Goal: Contribute content

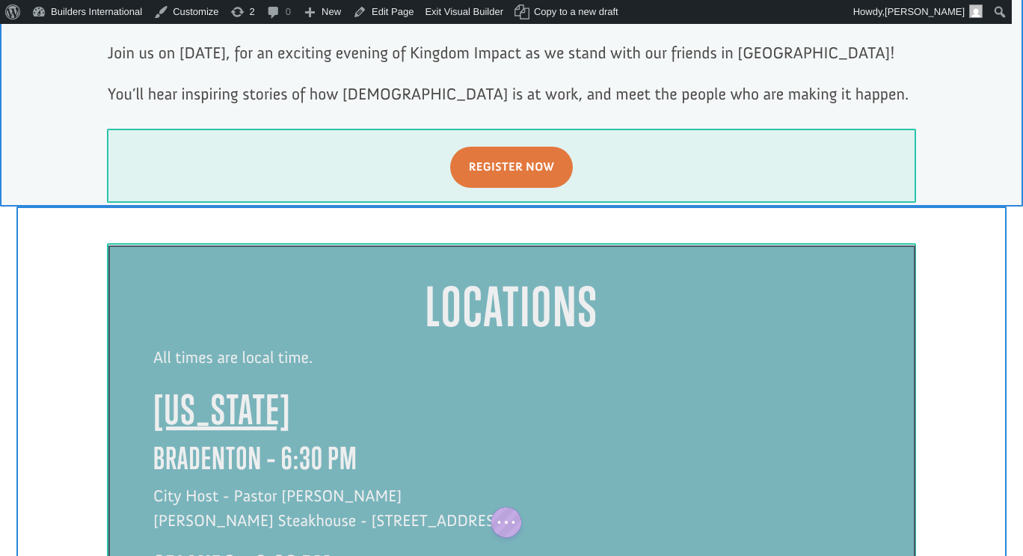
scroll to position [1100, 0]
click div
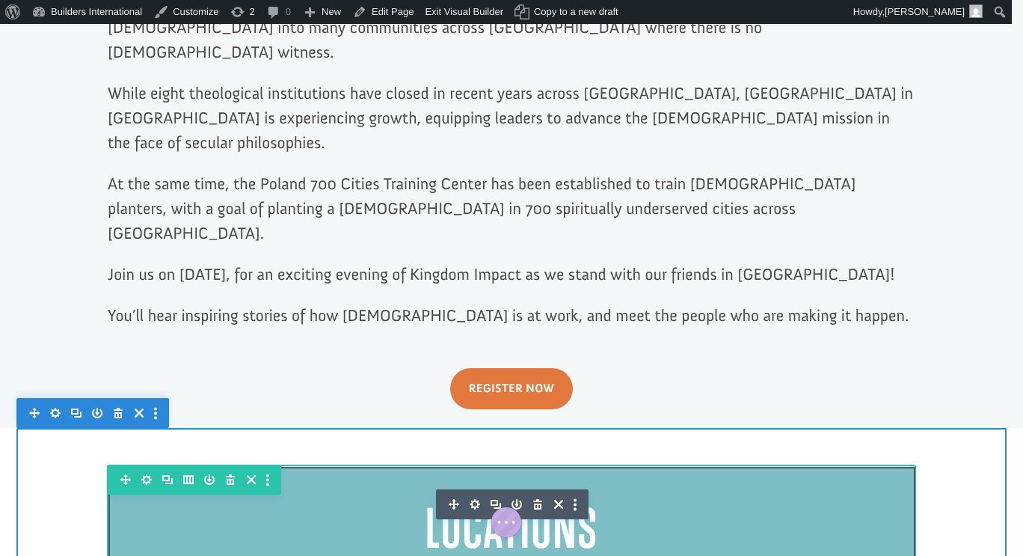
scroll to position [879, 0]
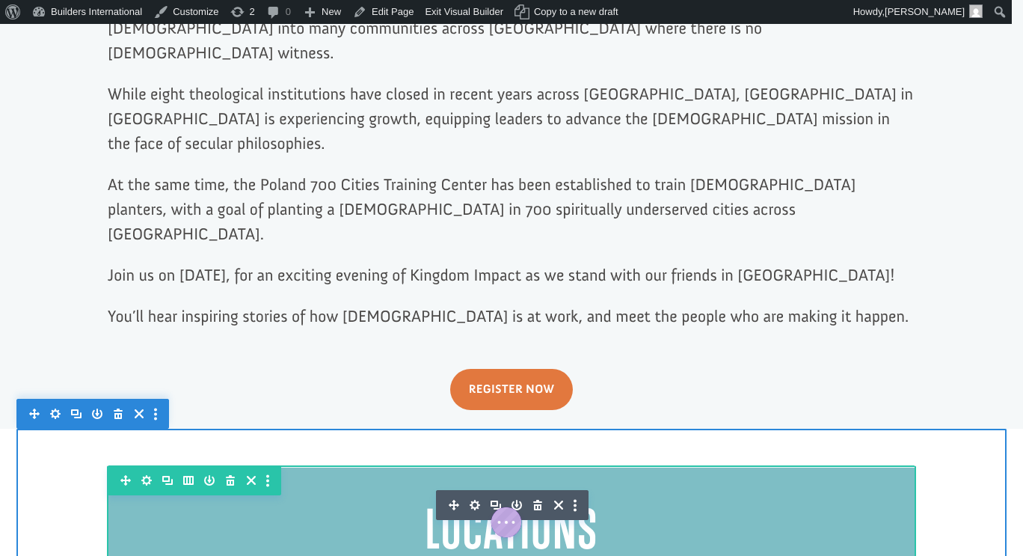
click at [221, 470] on icon "button" at bounding box center [230, 480] width 21 height 21
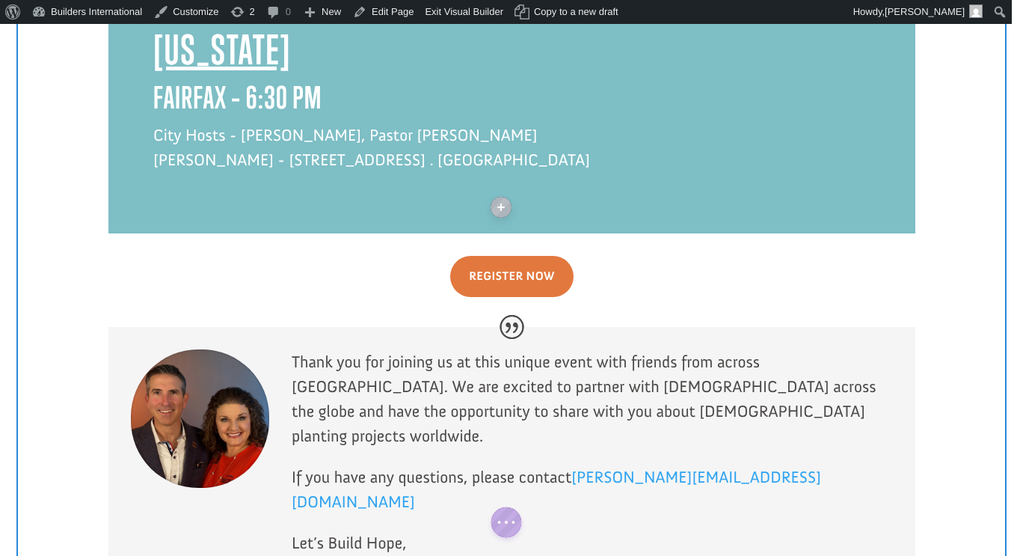
scroll to position [3656, 0]
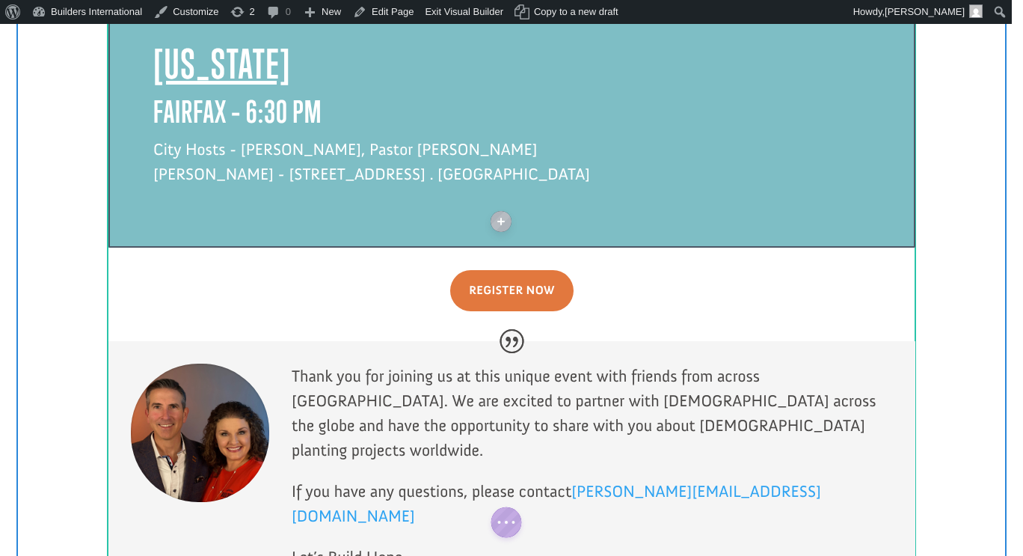
click div "Locations All times are local time. [US_STATE] Bradenton – 6:30 PM City Host - …"
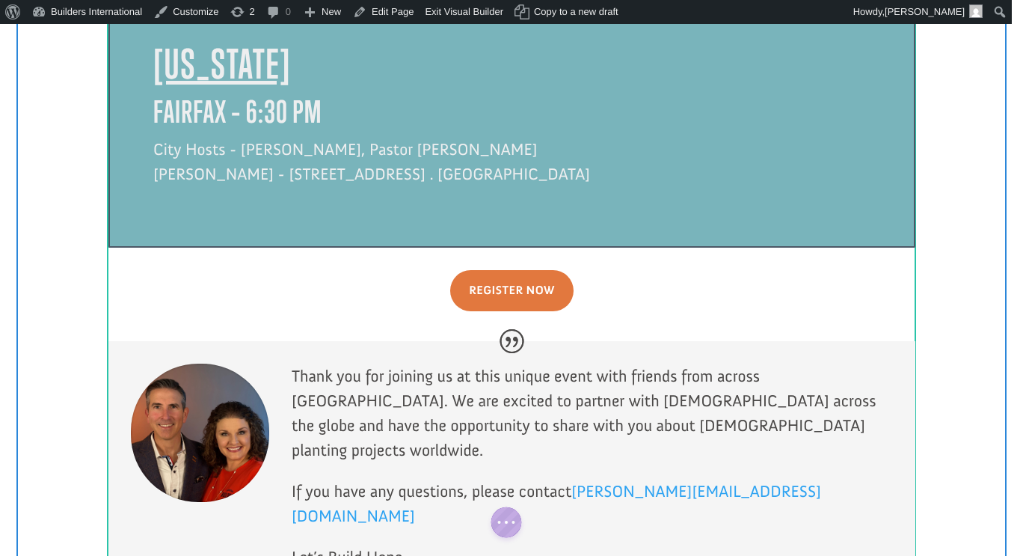
click div
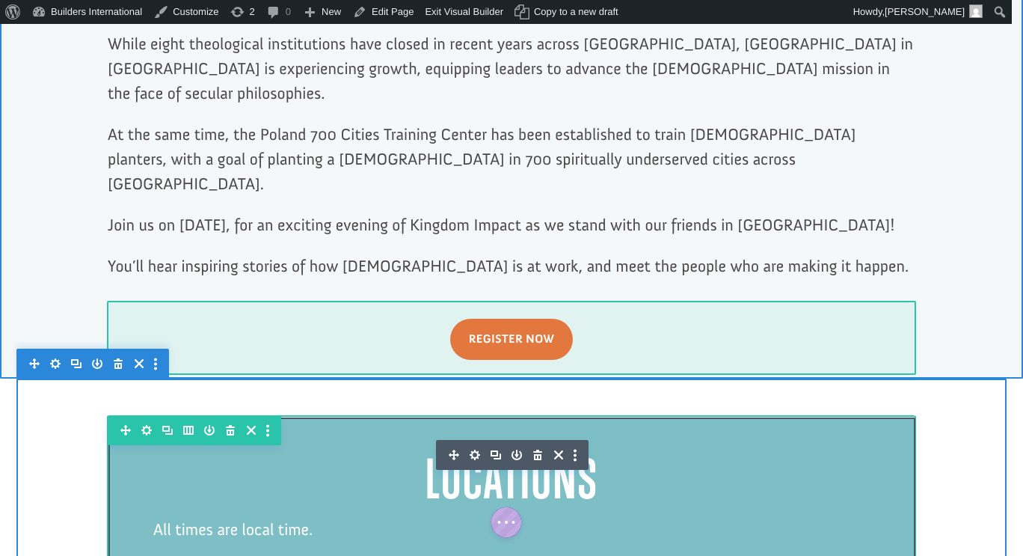
scroll to position [879, 0]
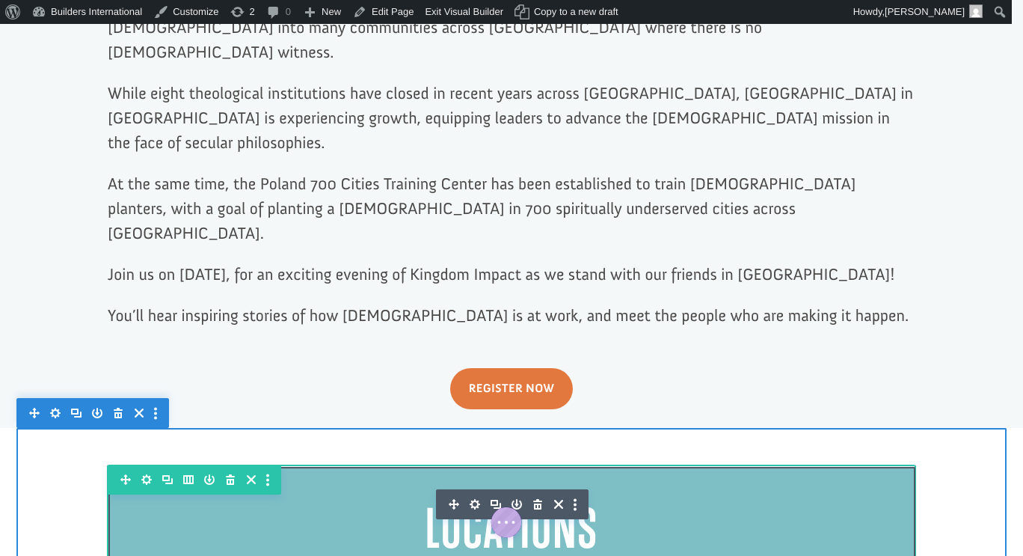
click at [532, 494] on icon "button" at bounding box center [537, 504] width 21 height 21
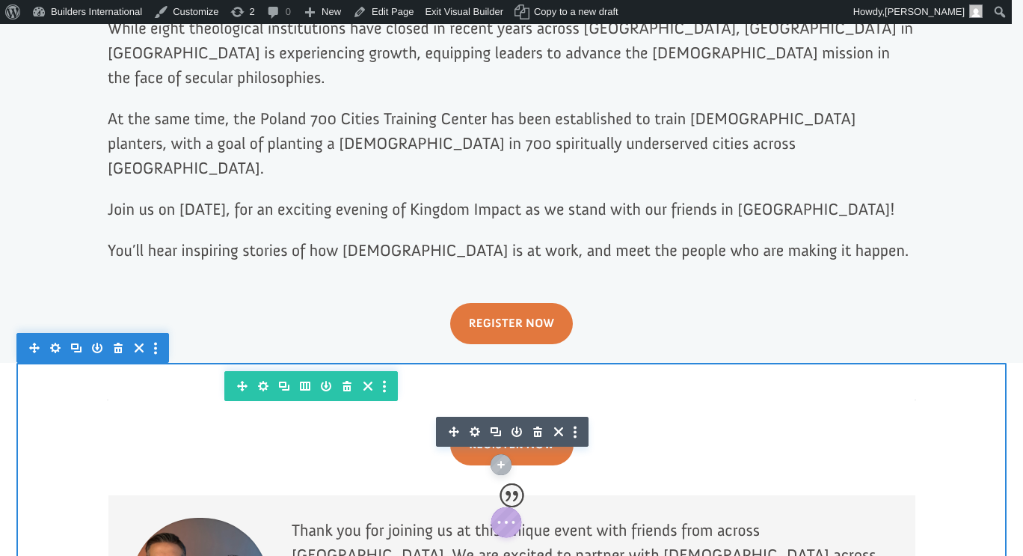
scroll to position [916, 0]
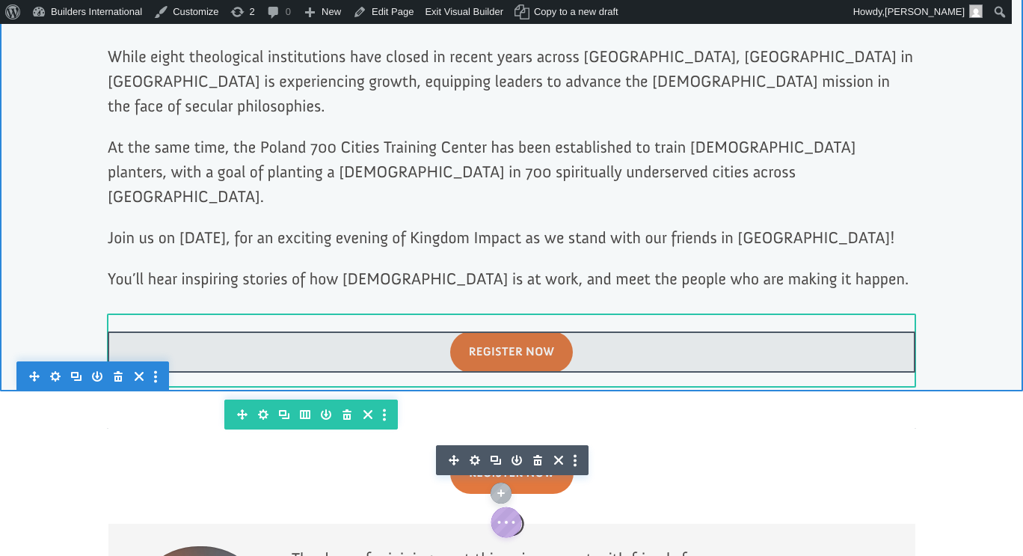
click at [545, 331] on div at bounding box center [512, 351] width 808 height 41
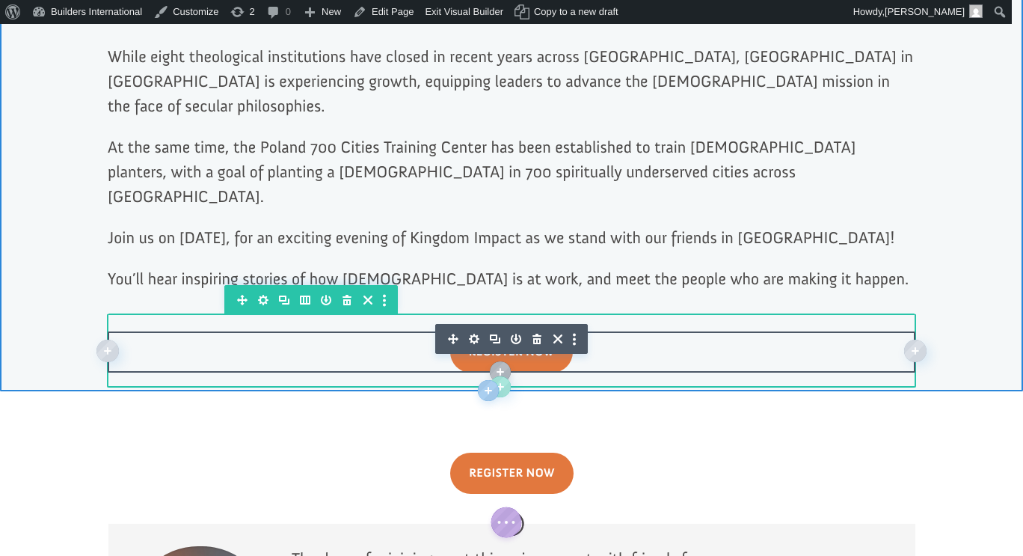
click at [532, 334] on icon "button" at bounding box center [536, 339] width 9 height 10
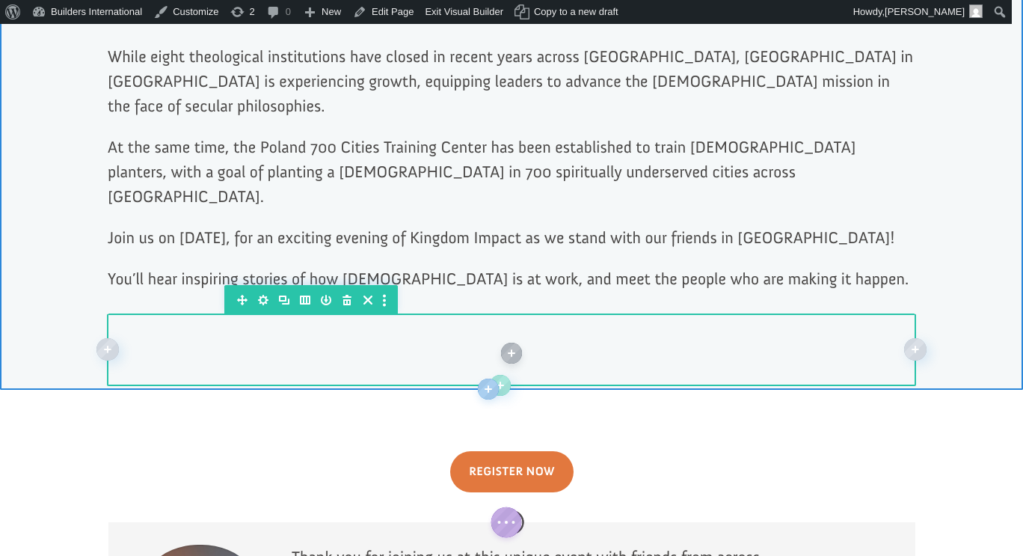
click at [559, 331] on div at bounding box center [512, 351] width 808 height 40
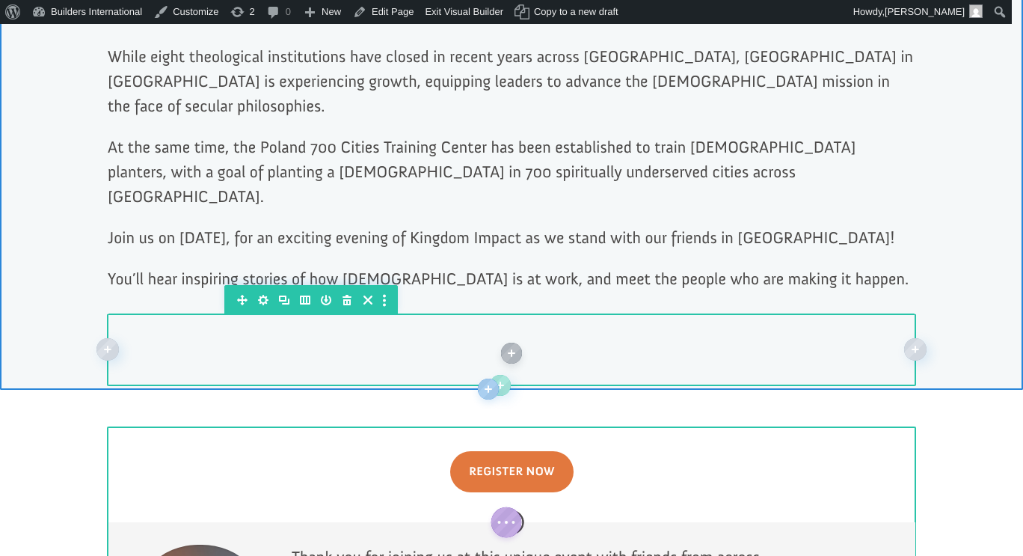
click at [340, 289] on icon "button" at bounding box center [347, 299] width 21 height 21
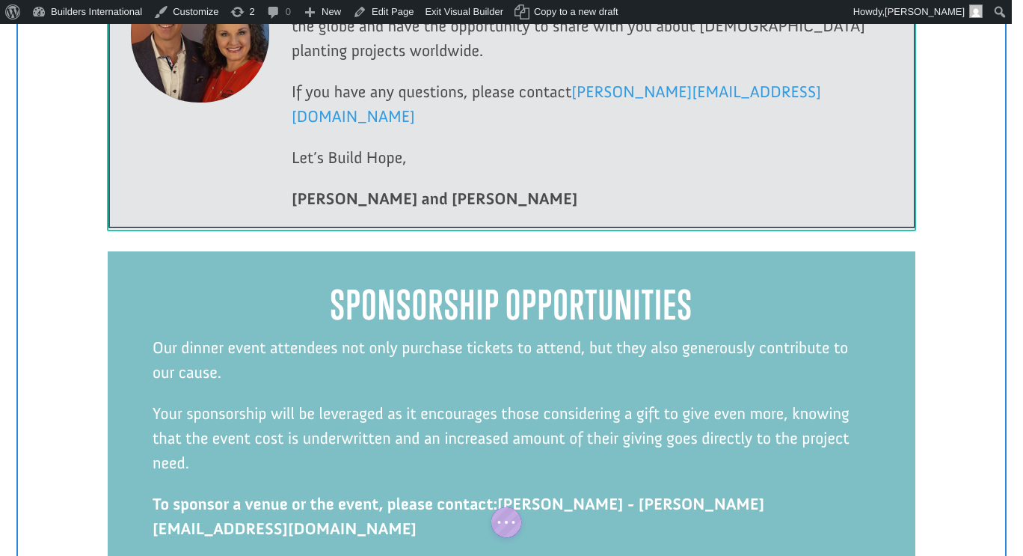
scroll to position [1437, 0]
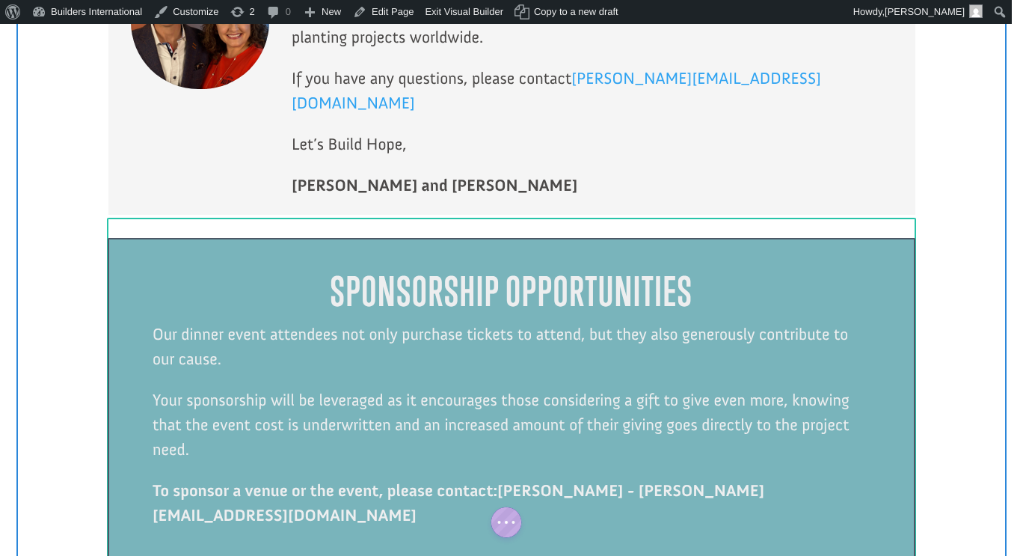
click div
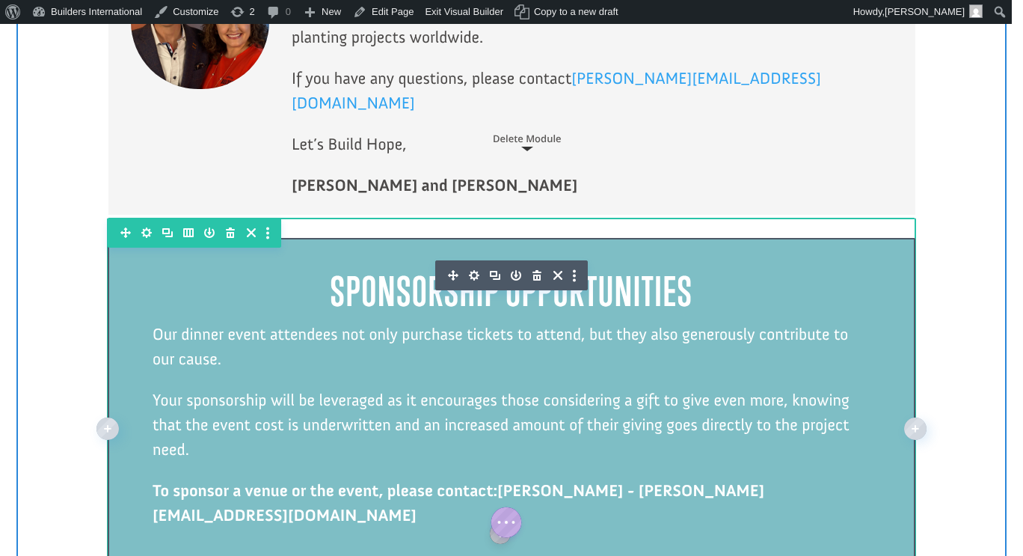
click at [527, 265] on icon "button" at bounding box center [536, 275] width 21 height 21
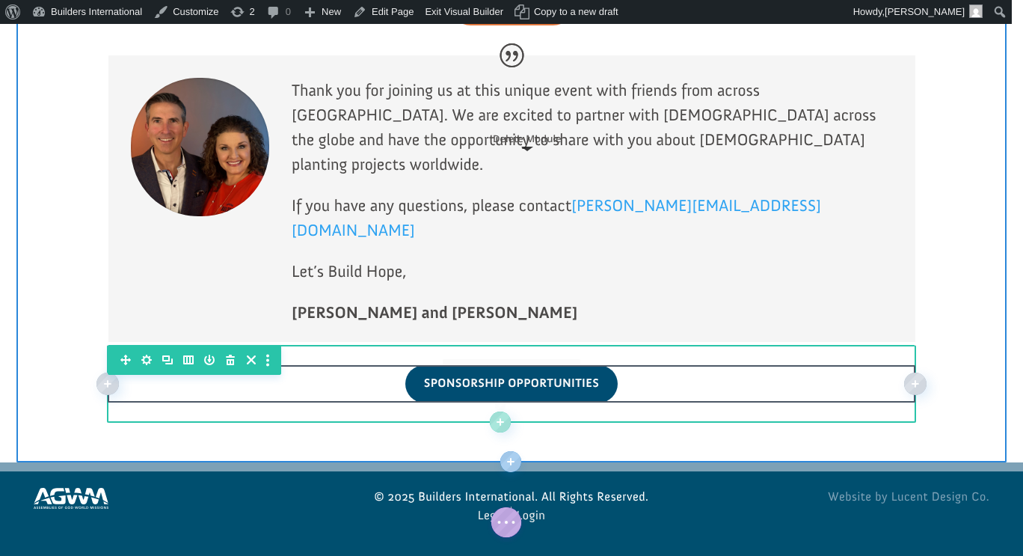
scroll to position [1186, 0]
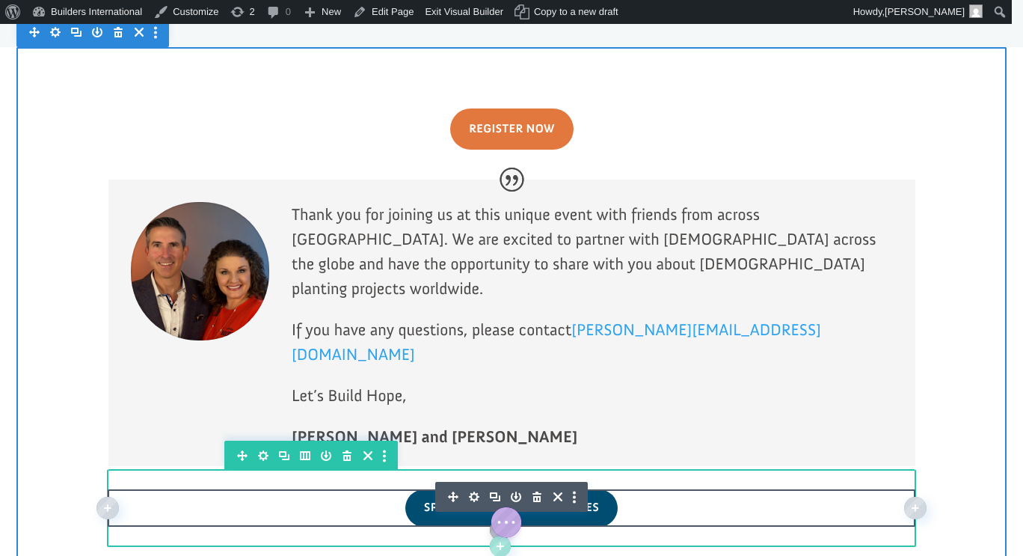
click at [532, 491] on icon "button" at bounding box center [536, 496] width 9 height 10
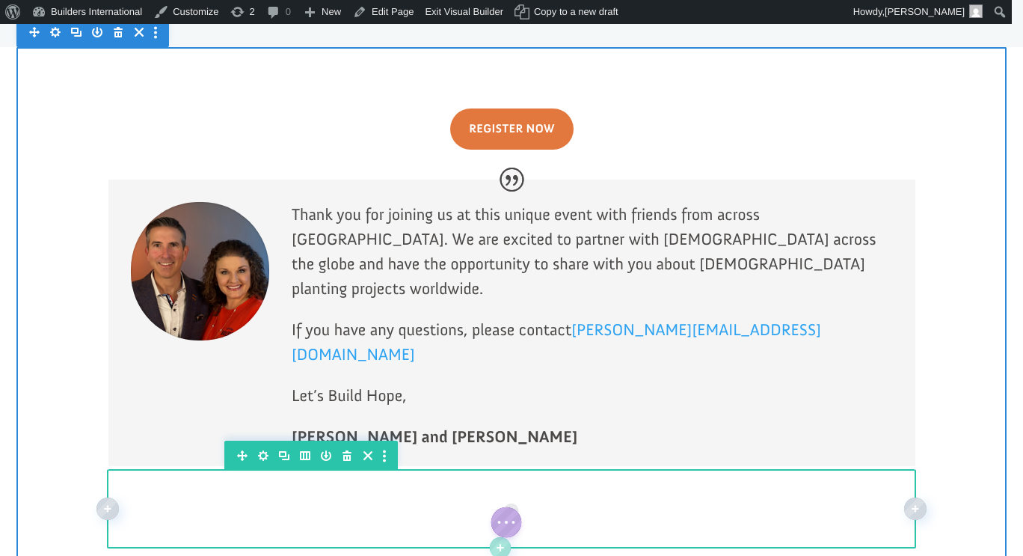
scroll to position [1188, 0]
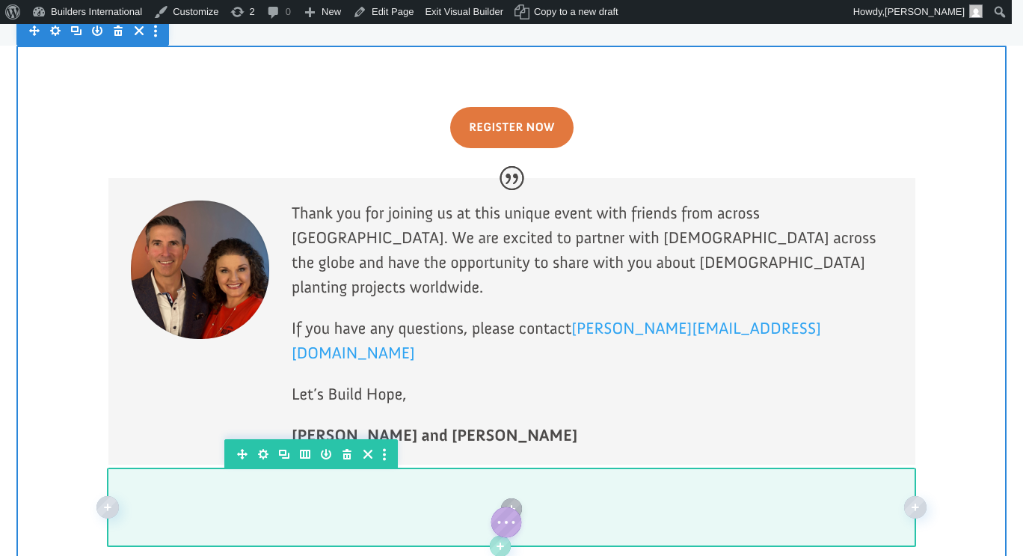
click at [342, 449] on icon "button" at bounding box center [346, 454] width 9 height 10
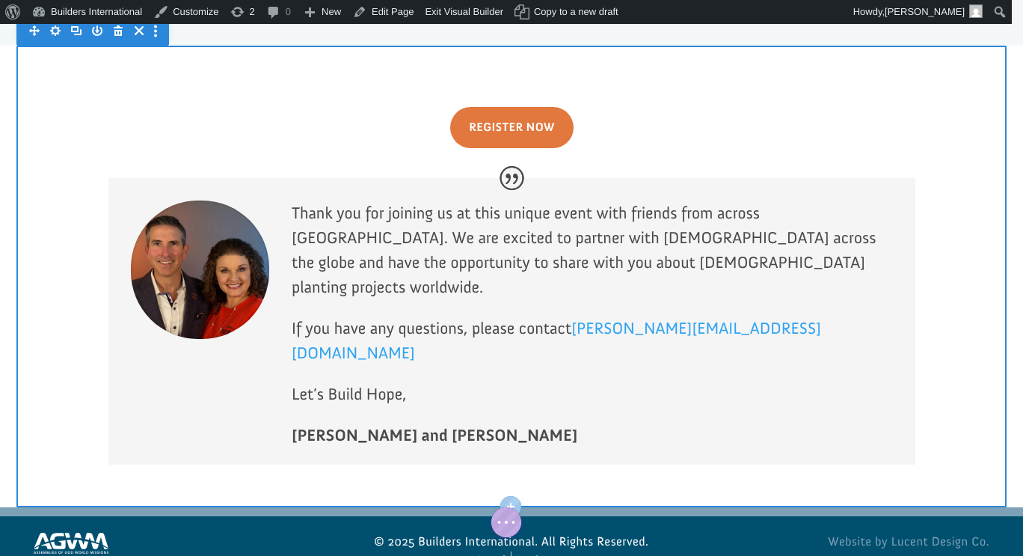
scroll to position [1109, 0]
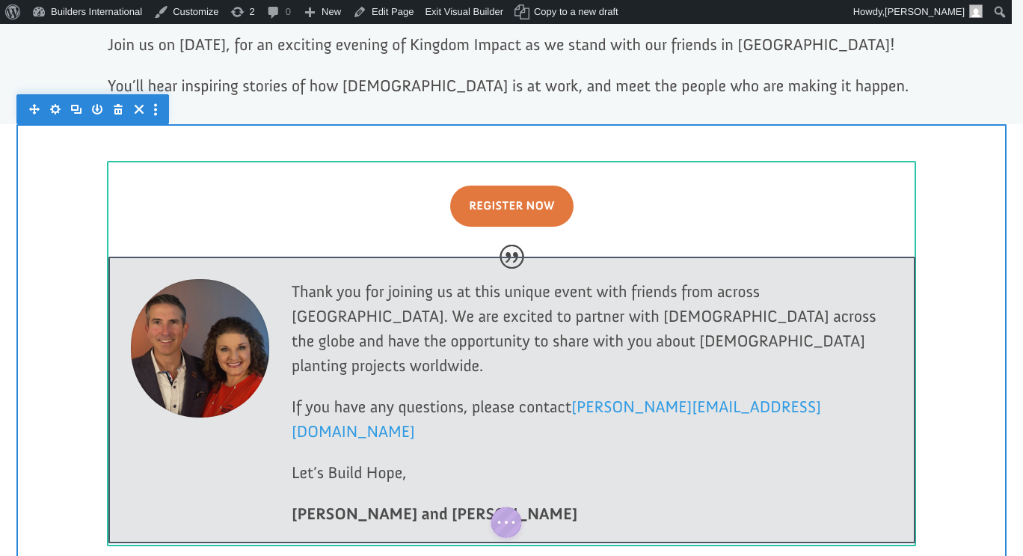
click div
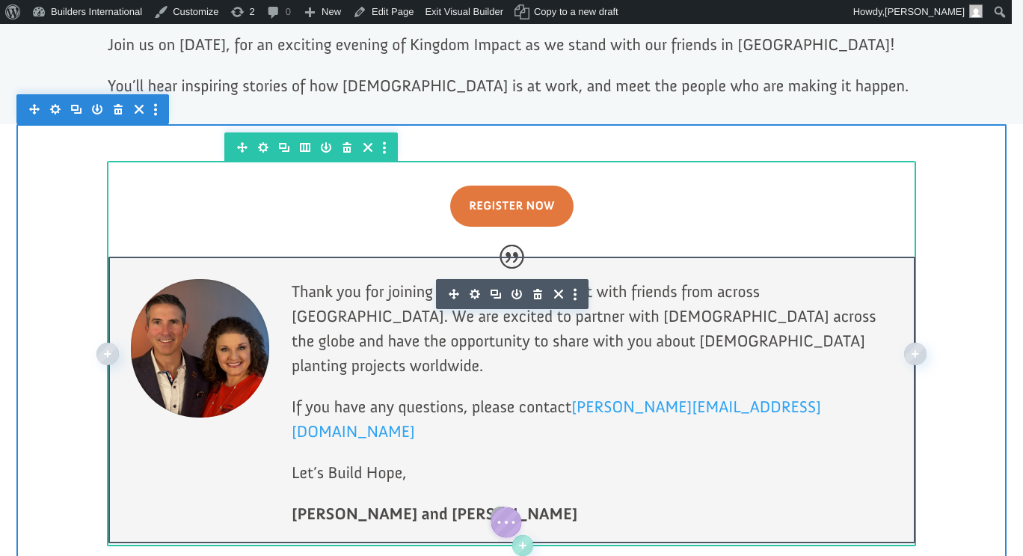
click at [605, 460] on p "Let’s Build Hope," at bounding box center [592, 480] width 601 height 41
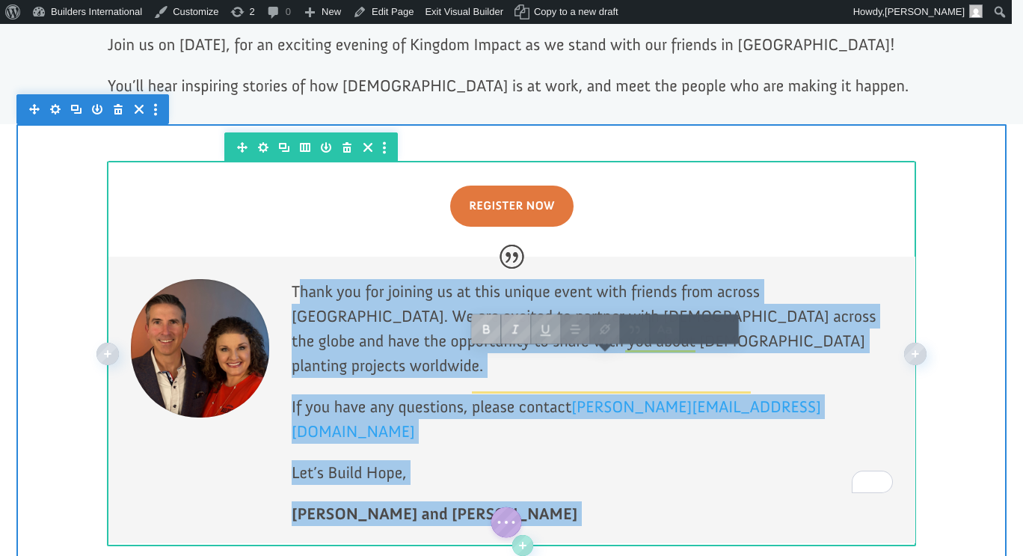
drag, startPoint x: 442, startPoint y: 394, endPoint x: 292, endPoint y: 203, distance: 242.9
click div "Thank you for joining us at this unique event with friends from across the Unit…"
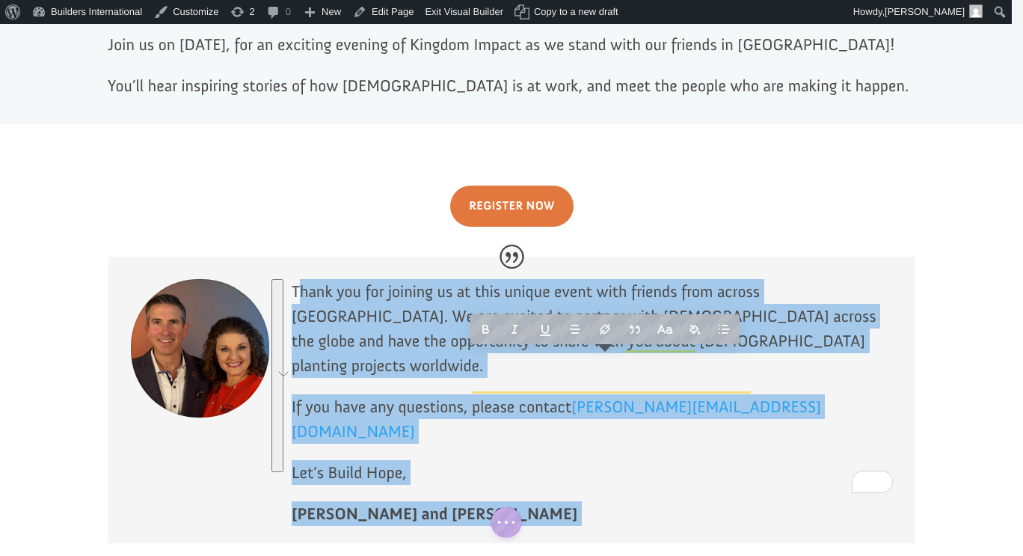
click div
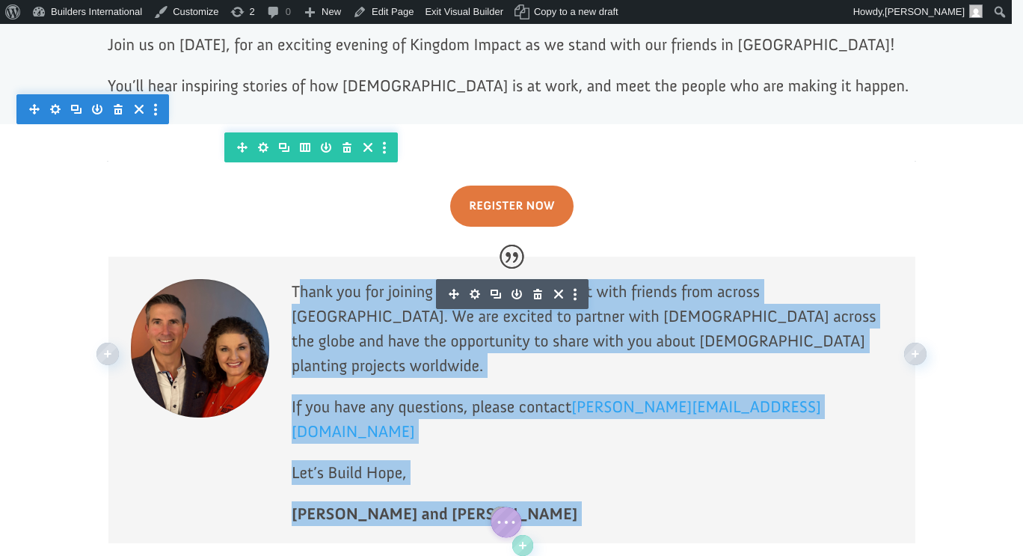
click at [438, 460] on p "Let’s Build Hope," at bounding box center [592, 480] width 601 height 41
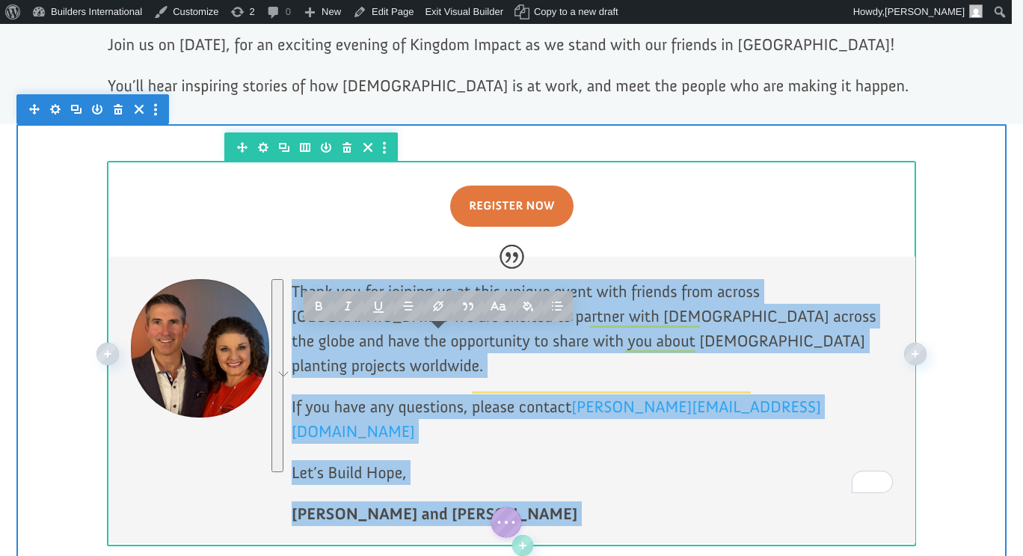
drag, startPoint x: 441, startPoint y: 390, endPoint x: 280, endPoint y: 209, distance: 242.0
click div "Thank you for joining us at this unique event with friends from across the Unit…"
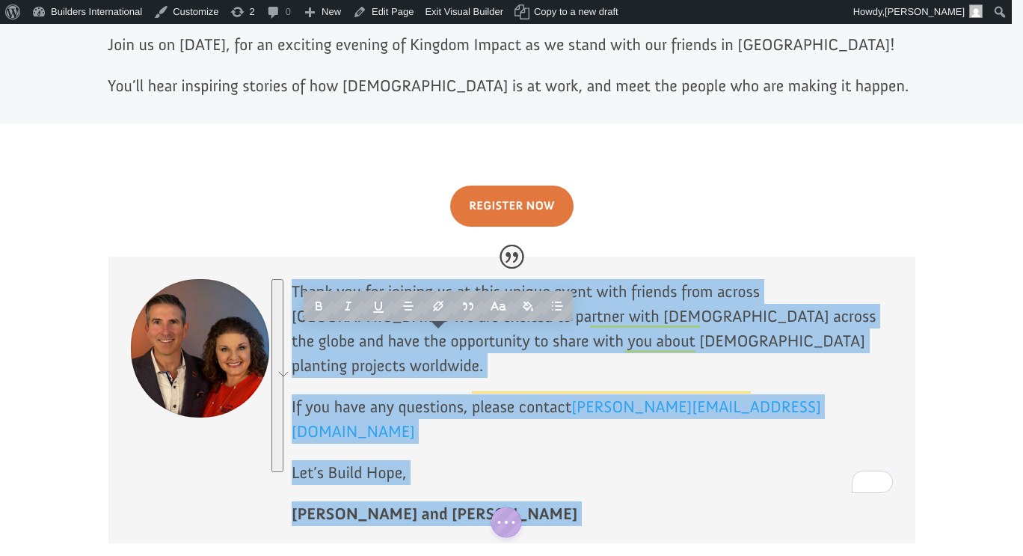
copy div "Thank you for joining us at this unique event with friends from across the Unit…"
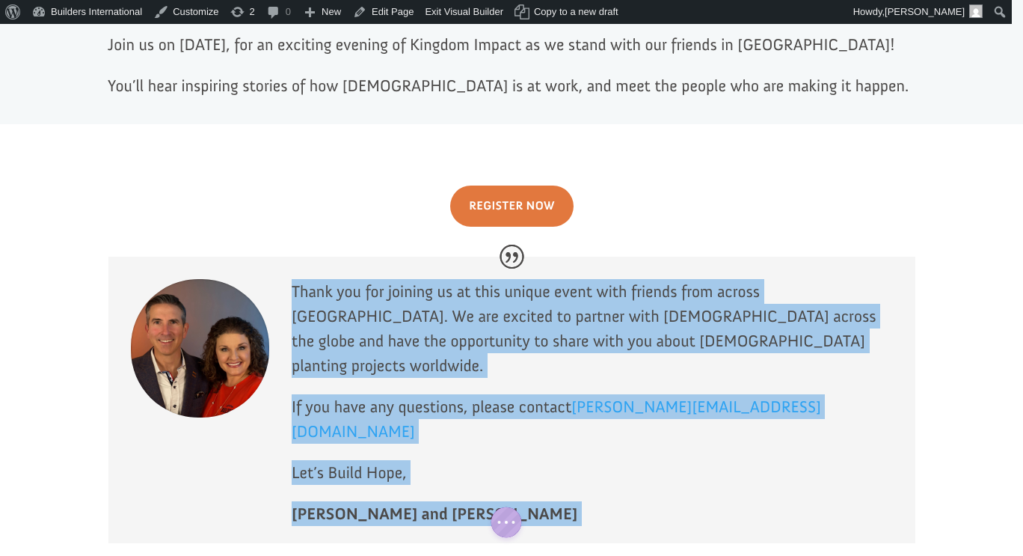
click div
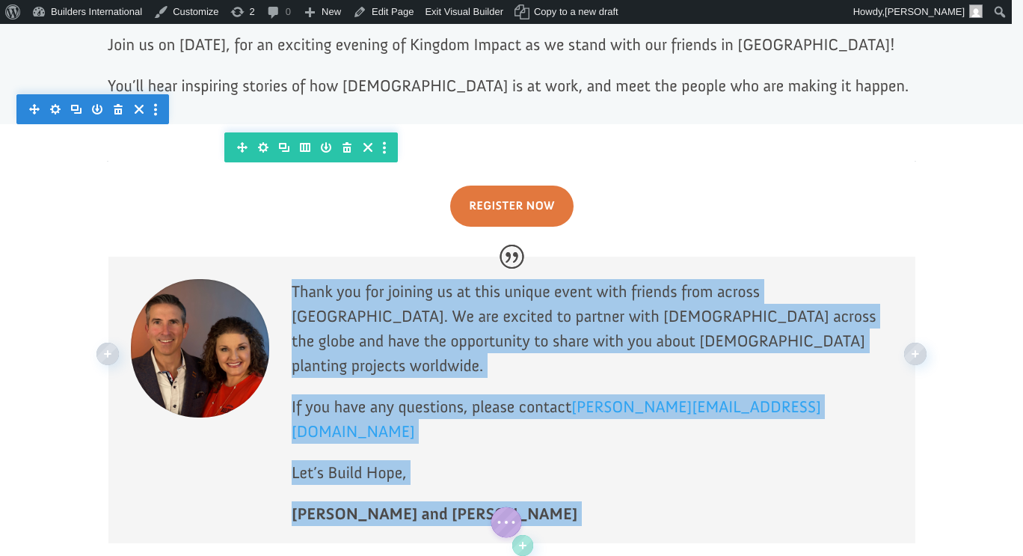
click at [467, 501] on p "Ryan and Laci Moore" at bounding box center [592, 521] width 601 height 41
drag, startPoint x: 443, startPoint y: 390, endPoint x: 289, endPoint y: 220, distance: 228.7
click at [292, 279] on div "Thank you for joining us at this unique event with friends from across the Unit…" at bounding box center [592, 410] width 601 height 263
click at [379, 279] on p "Thank you for joining us at this unique event with friends from across the Unit…" at bounding box center [592, 336] width 601 height 115
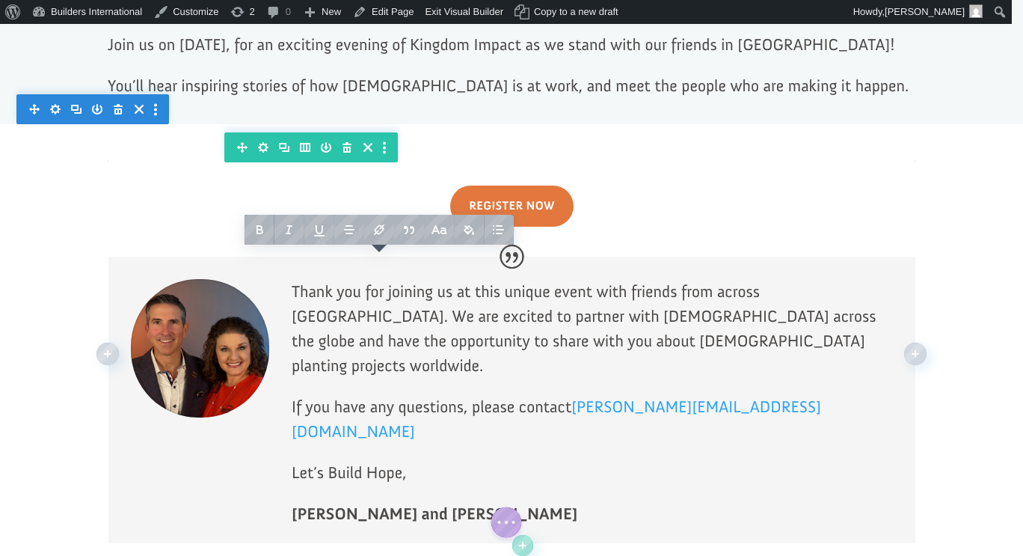
click at [423, 460] on p "Let’s Build Hope," at bounding box center [592, 480] width 601 height 41
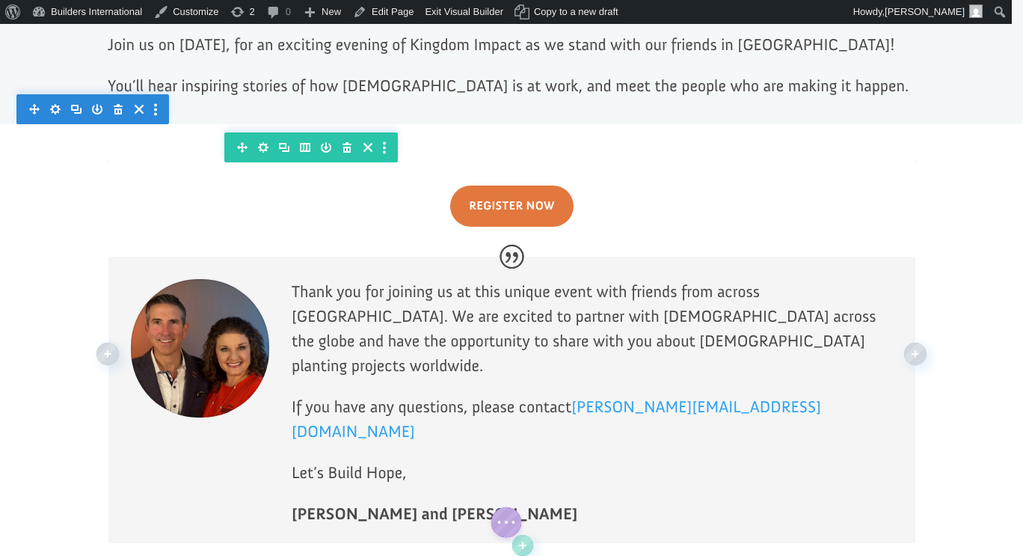
click at [430, 503] on strong "Ryan and Laci Moore" at bounding box center [435, 513] width 286 height 20
click at [432, 503] on strong "Ryan and Laci Moore" at bounding box center [435, 513] width 286 height 20
click at [414, 279] on p "Thank you for joining us at this unique event with friends from across the Unit…" at bounding box center [592, 336] width 601 height 115
click at [449, 394] on p "If you have any questions, please contact jonathan@buildersintl.org" at bounding box center [592, 427] width 601 height 66
click at [434, 503] on strong "Ryan and Laci Moore" at bounding box center [435, 513] width 286 height 20
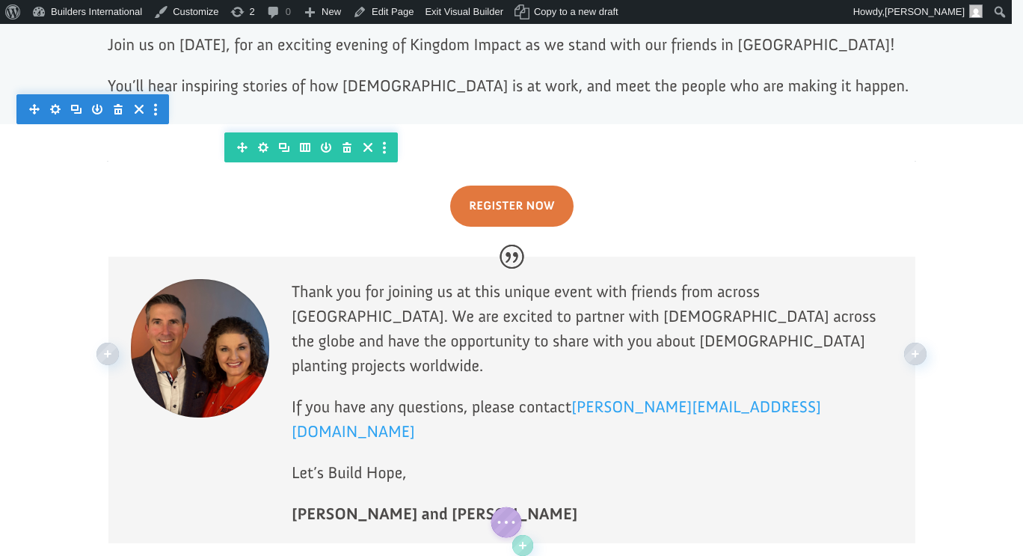
click at [411, 503] on strong "Ryan and Laci Moore" at bounding box center [435, 513] width 286 height 20
click at [376, 11] on link "Edit Page" at bounding box center [383, 12] width 73 height 24
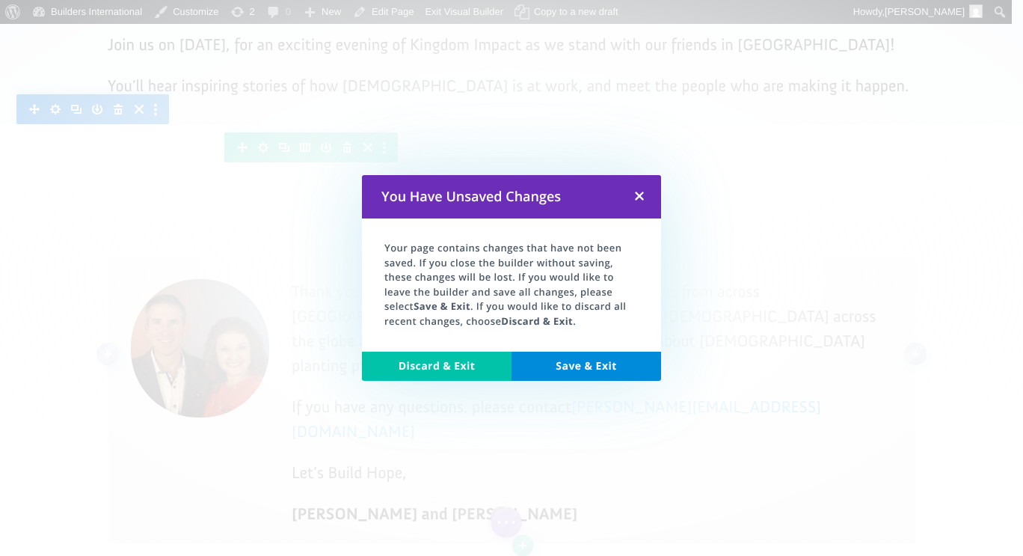
click at [642, 190] on link at bounding box center [639, 196] width 43 height 43
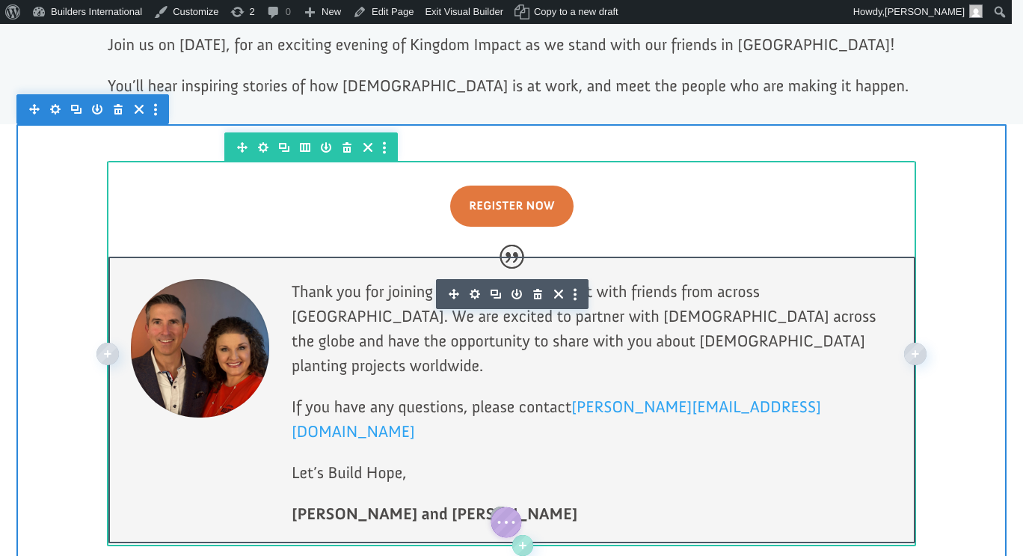
click at [526, 394] on p "If you have any questions, please contact jonathan@buildersintl.org" at bounding box center [592, 427] width 601 height 66
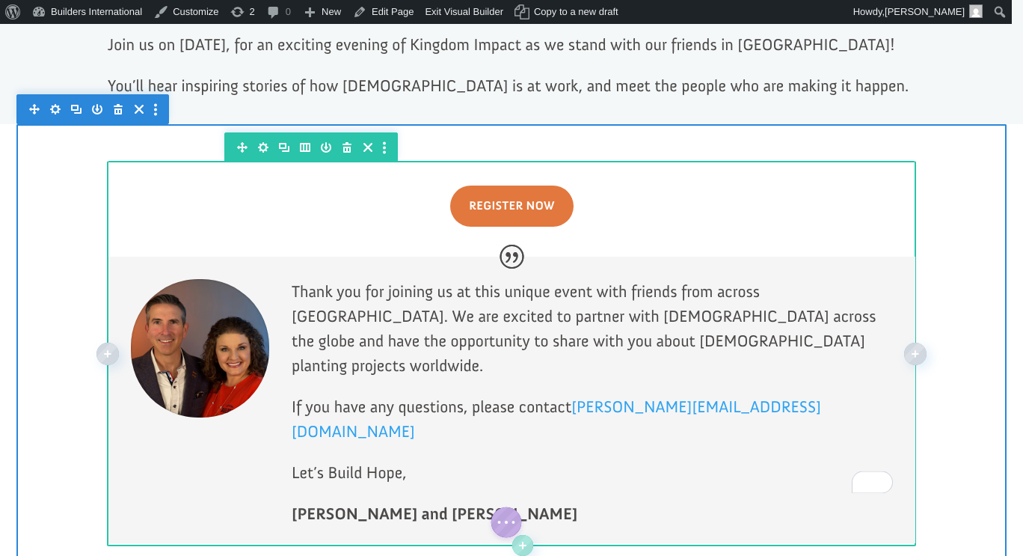
click at [438, 501] on p "Ryan and Laci Moore" at bounding box center [592, 521] width 601 height 41
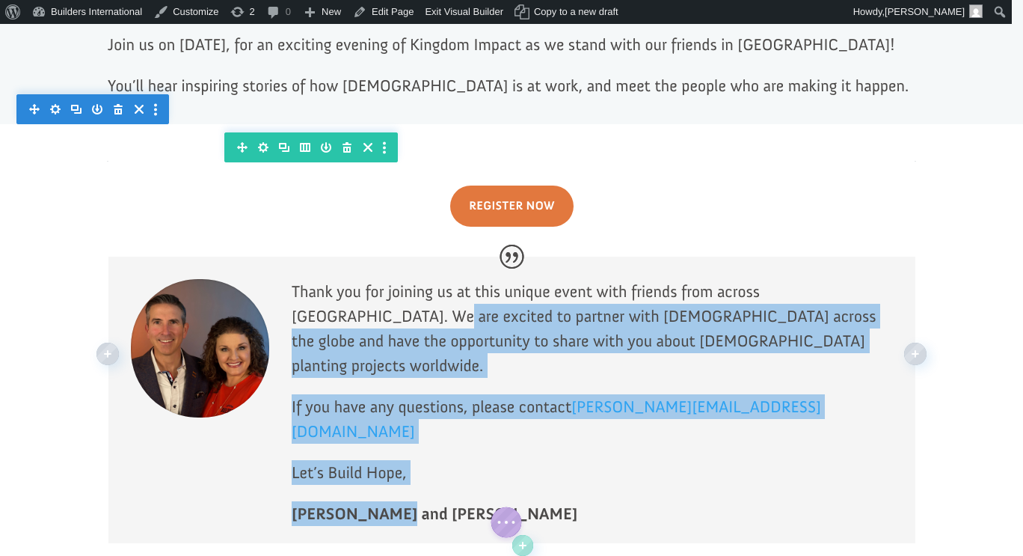
drag, startPoint x: 389, startPoint y: 392, endPoint x: 307, endPoint y: 237, distance: 175.3
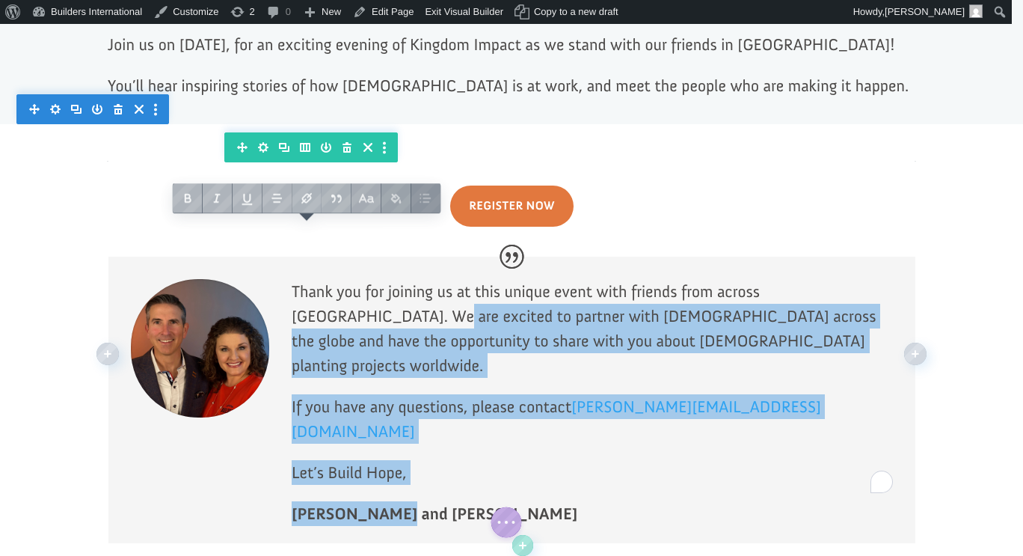
scroll to position [1033, 0]
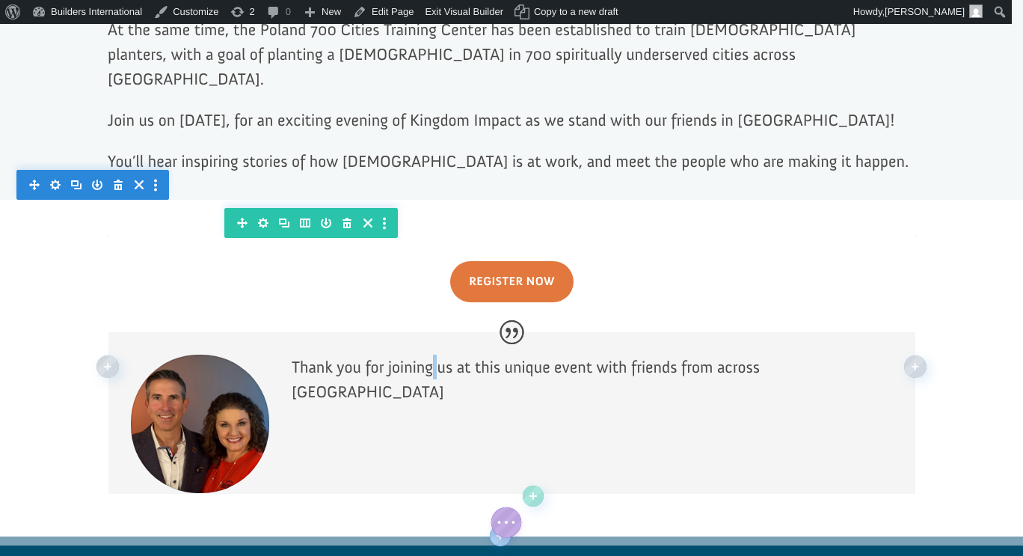
click at [425, 354] on p "Thank you for joining us at this unique event with friends from across the Unit…" at bounding box center [592, 378] width 601 height 49
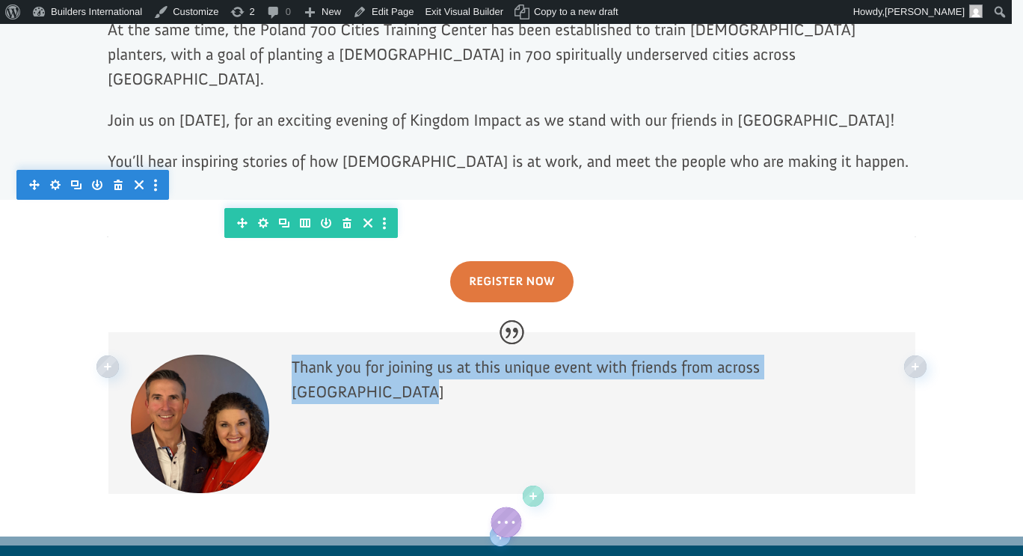
click at [425, 354] on p "Thank you for joining us at this unique event with friends from across the Unit…" at bounding box center [592, 378] width 601 height 49
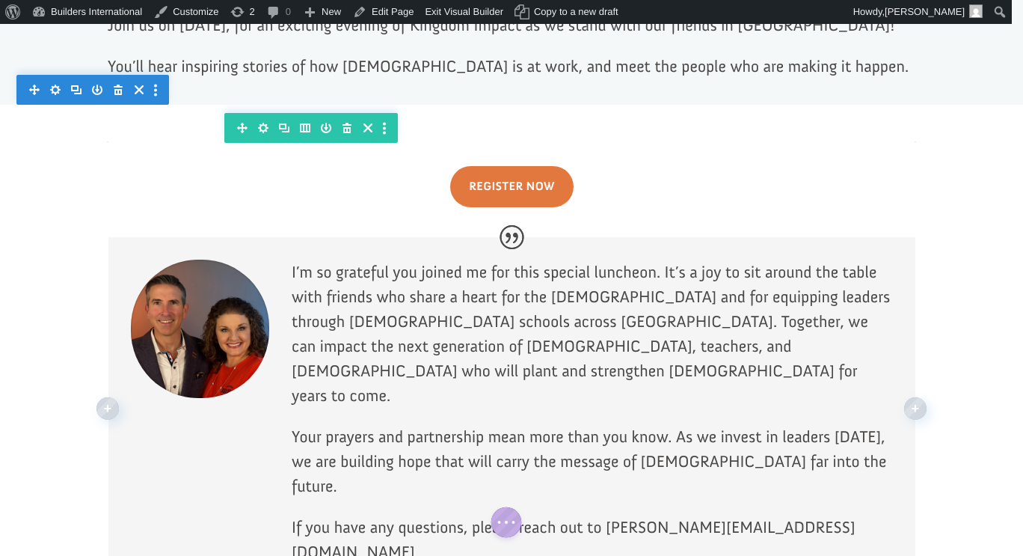
scroll to position [1133, 0]
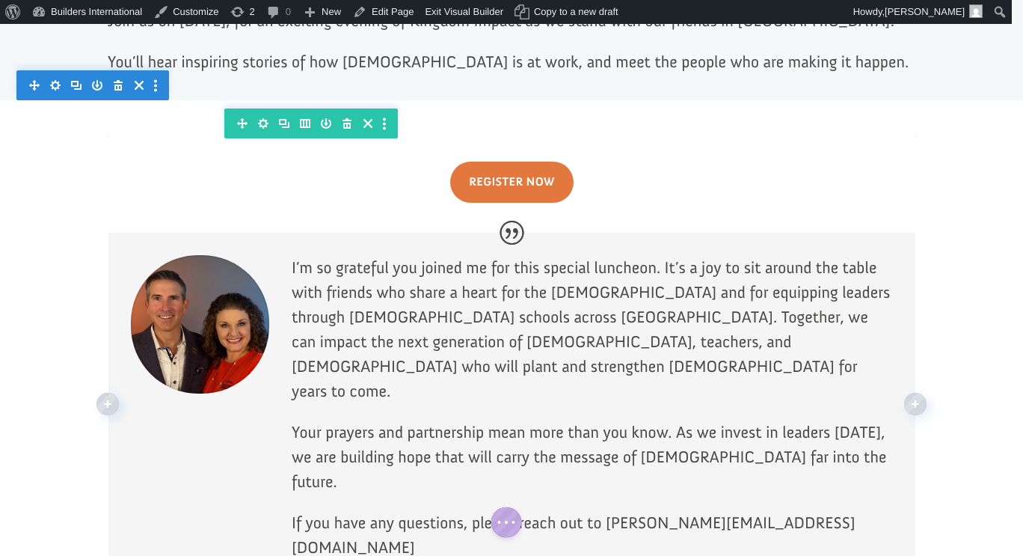
click at [331, 510] on p "If you have any questions, please reach out to jonathan@buildersintl.org ." at bounding box center [592, 555] width 601 height 90
click div
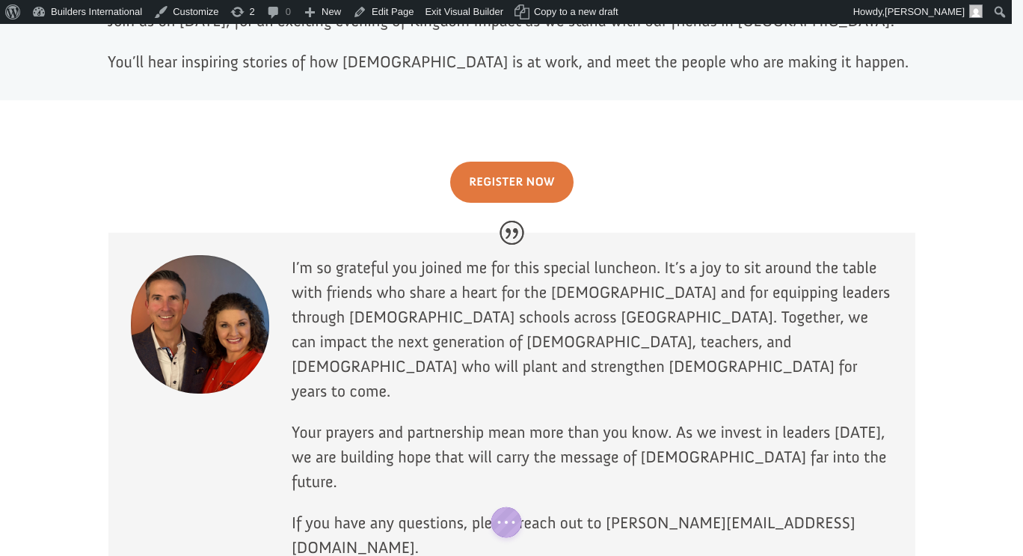
click div
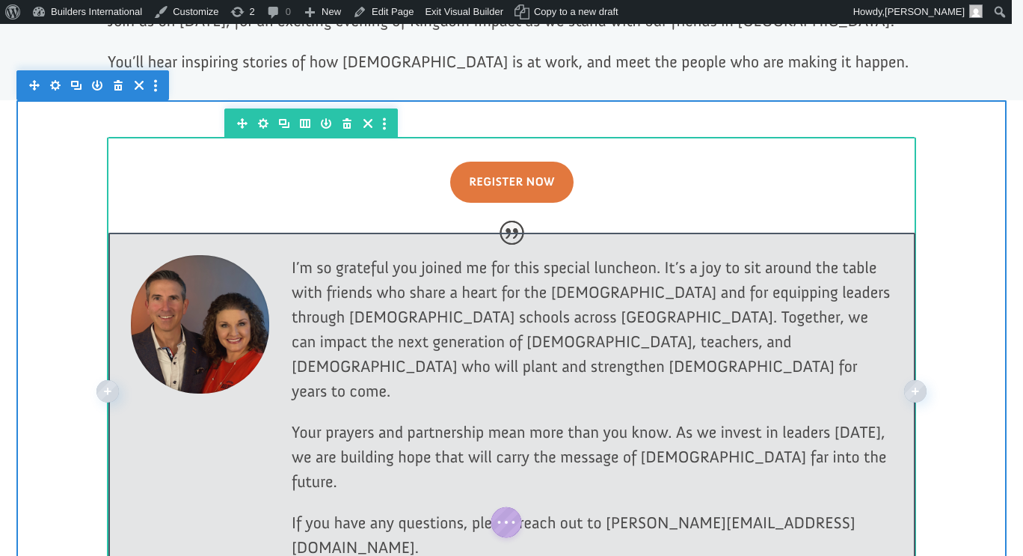
click div
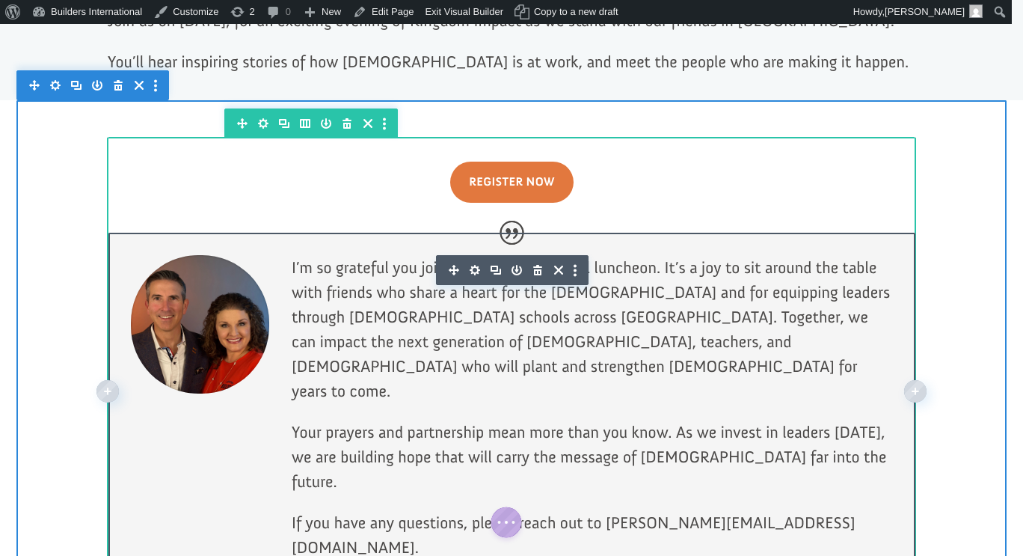
click div
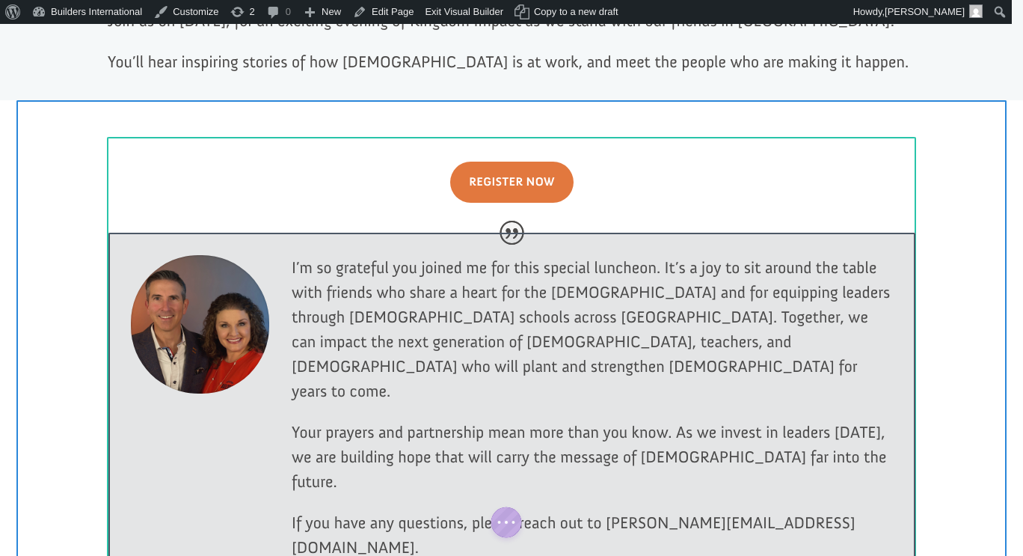
click div
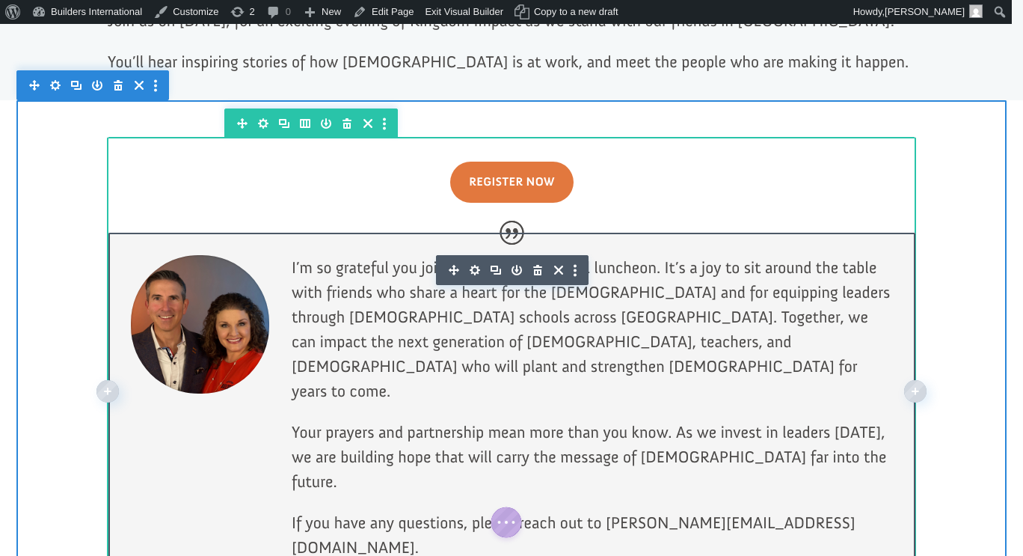
click at [468, 259] on icon "button" at bounding box center [474, 269] width 21 height 21
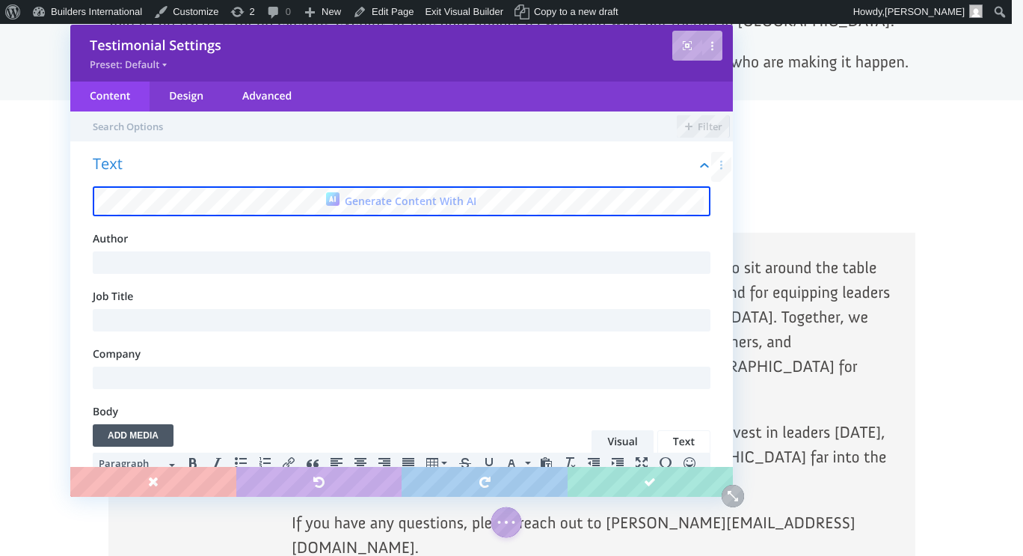
scroll to position [0, 0]
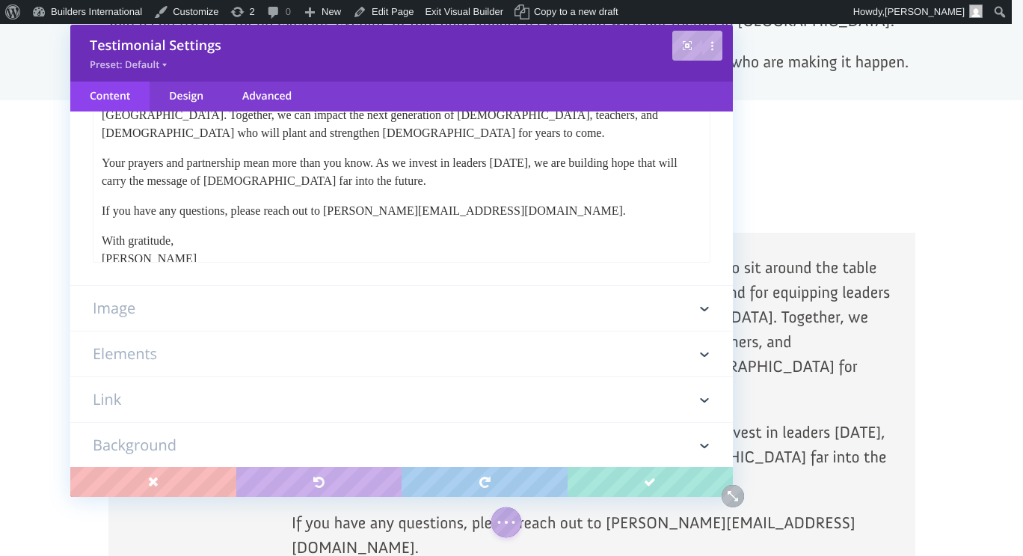
click at [279, 319] on h3 "Image" at bounding box center [402, 308] width 618 height 45
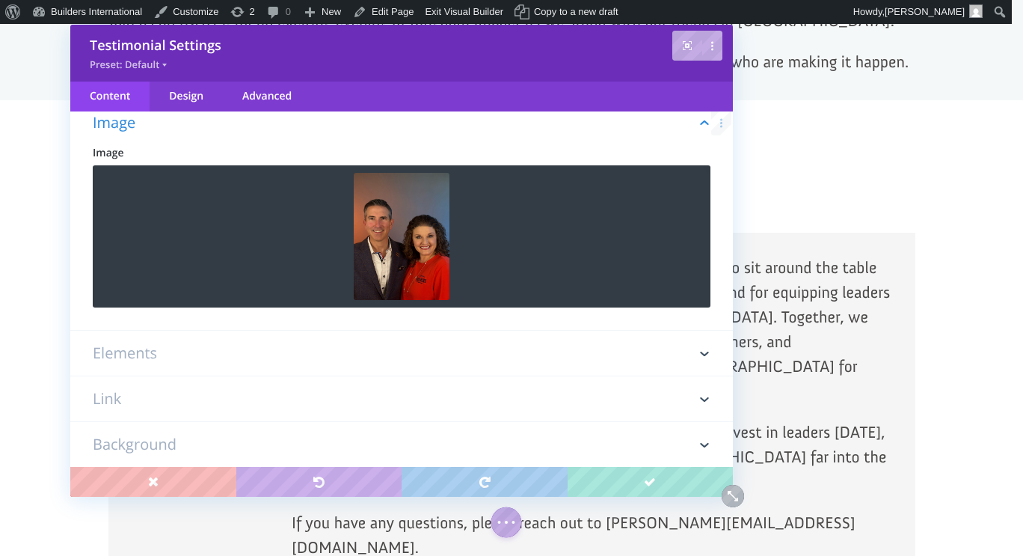
scroll to position [84, 0]
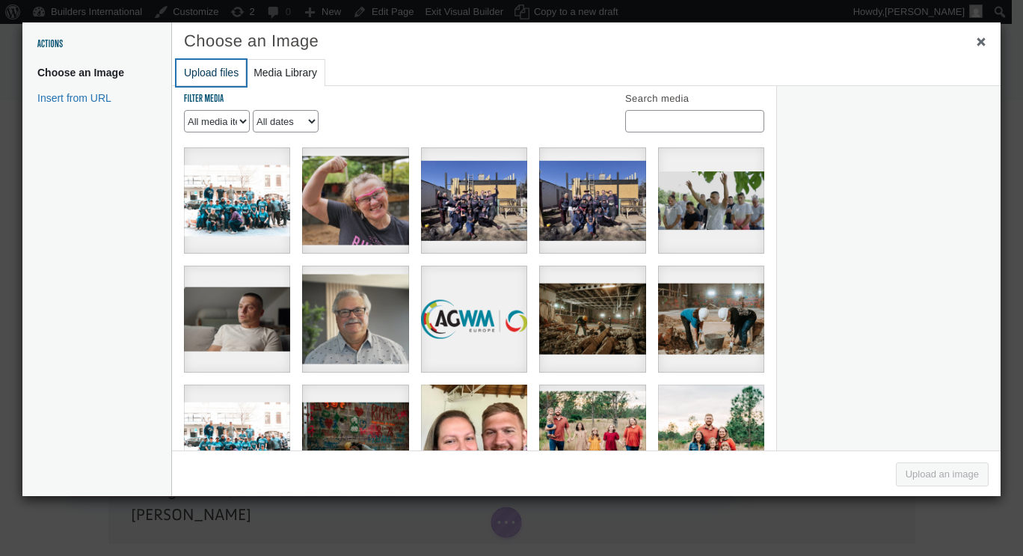
click at [221, 68] on button "Upload files" at bounding box center [211, 73] width 70 height 26
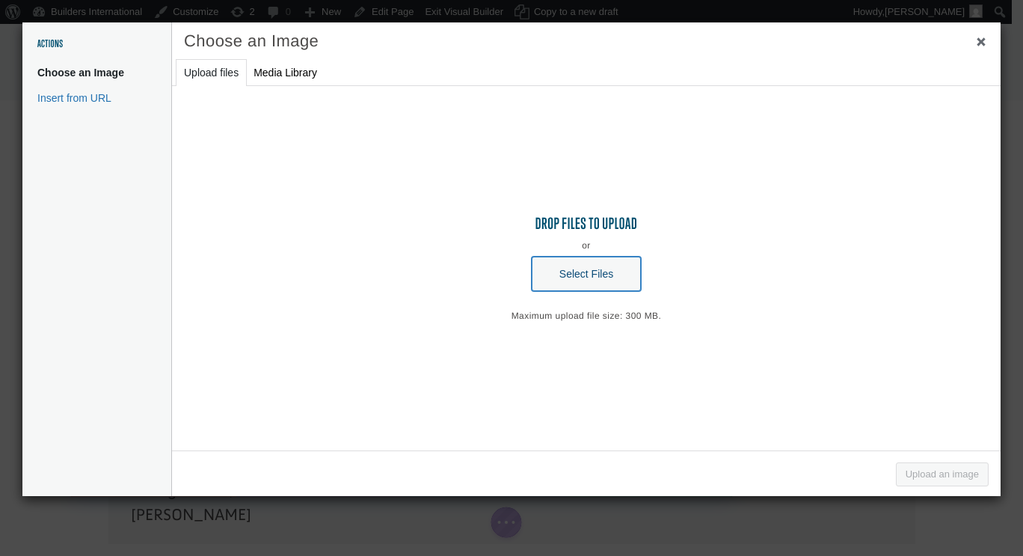
click at [578, 274] on button "Select Files" at bounding box center [586, 273] width 109 height 34
type input "C:\fakepath\George-Raduano.png"
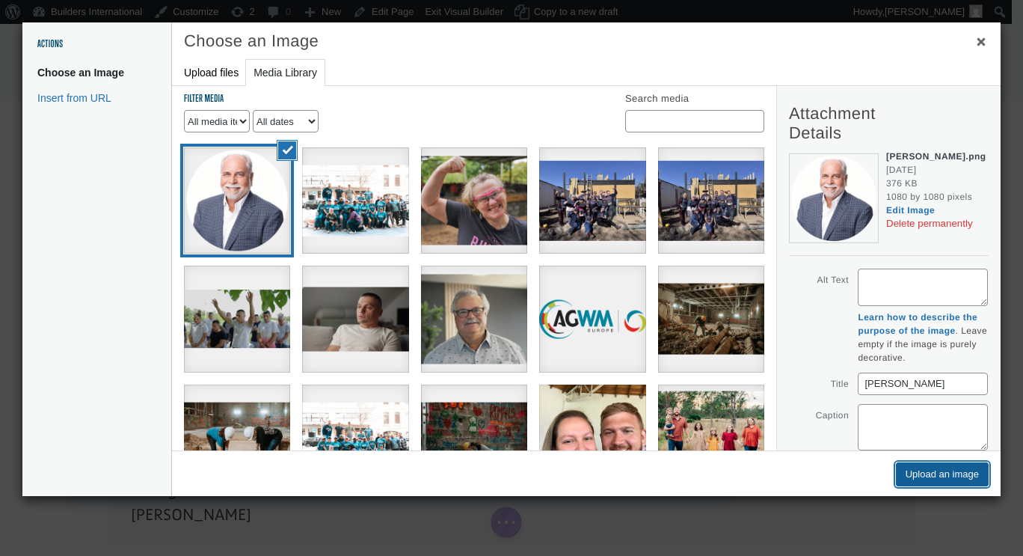
click at [945, 478] on button "Upload an image" at bounding box center [942, 474] width 93 height 24
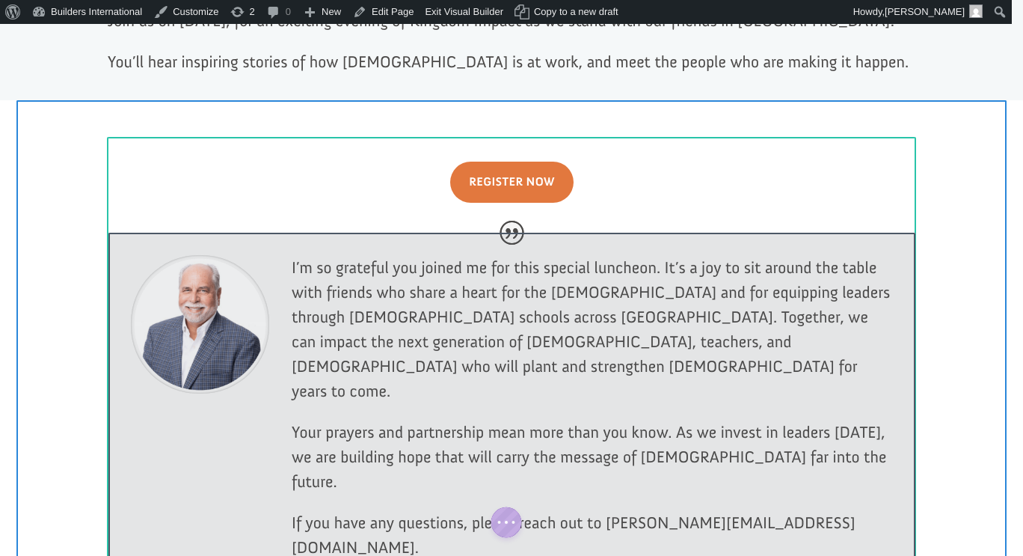
click div
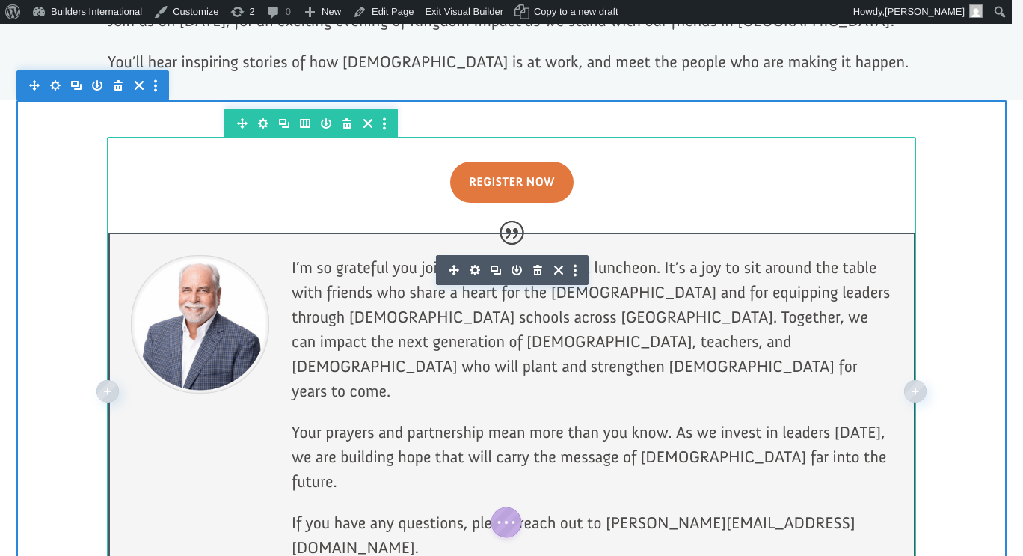
click at [650, 255] on p "I’m so grateful you joined me for this special luncheon. It’s a joy to sit arou…" at bounding box center [592, 337] width 601 height 165
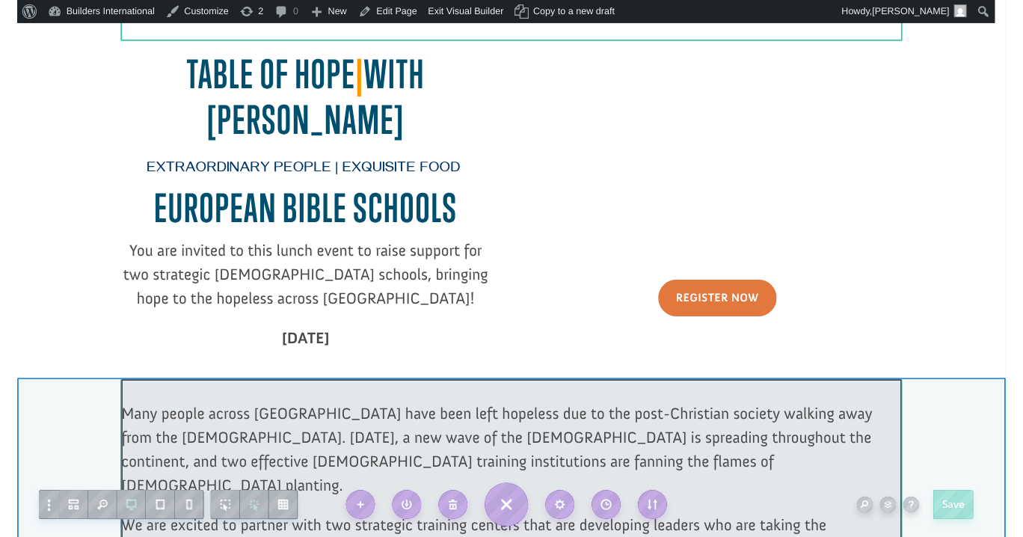
scroll to position [334, 0]
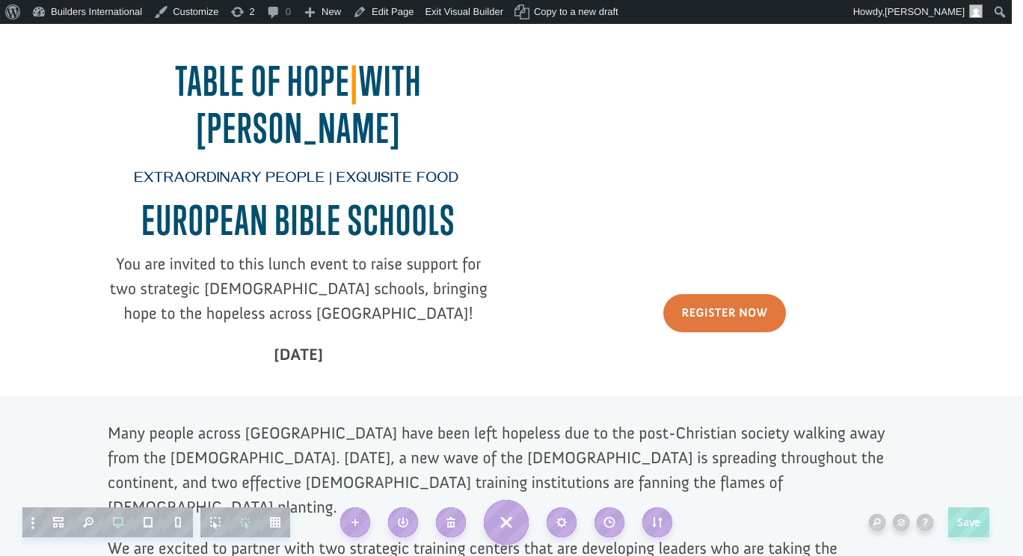
click div
click at [305, 96] on h2 "Table of hope | With dr. George" at bounding box center [298, 108] width 381 height 101
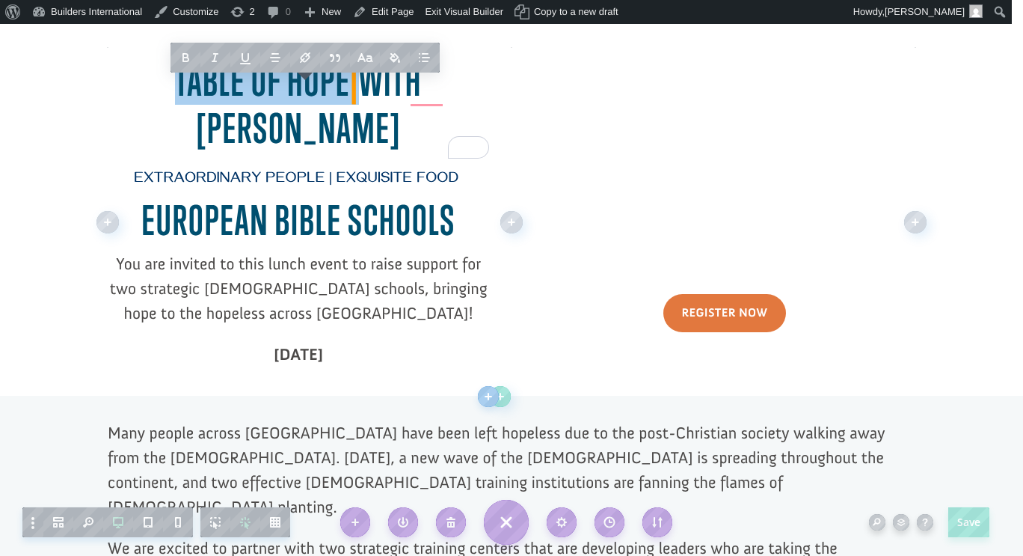
click at [398, 141] on h2 "Table of hope | With dr. George" at bounding box center [298, 108] width 381 height 101
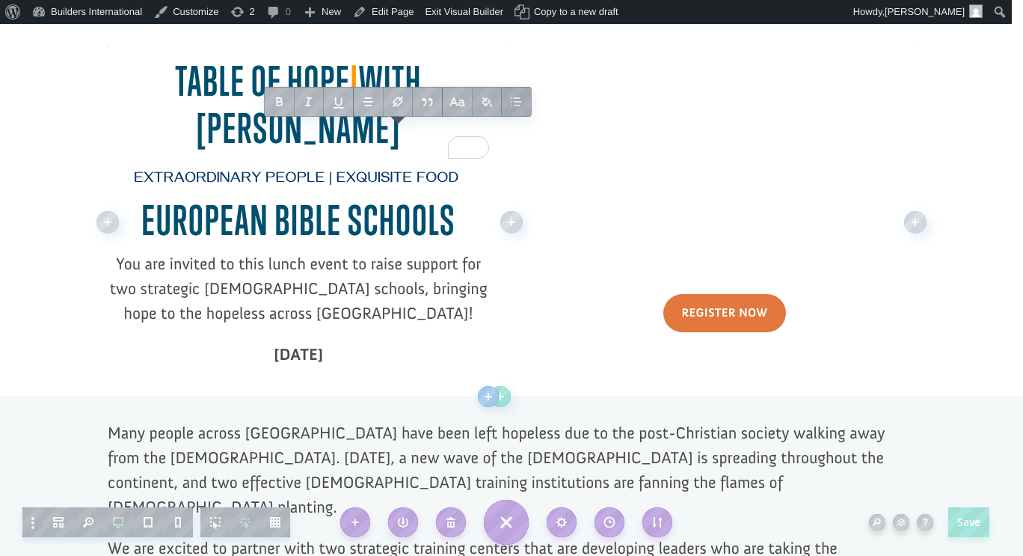
click at [372, 138] on h2 "Table of hope | With dr. George" at bounding box center [298, 108] width 381 height 101
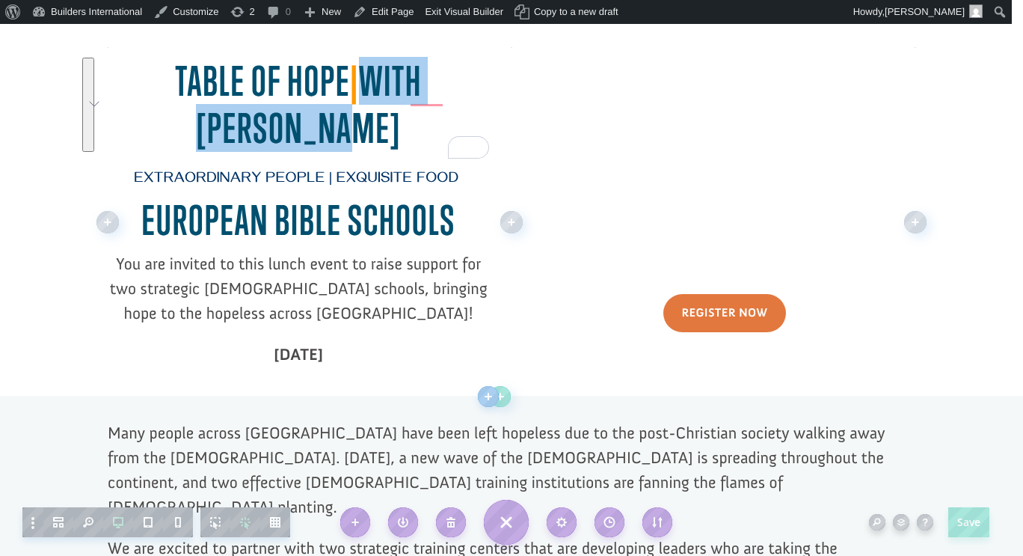
drag, startPoint x: 372, startPoint y: 138, endPoint x: 337, endPoint y: 82, distance: 66.2
click at [337, 82] on h2 "Table of hope | With dr. George" at bounding box center [298, 108] width 381 height 101
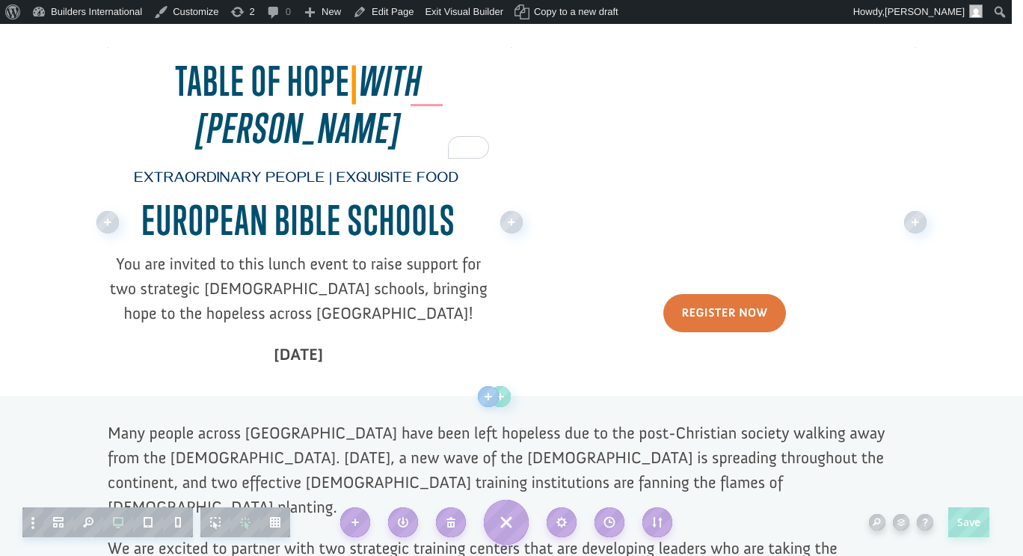
click at [397, 124] on h2 "Table of hope | With dr. George" at bounding box center [298, 108] width 381 height 101
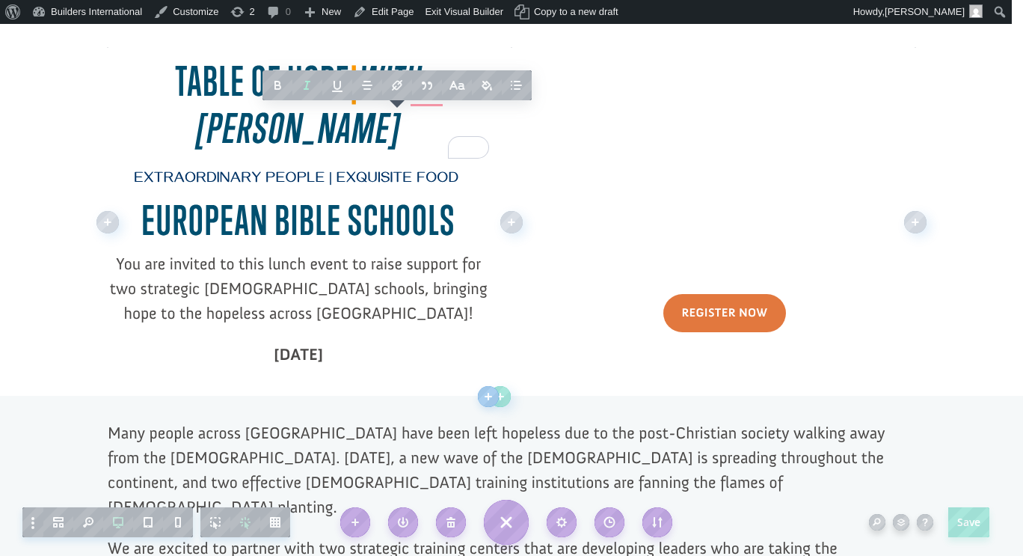
click div
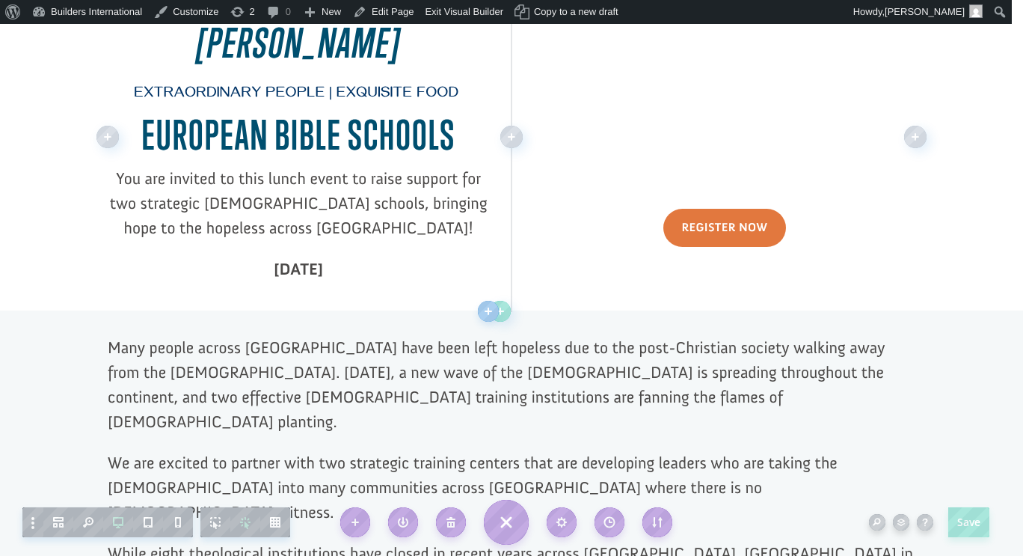
scroll to position [419, 0]
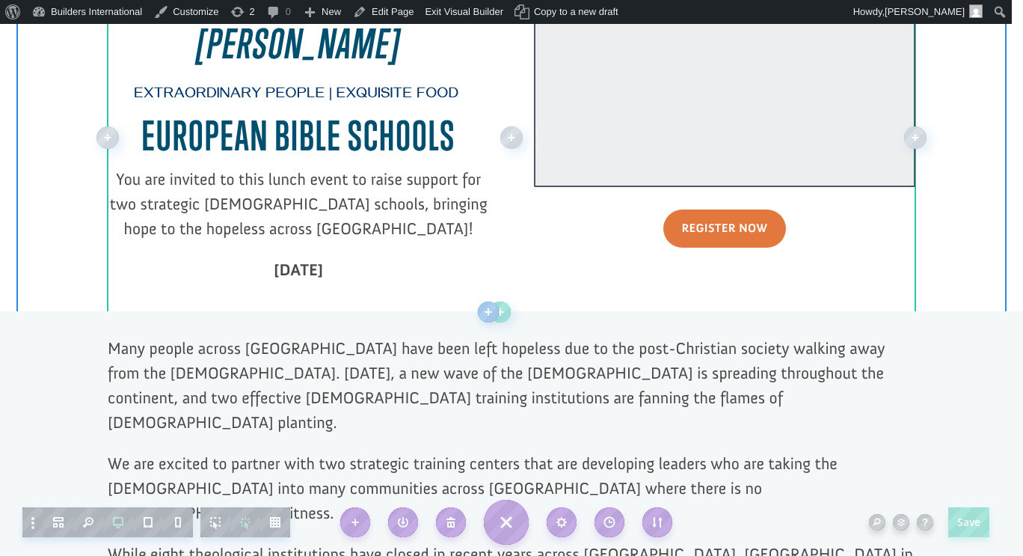
click div
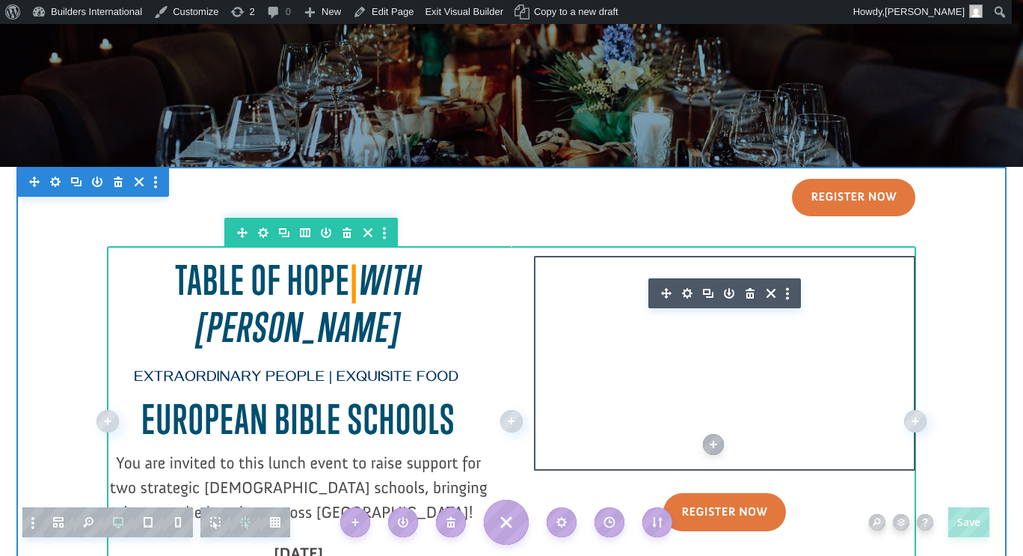
scroll to position [134, 0]
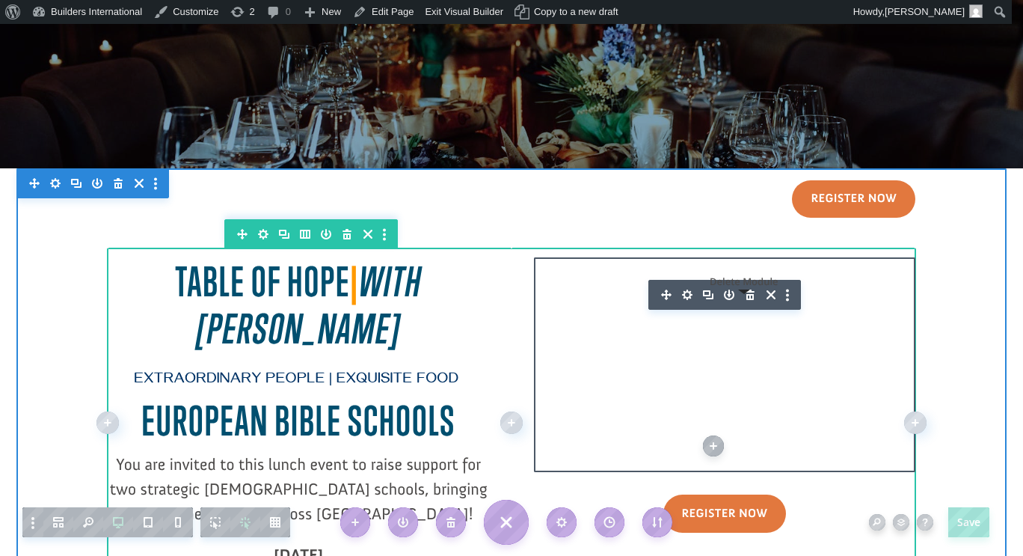
click at [744, 292] on icon "button" at bounding box center [750, 294] width 21 height 21
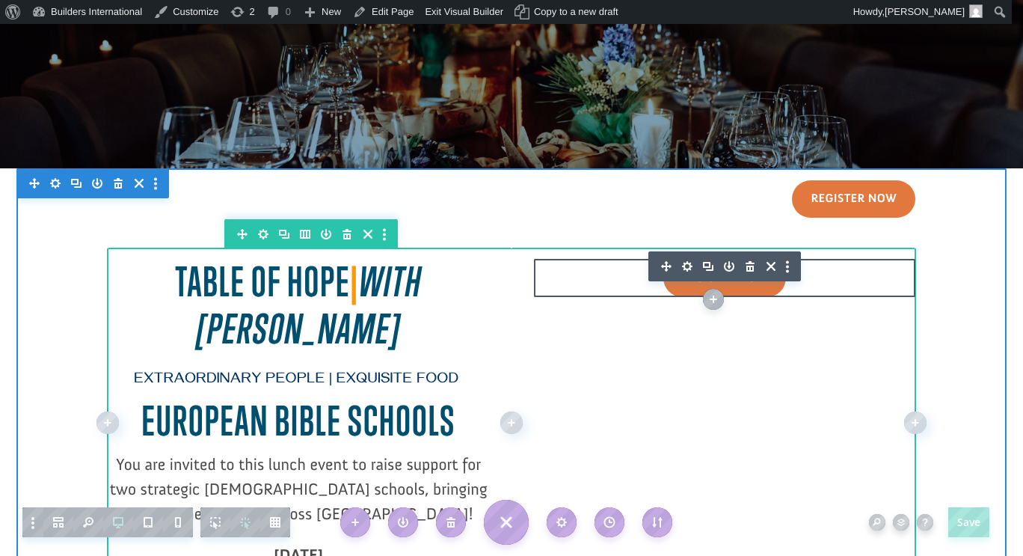
click at [682, 265] on icon "button" at bounding box center [687, 266] width 21 height 21
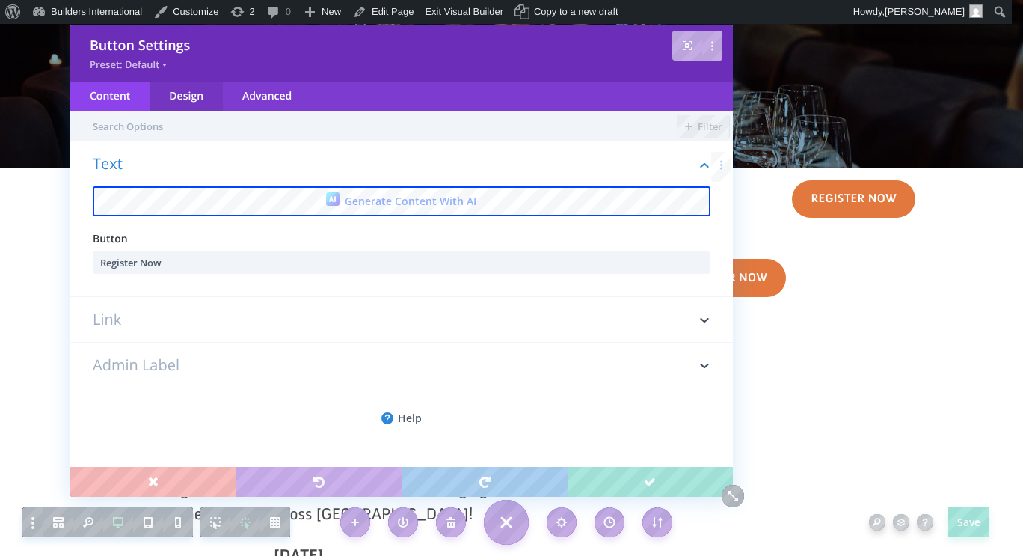
click at [195, 104] on div "Design" at bounding box center [186, 97] width 73 height 30
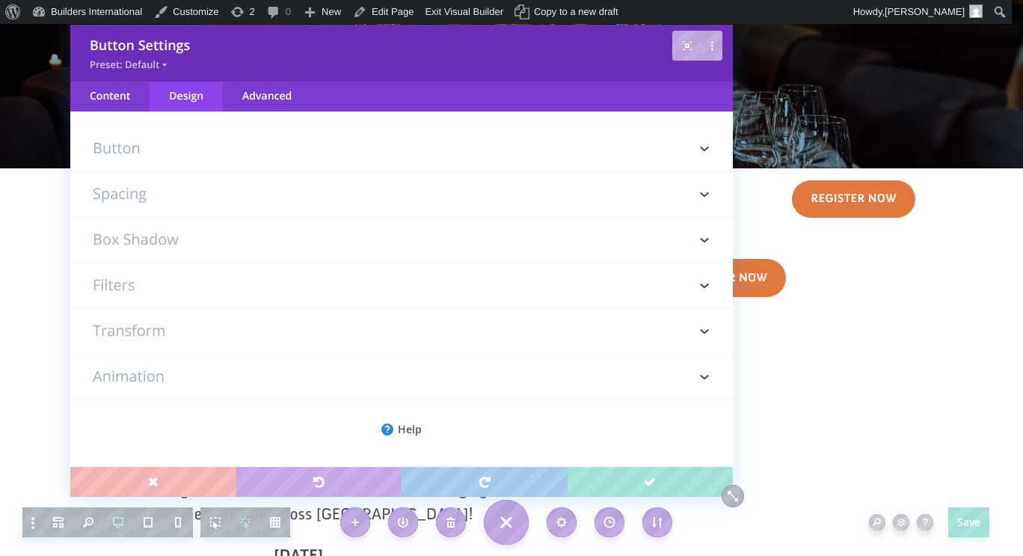
scroll to position [0, 0]
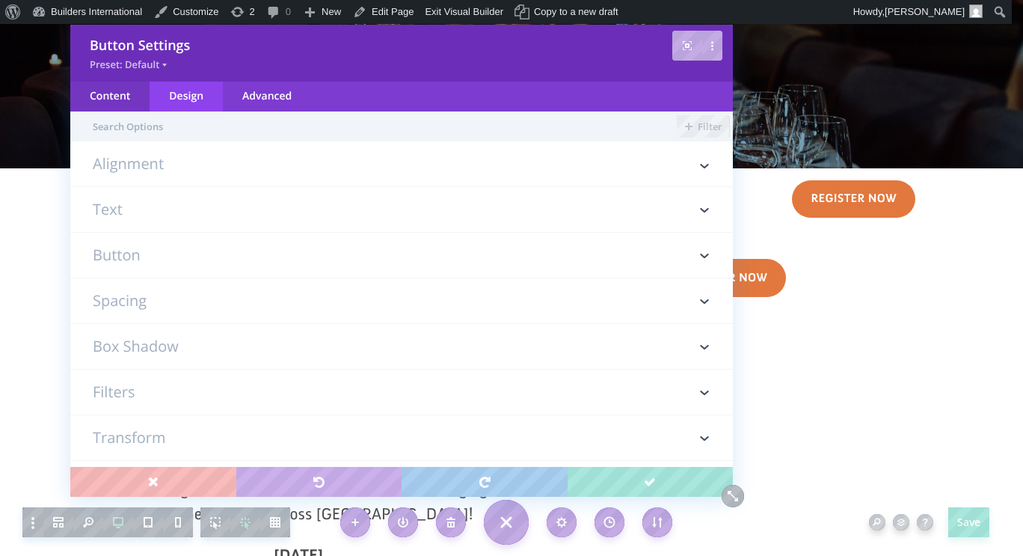
click at [122, 104] on div "Content" at bounding box center [109, 97] width 79 height 30
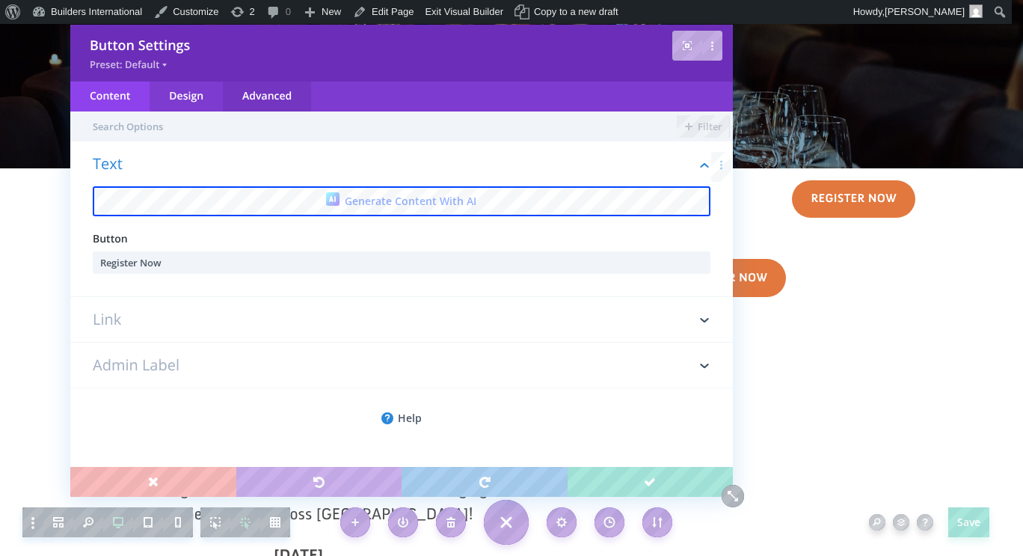
click at [283, 90] on div "Advanced" at bounding box center [267, 97] width 88 height 30
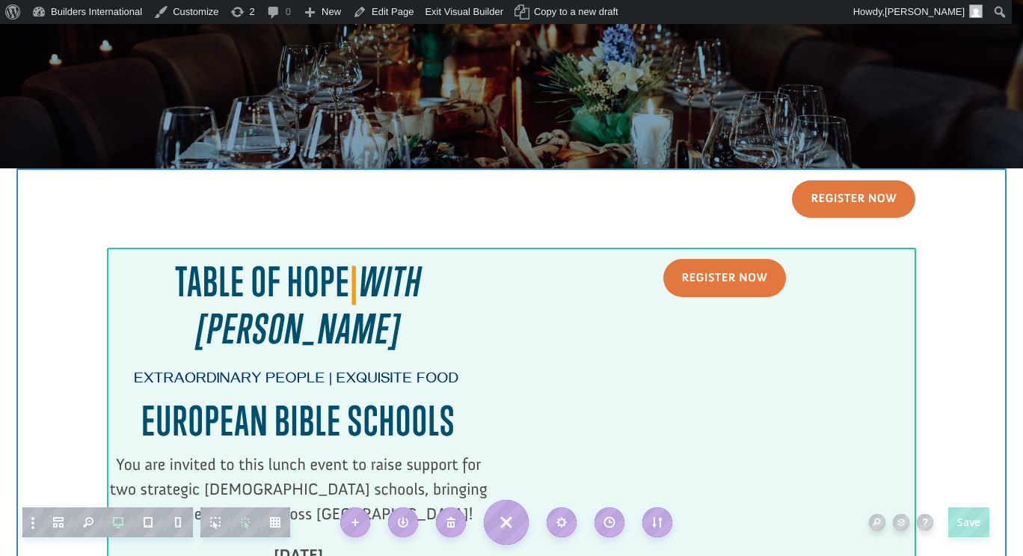
click at [734, 371] on div at bounding box center [512, 423] width 808 height 350
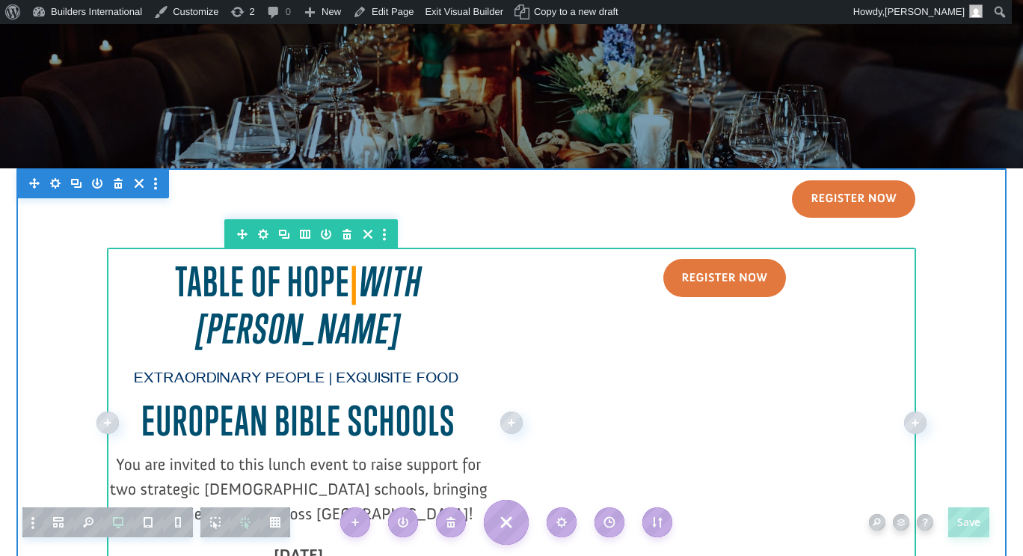
click at [734, 371] on div at bounding box center [512, 423] width 808 height 350
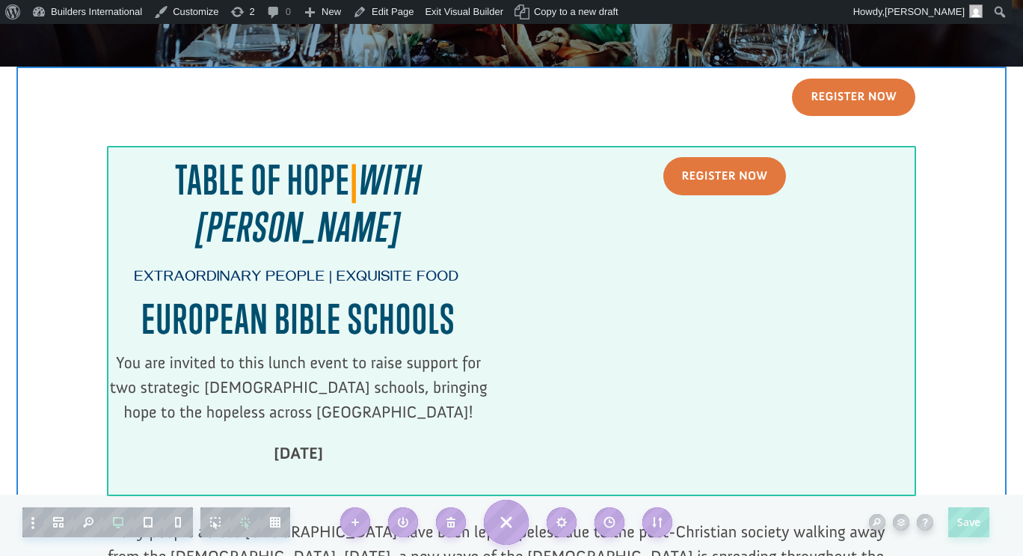
scroll to position [246, 0]
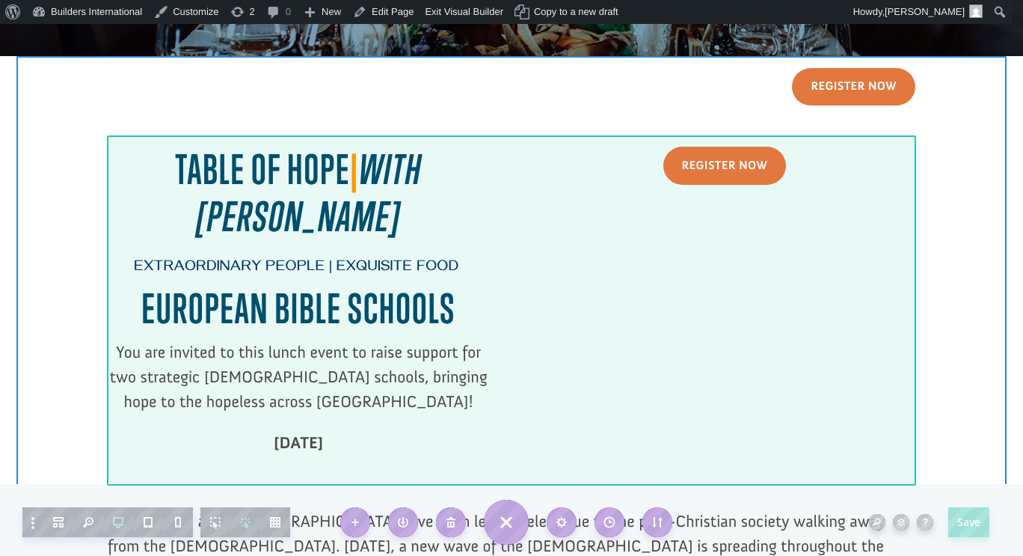
click at [689, 331] on div at bounding box center [512, 310] width 808 height 350
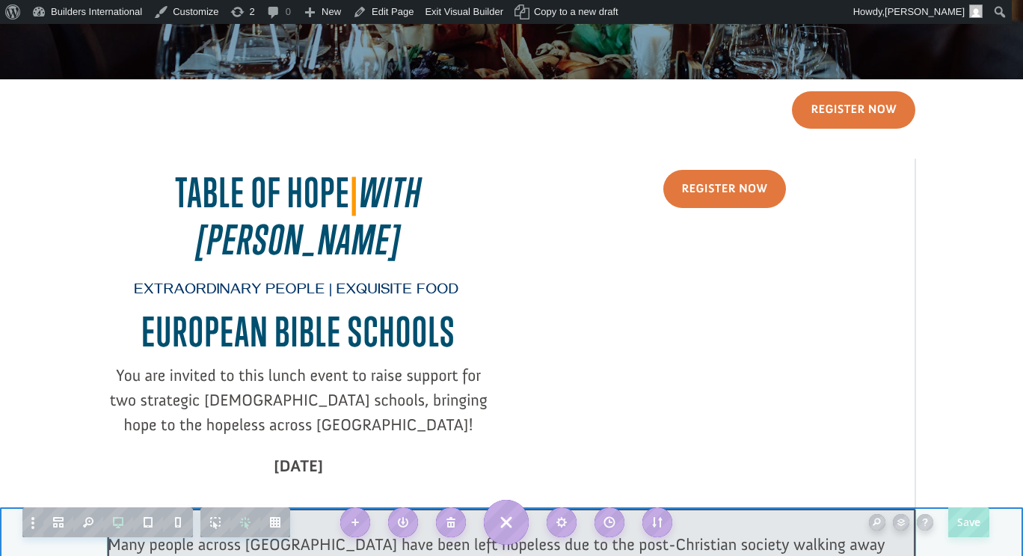
scroll to position [218, 0]
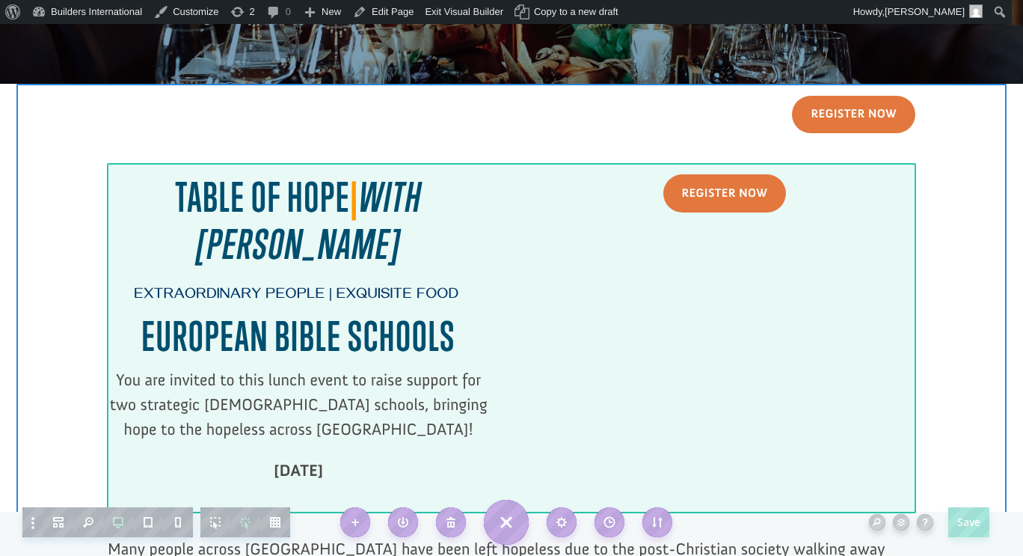
click at [729, 413] on div at bounding box center [512, 338] width 808 height 350
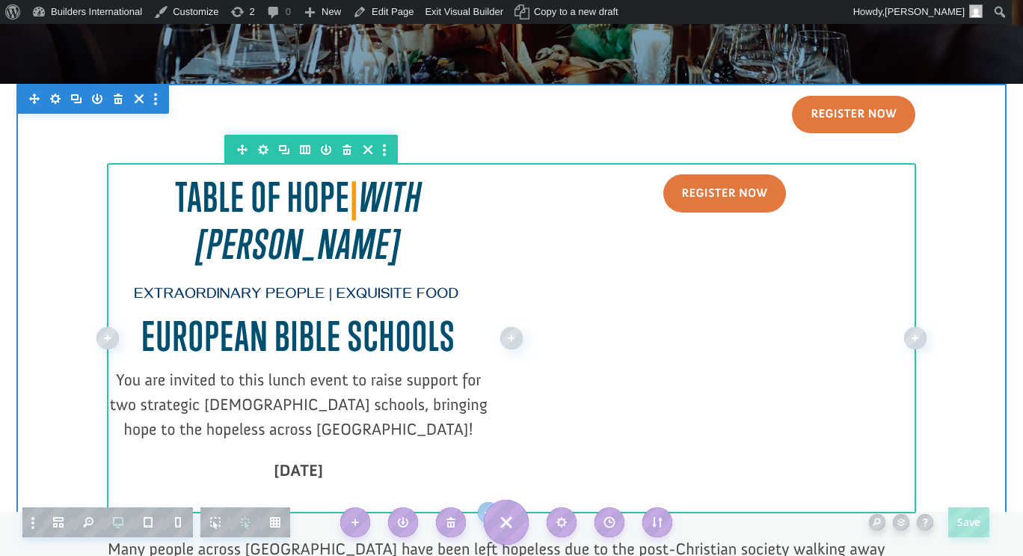
click at [729, 396] on div at bounding box center [512, 338] width 808 height 350
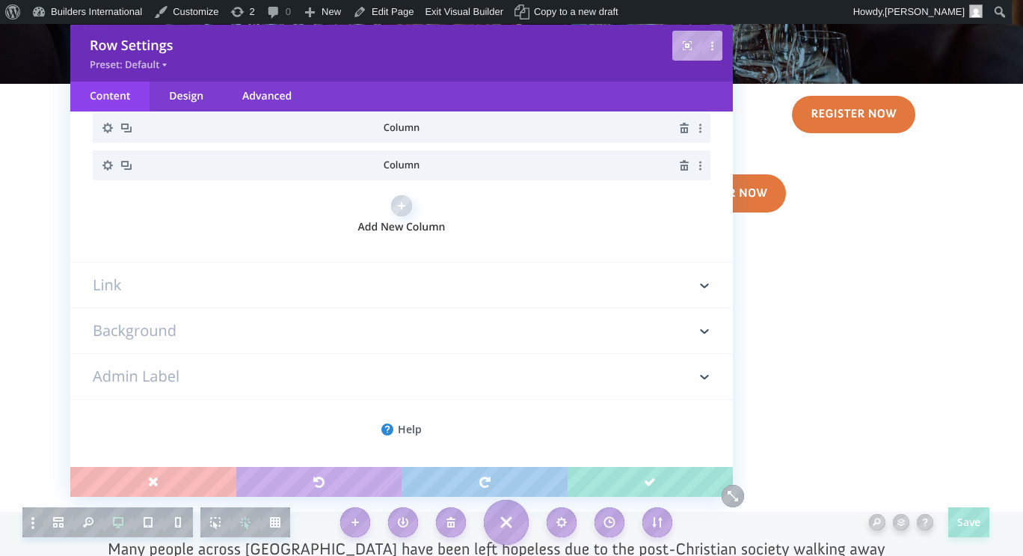
scroll to position [0, 0]
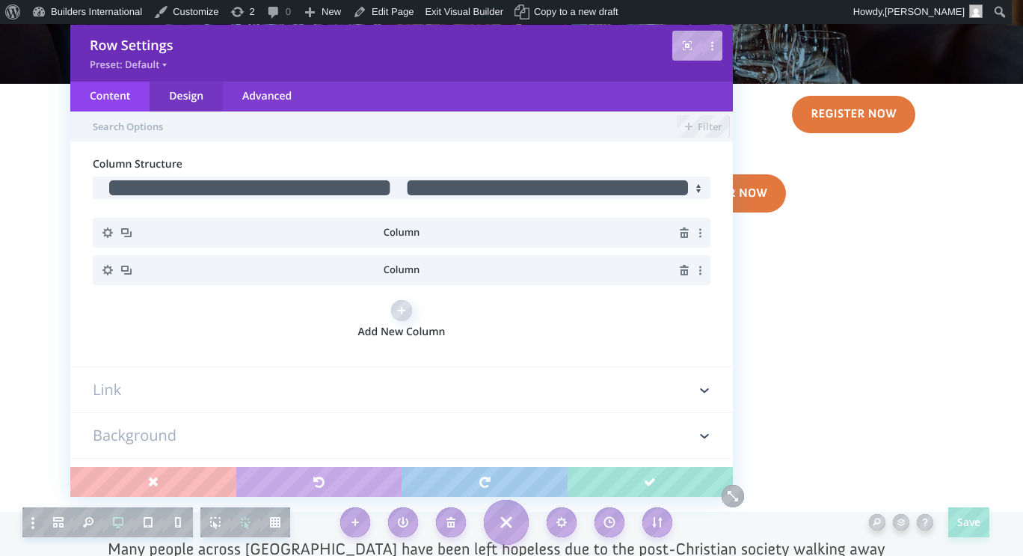
click at [193, 96] on div "Design" at bounding box center [186, 97] width 73 height 30
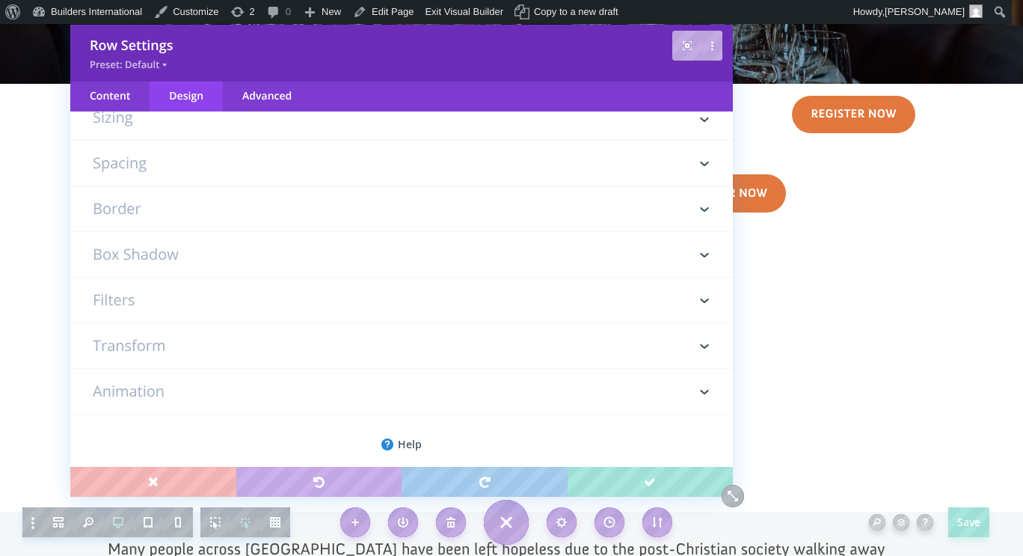
scroll to position [61, 0]
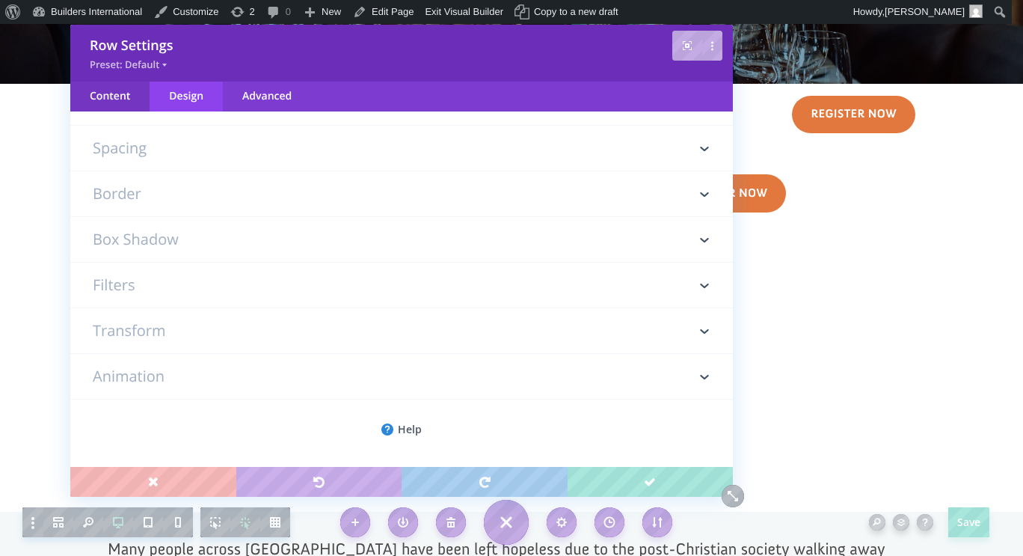
click at [125, 97] on div "Content" at bounding box center [109, 97] width 79 height 30
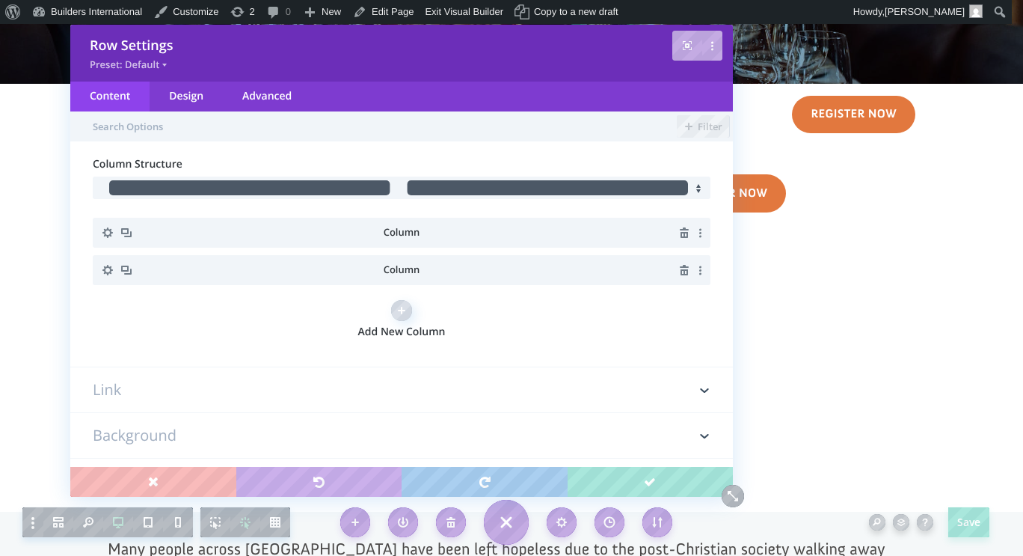
click at [373, 406] on h3 "Link" at bounding box center [402, 389] width 618 height 45
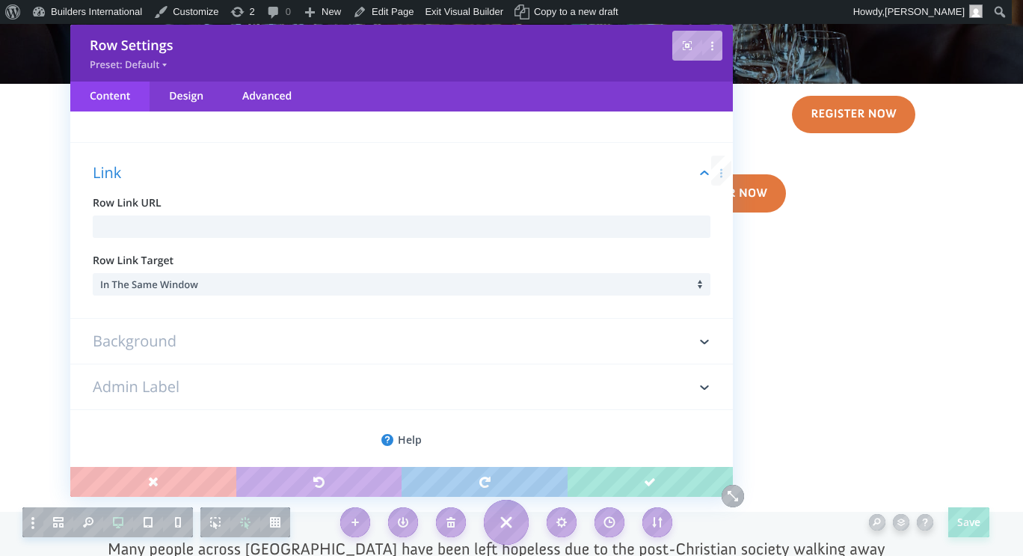
scroll to position [233, 0]
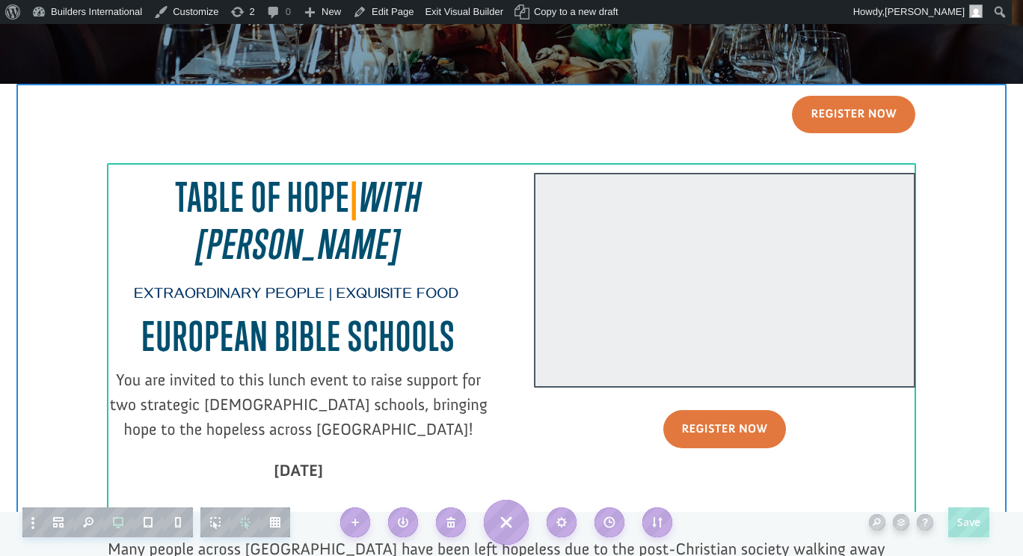
click div
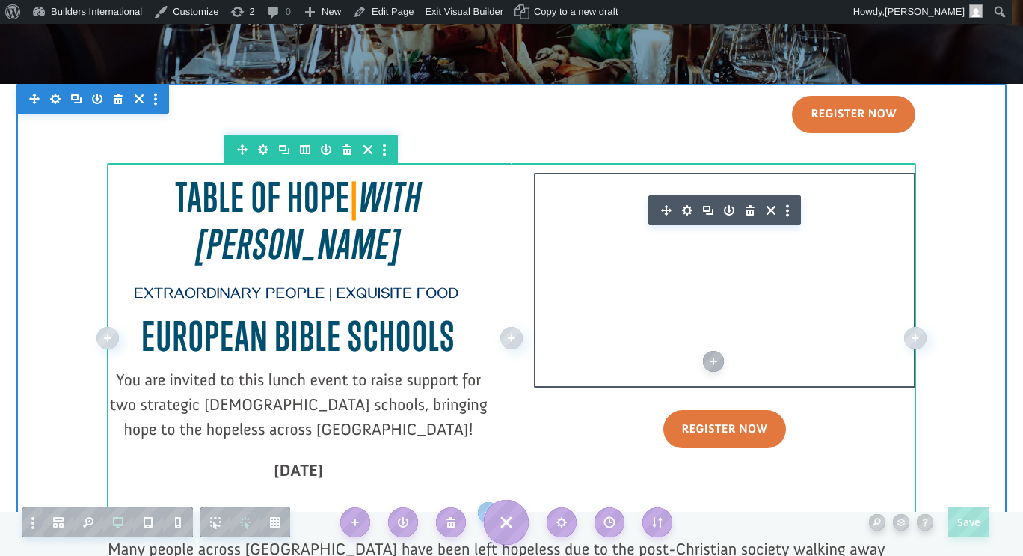
click at [682, 209] on icon "button" at bounding box center [687, 210] width 21 height 21
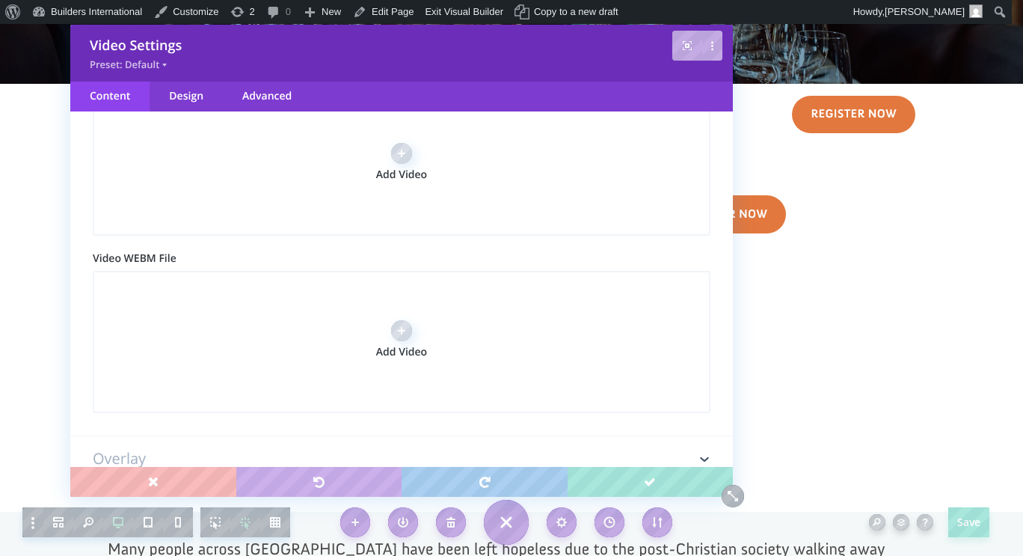
scroll to position [0, 0]
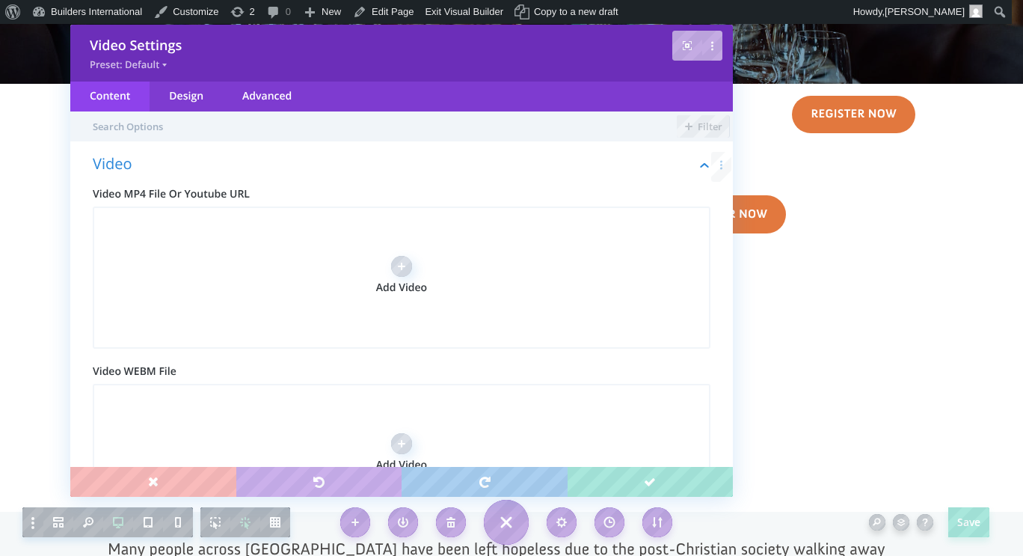
click at [826, 296] on div at bounding box center [512, 338] width 808 height 350
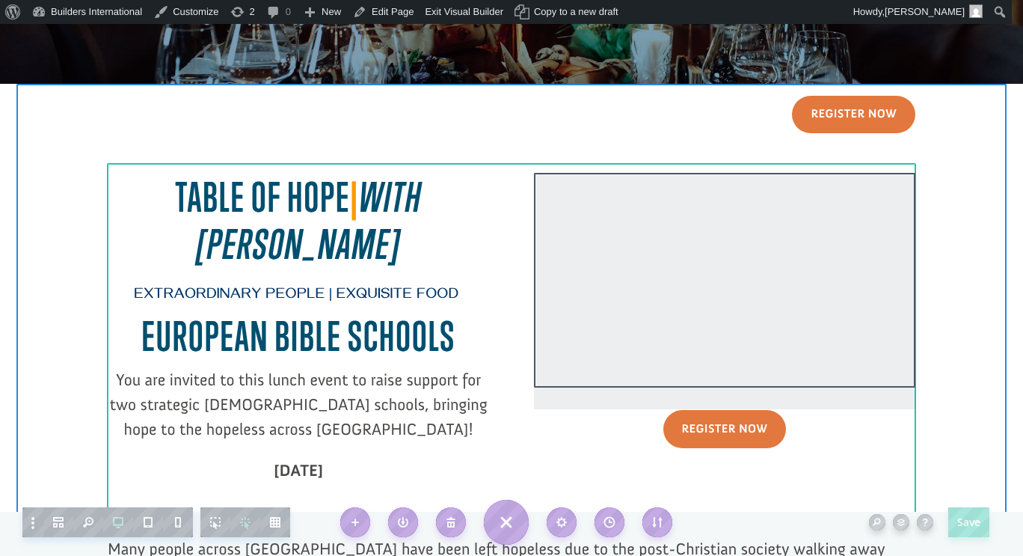
click div
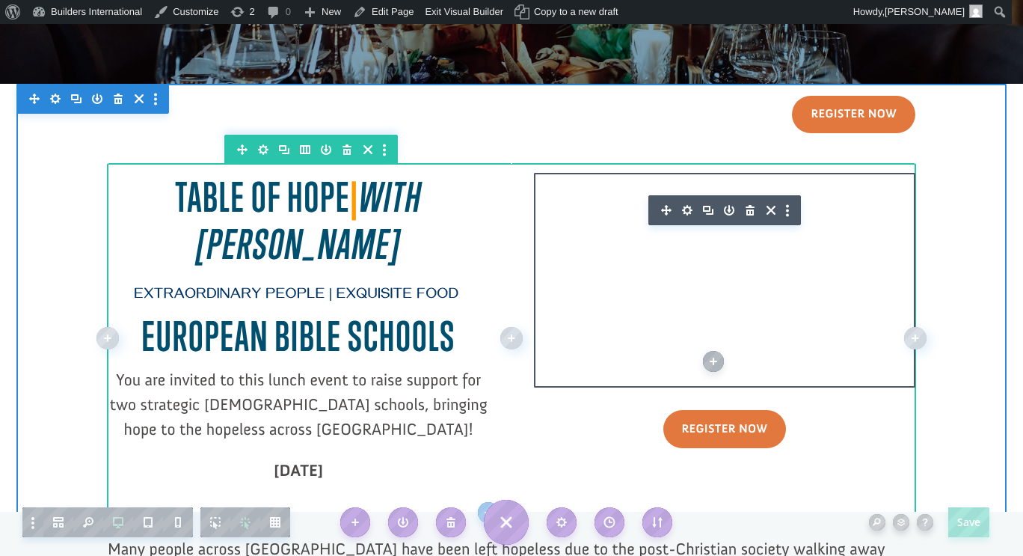
click at [682, 213] on icon "button" at bounding box center [687, 210] width 10 height 10
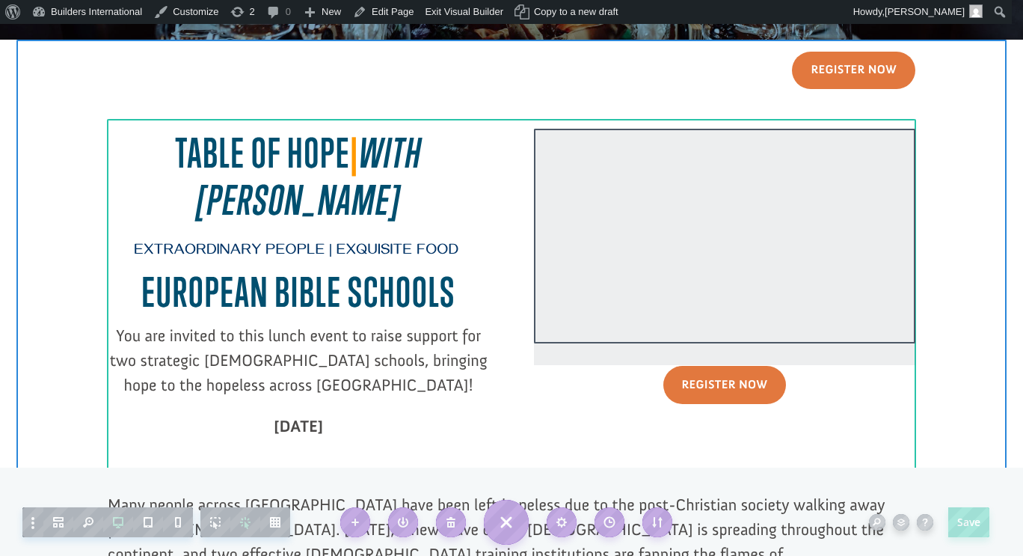
scroll to position [263, 0]
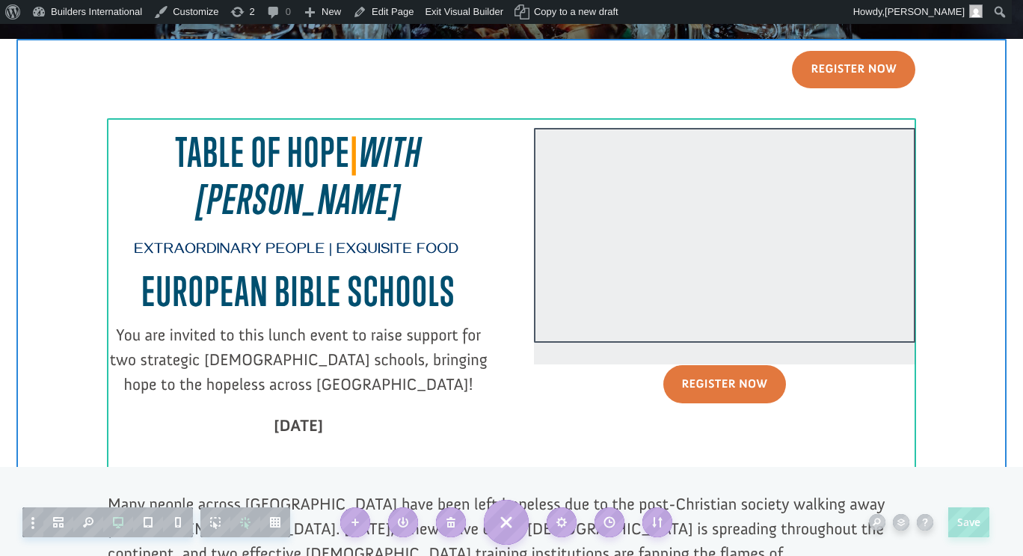
click div
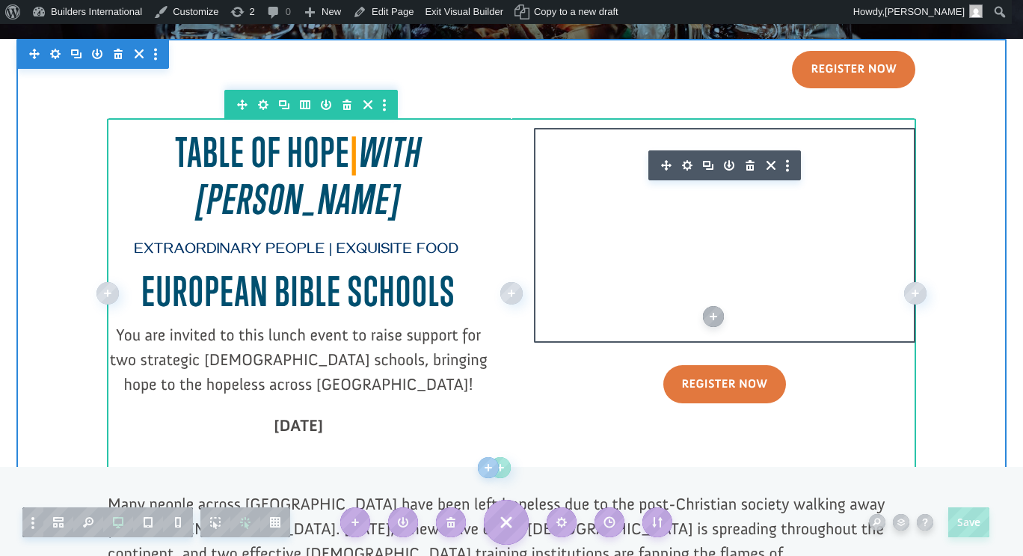
click at [746, 165] on icon "button" at bounding box center [750, 165] width 9 height 10
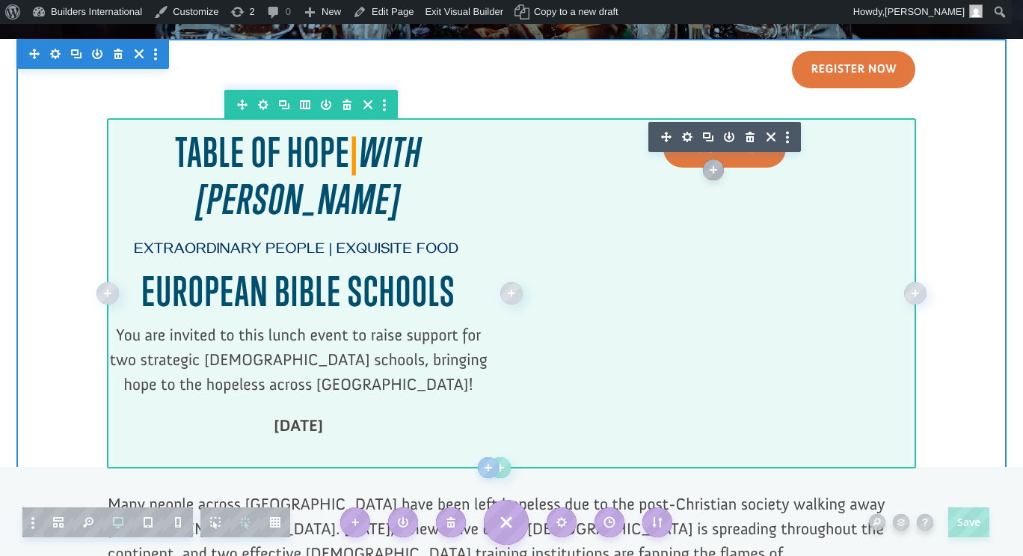
click at [787, 280] on div at bounding box center [512, 293] width 808 height 350
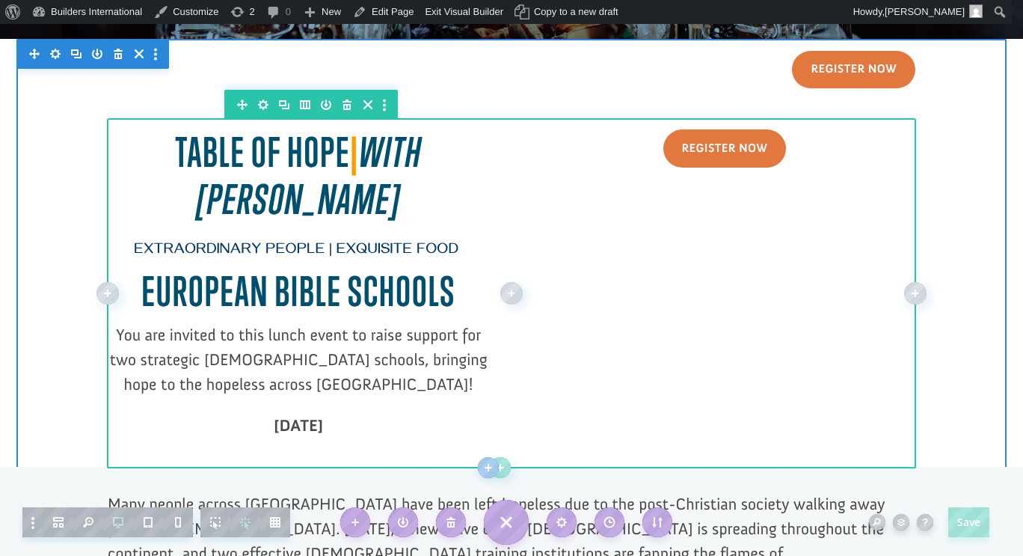
click at [787, 280] on div at bounding box center [512, 293] width 808 height 350
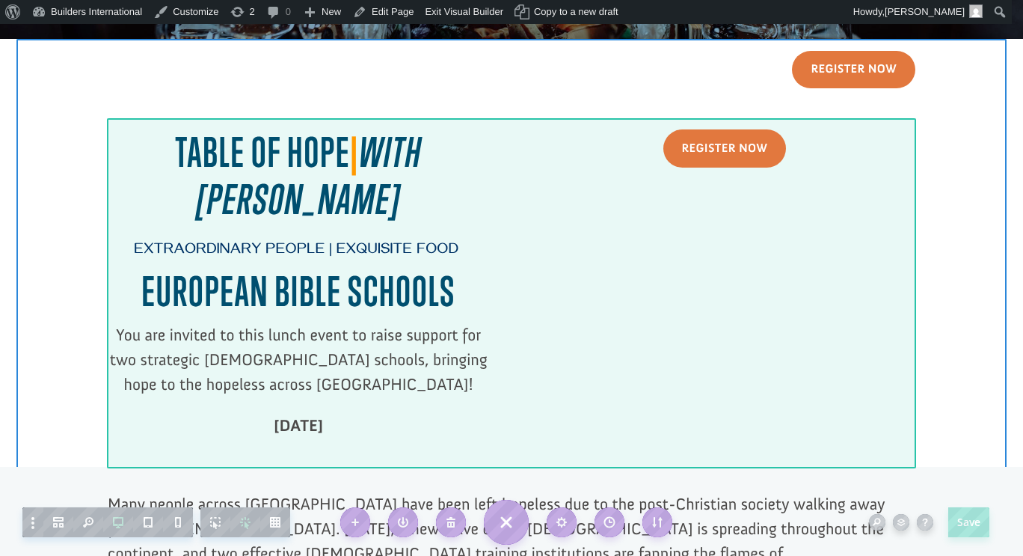
click at [787, 280] on div at bounding box center [512, 293] width 808 height 350
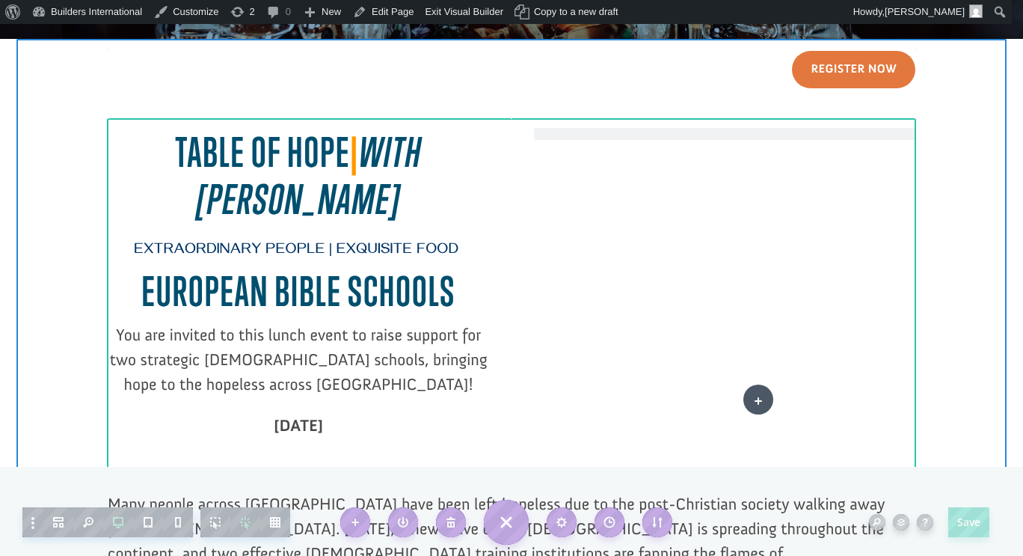
drag, startPoint x: 787, startPoint y: 148, endPoint x: 758, endPoint y: 397, distance: 250.7
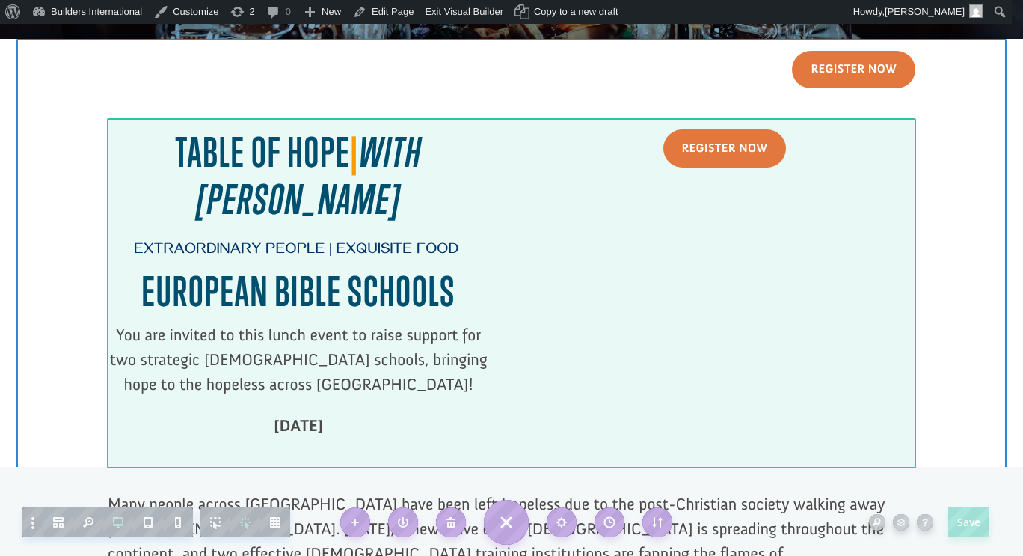
click at [807, 120] on div at bounding box center [512, 293] width 808 height 350
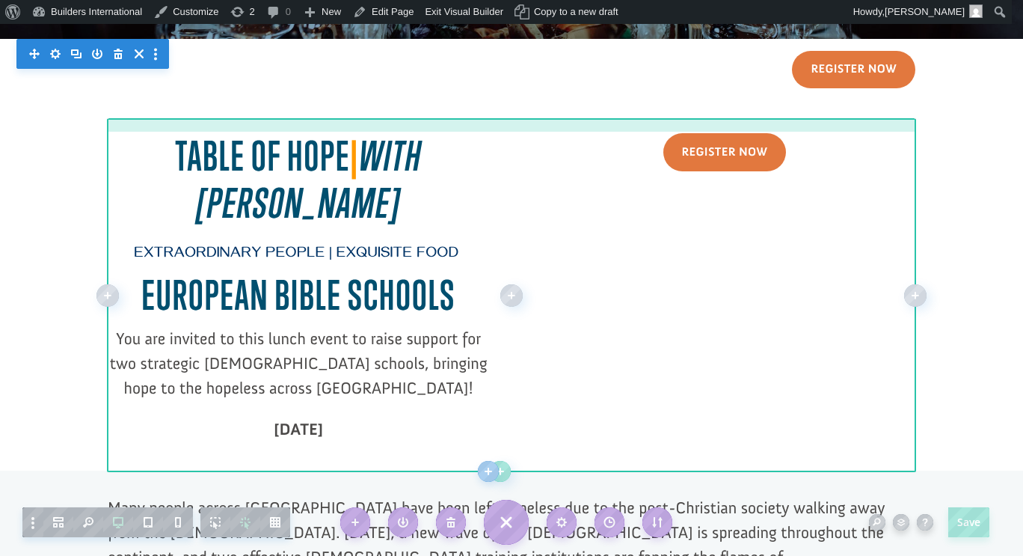
drag, startPoint x: 807, startPoint y: 120, endPoint x: 800, endPoint y: 124, distance: 7.7
click at [800, 124] on div at bounding box center [512, 125] width 808 height 11
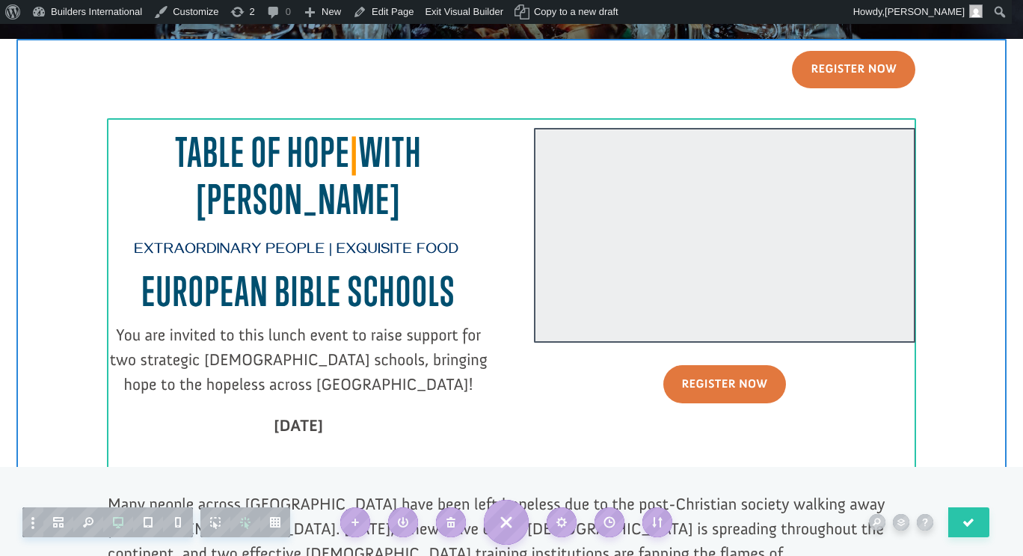
click div
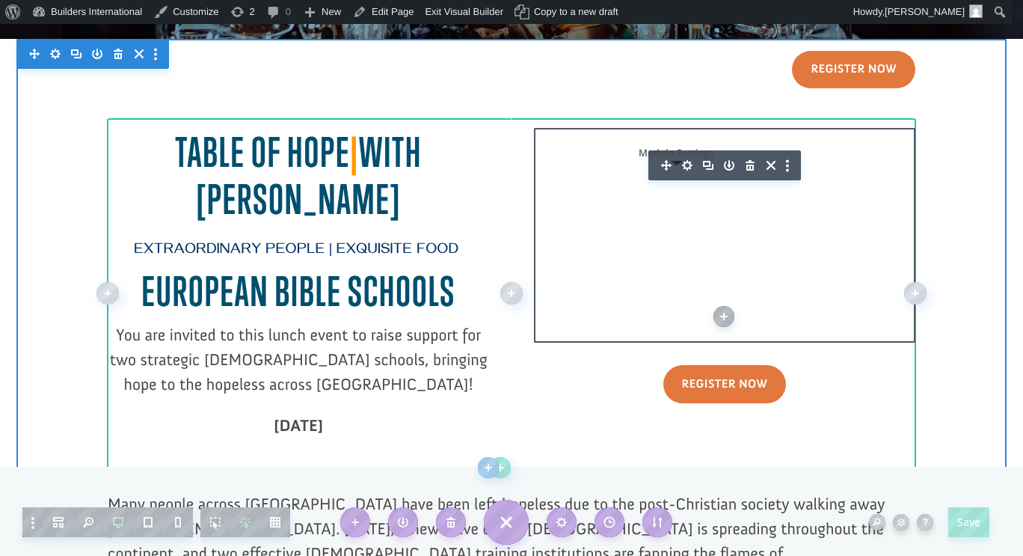
click at [678, 164] on icon "button" at bounding box center [687, 165] width 21 height 21
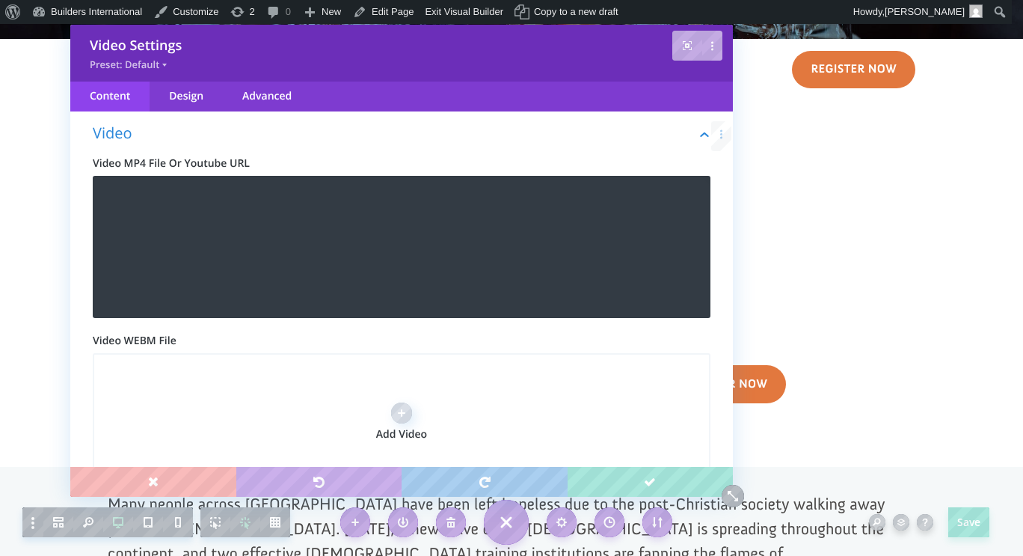
scroll to position [0, 0]
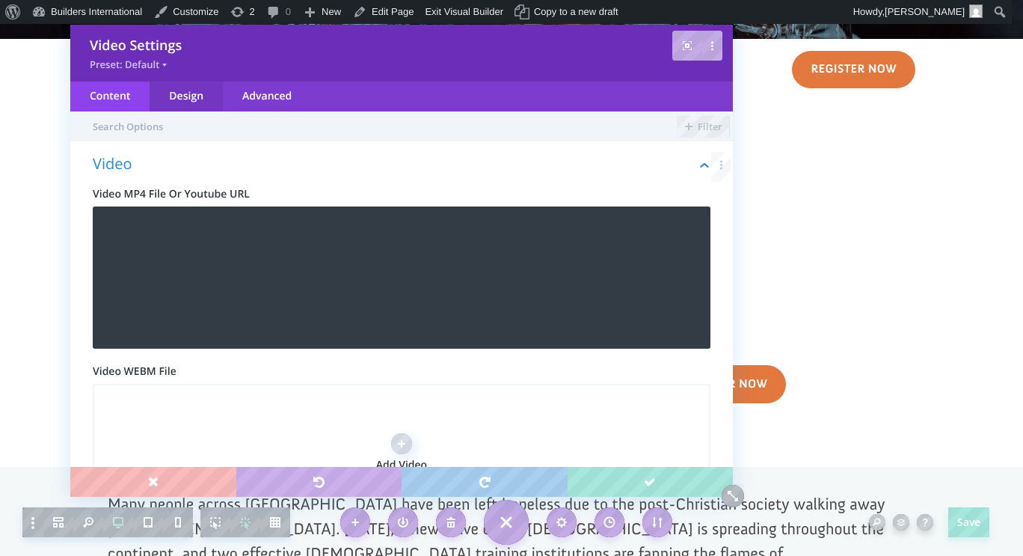
click at [191, 104] on div "Design" at bounding box center [186, 97] width 73 height 30
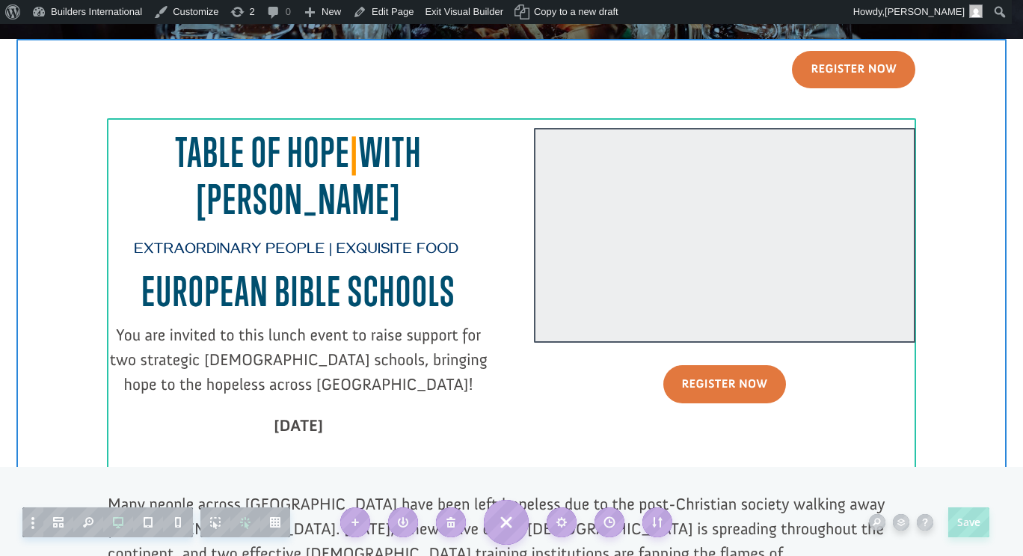
click div
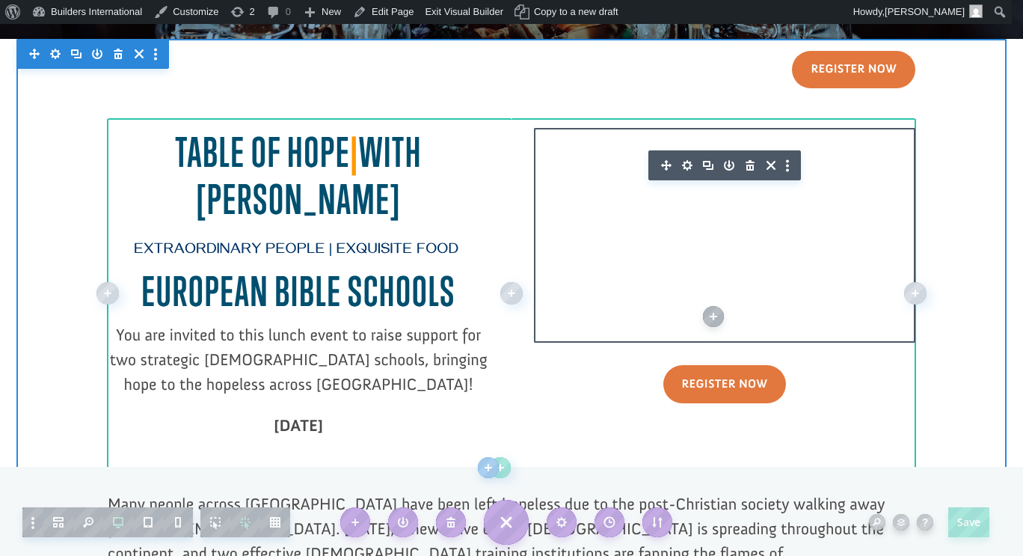
click at [783, 166] on button "button" at bounding box center [790, 165] width 19 height 30
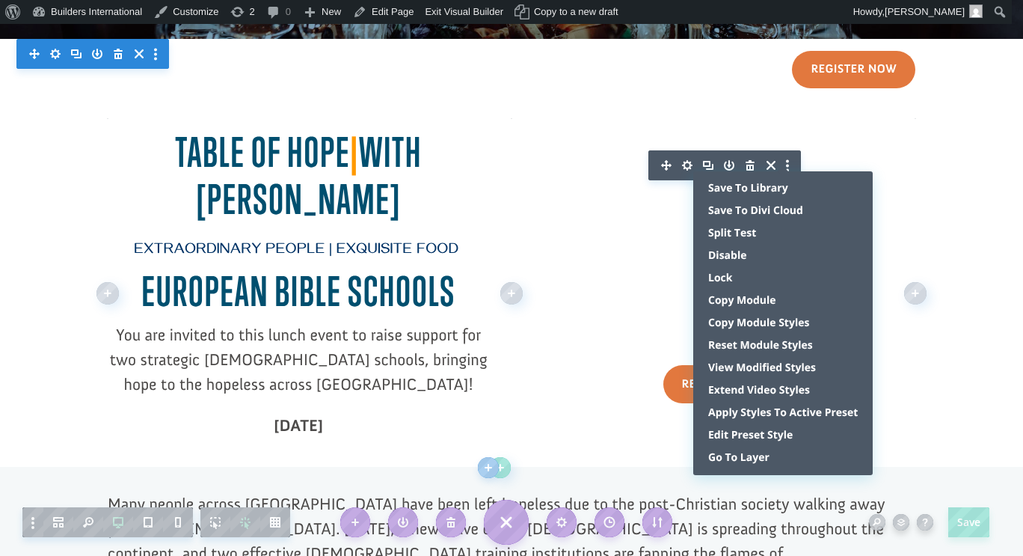
click at [783, 171] on div "Save To Library Save To Divi Cloud Split Test Disable Lock Copy Module Copy Mod…" at bounding box center [782, 323] width 179 height 304
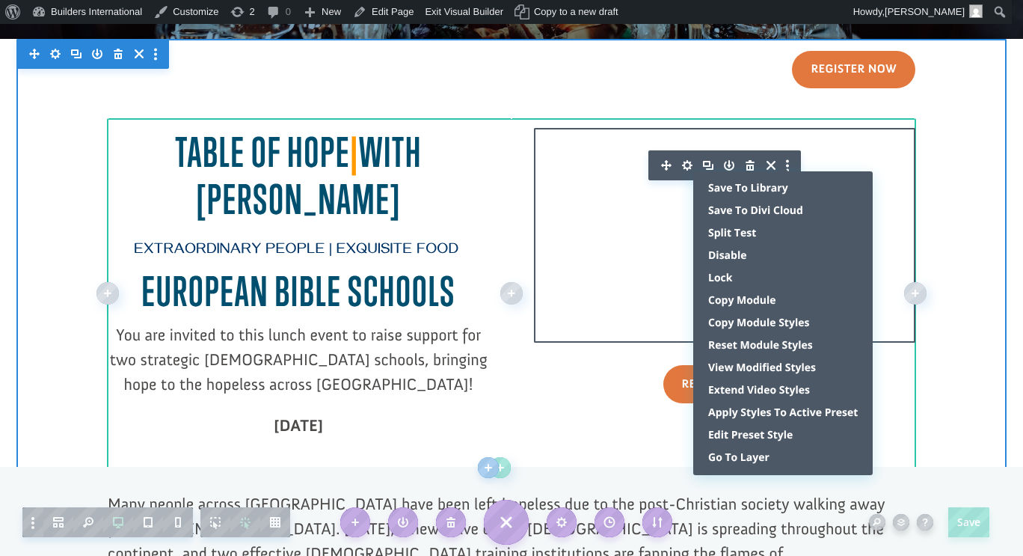
click at [748, 161] on icon "button" at bounding box center [750, 165] width 21 height 21
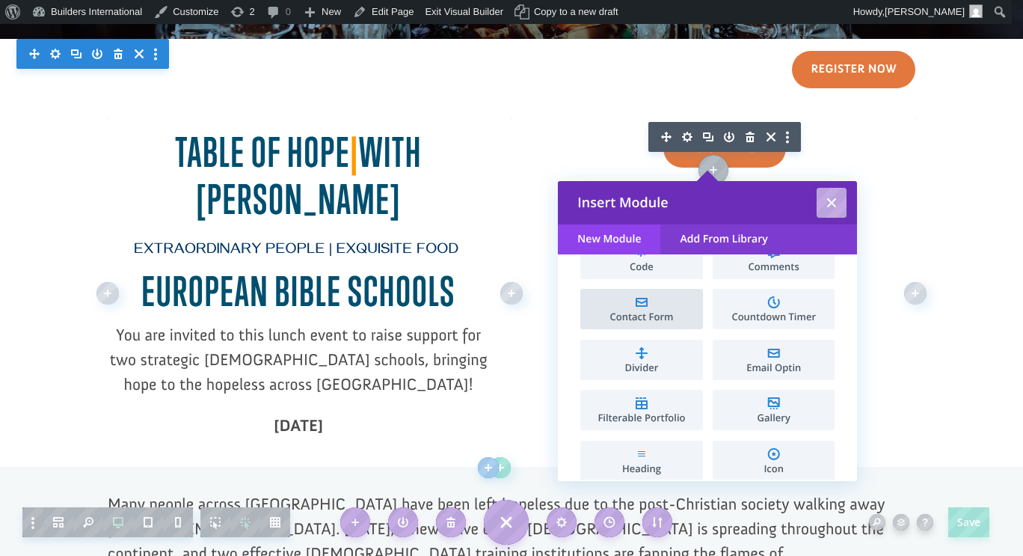
scroll to position [279, 0]
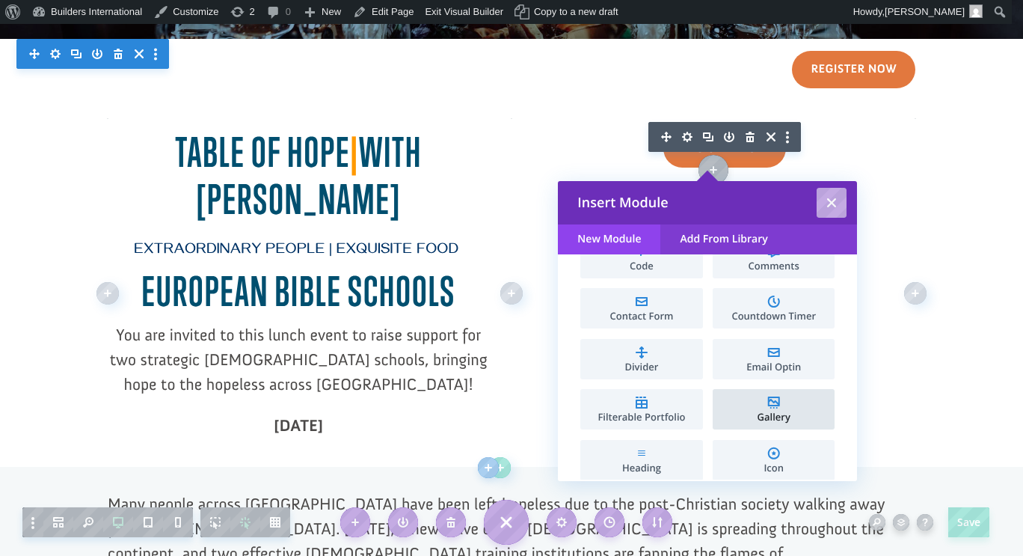
click at [526, 414] on span "Gallery" at bounding box center [511, 293] width 31 height 350
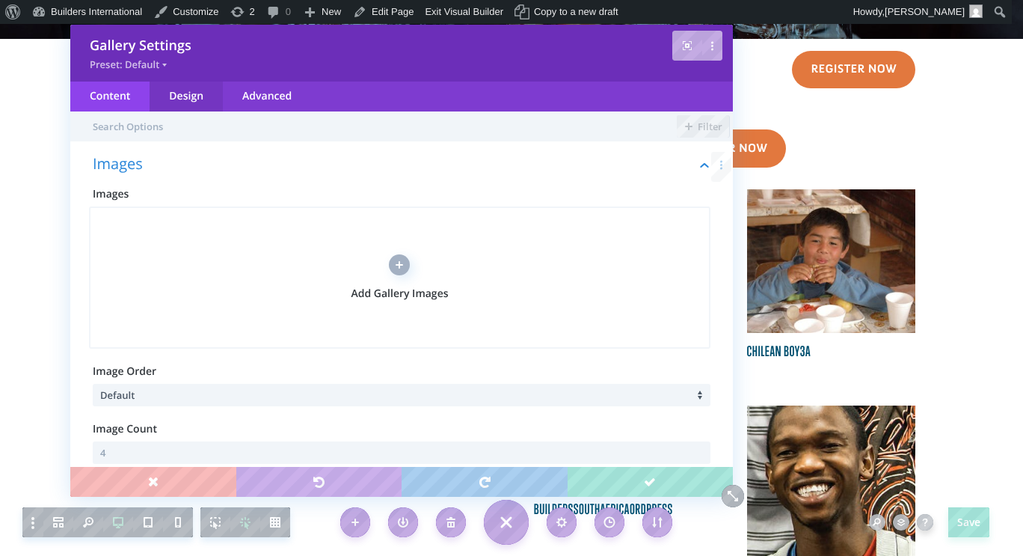
click at [184, 104] on div "Design" at bounding box center [186, 97] width 73 height 30
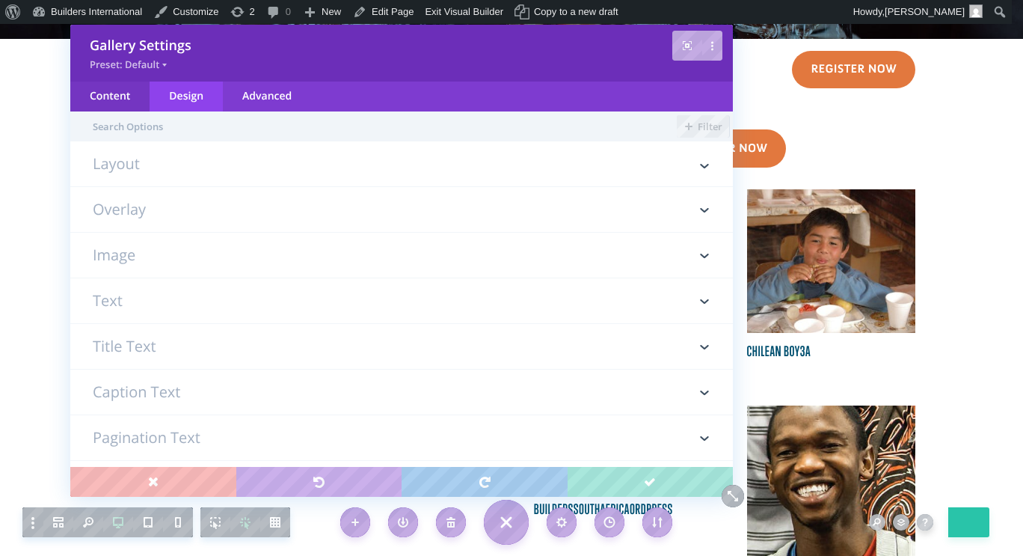
click at [123, 90] on div "Content" at bounding box center [109, 97] width 79 height 30
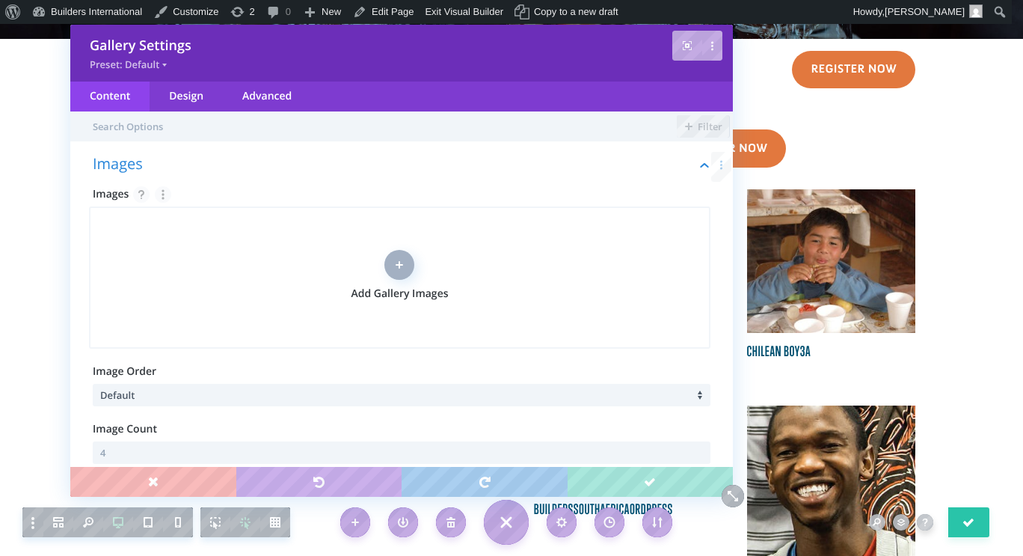
click at [402, 276] on div at bounding box center [399, 265] width 30 height 30
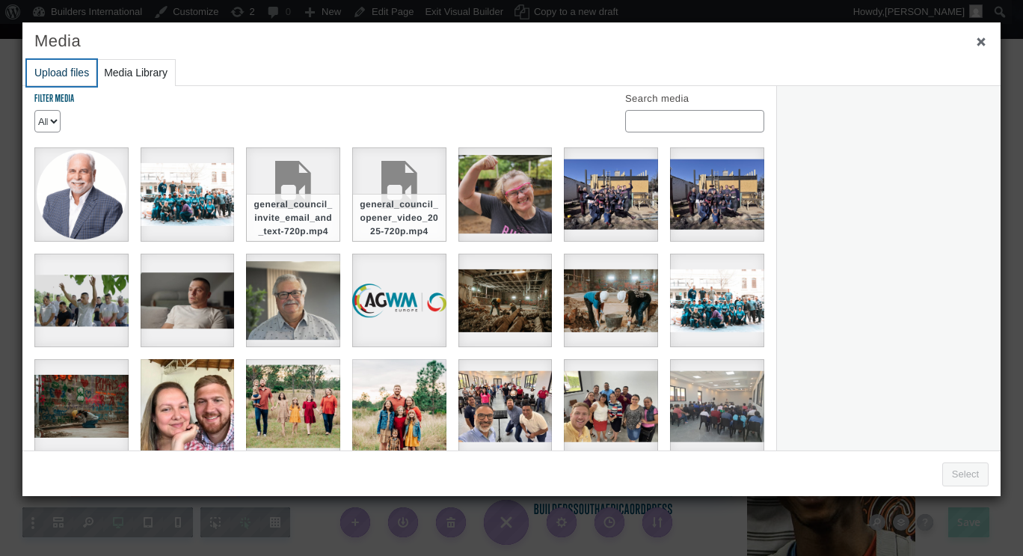
click at [63, 70] on button "Upload files" at bounding box center [62, 73] width 70 height 26
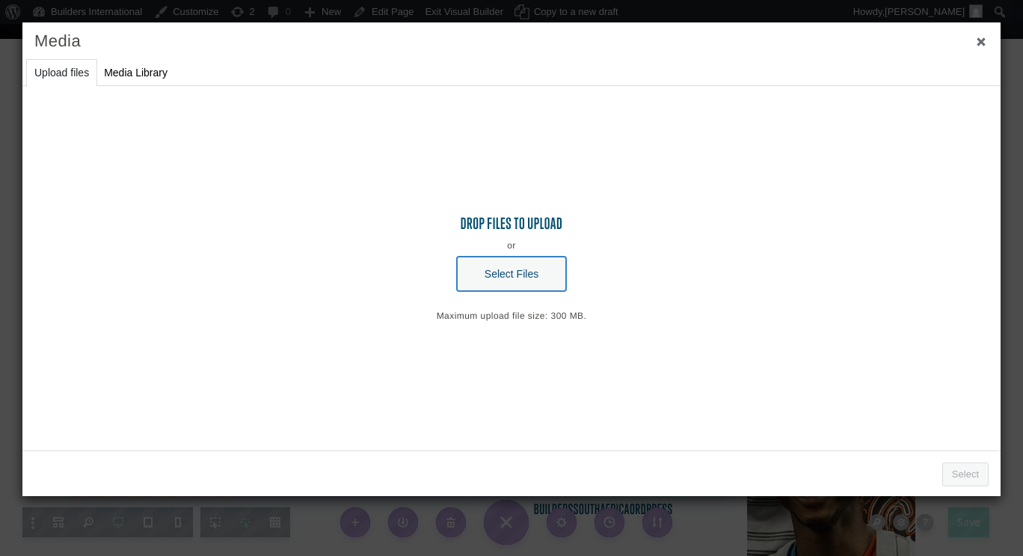
click at [518, 287] on button "Select Files" at bounding box center [511, 273] width 109 height 34
type input "C:\fakepath\66675381_10157214985269647_7470333538164801536_n.jpg"
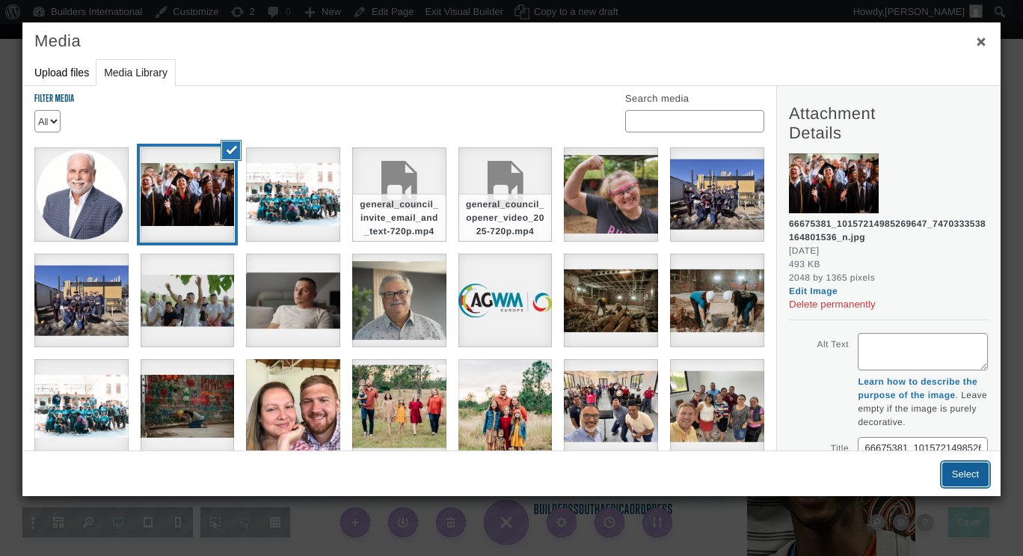
click at [971, 473] on button "Select" at bounding box center [965, 474] width 46 height 24
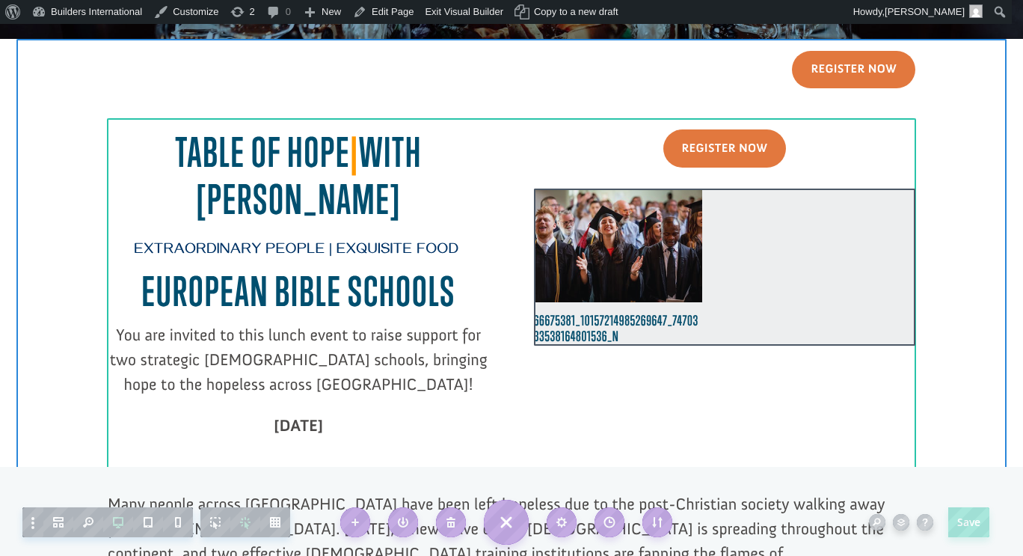
click div
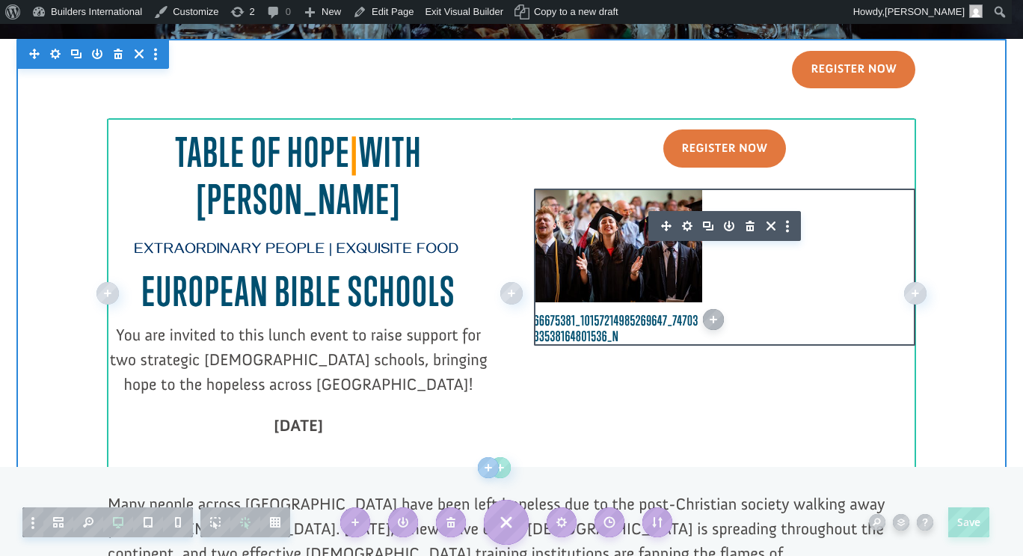
click at [618, 332] on h3 "66675381_10157214985269647_7470333538164801536_n" at bounding box center [618, 329] width 168 height 32
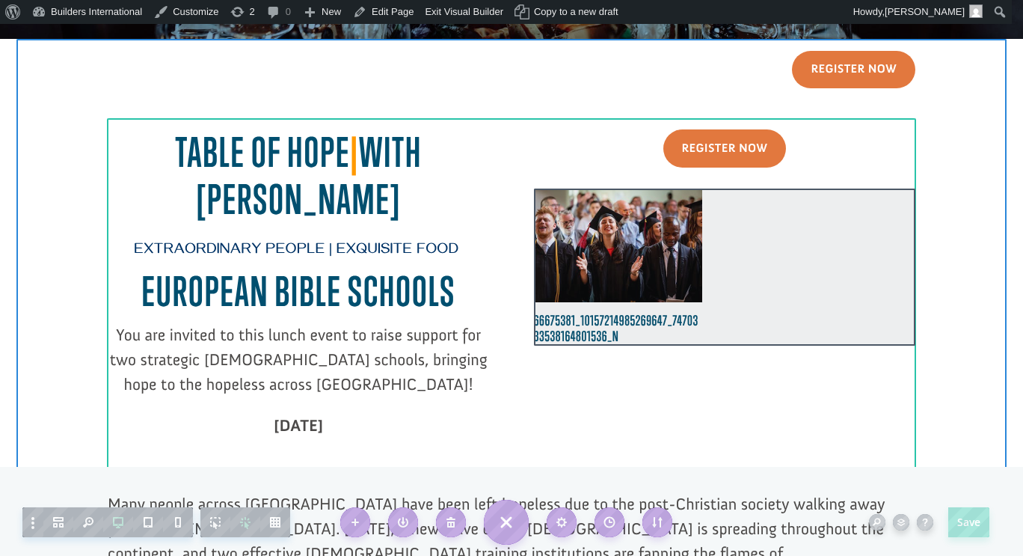
click div
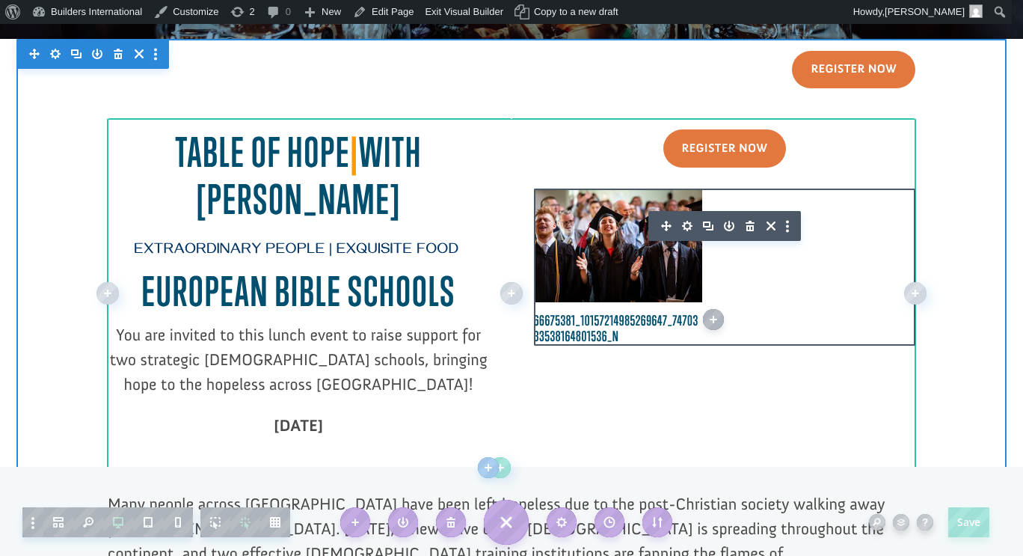
click at [682, 230] on icon "button" at bounding box center [687, 226] width 10 height 10
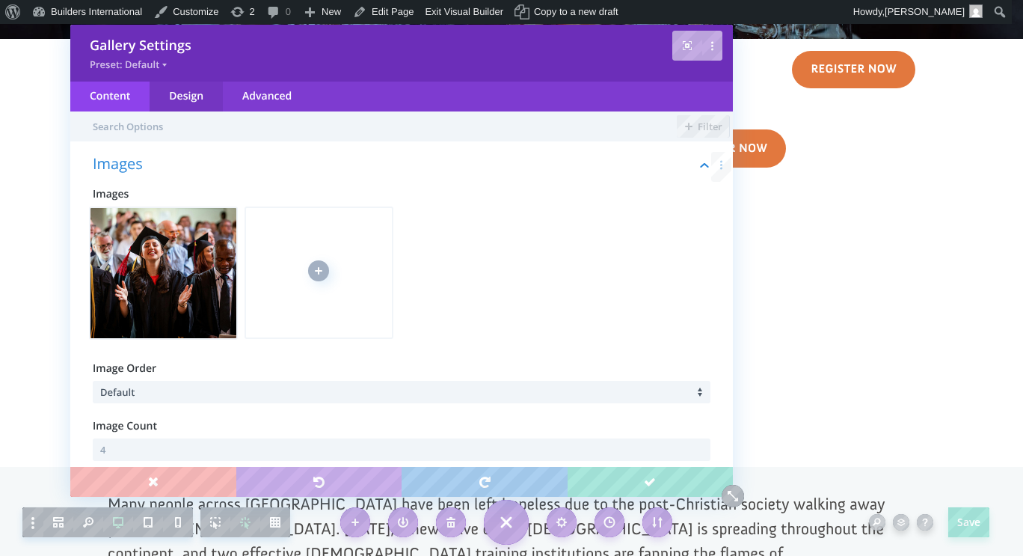
click at [182, 100] on div "Design" at bounding box center [186, 97] width 73 height 30
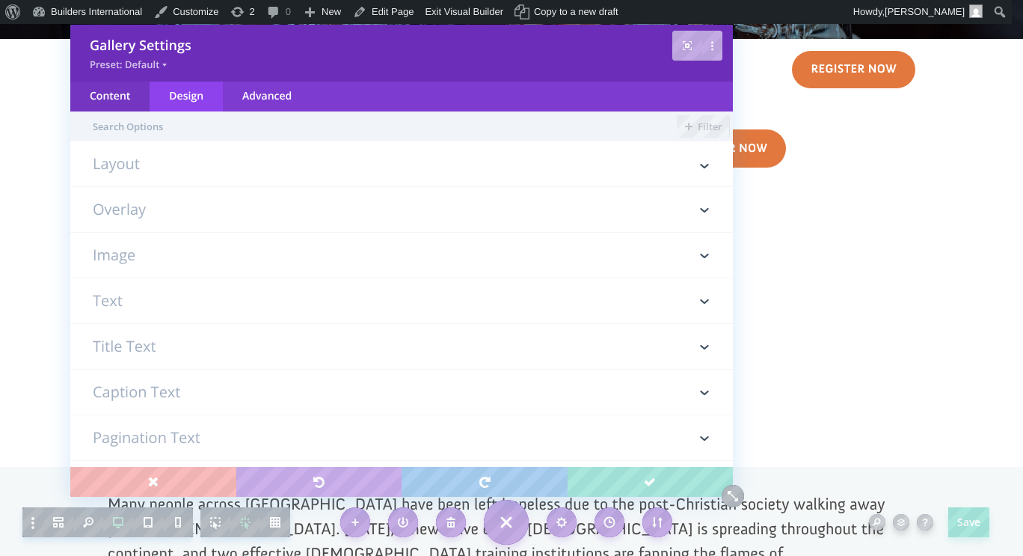
click at [125, 96] on div "Content" at bounding box center [109, 97] width 79 height 30
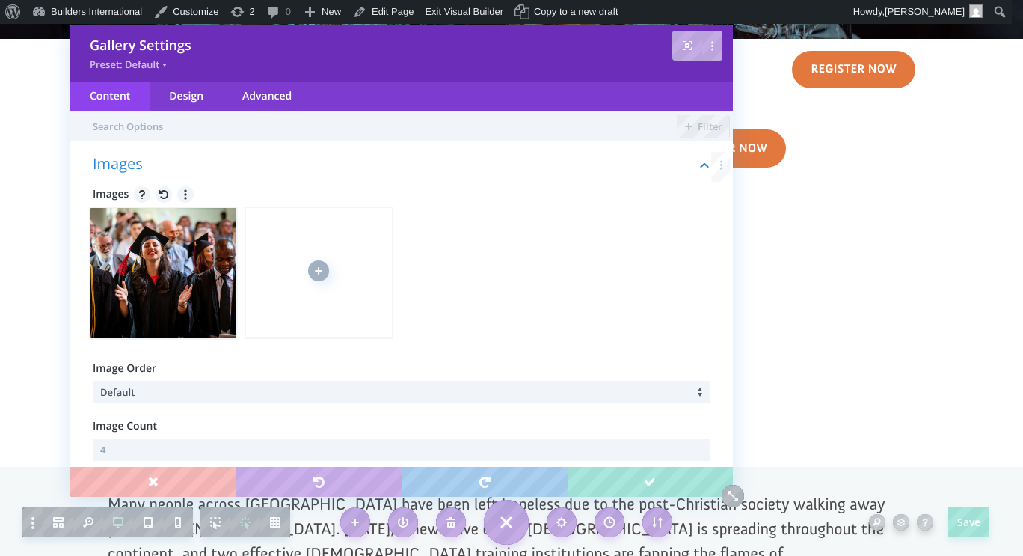
click at [358, 250] on div "Add Gallery Images" at bounding box center [319, 272] width 149 height 132
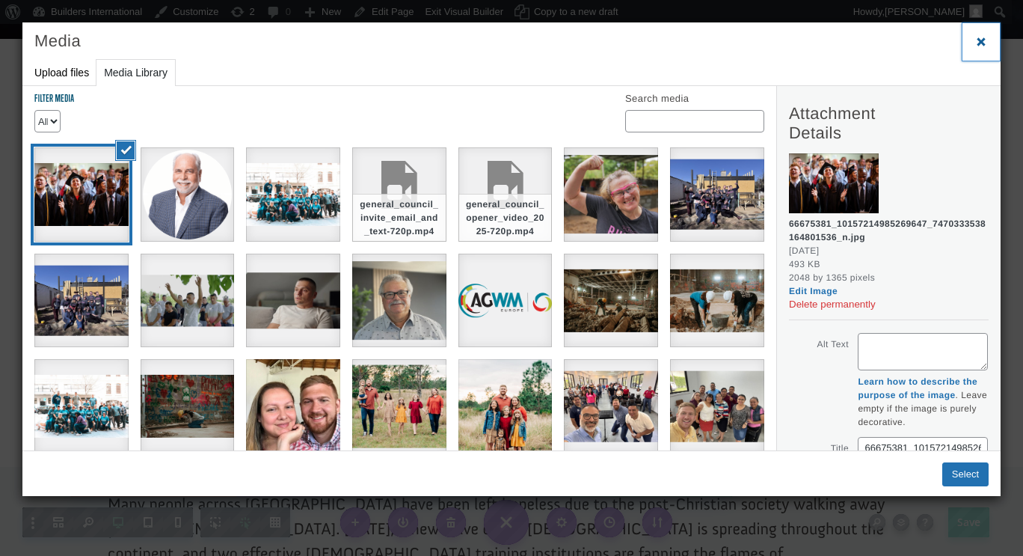
click at [979, 40] on span "Close dialog" at bounding box center [981, 41] width 15 height 11
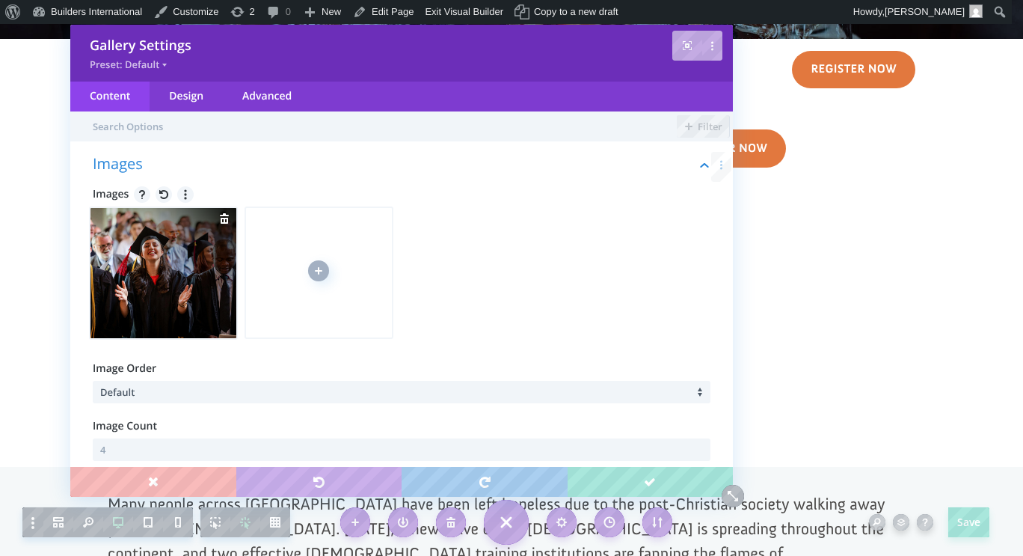
click at [205, 260] on div at bounding box center [163, 272] width 149 height 133
click at [182, 262] on div at bounding box center [163, 272] width 149 height 133
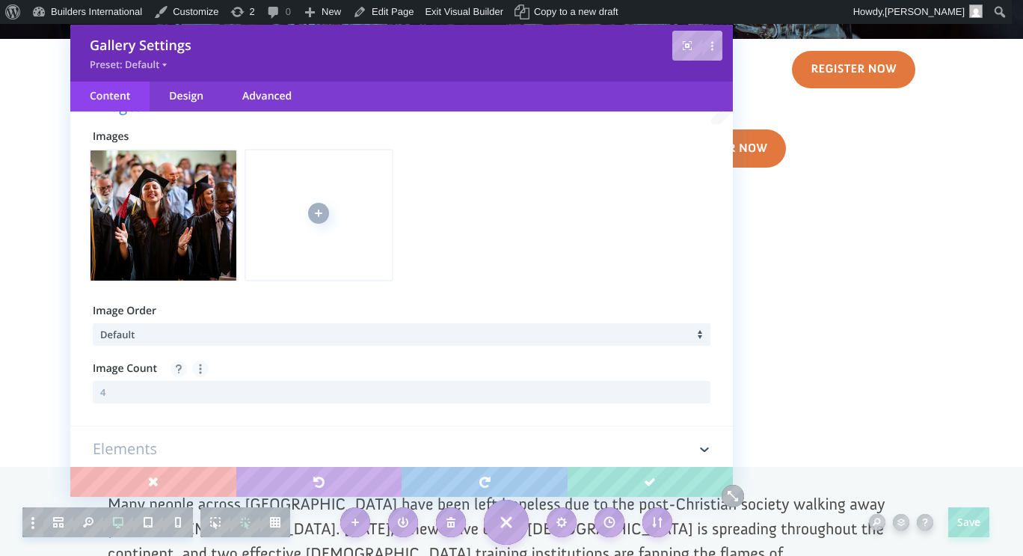
scroll to position [58, 0]
click at [241, 393] on input "text" at bounding box center [402, 391] width 618 height 22
type input "1"
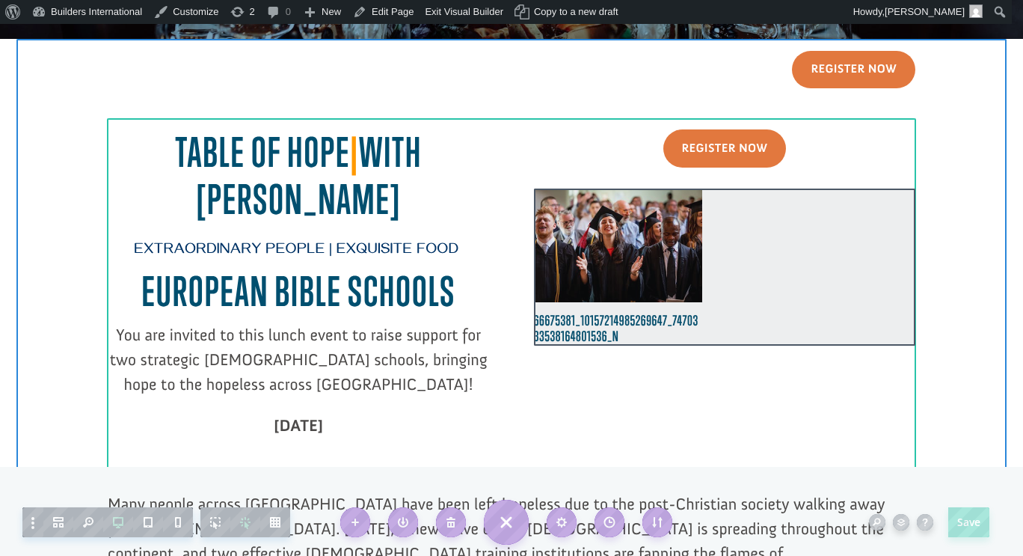
click div
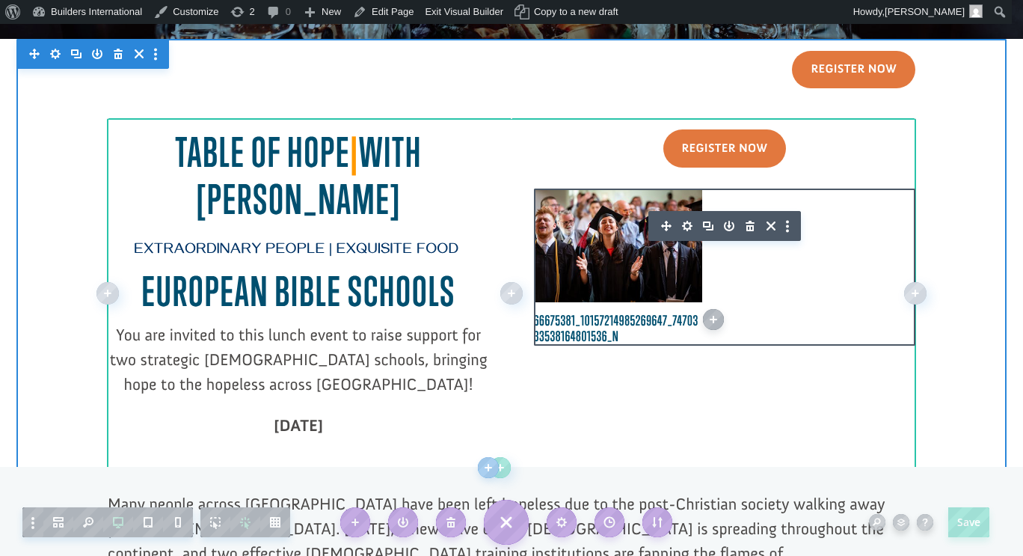
click at [666, 224] on icon at bounding box center [666, 225] width 21 height 21
click at [748, 228] on icon "button" at bounding box center [750, 225] width 21 height 21
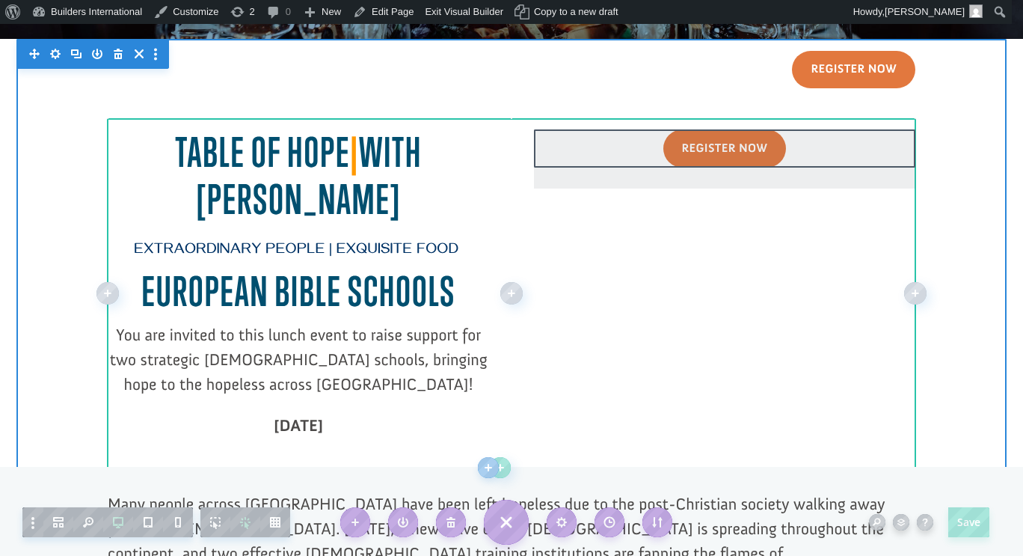
click at [705, 146] on div at bounding box center [724, 158] width 381 height 59
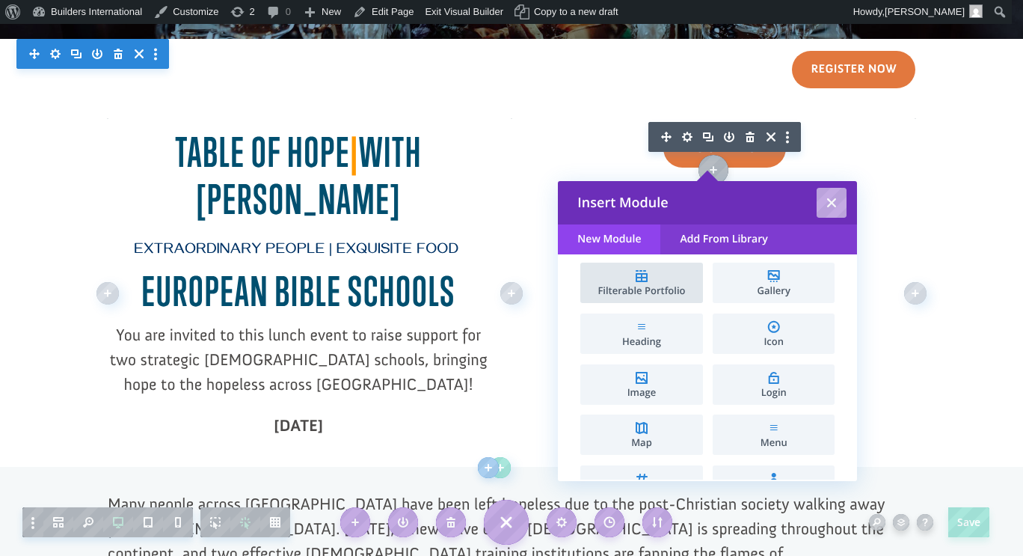
scroll to position [408, 0]
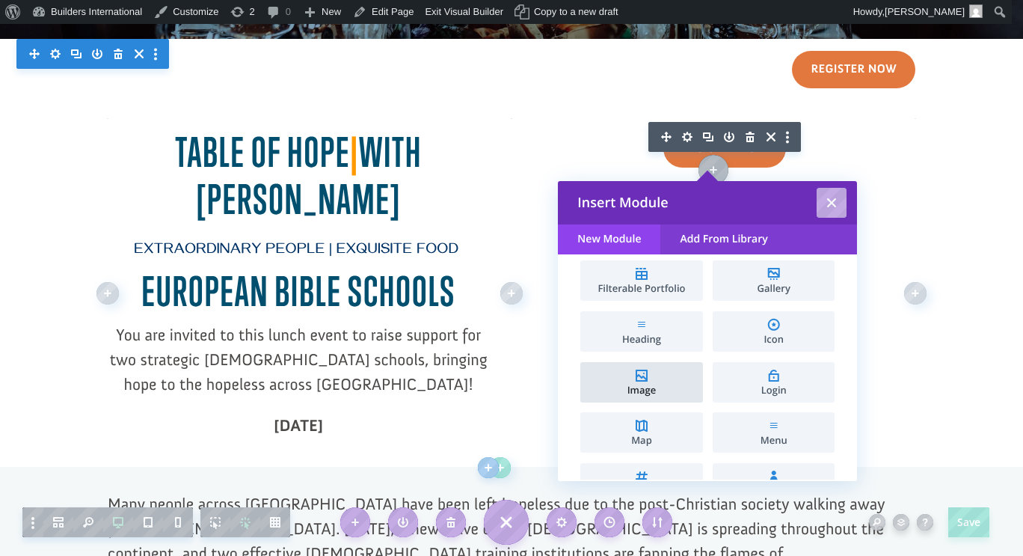
click at [637, 376] on li "Image" at bounding box center [641, 382] width 122 height 40
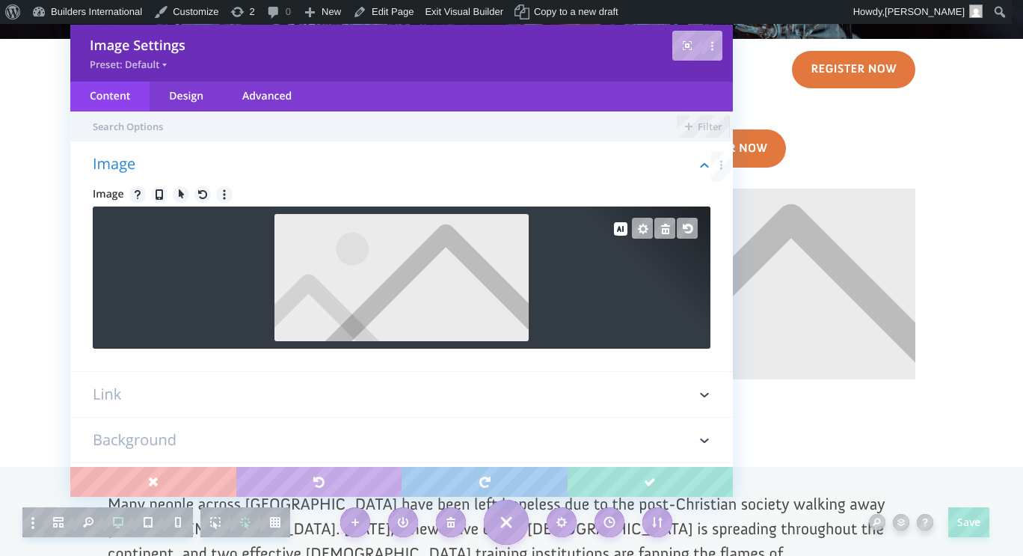
click at [250, 315] on div at bounding box center [402, 277] width 618 height 142
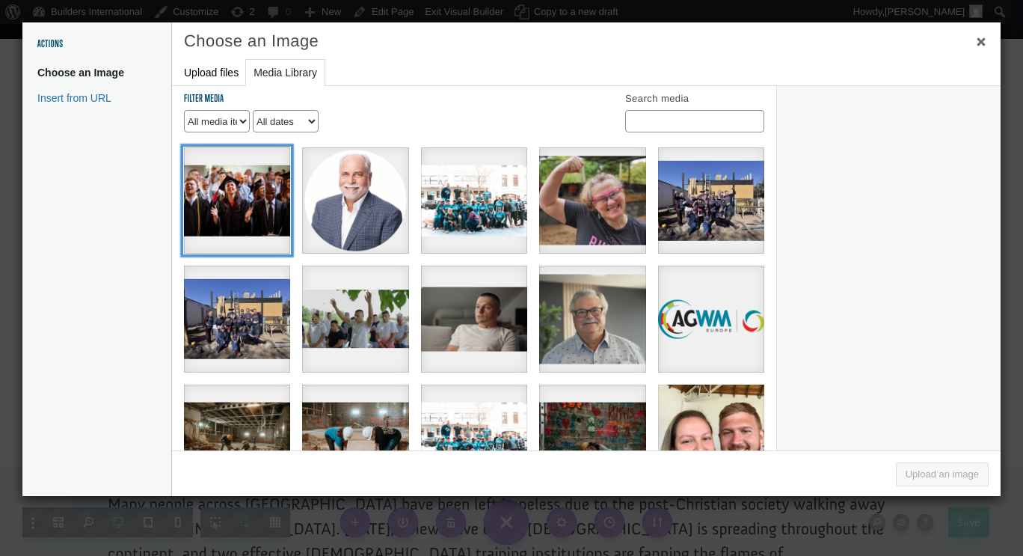
click at [254, 215] on div "66675381_10157214985269647_7470333538164801536_n" at bounding box center [237, 200] width 106 height 106
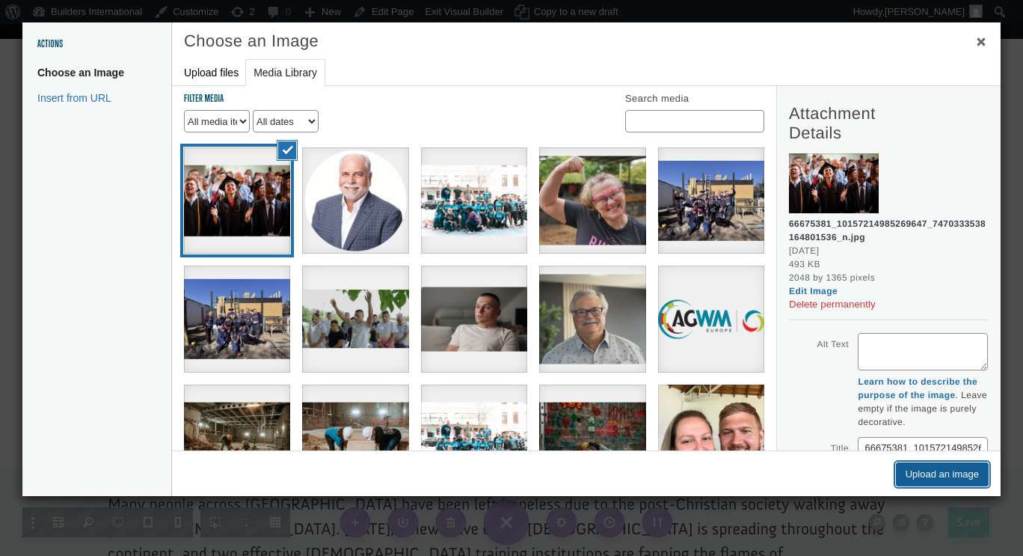
click at [927, 478] on button "Upload an image" at bounding box center [942, 474] width 93 height 24
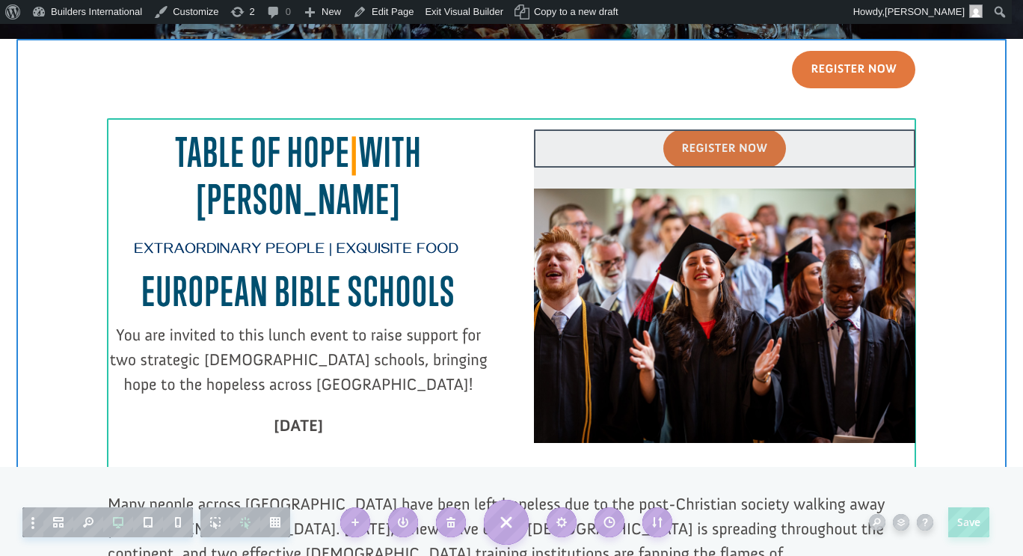
click at [716, 144] on div at bounding box center [724, 158] width 381 height 59
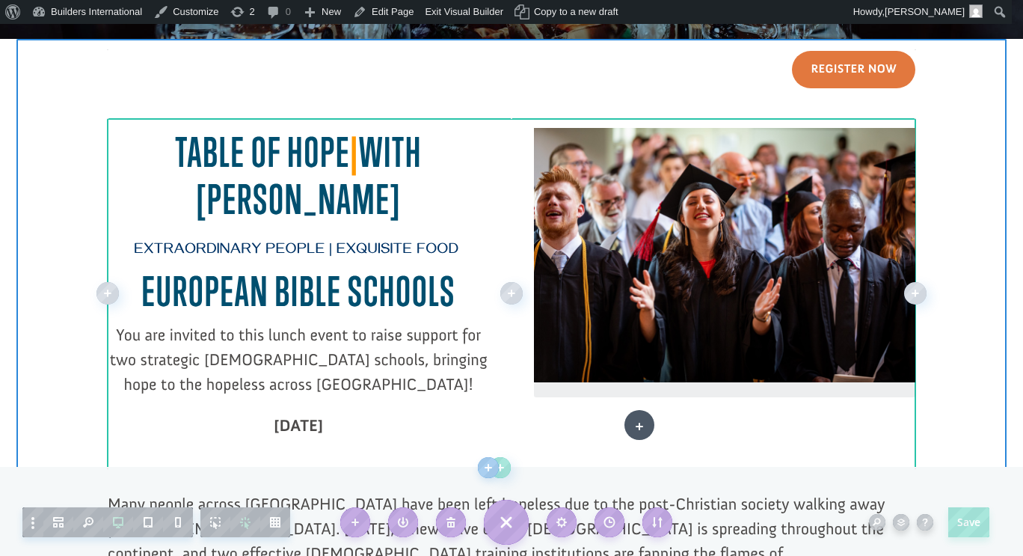
drag, startPoint x: 664, startPoint y: 135, endPoint x: 639, endPoint y: 425, distance: 291.2
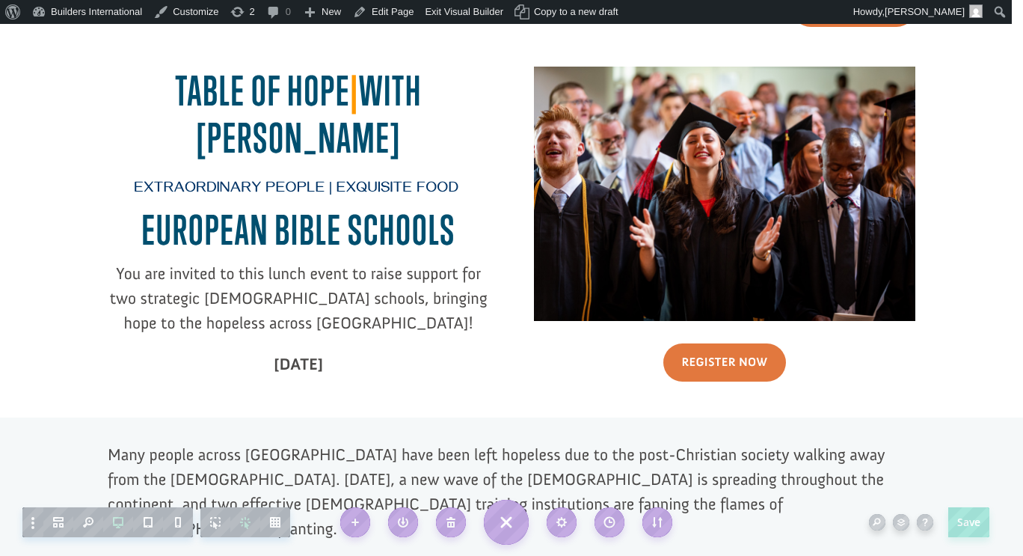
scroll to position [328, 0]
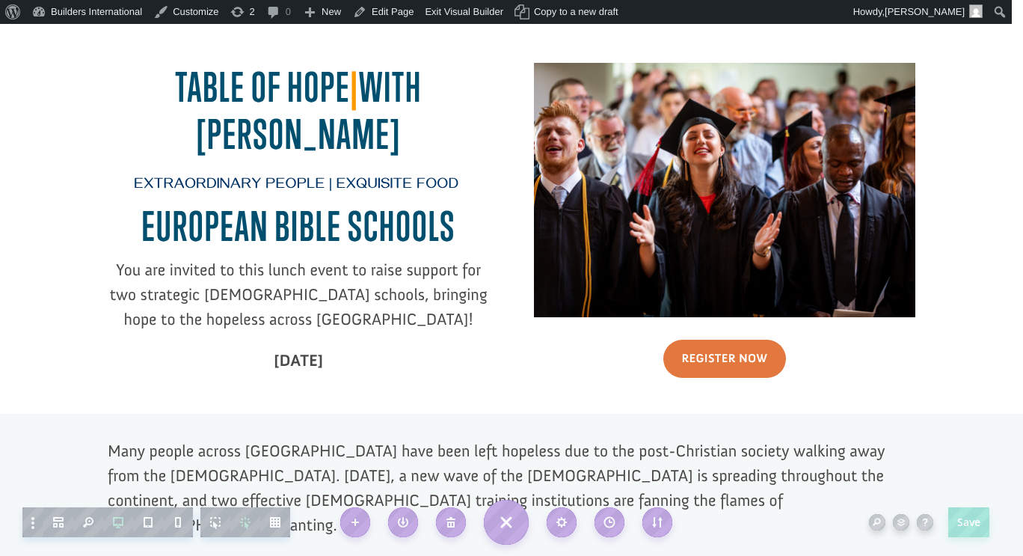
click div
click at [259, 271] on span "You are invited to this lunch event to raise support for two strategic Bible sc…" at bounding box center [299, 294] width 378 height 70
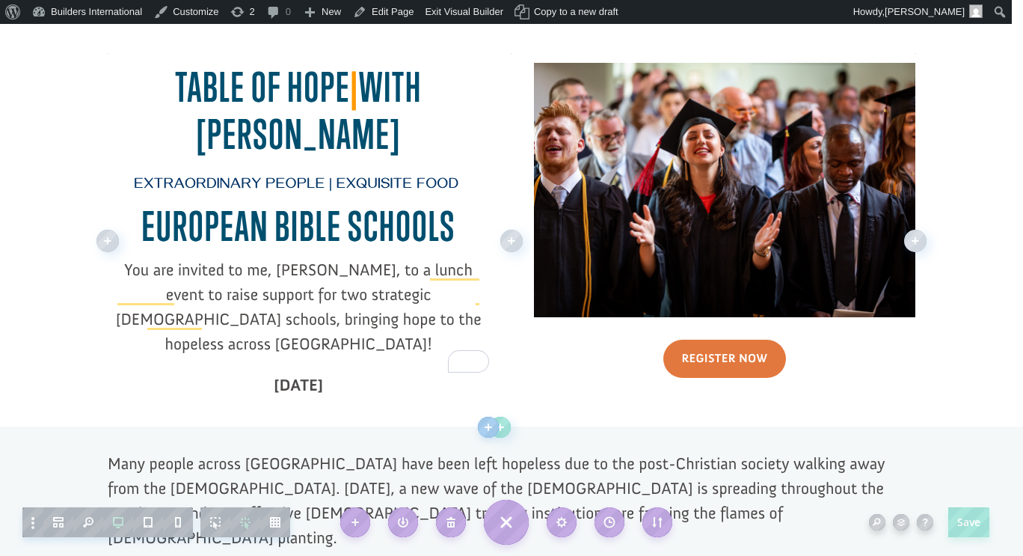
click at [232, 273] on span "You are invited to me, Dr. George Raduano, to a lunch event to raise support fo…" at bounding box center [299, 306] width 366 height 94
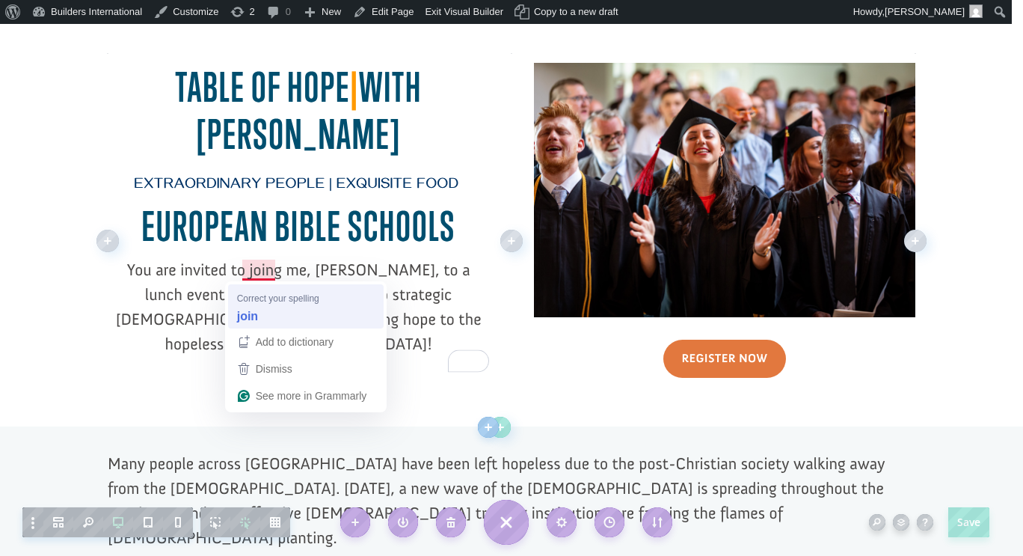
click at [270, 305] on div "join" at bounding box center [306, 316] width 144 height 24
click at [268, 271] on span "You are invited to joing me, Dr. George Raduano, to a lunch event to raise supp…" at bounding box center [299, 306] width 366 height 94
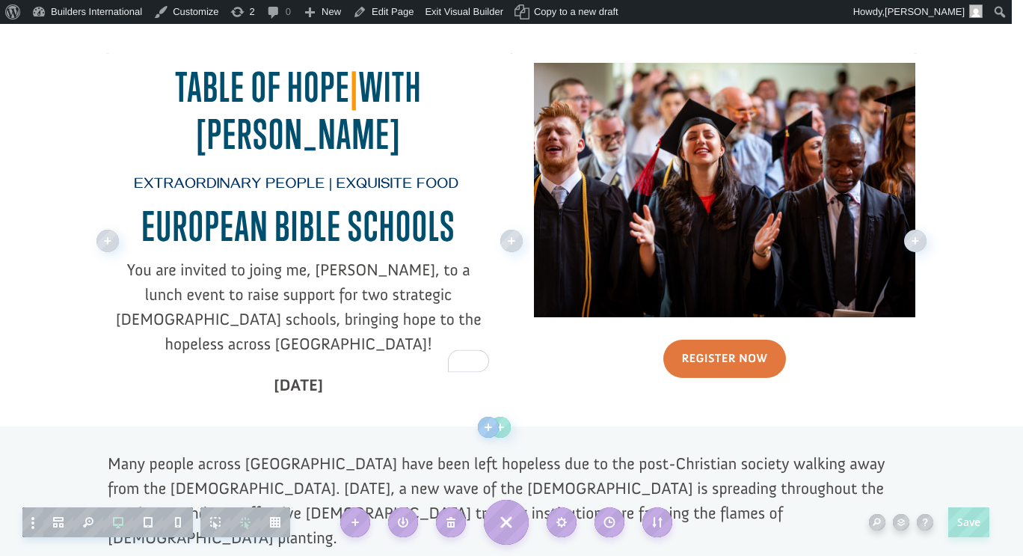
click at [268, 271] on span "You are invited to joing me, Dr. George Raduano, to a lunch event to raise supp…" at bounding box center [299, 306] width 366 height 94
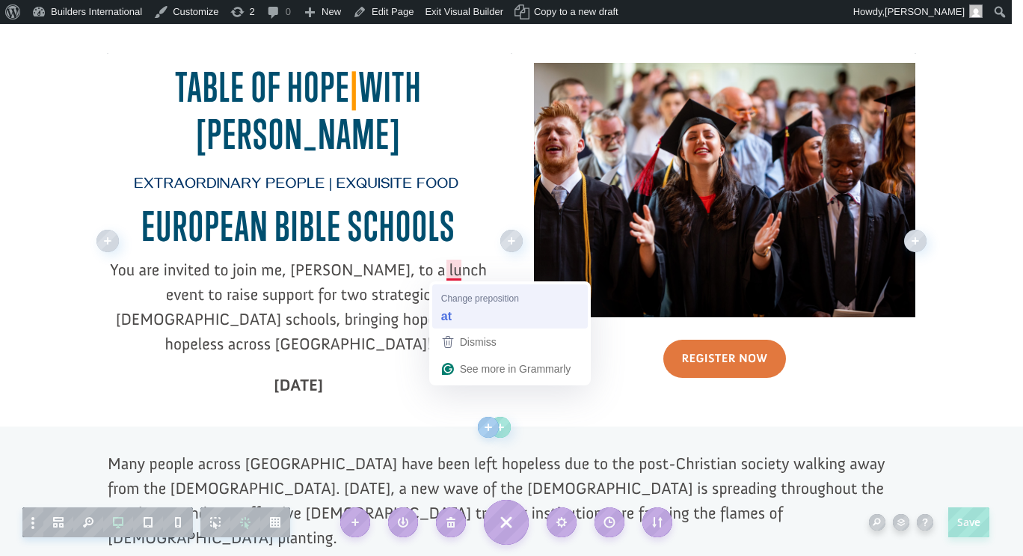
click at [466, 313] on div "at" at bounding box center [510, 316] width 144 height 24
click at [452, 307] on div "at" at bounding box center [510, 316] width 144 height 24
click at [415, 258] on p "You are invited to join me, Dr. George Raduano, to a lunch event to raise suppo…" at bounding box center [298, 314] width 381 height 115
click at [458, 299] on span "Change preposition" at bounding box center [480, 298] width 78 height 14
click at [390, 275] on span "You are invited to join me, Dr. George Raduano, to a lunch event to raise suppo…" at bounding box center [298, 306] width 377 height 94
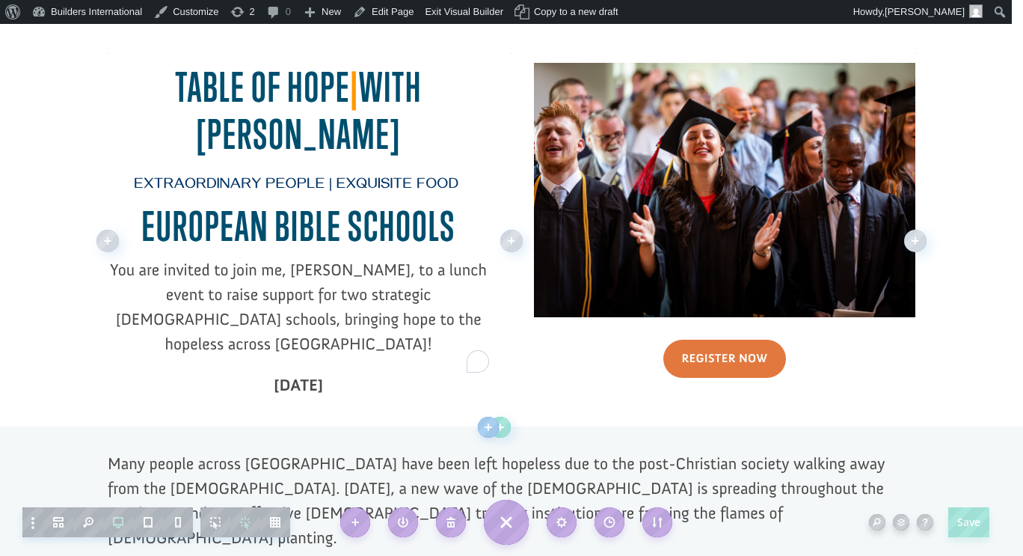
click at [453, 271] on span "You are invited to join me, Dr. George Raduano, to a lunch event to raise suppo…" at bounding box center [298, 306] width 377 height 94
click at [394, 221] on h2 "EUROPEAN BIBLE SCHOOL S" at bounding box center [298, 230] width 381 height 55
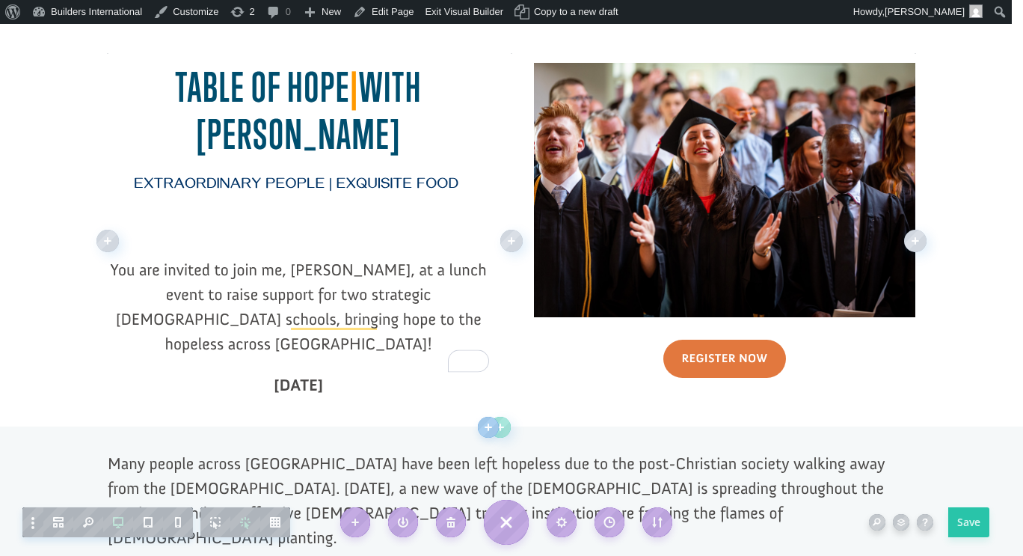
click div
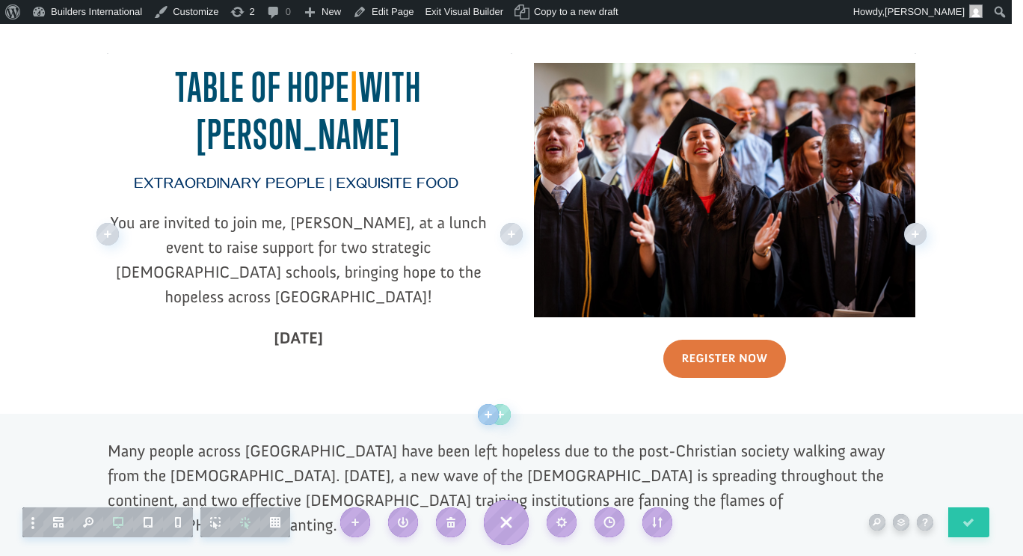
click at [266, 87] on h2 "Table of hope | With dr. George" at bounding box center [298, 114] width 381 height 101
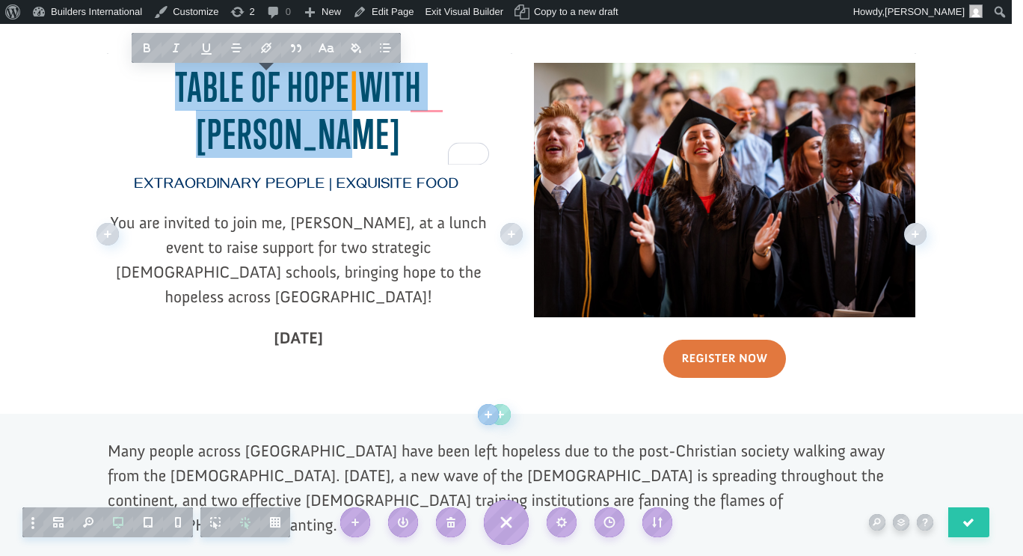
paste div "To enrich screen reader interactions, please activate Accessibility in Grammarl…"
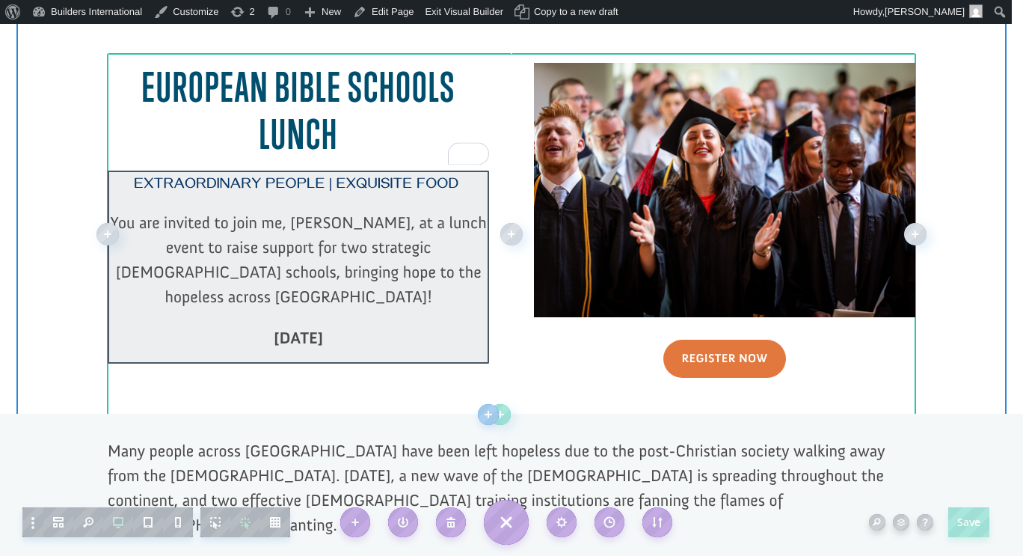
click div
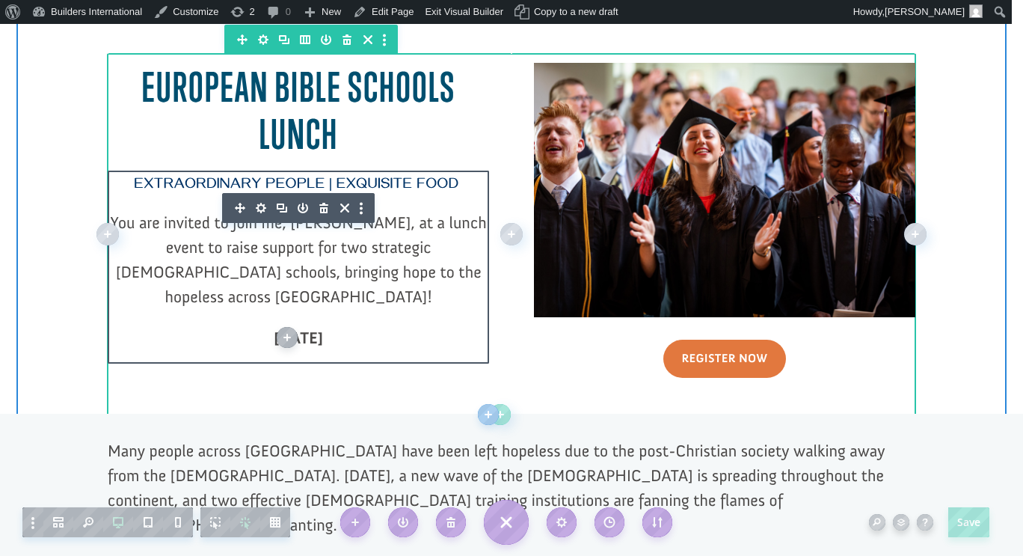
click at [458, 190] on span "To enrich screen reader interactions, please activate Accessibility in Grammarl…" at bounding box center [460, 185] width 4 height 19
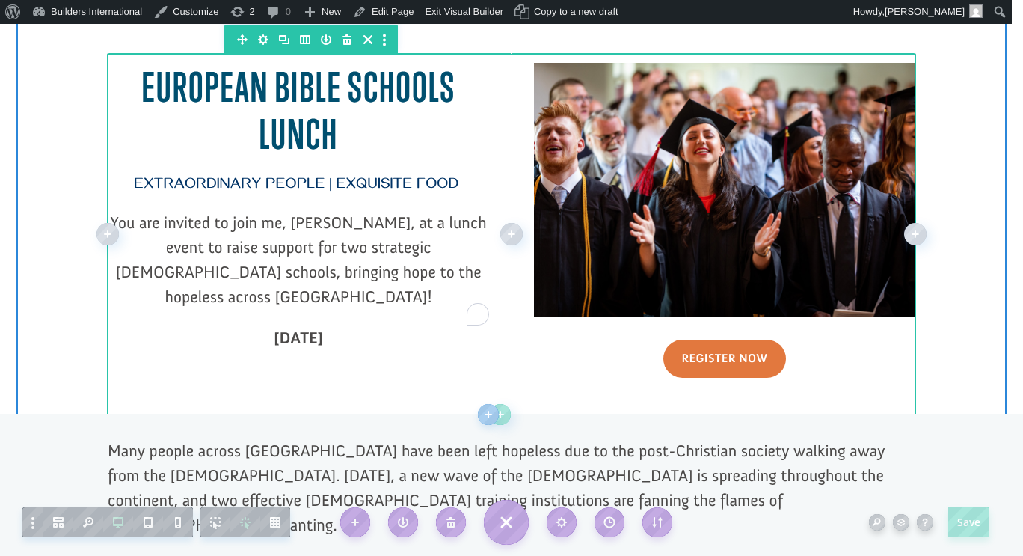
click at [446, 186] on span "Extraordinary People | Exquisite Food" at bounding box center [296, 185] width 325 height 19
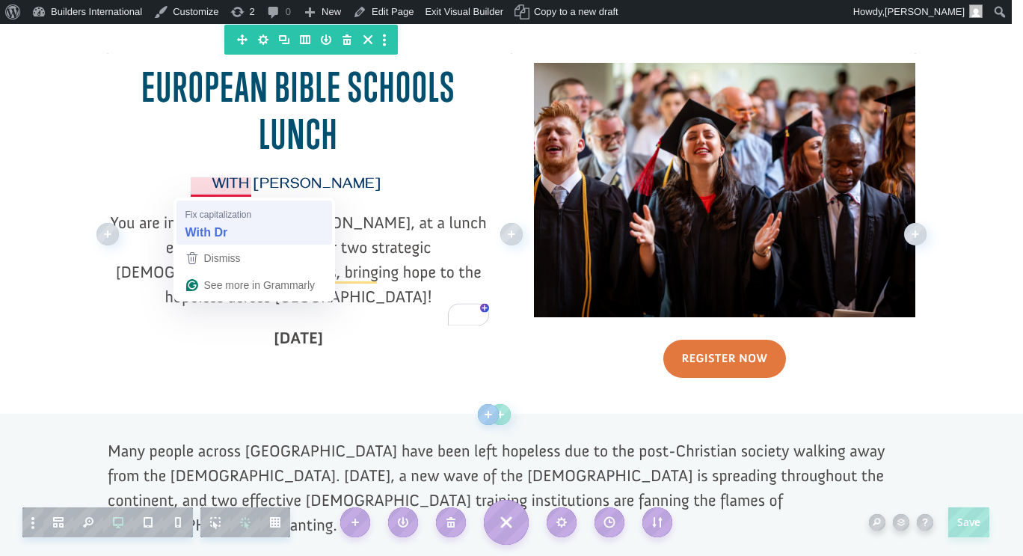
click at [238, 223] on div "With Dr" at bounding box center [254, 233] width 144 height 24
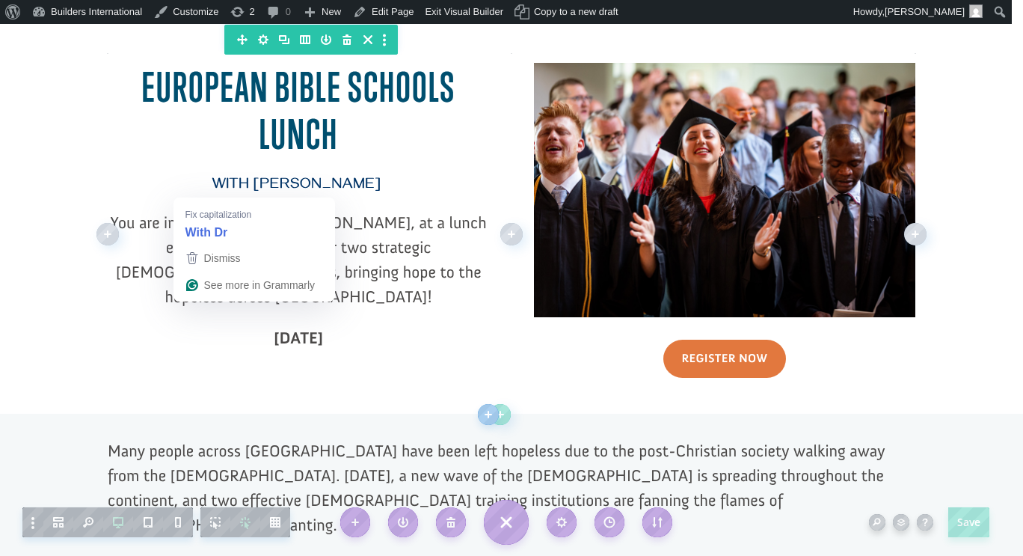
click at [420, 245] on span "You are invited to join me, [PERSON_NAME], at a lunch event to raise support fo…" at bounding box center [299, 259] width 376 height 94
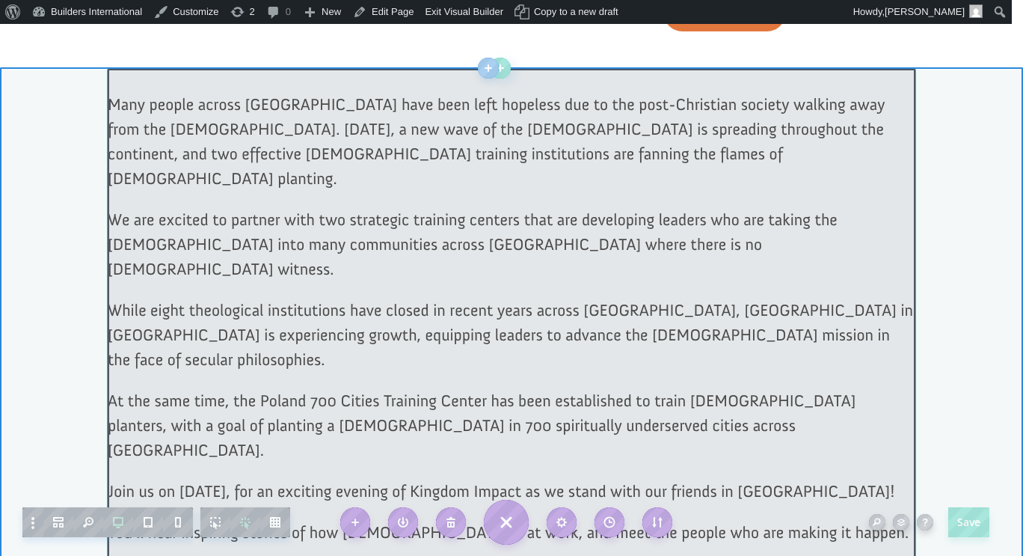
scroll to position [678, 0]
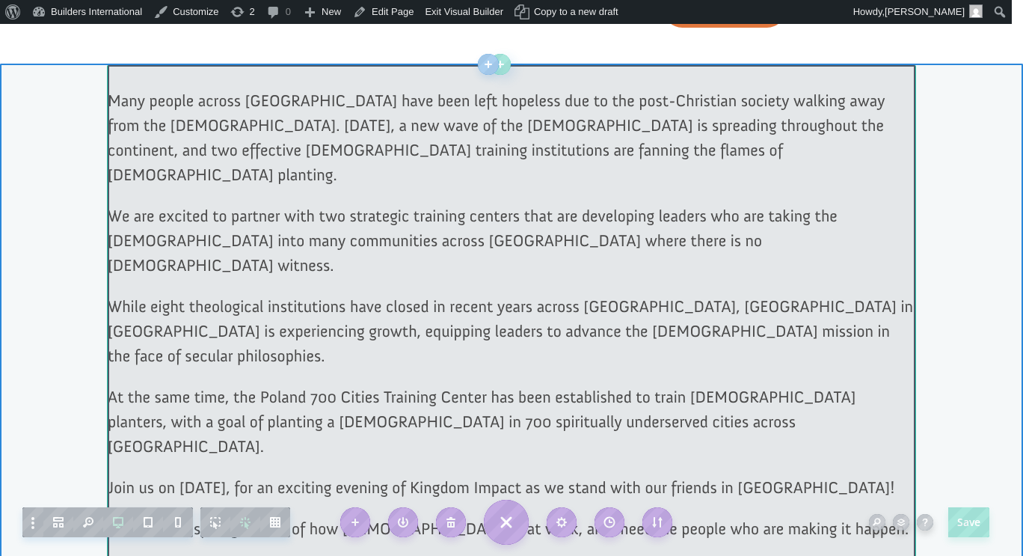
click div
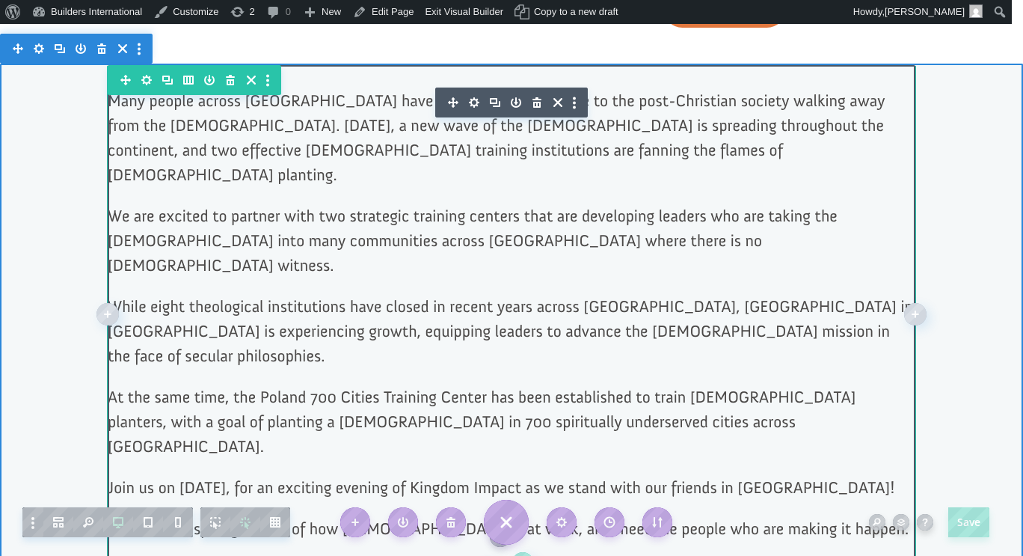
click at [123, 206] on span "We are excited to partner with two strategic training centers that are developi…" at bounding box center [473, 241] width 730 height 70
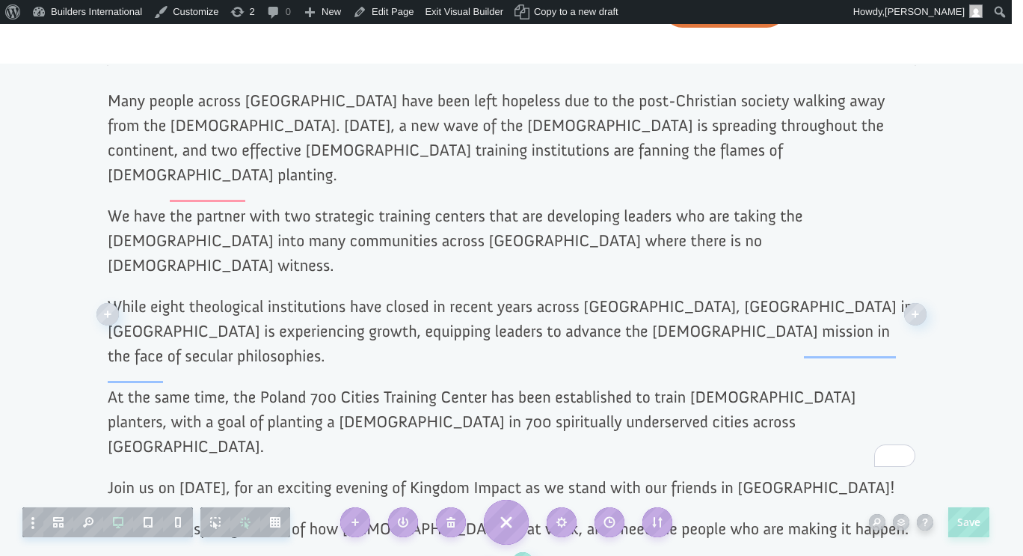
click at [239, 206] on span "We have the partner with two strategic training centers that are developing lea…" at bounding box center [455, 241] width 695 height 70
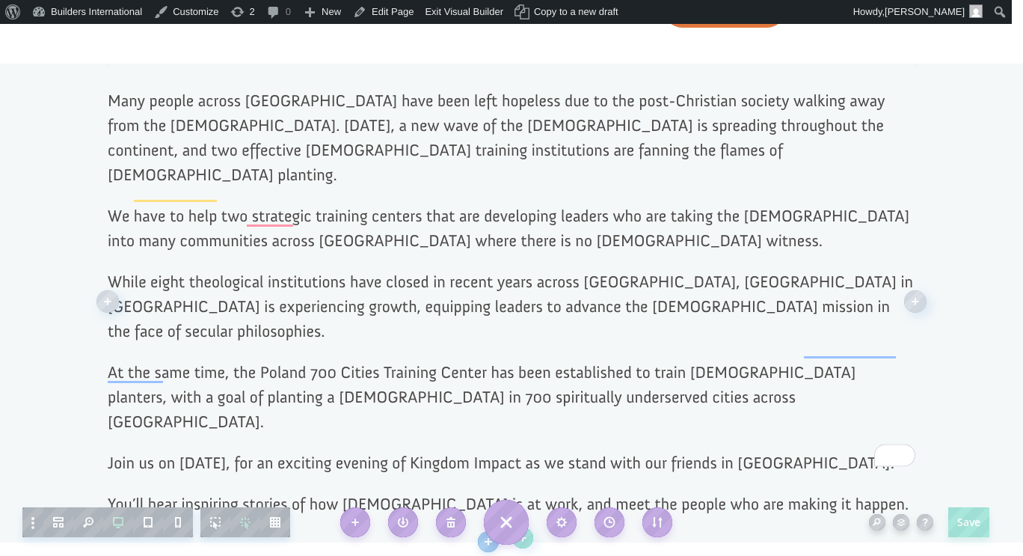
click at [165, 206] on span "We have to help two strategic training centers that are developing leaders who …" at bounding box center [509, 228] width 802 height 45
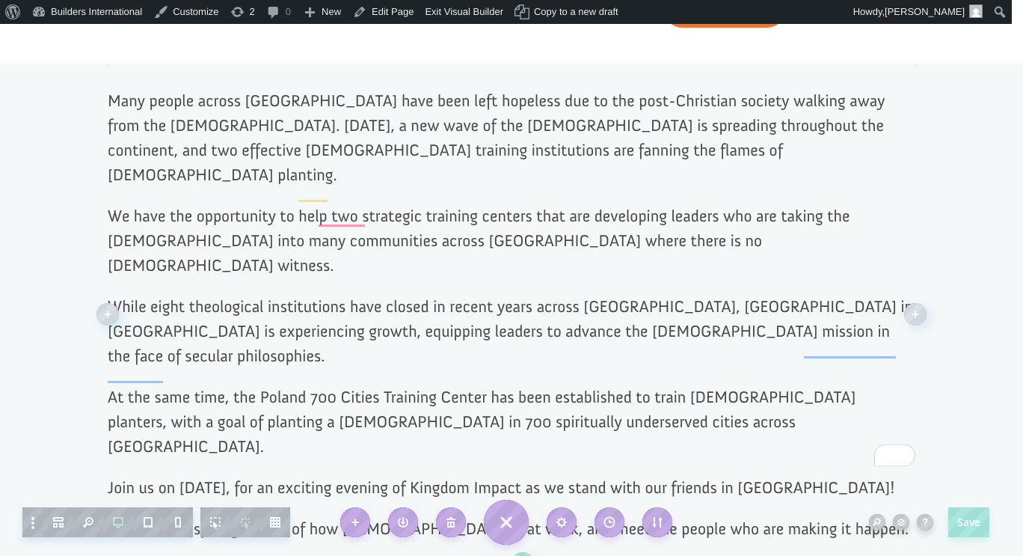
scroll to position [709, 0]
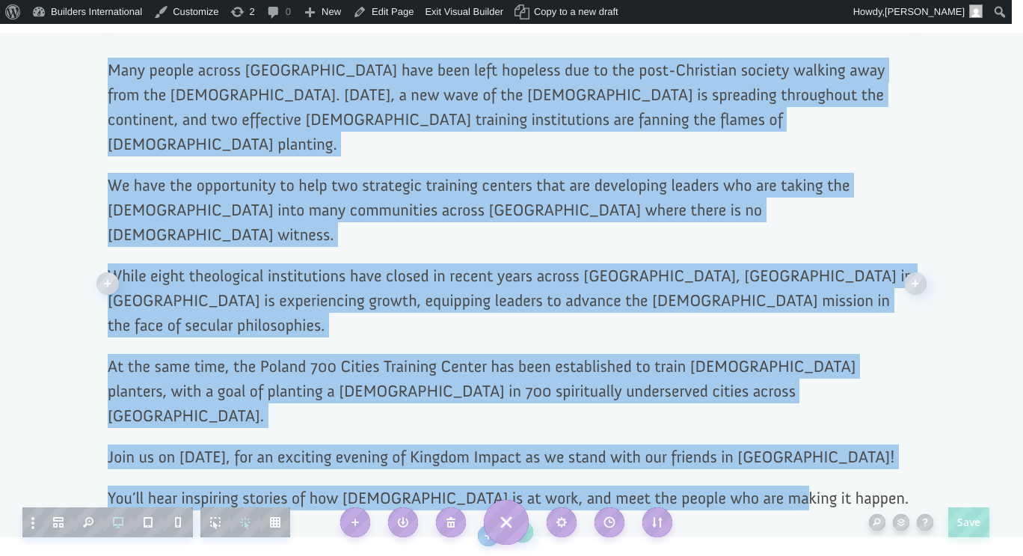
drag, startPoint x: 770, startPoint y: 423, endPoint x: 107, endPoint y: 73, distance: 750.0
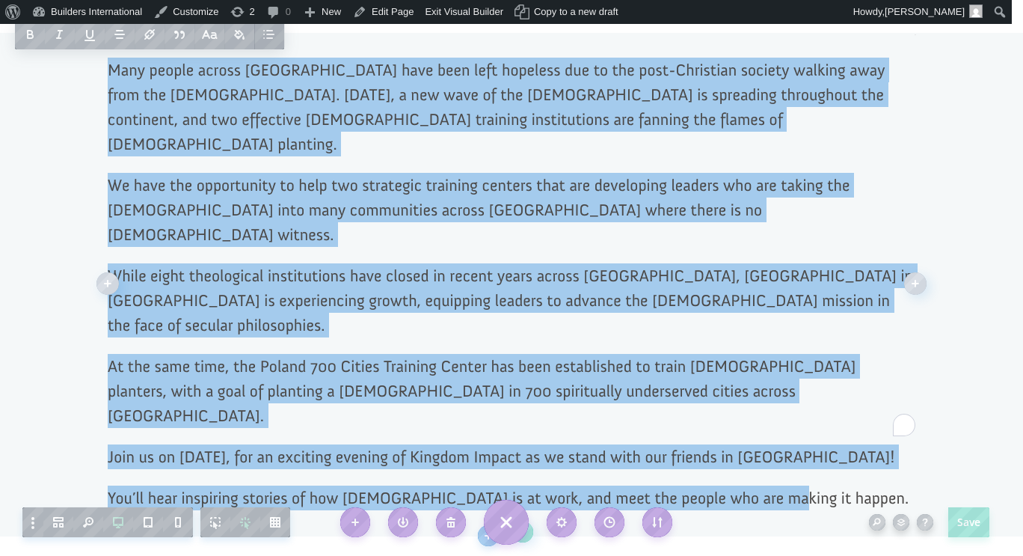
copy div "Many people across Europe have been left hopeless due to the post-Christian soc…"
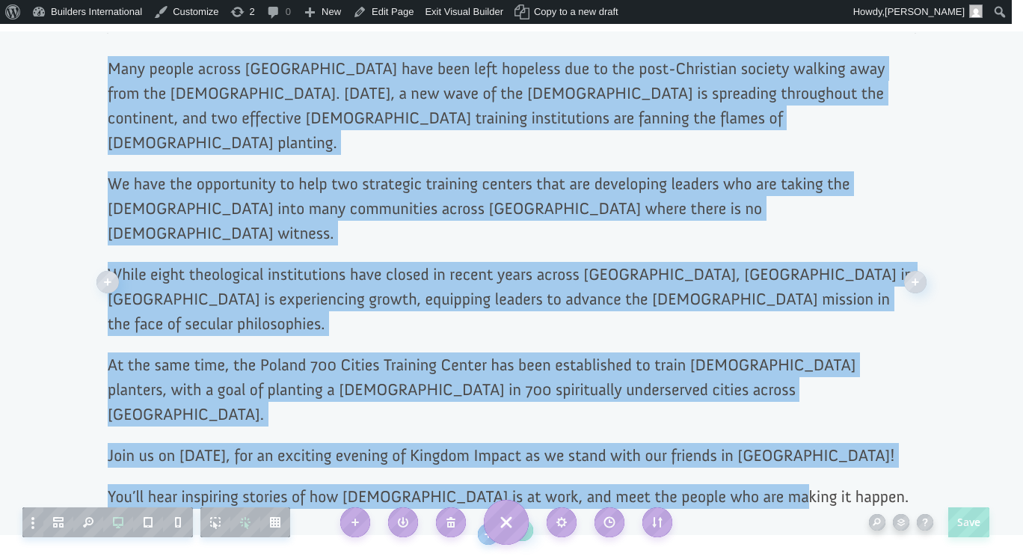
scroll to position [710, 0]
click div "Many people across Europe have been left hopeless due to the post-Christian soc…"
click div
click at [603, 297] on p "While eight theological institutions have closed in recent years across [GEOGRA…" at bounding box center [512, 307] width 808 height 90
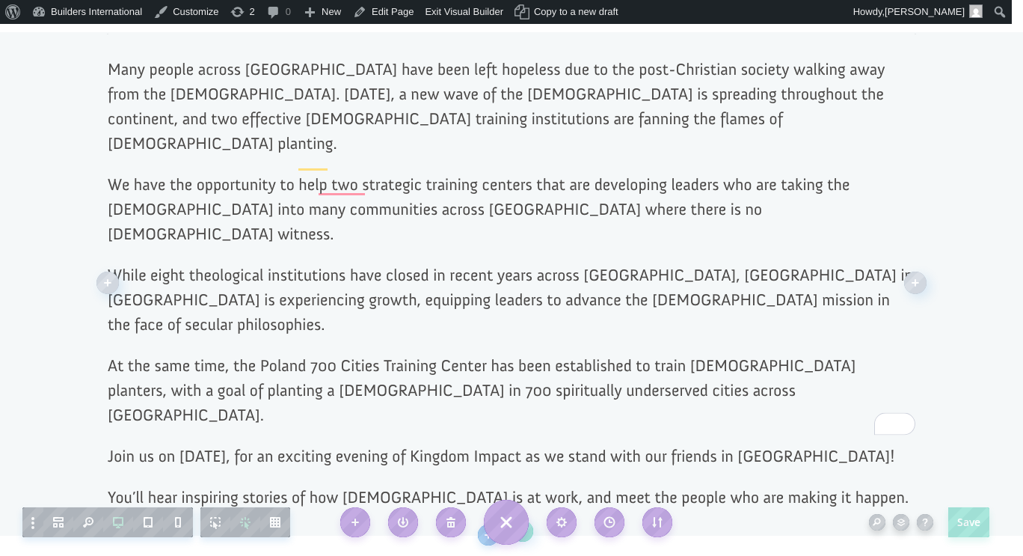
click at [763, 487] on span "You’ll hear inspiring stories of how [DEMOGRAPHIC_DATA] is at work, and meet th…" at bounding box center [508, 497] width 801 height 20
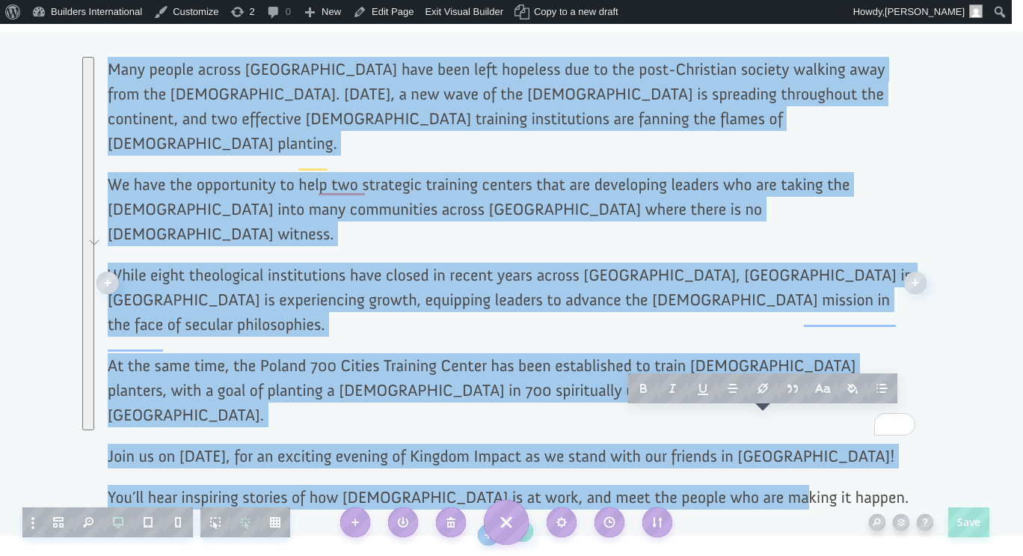
drag, startPoint x: 765, startPoint y: 426, endPoint x: 103, endPoint y: 73, distance: 750.4
click at [108, 73] on div "Many people across [GEOGRAPHIC_DATA] have been left hopeless due to the post-Ch…" at bounding box center [512, 283] width 808 height 452
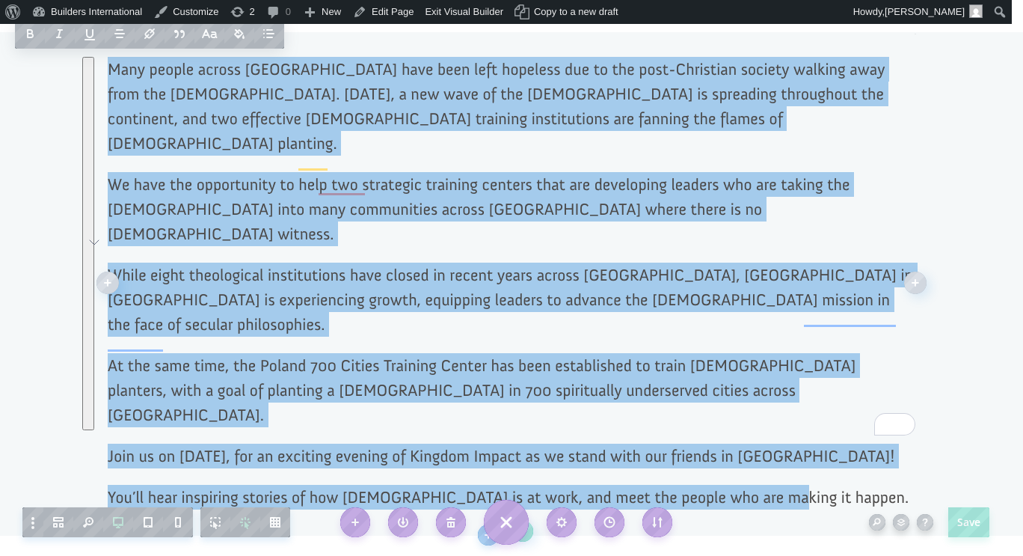
paste div "To enrich screen reader interactions, please activate Accessibility in Grammarl…"
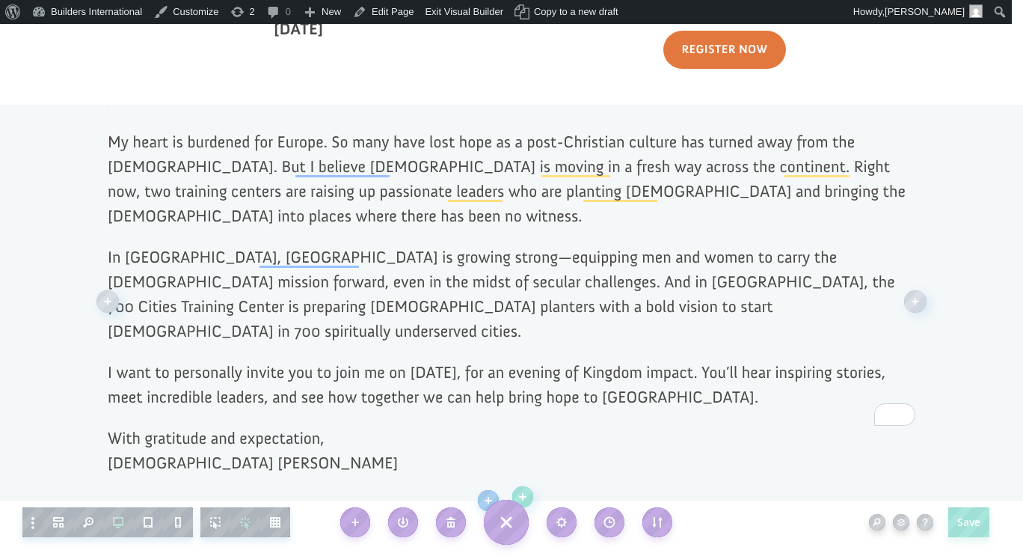
scroll to position [638, 0]
click at [315, 425] on p "With gratitude and expectation, Pastor George Raduano" at bounding box center [512, 449] width 808 height 49
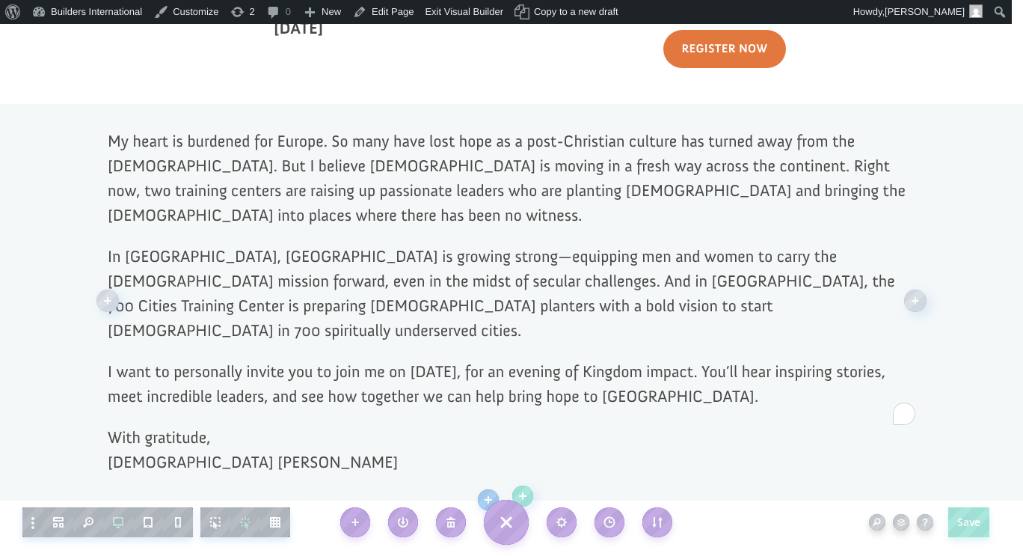
click at [146, 425] on p "With gratitude, Pastor George Raduano" at bounding box center [512, 449] width 808 height 49
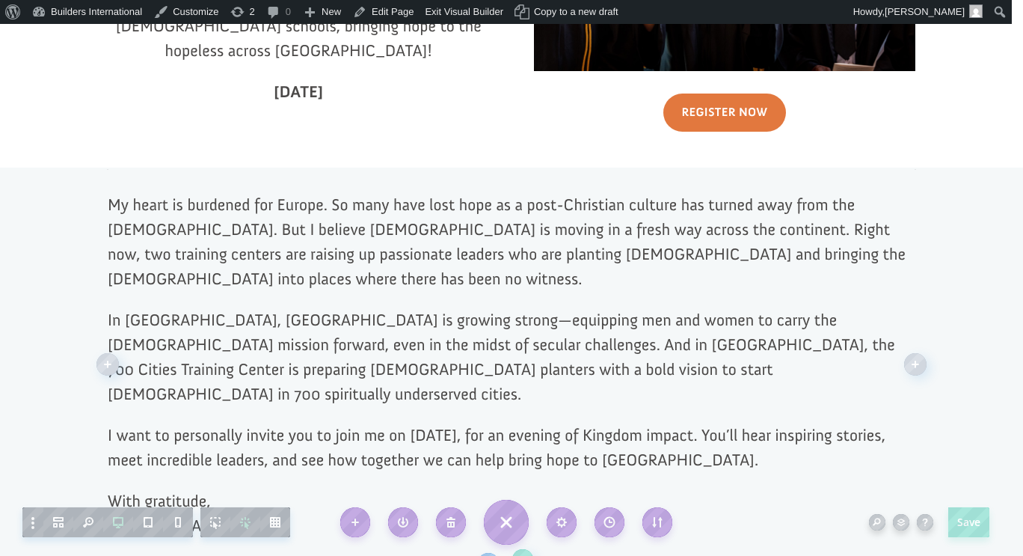
scroll to position [575, 0]
click at [539, 307] on p "In Belgium, Continental Theological Seminary is growing strong—equipping men an…" at bounding box center [512, 364] width 808 height 115
click at [541, 307] on p "In Belgium, Continental Theological Seminary is growing strong—equipping men an…" at bounding box center [512, 364] width 808 height 115
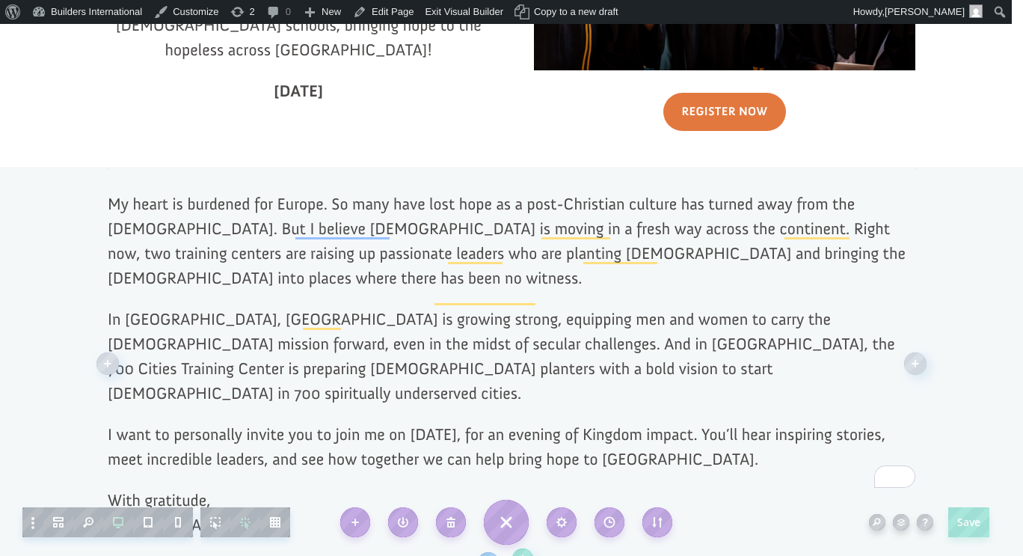
click at [526, 320] on p "In Belgium, Continental Theological Seminary is growing strong, equipping men a…" at bounding box center [512, 364] width 808 height 115
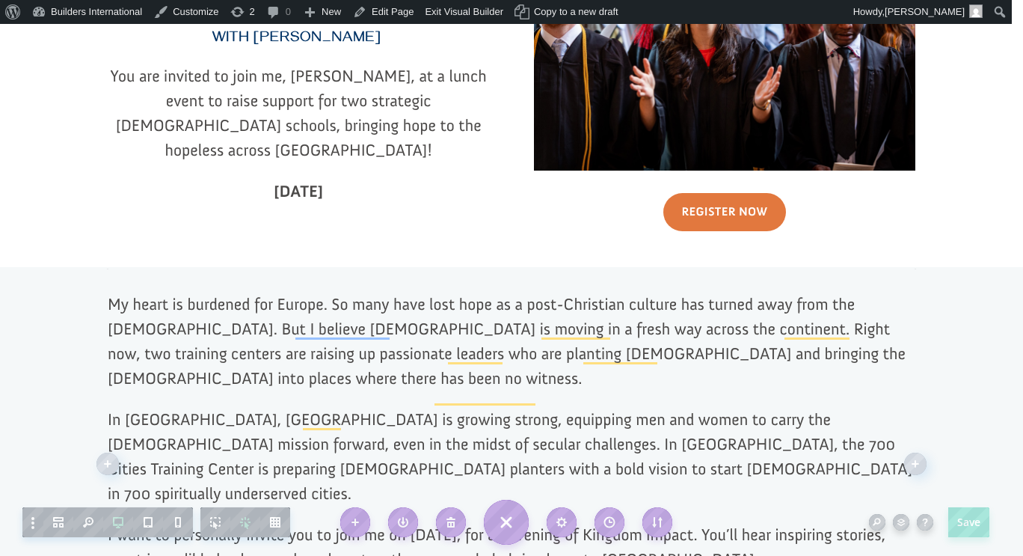
scroll to position [474, 0]
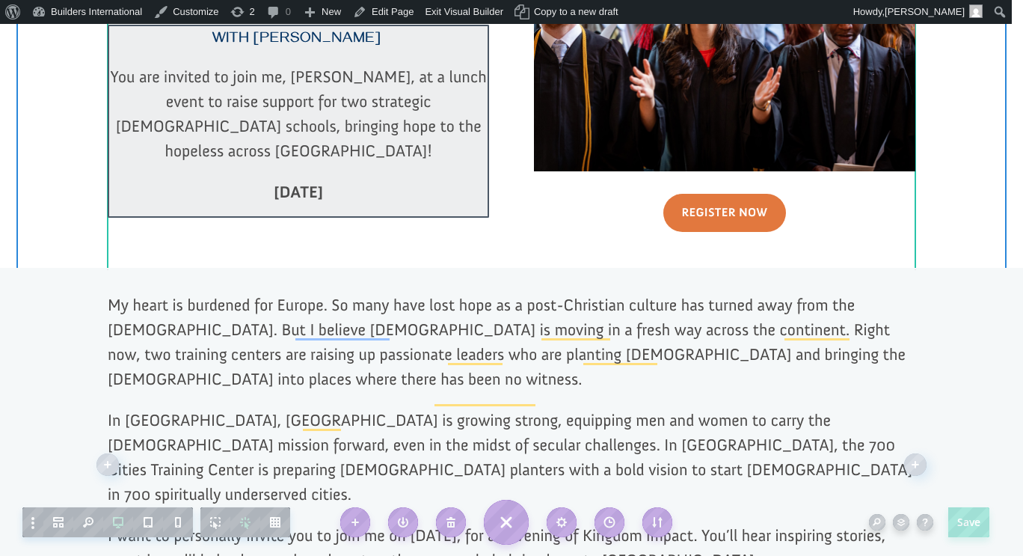
click div
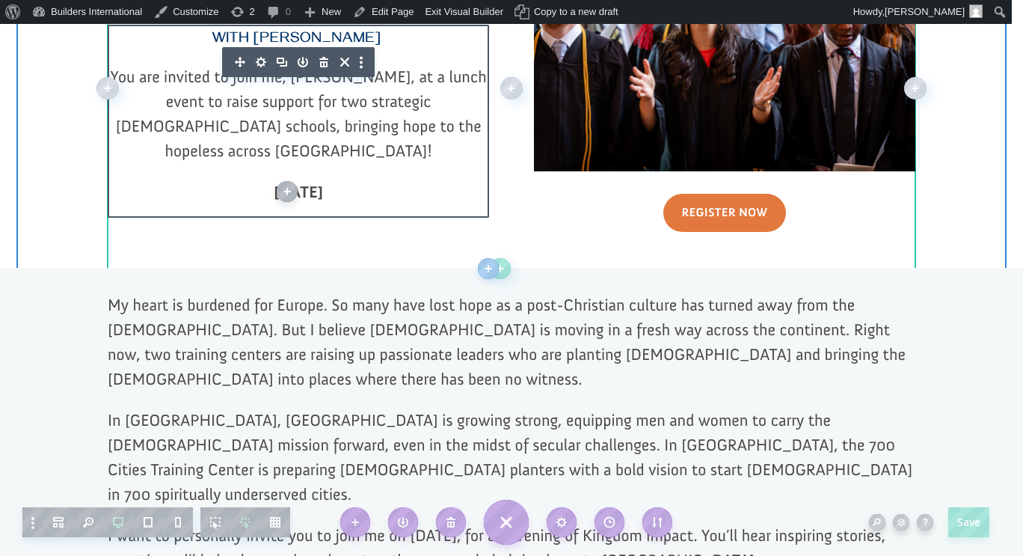
click at [274, 182] on strong "[DATE]" at bounding box center [298, 192] width 49 height 20
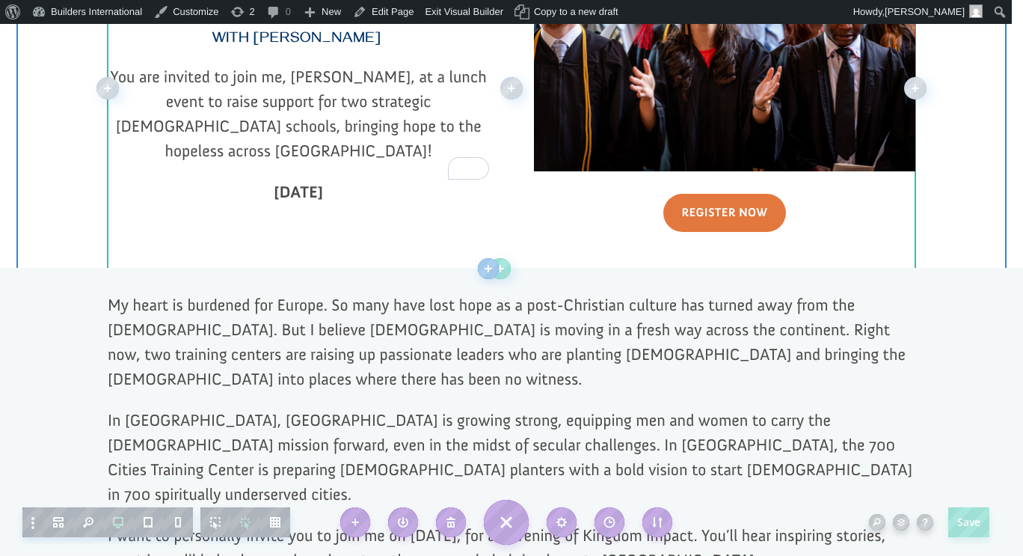
click at [274, 182] on strong "[DATE]" at bounding box center [298, 192] width 49 height 20
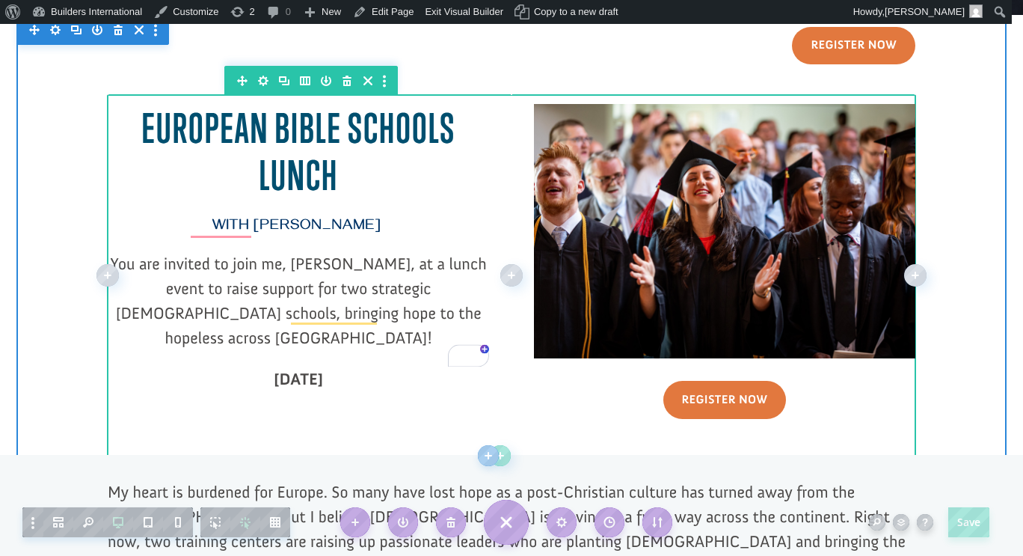
scroll to position [276, 0]
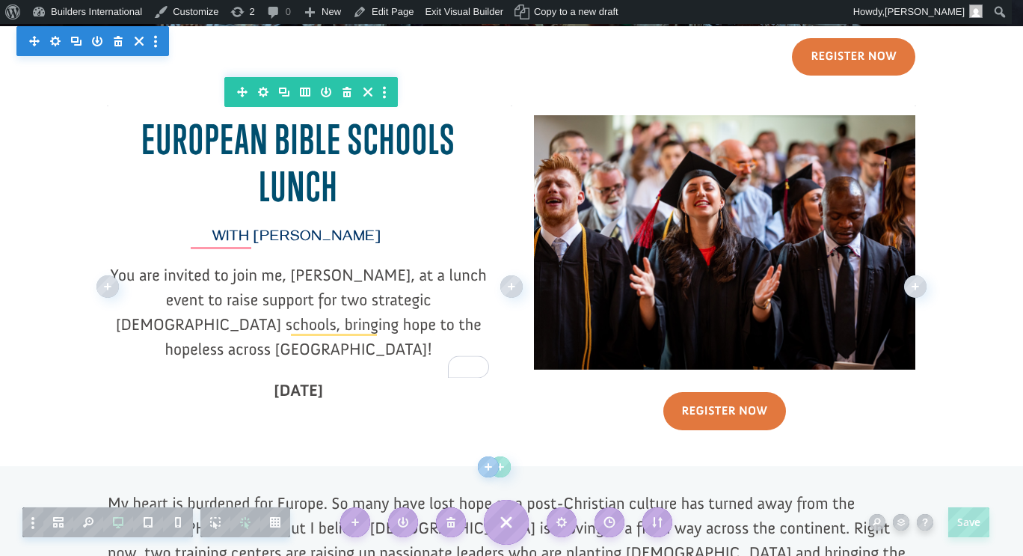
click at [274, 380] on strong "Thursday, October 9, 2025" at bounding box center [298, 390] width 49 height 20
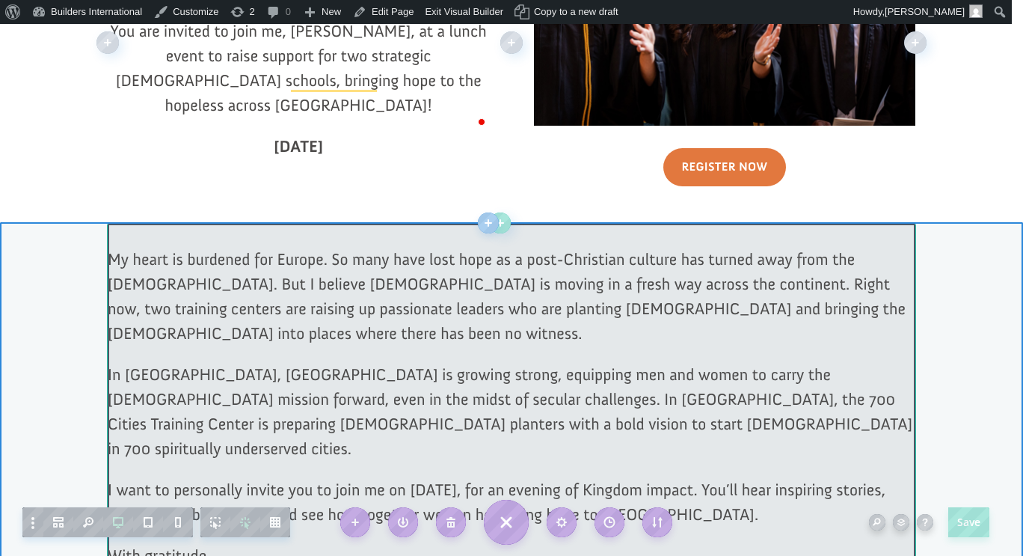
scroll to position [587, 0]
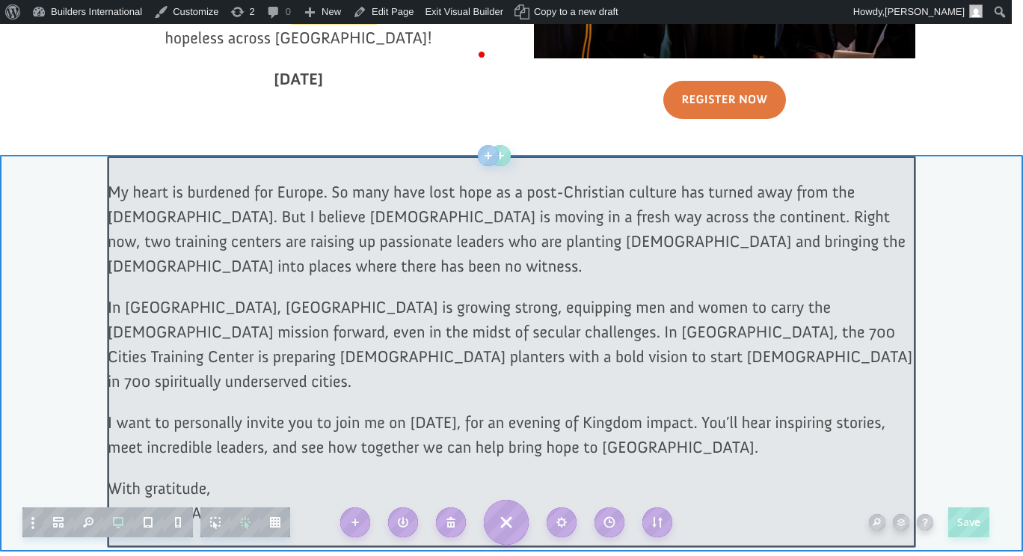
click div
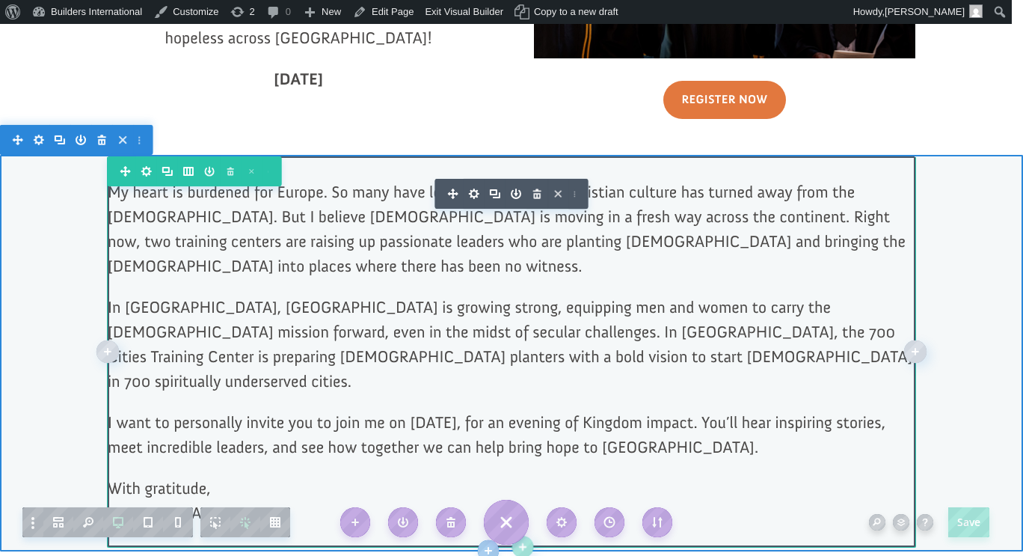
click at [475, 410] on p "I want to personally invite you to join me on September 9, 2025, for an evening…" at bounding box center [512, 443] width 808 height 66
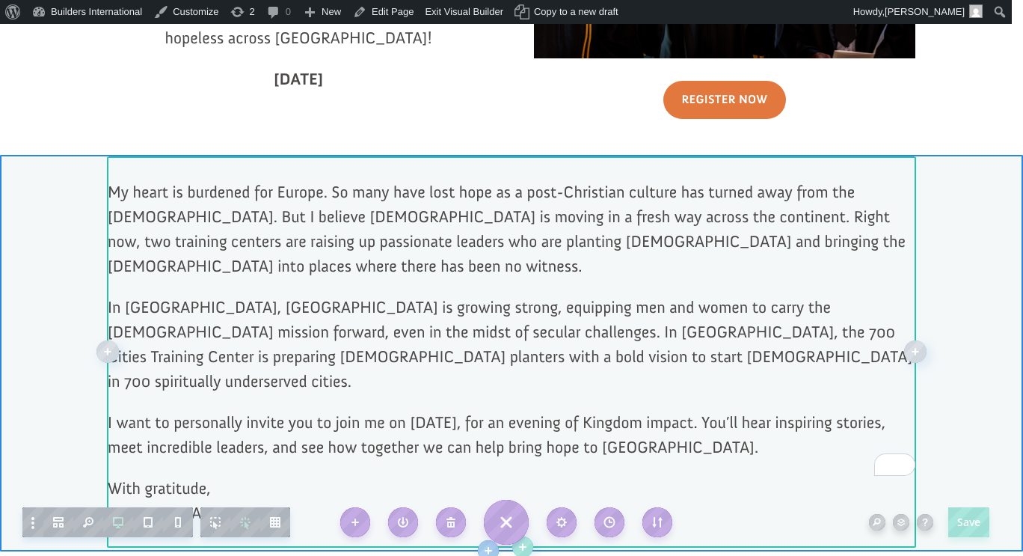
click at [475, 410] on p "I want to personally invite you to join me on September 9, 2025, for an evening…" at bounding box center [512, 443] width 808 height 66
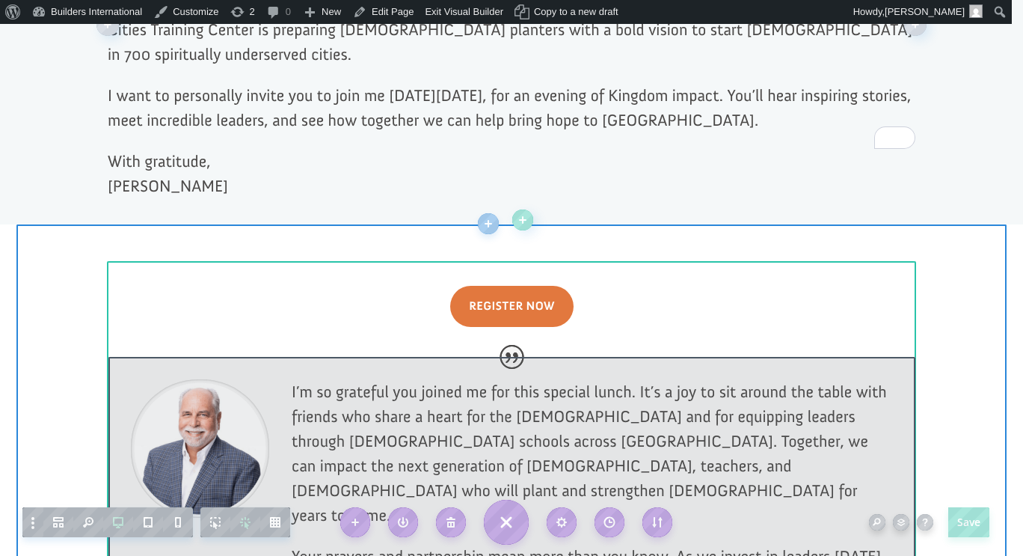
scroll to position [1050, 0]
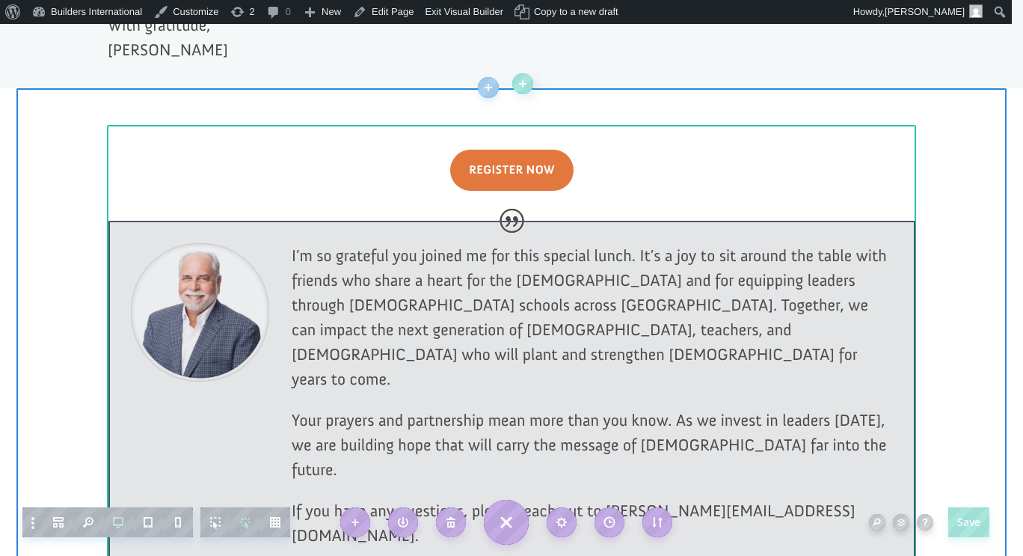
click div
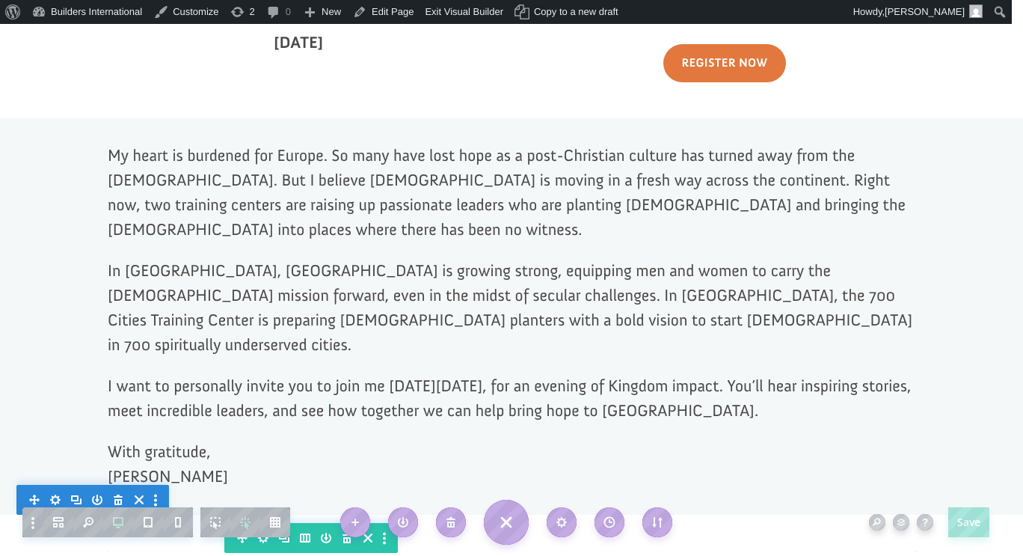
scroll to position [624, 0]
click div
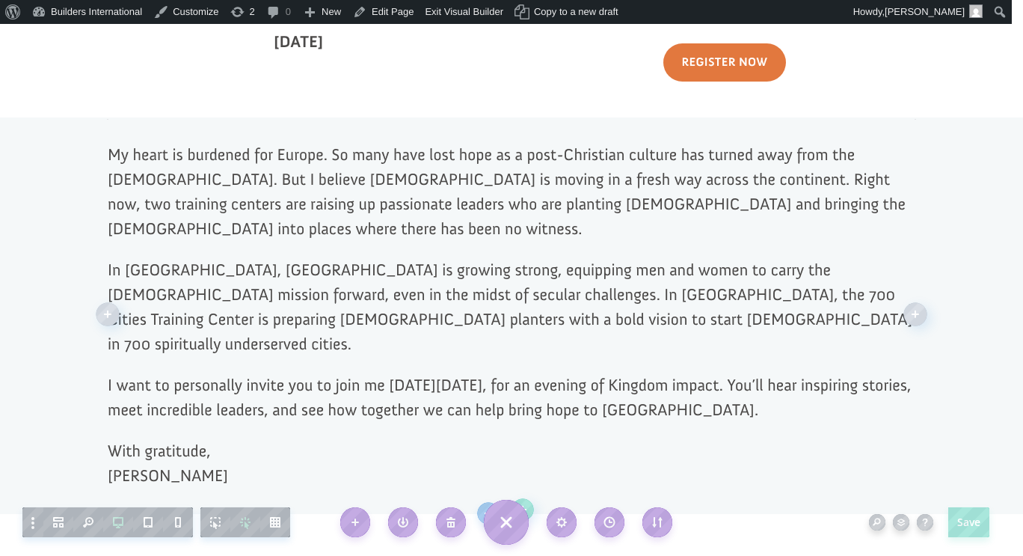
click at [232, 438] on p "With gratitude, Dr. George Raduano" at bounding box center [512, 462] width 808 height 49
click at [242, 438] on p "With gratitude, Dr. George Raduano" at bounding box center [512, 462] width 808 height 49
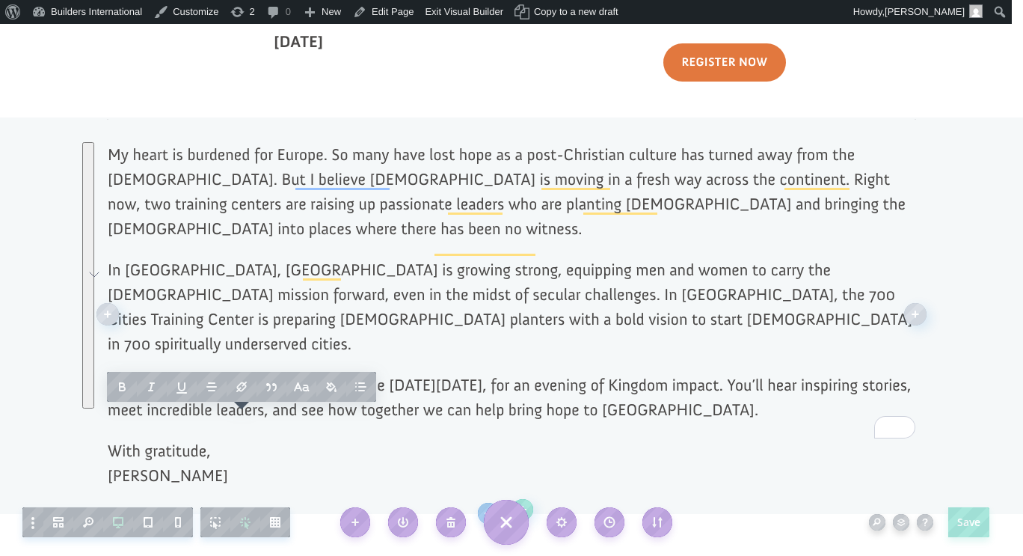
drag, startPoint x: 242, startPoint y: 426, endPoint x: 103, endPoint y: 162, distance: 297.4
click at [108, 162] on div "My heart is burdened for Europe. So many have lost hope as a post-Christian cul…" at bounding box center [512, 314] width 808 height 345
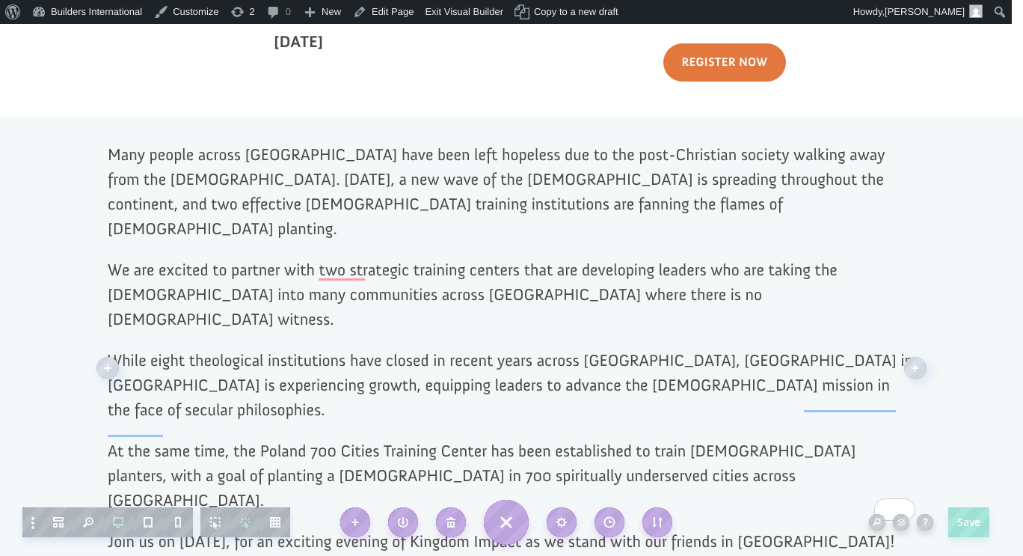
click at [135, 257] on p "We are excited to partner with two strategic training centers that are developi…" at bounding box center [512, 302] width 808 height 90
click at [147, 257] on p "We are excited to partner with two strategic training centers that are developi…" at bounding box center [512, 302] width 808 height 90
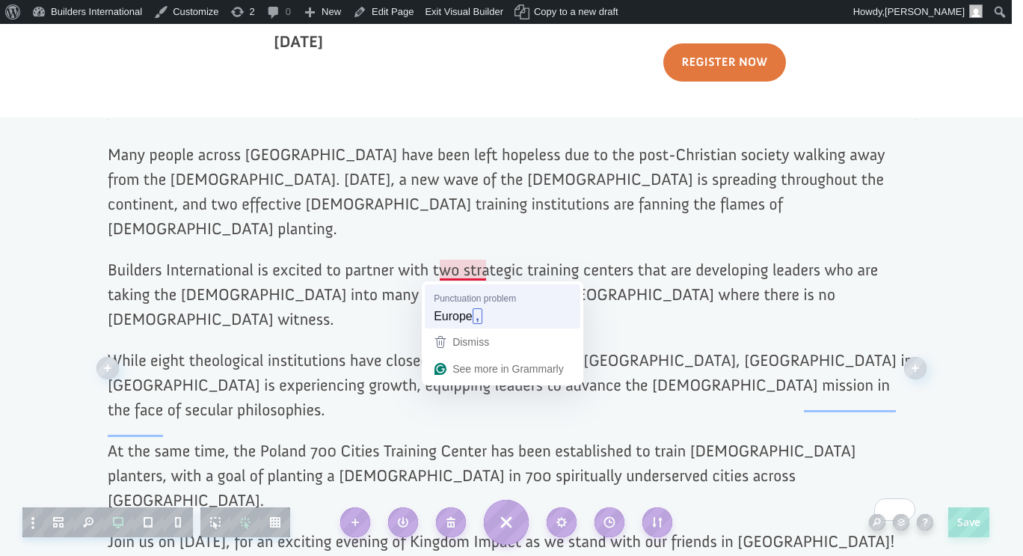
click at [479, 298] on span "Punctuation problem" at bounding box center [475, 298] width 82 height 14
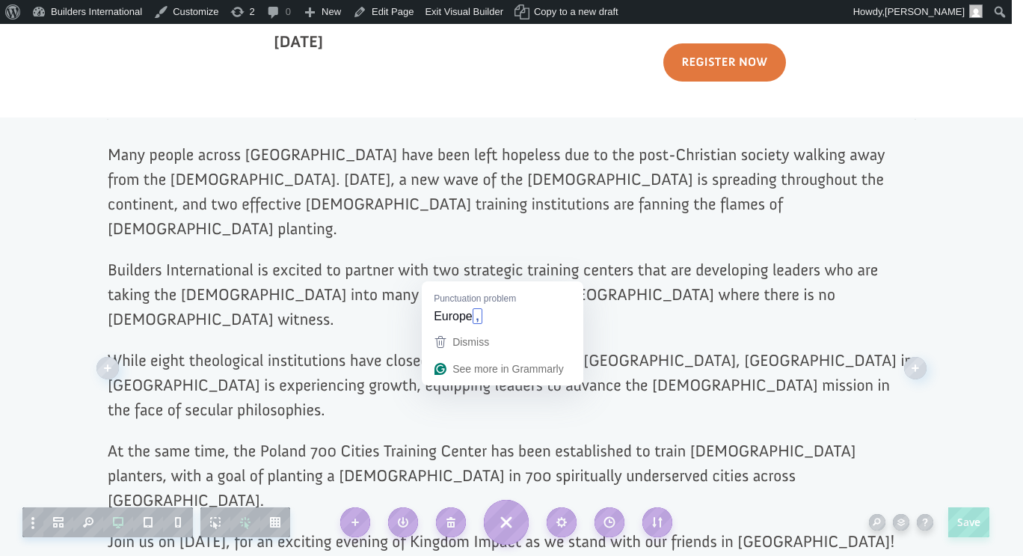
click at [479, 271] on p "Builders International is excited to partner with two strategic training center…" at bounding box center [512, 302] width 808 height 90
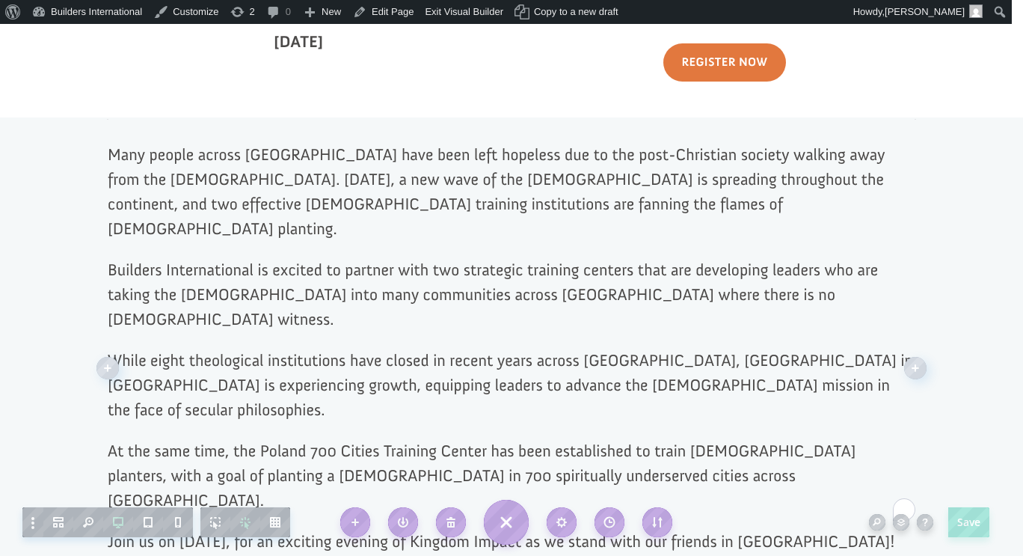
click at [479, 271] on p "Builders International is excited to partner with two strategic training center…" at bounding box center [512, 302] width 808 height 90
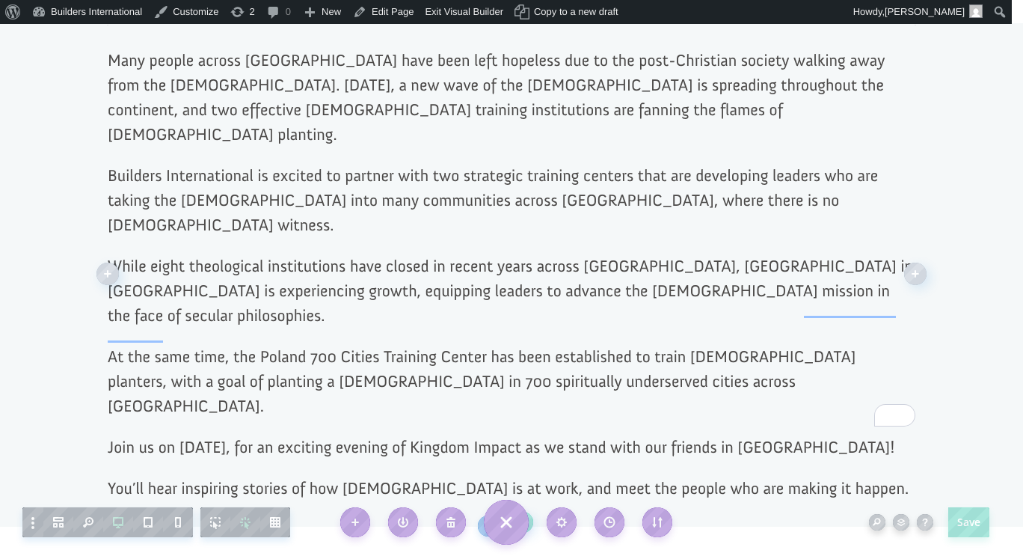
scroll to position [720, 0]
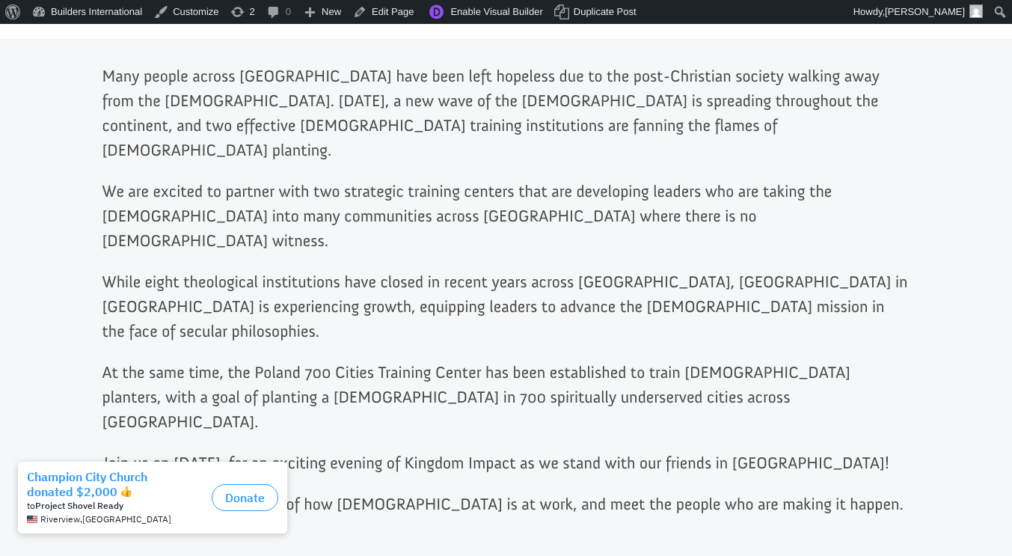
scroll to position [678, 0]
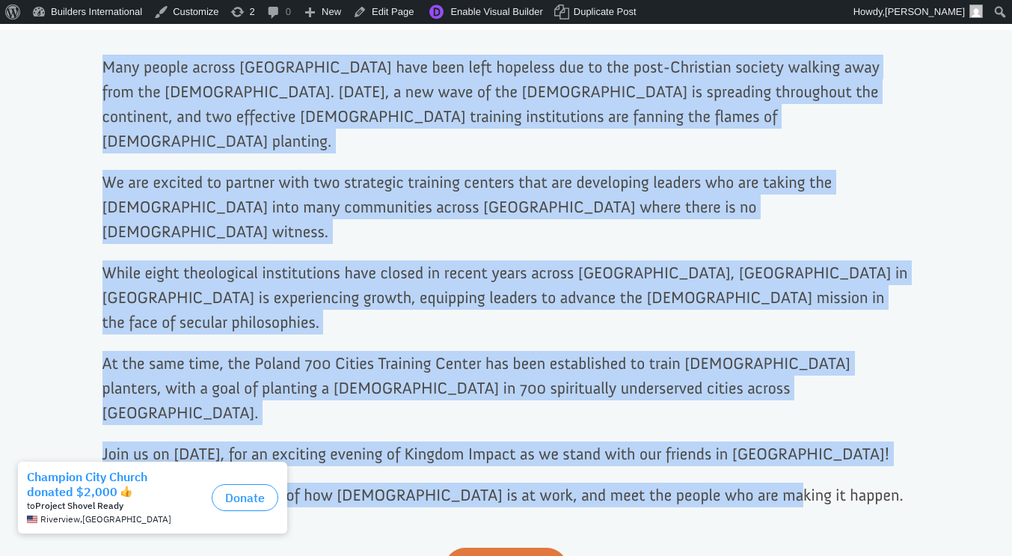
drag, startPoint x: 767, startPoint y: 415, endPoint x: 101, endPoint y: 73, distance: 748.5
click at [101, 73] on div "Many people across Europe have been left hopeless due to the post-Christian soc…" at bounding box center [506, 318] width 1012 height 577
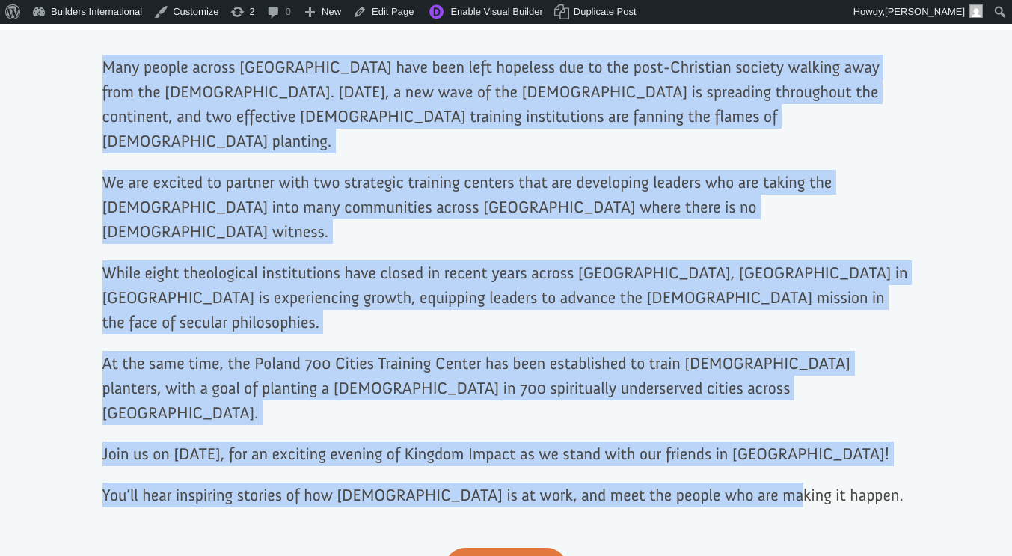
copy div "Many people across Europe have been left hopeless due to the post-Christian soc…"
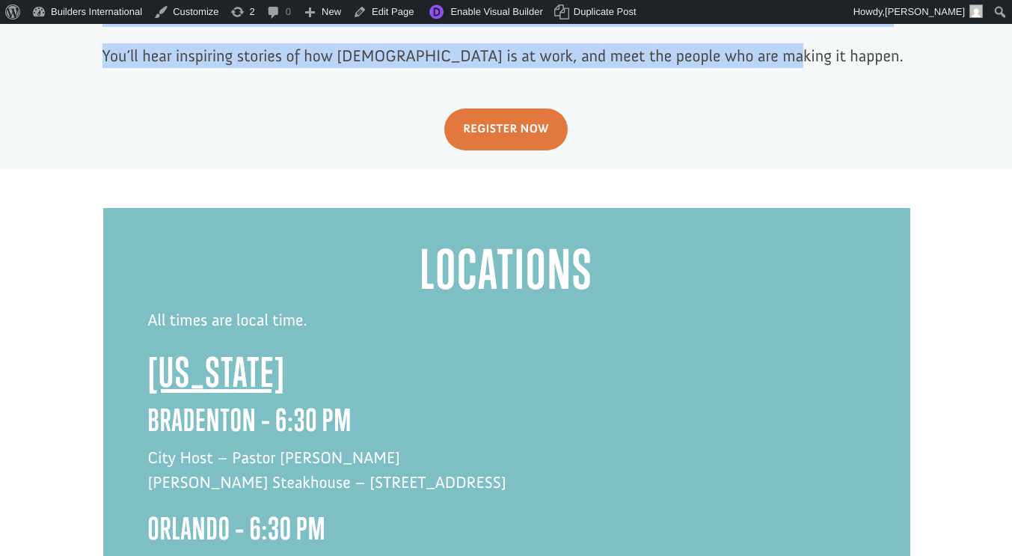
scroll to position [1115, 0]
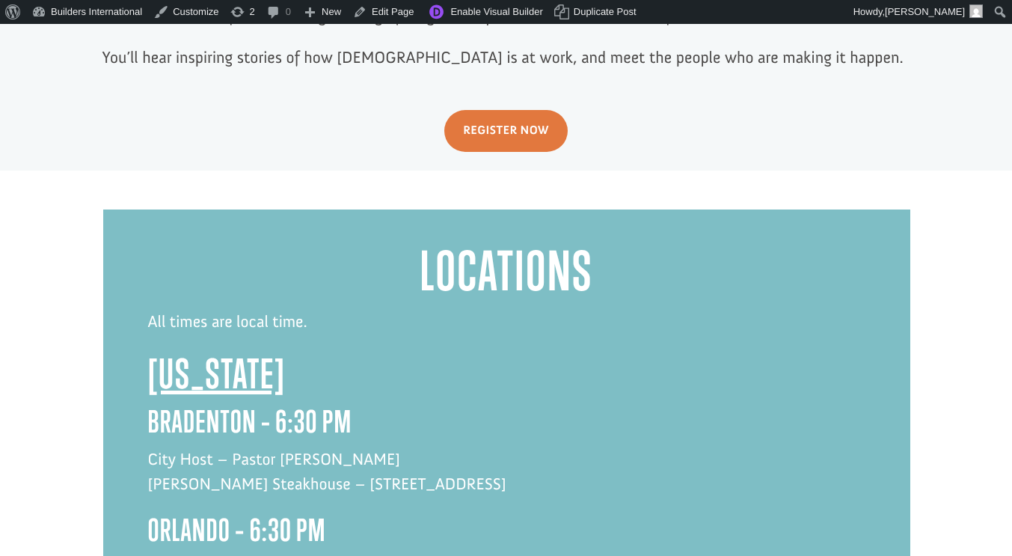
click at [520, 350] on h2 "[US_STATE]" at bounding box center [506, 377] width 717 height 55
click at [472, 11] on link "Enable Visual Builder" at bounding box center [484, 12] width 129 height 24
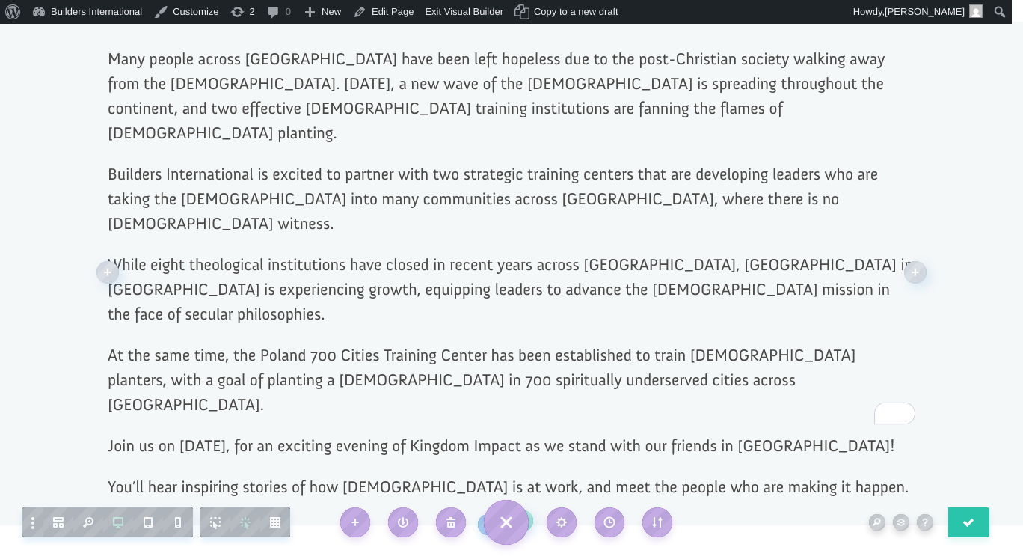
click at [255, 433] on p "Join us on September 9, 2025, for an exciting evening of Kingdom Impact as we s…" at bounding box center [512, 453] width 808 height 41
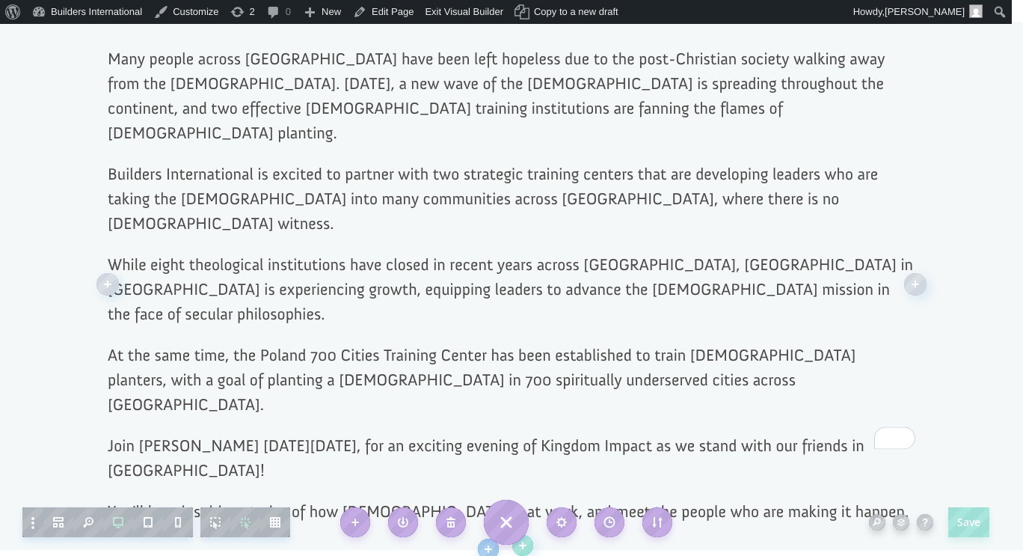
click at [467, 433] on p "Join Dr. George Raduano on Thursday October 9, 2025, for an exciting evening of…" at bounding box center [512, 466] width 808 height 66
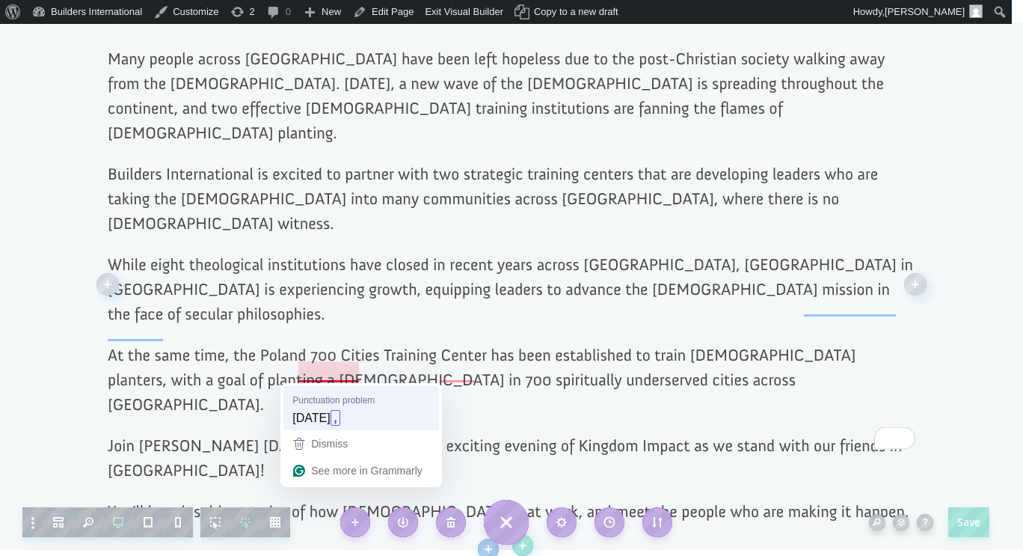
click at [358, 401] on span "Punctuation problem" at bounding box center [333, 400] width 82 height 14
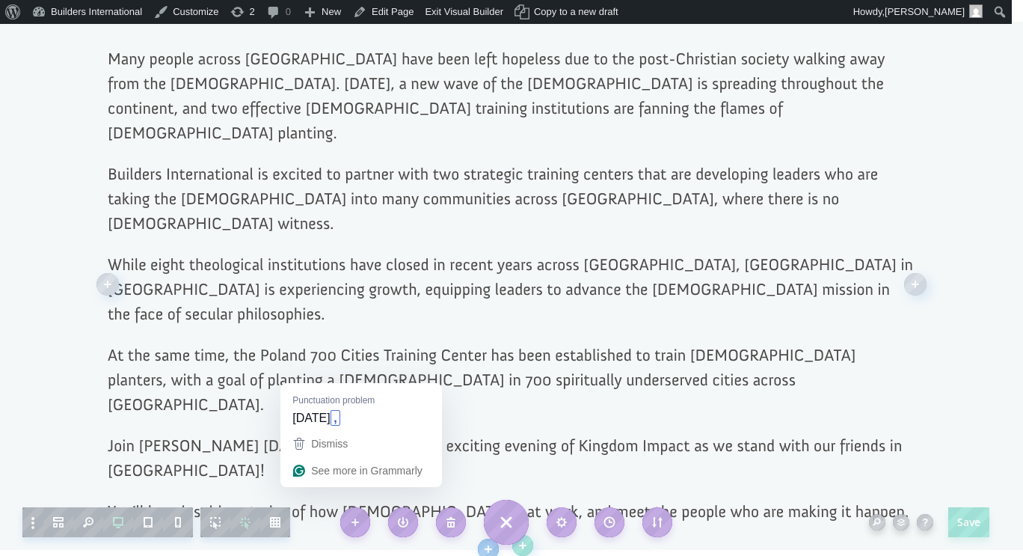
click at [345, 433] on p "Join Dr. George Raduano on Thursday October 9, 2025 at noon, for an exciting ev…" at bounding box center [512, 466] width 808 height 66
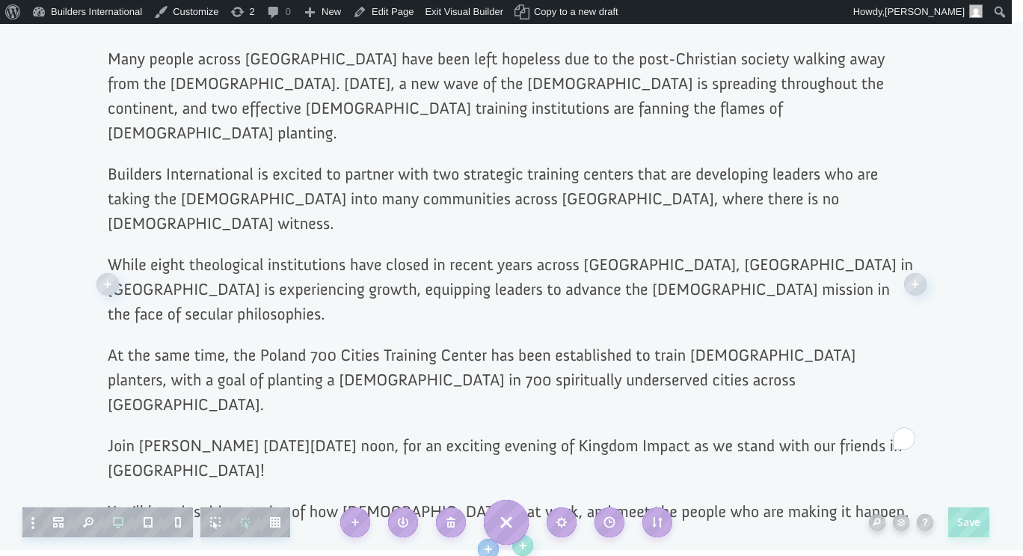
click at [348, 433] on p "Join Dr. George Raduano on Thursday October 9, 2025 at noon, for an exciting ev…" at bounding box center [512, 466] width 808 height 66
click at [471, 433] on p "Join Dr. George Raduano on Thursday, October 9, 2025 at noon, for an exciting e…" at bounding box center [512, 466] width 808 height 66
click at [651, 433] on p "Join Dr. George Raduano on Thursday, October 9, at noon, for an exciting evenin…" at bounding box center [512, 466] width 808 height 66
click at [867, 433] on p "Join Dr. George Raduano on Thursday, October 9, at noon, for an exciting lunch …" at bounding box center [512, 466] width 808 height 66
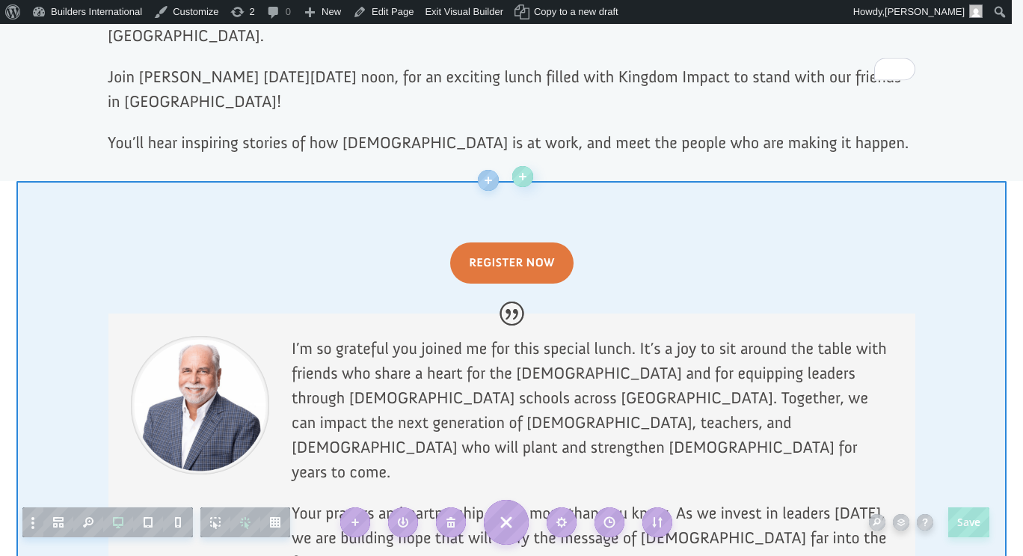
scroll to position [1090, 0]
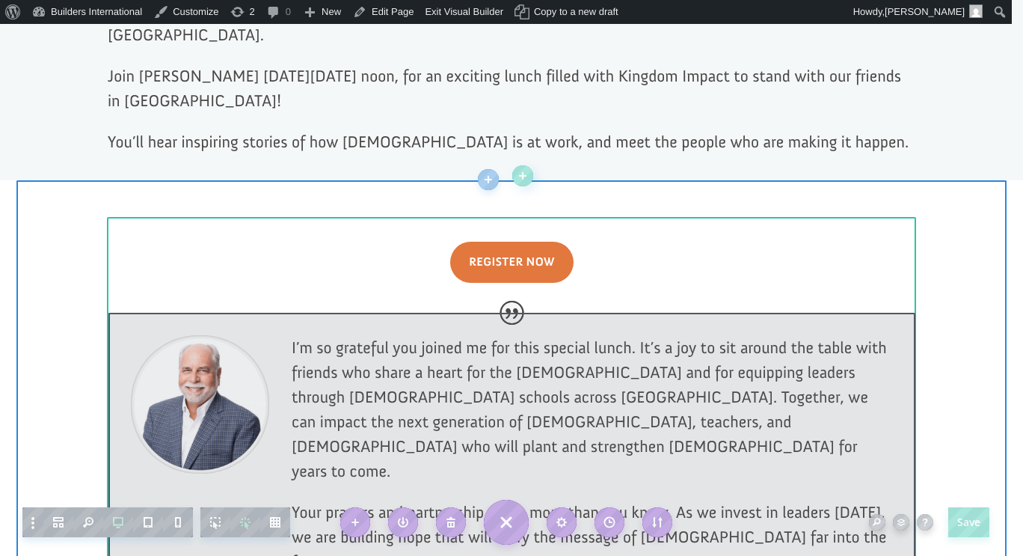
click div
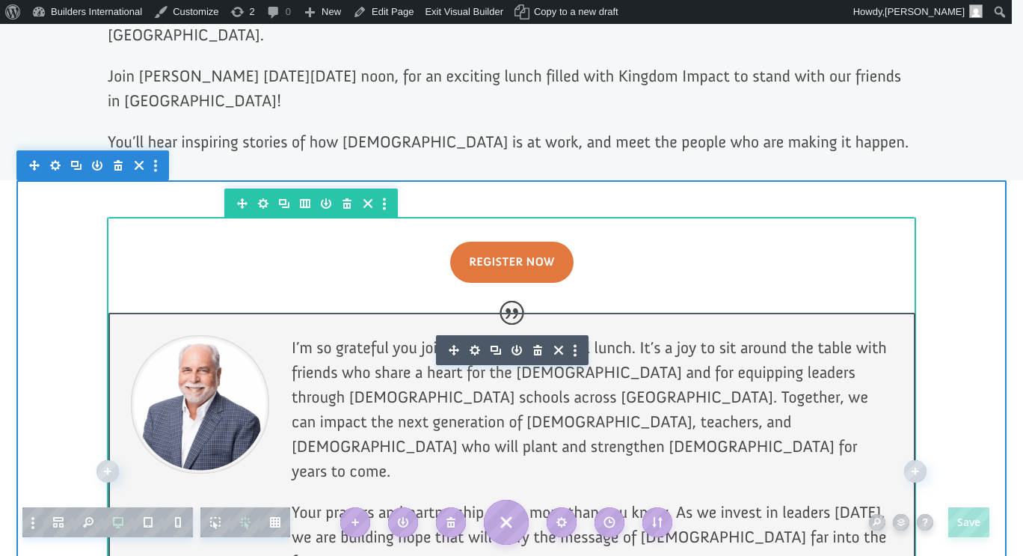
drag, startPoint x: 436, startPoint y: 308, endPoint x: 440, endPoint y: 301, distance: 8.1
click at [437, 335] on p "I’m so grateful you joined me for this special lunch. It’s a joy to sit around …" at bounding box center [592, 417] width 601 height 165
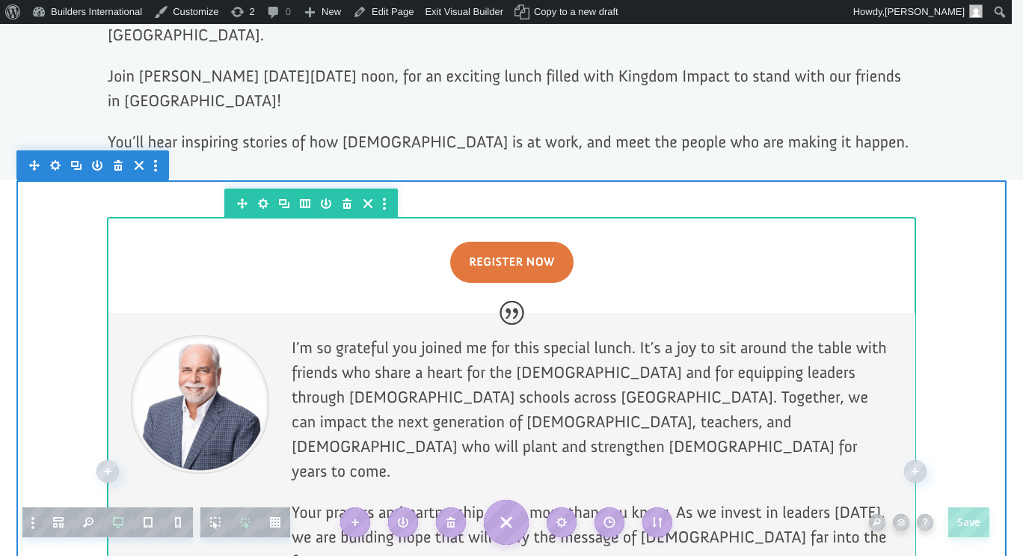
click at [454, 335] on p "I’m so grateful you joined me for this special lunch. It’s a joy to sit around …" at bounding box center [592, 417] width 601 height 165
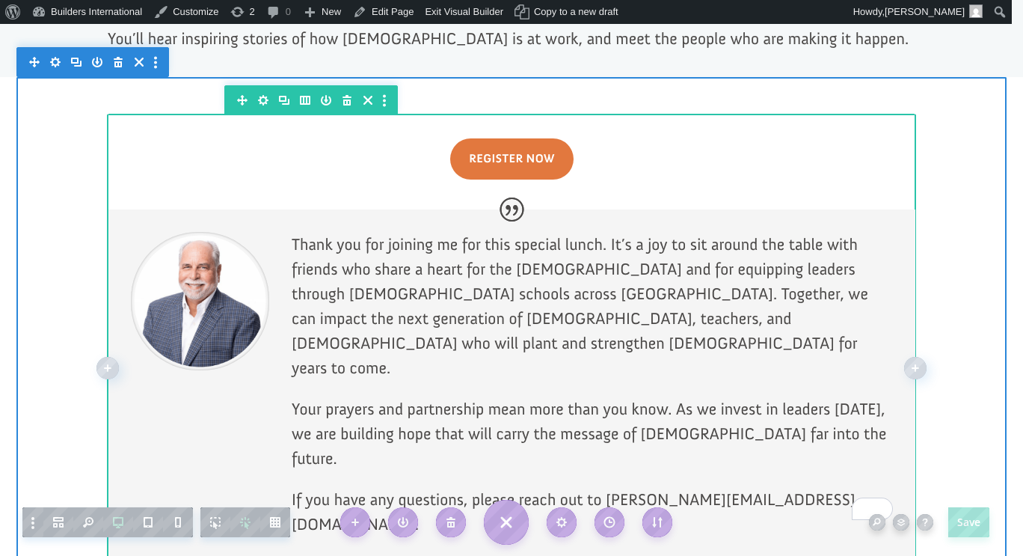
scroll to position [1198, 0]
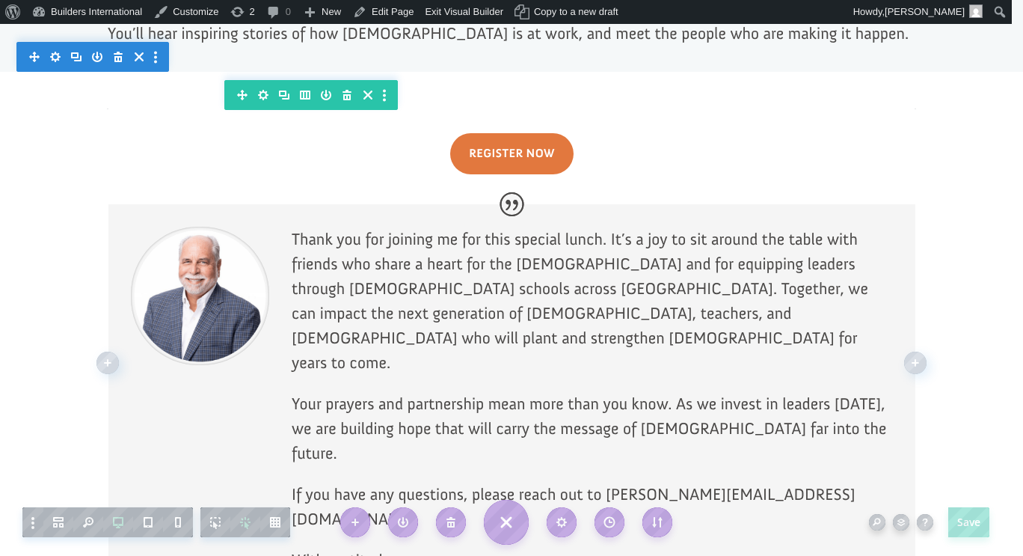
drag, startPoint x: 440, startPoint y: 412, endPoint x: 300, endPoint y: 158, distance: 290.2
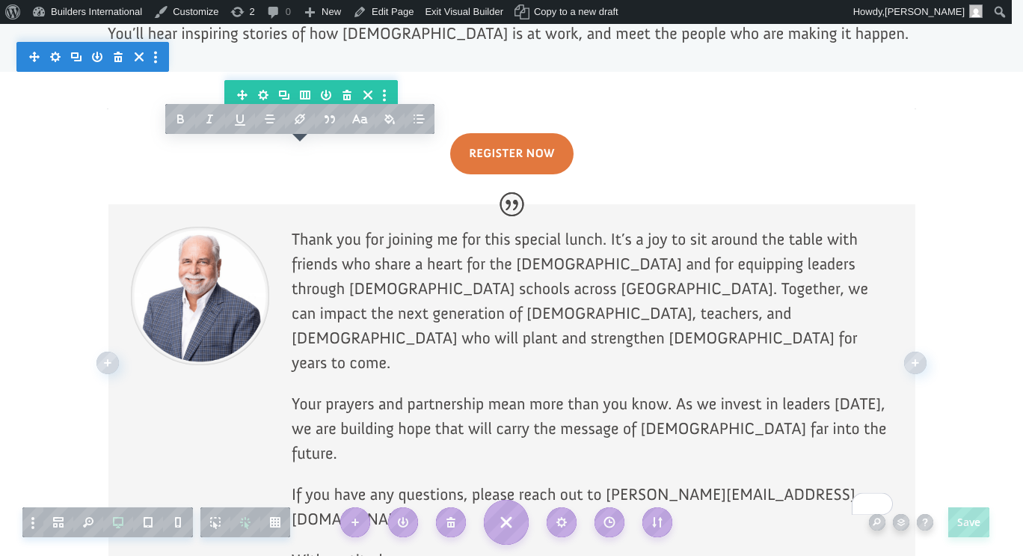
copy div "ank you for joining me for this special lunch. It’s a joy to sit around the tab…"
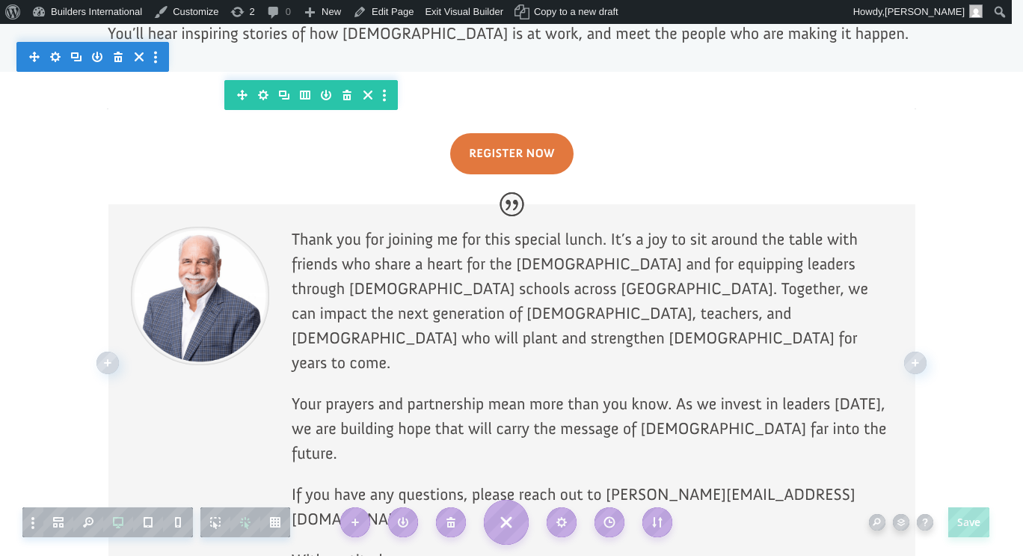
click at [592, 482] on p "If you have any questions, please reach out to jonathan@buildersintl.org." at bounding box center [592, 515] width 601 height 66
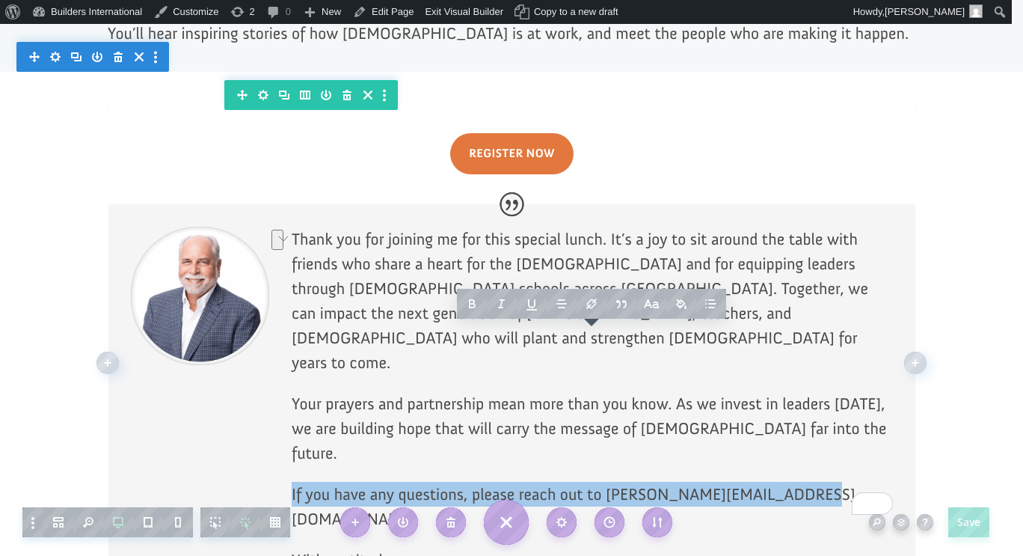
drag, startPoint x: 780, startPoint y: 345, endPoint x: 285, endPoint y: 350, distance: 495.1
click div "Thank you for joining me for this special lunch. It’s a joy to sit around the t…"
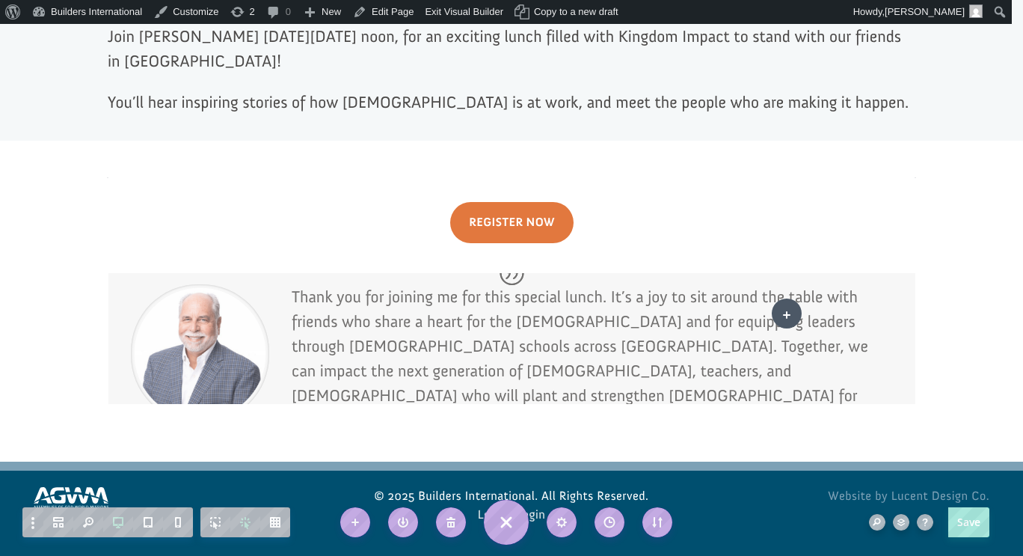
scroll to position [909, 0]
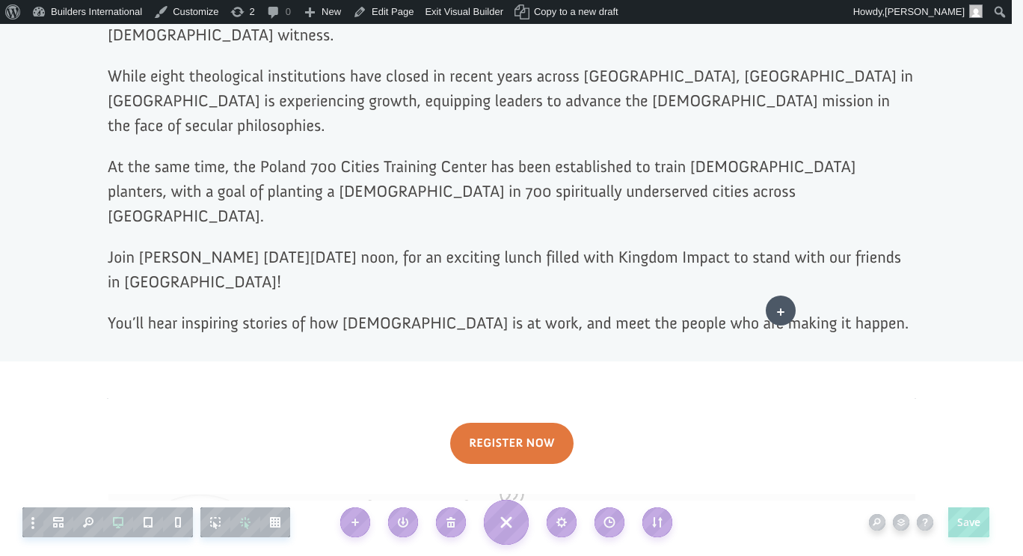
drag, startPoint x: 808, startPoint y: 322, endPoint x: 781, endPoint y: 310, distance: 29.9
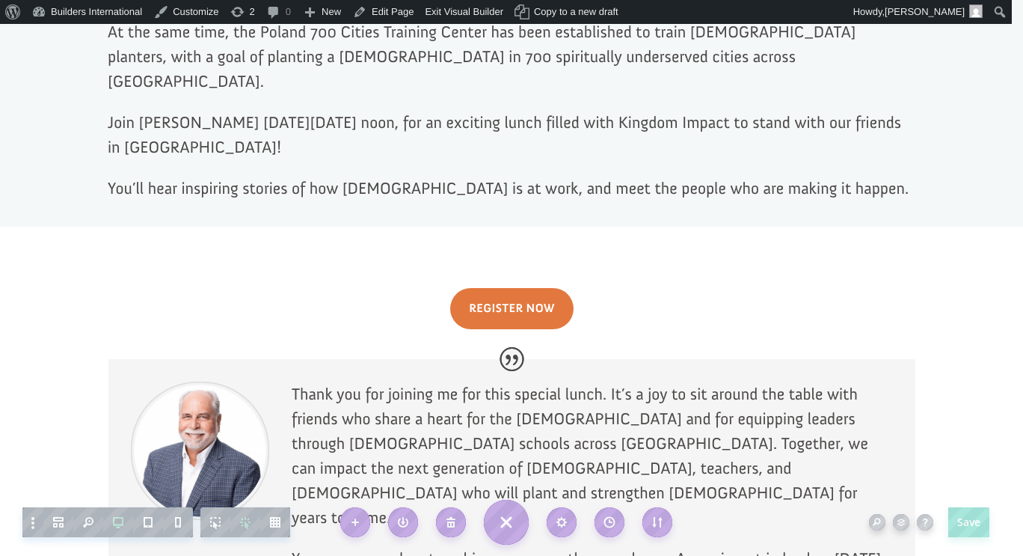
scroll to position [1049, 0]
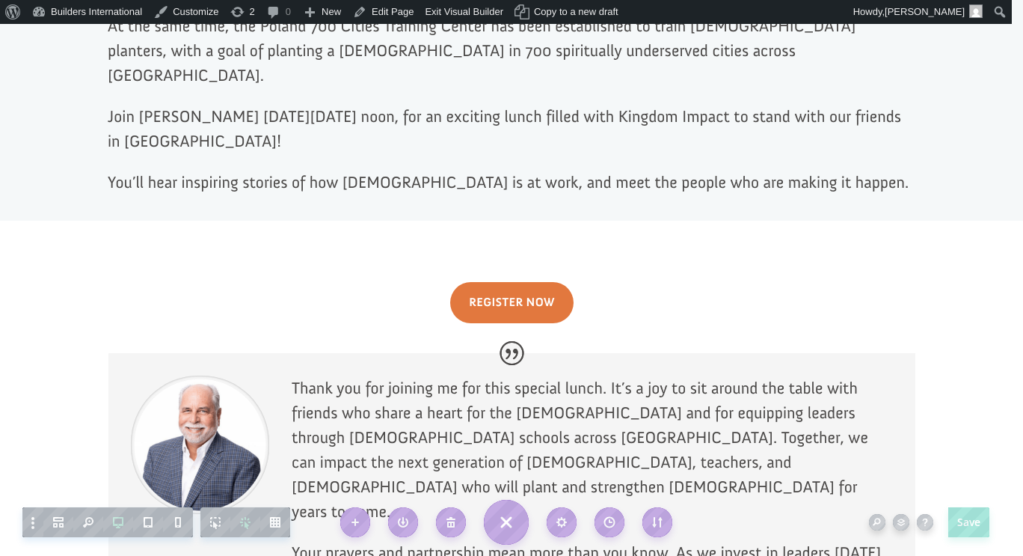
click div
click at [598, 375] on p "Thank you for joining me for this special lunch. It’s a joy to sit around the t…" at bounding box center [592, 457] width 601 height 165
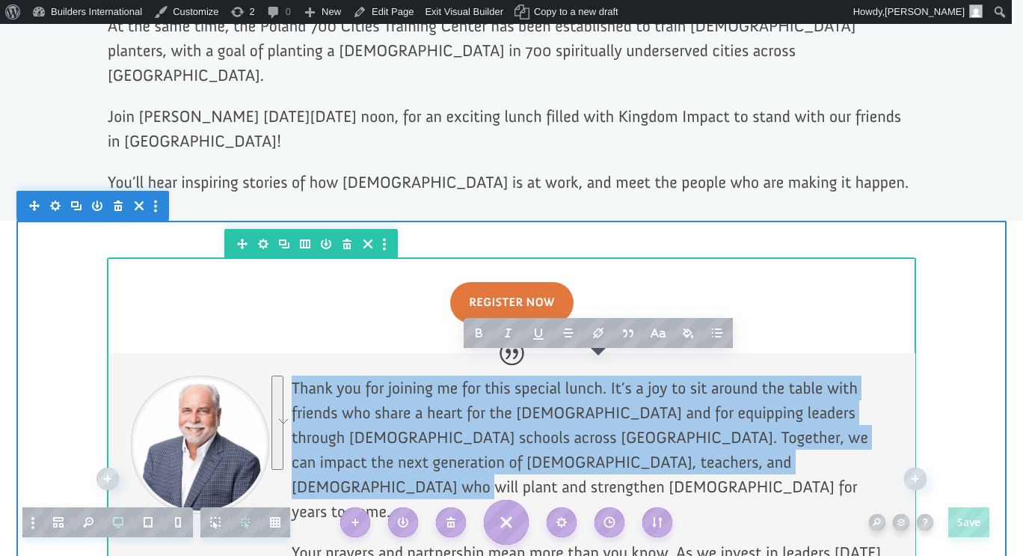
scroll to position [1093, 0]
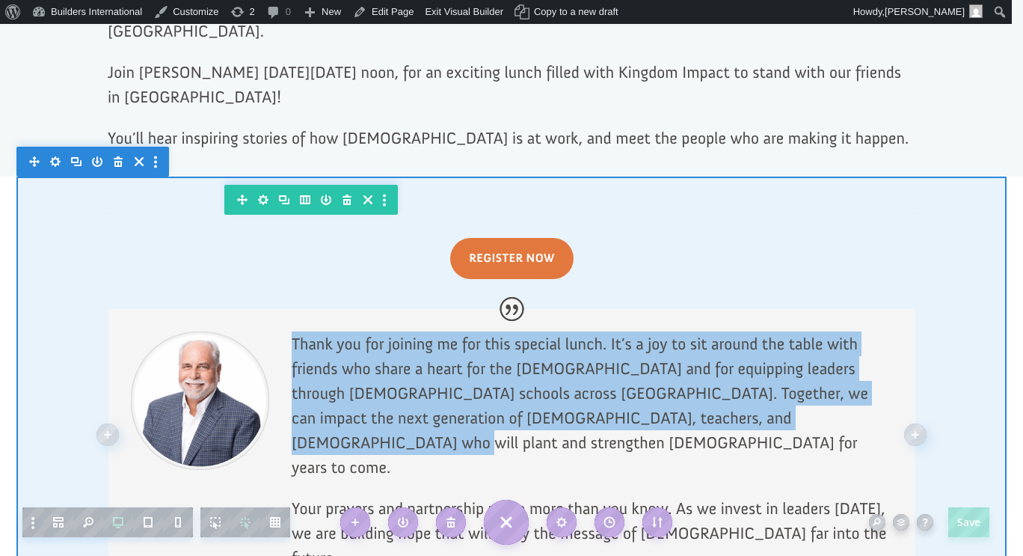
click div
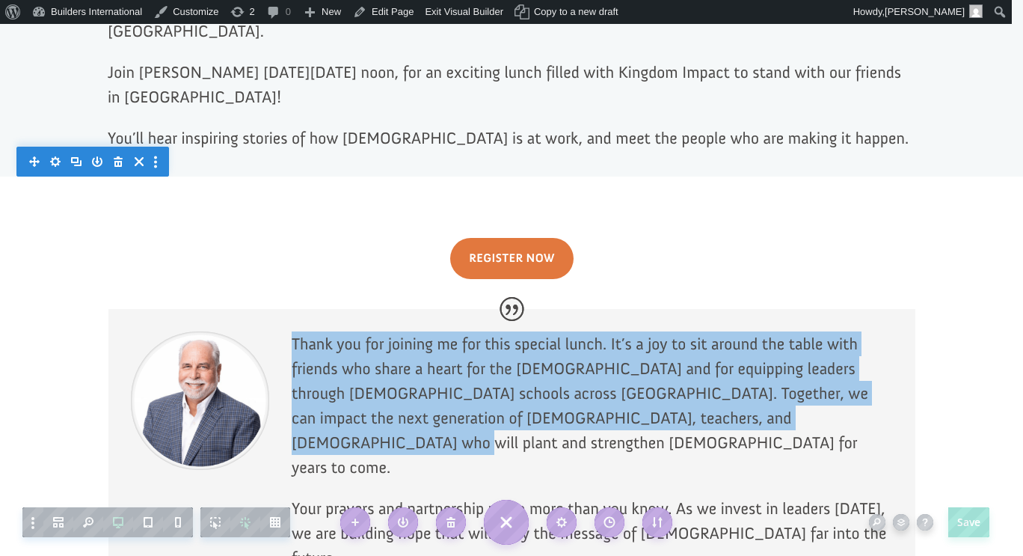
click div
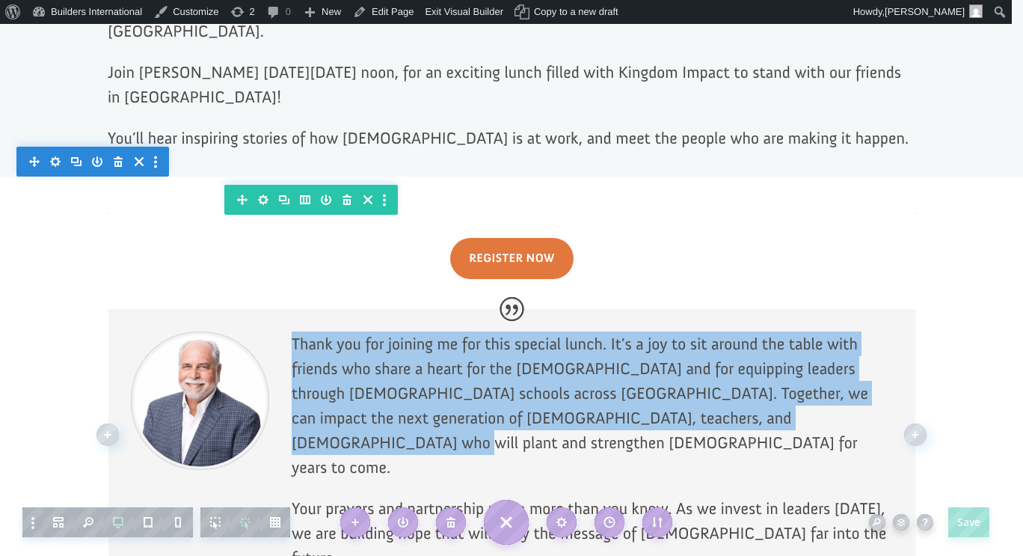
drag, startPoint x: 417, startPoint y: 481, endPoint x: 274, endPoint y: 270, distance: 255.1
click div "Thank you for joining me for this special lunch. It’s a joy to sit around the t…"
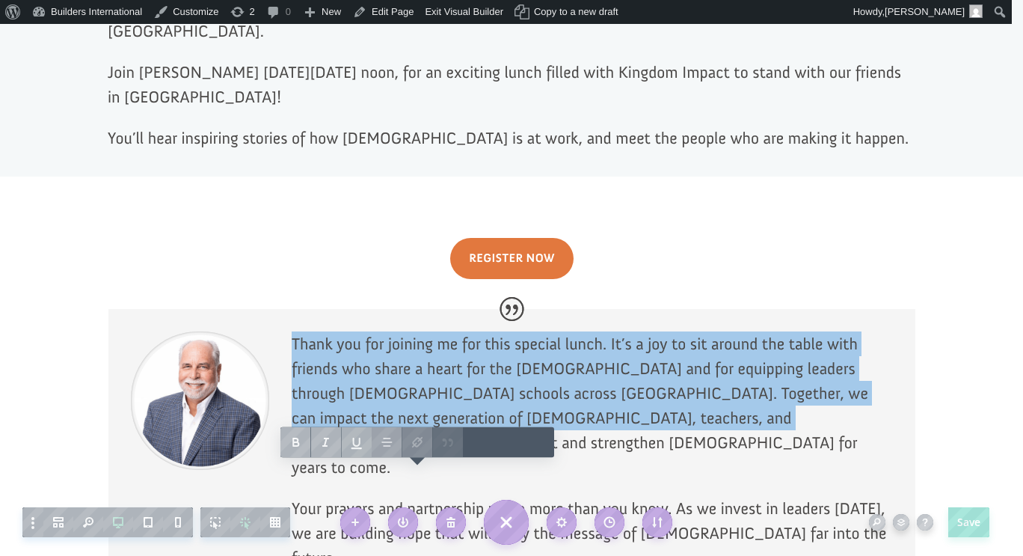
copy div "Thank you for joining me for this special lunch. It’s a joy to sit around the t…"
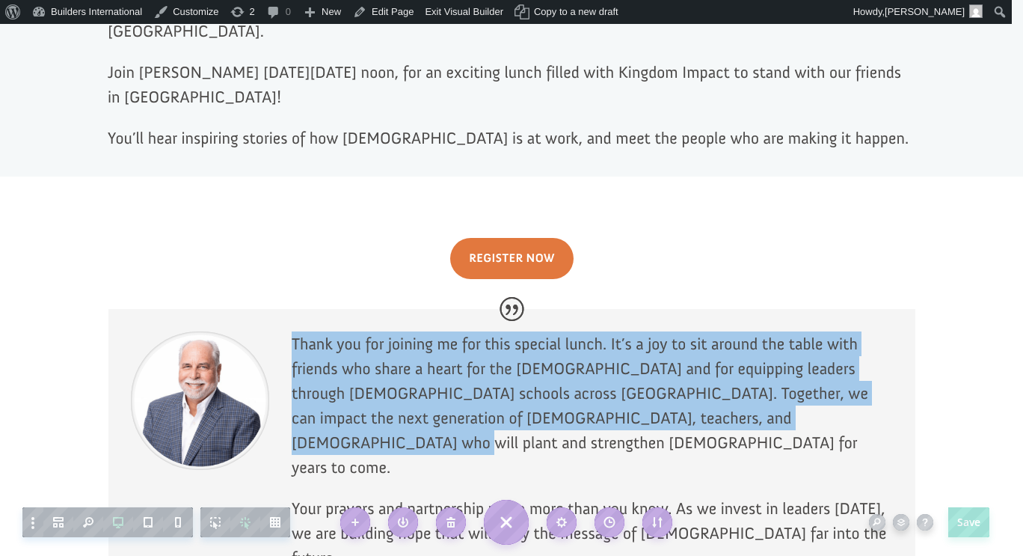
click div
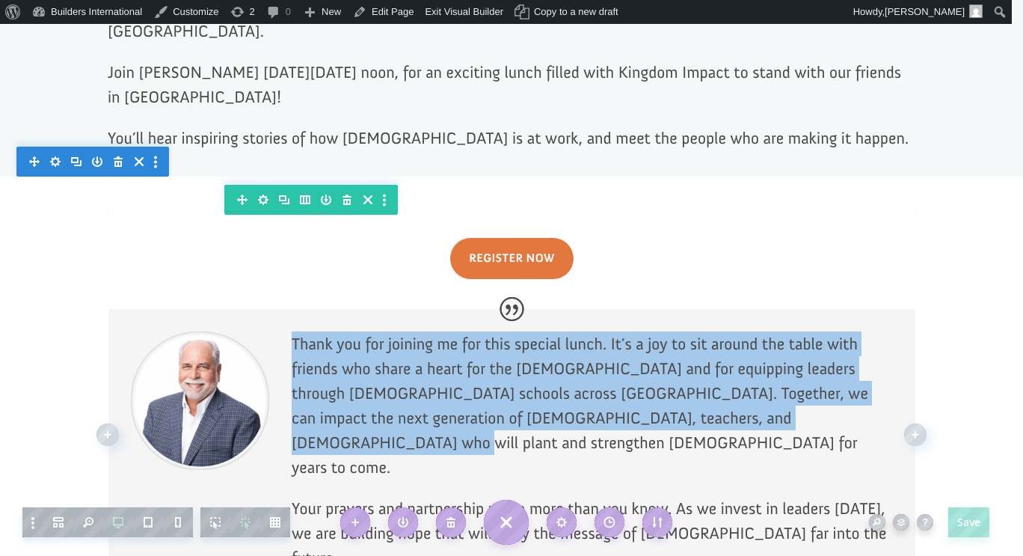
click at [425, 496] on p "Your prayers and partnership mean more than you know. As we invest in leaders […" at bounding box center [592, 541] width 601 height 90
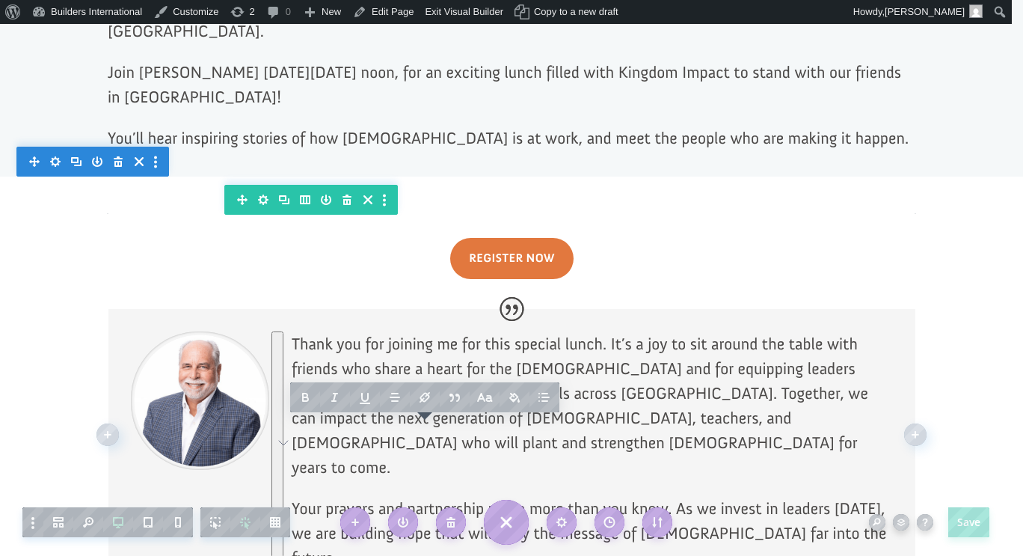
drag, startPoint x: 446, startPoint y: 482, endPoint x: 289, endPoint y: 274, distance: 259.9
click at [292, 331] on div "Thank you for joining me for this special lunch. It’s a joy to sit around the t…" at bounding box center [592, 491] width 601 height 321
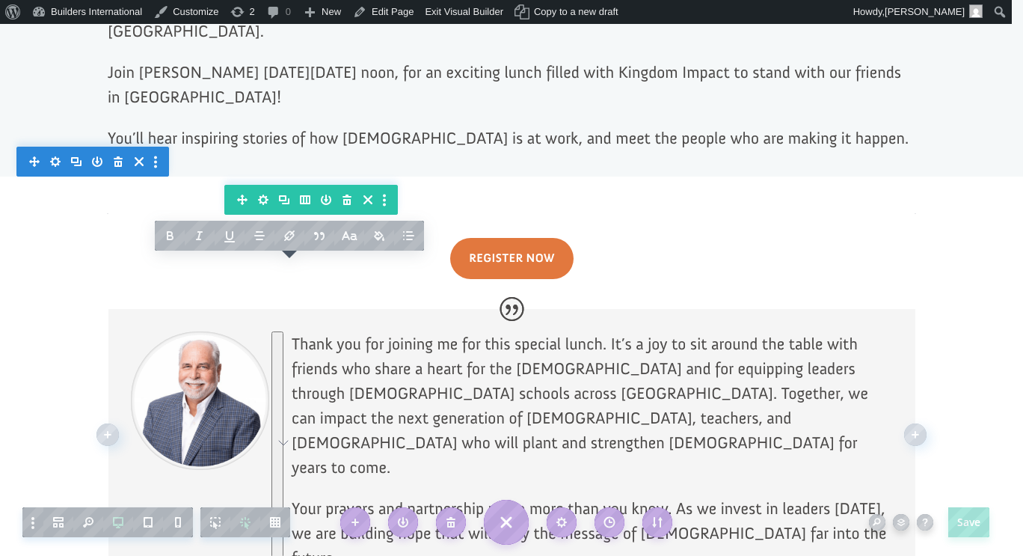
paste div "To enrich screen reader interactions, please activate Accessibility in Grammarl…"
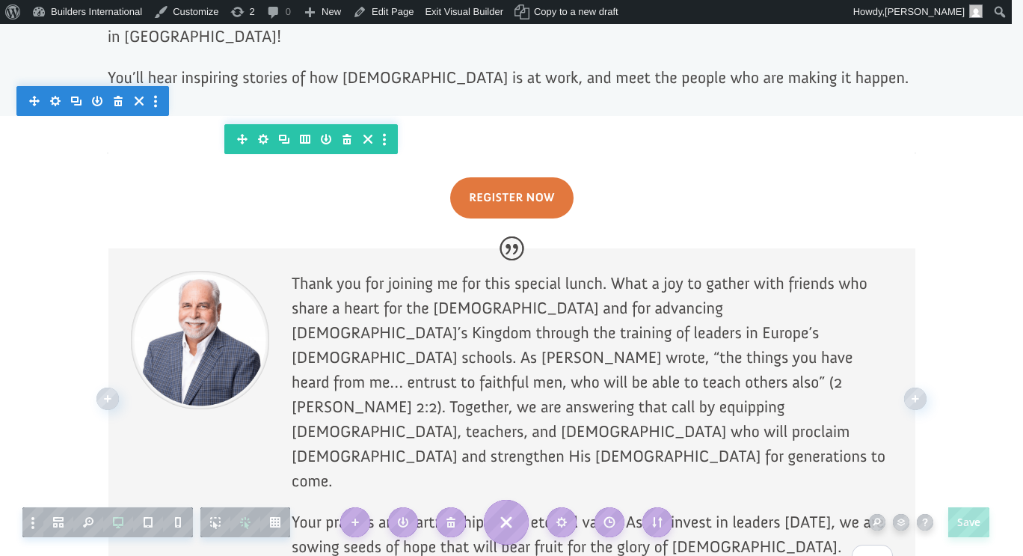
scroll to position [1157, 0]
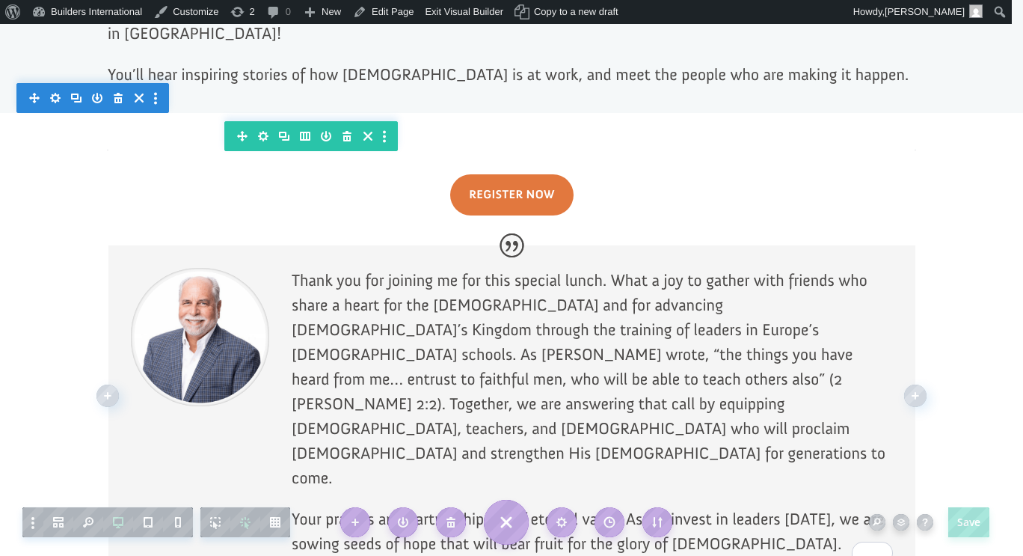
click at [643, 268] on p "Thank you for joining me for this special lunch. What a joy to gather with frie…" at bounding box center [592, 387] width 601 height 239
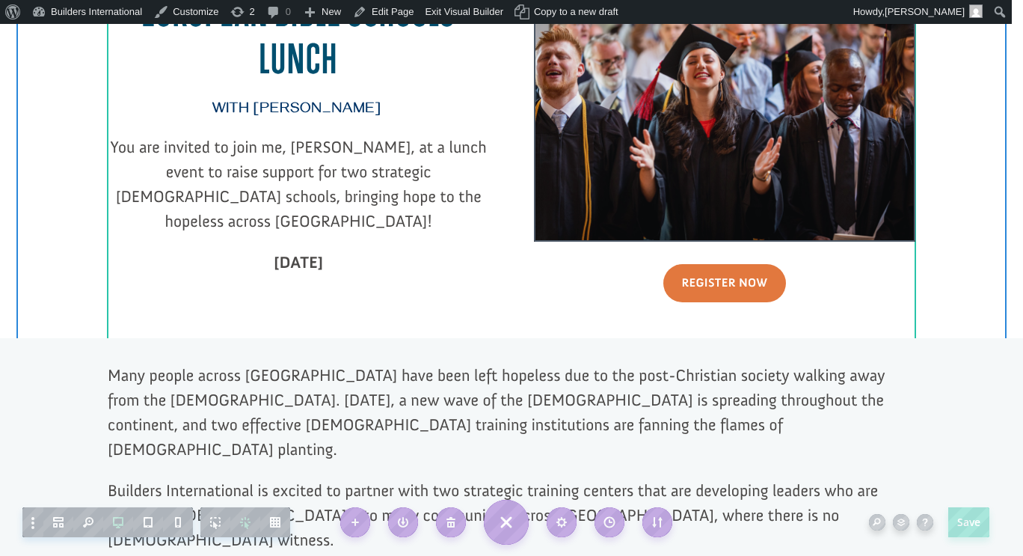
scroll to position [0, 0]
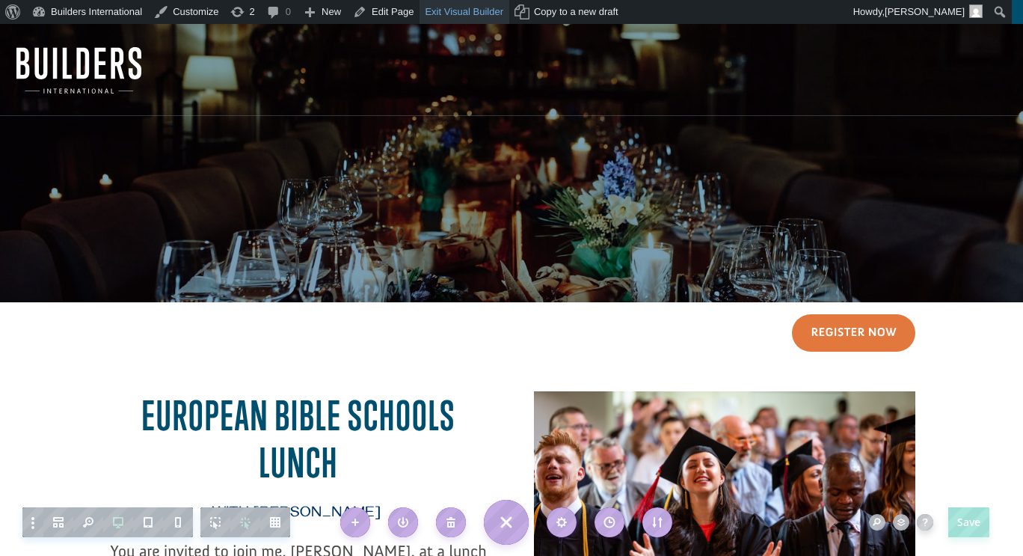
click at [465, 10] on link "Exit Visual Builder" at bounding box center [465, 12] width 90 height 24
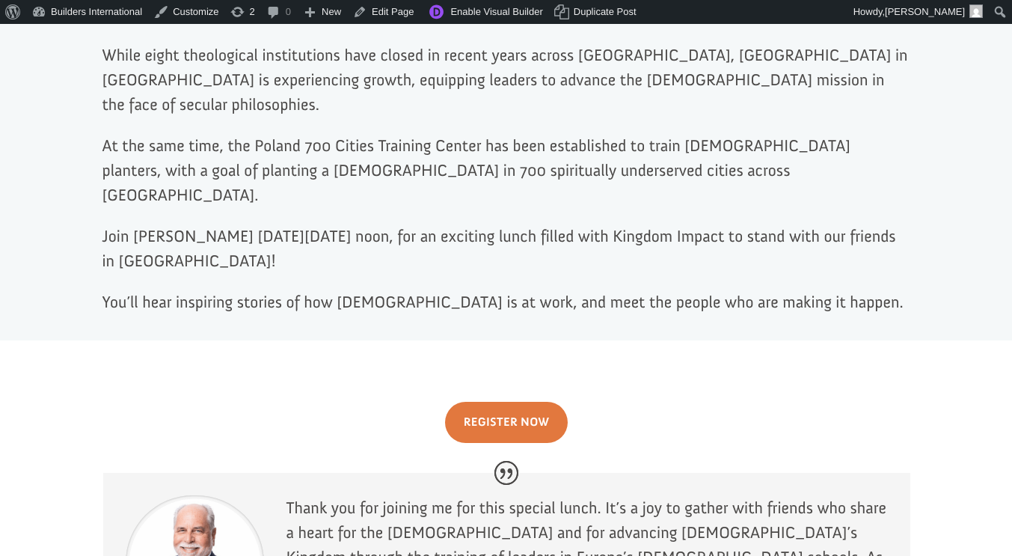
scroll to position [905, 0]
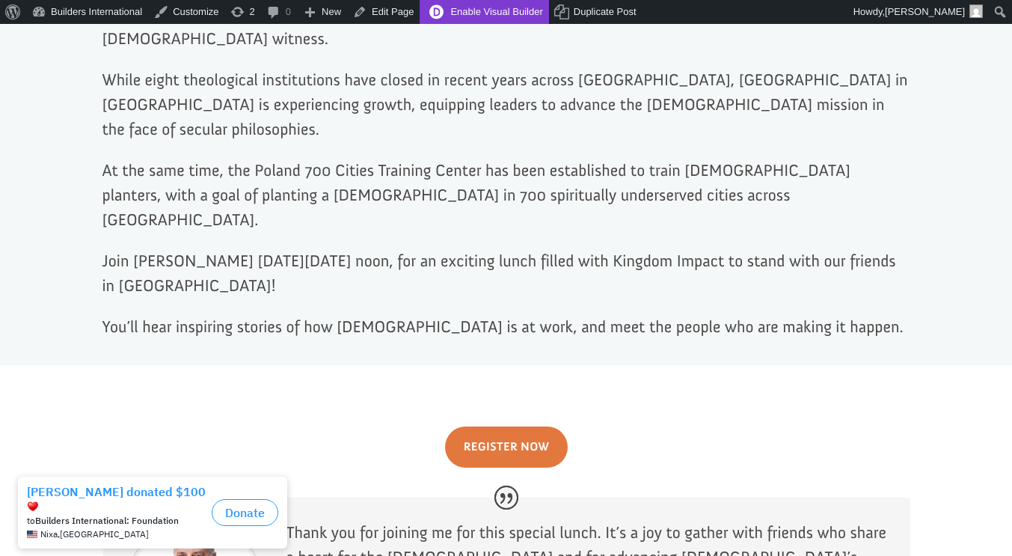
click at [453, 19] on link "Enable Visual Builder" at bounding box center [484, 12] width 129 height 24
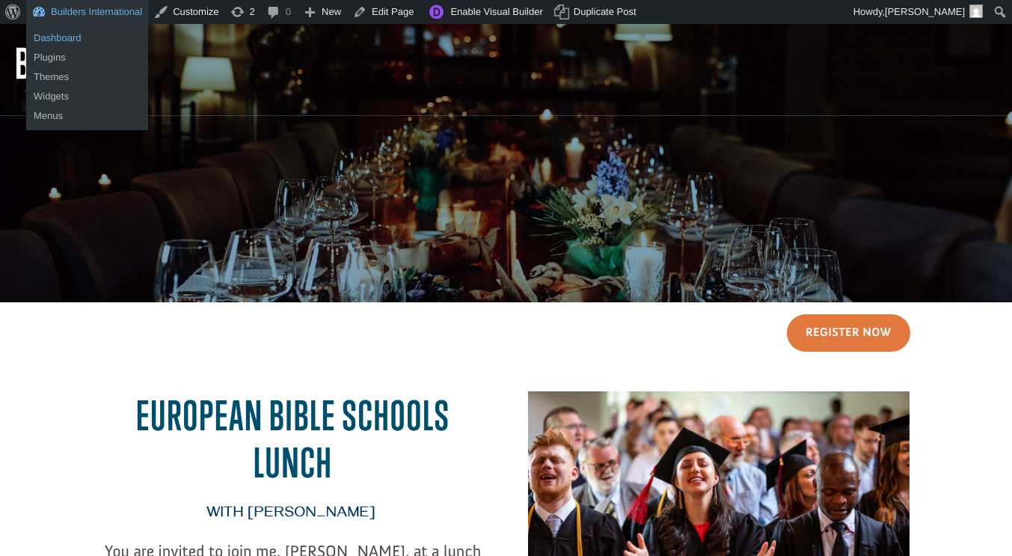
click at [85, 36] on link "Dashboard" at bounding box center [87, 37] width 122 height 19
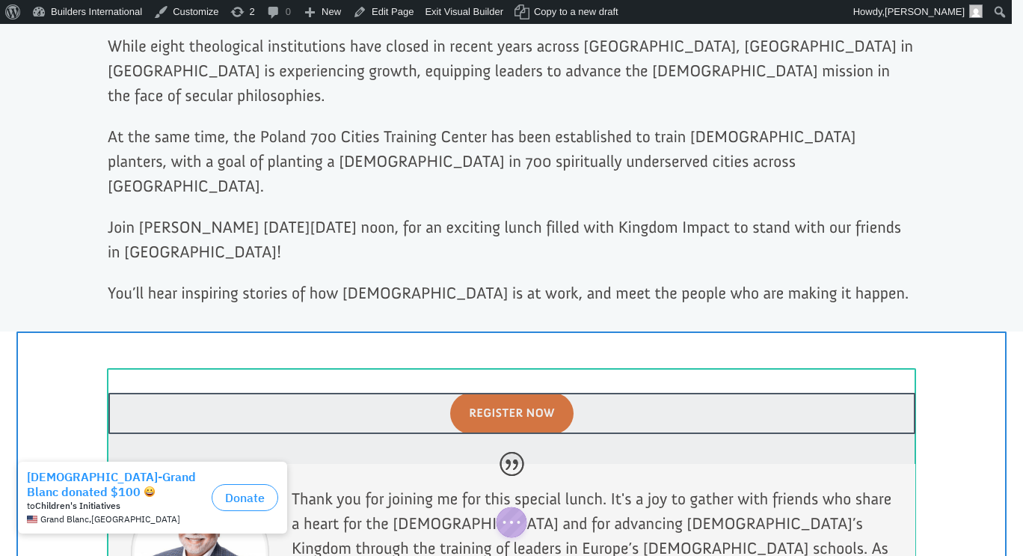
scroll to position [932, 0]
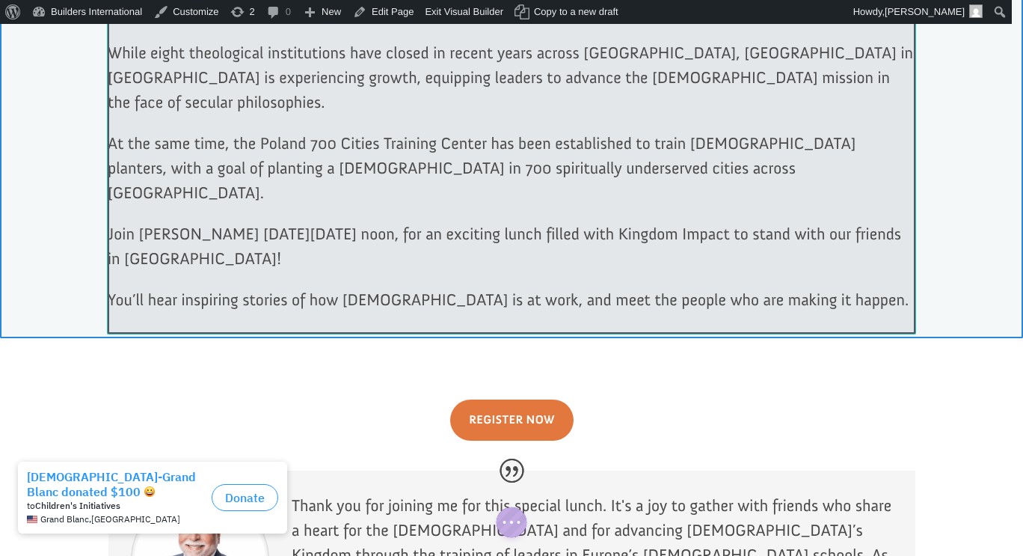
click div
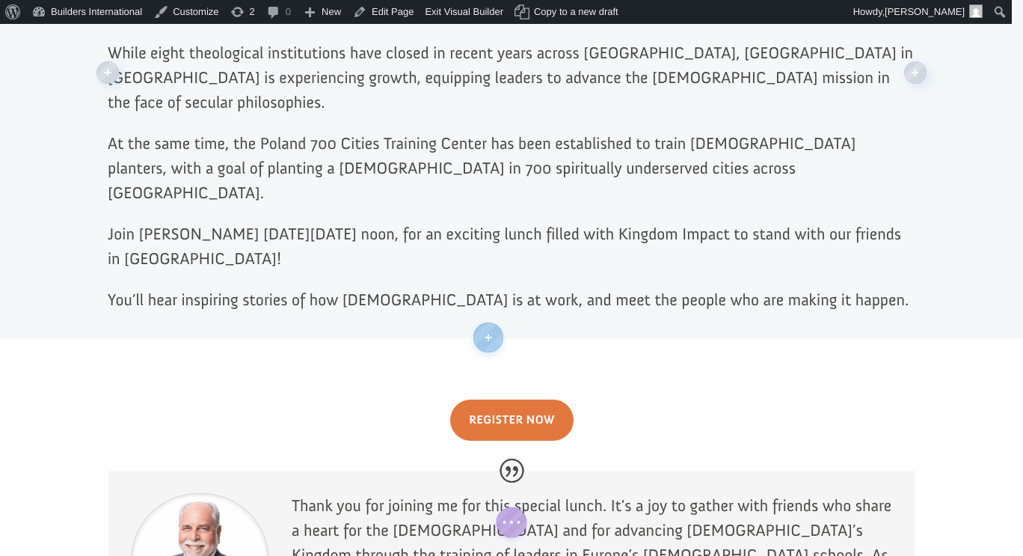
click at [528, 287] on p "You’ll hear inspiring stories of how [DEMOGRAPHIC_DATA] is at work, and meet th…" at bounding box center [512, 299] width 808 height 25
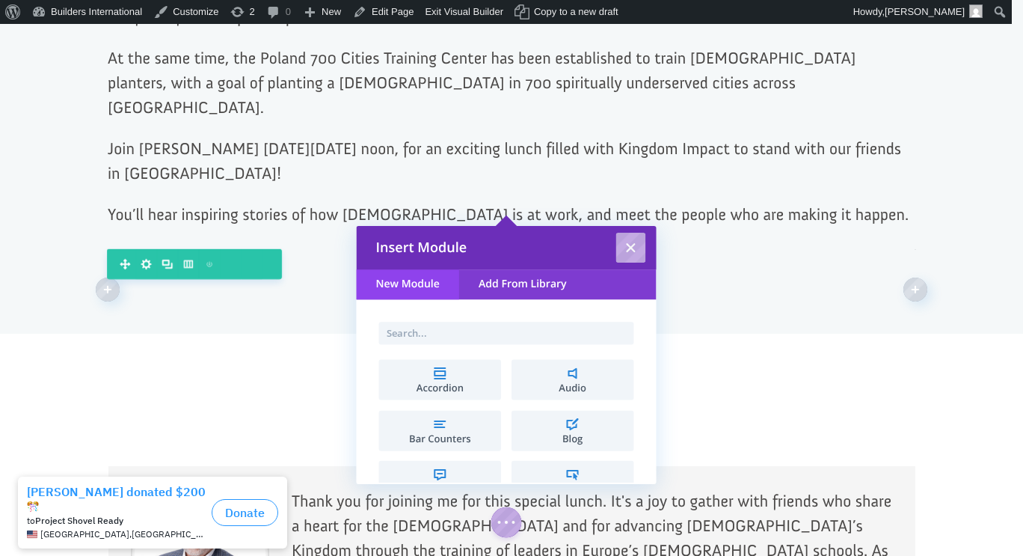
scroll to position [1019, 0]
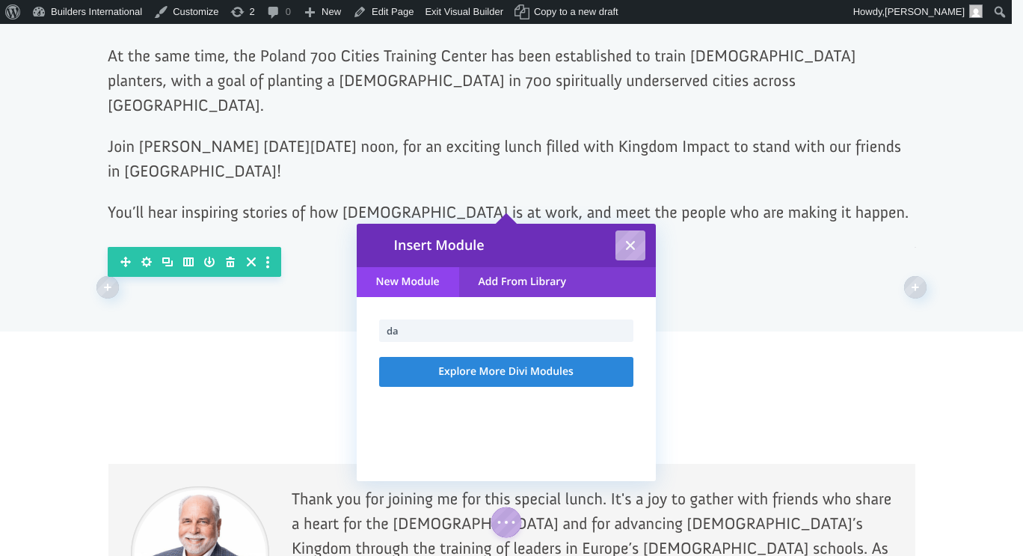
type input "d"
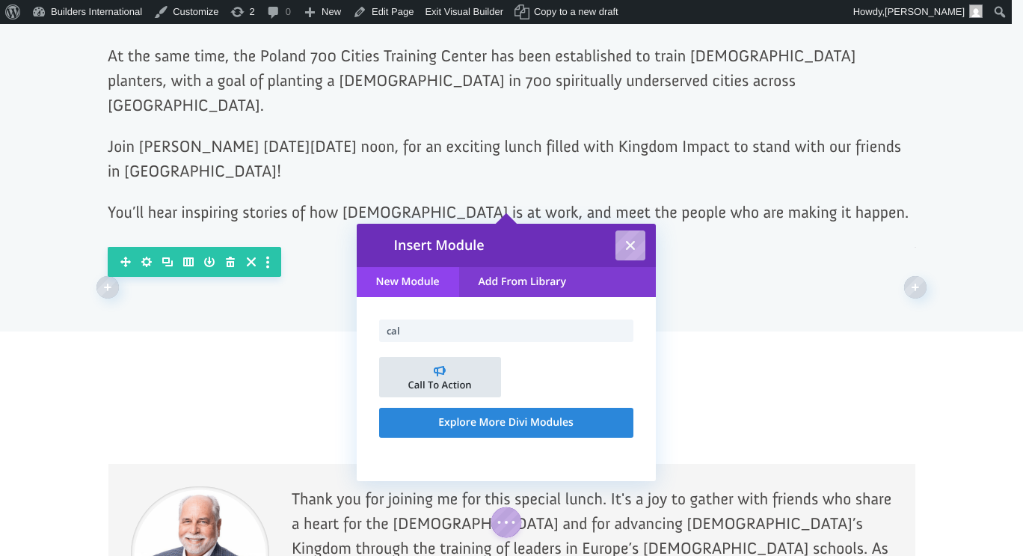
type input "cal"
click at [446, 380] on span "Call To Action" at bounding box center [440, 385] width 107 height 10
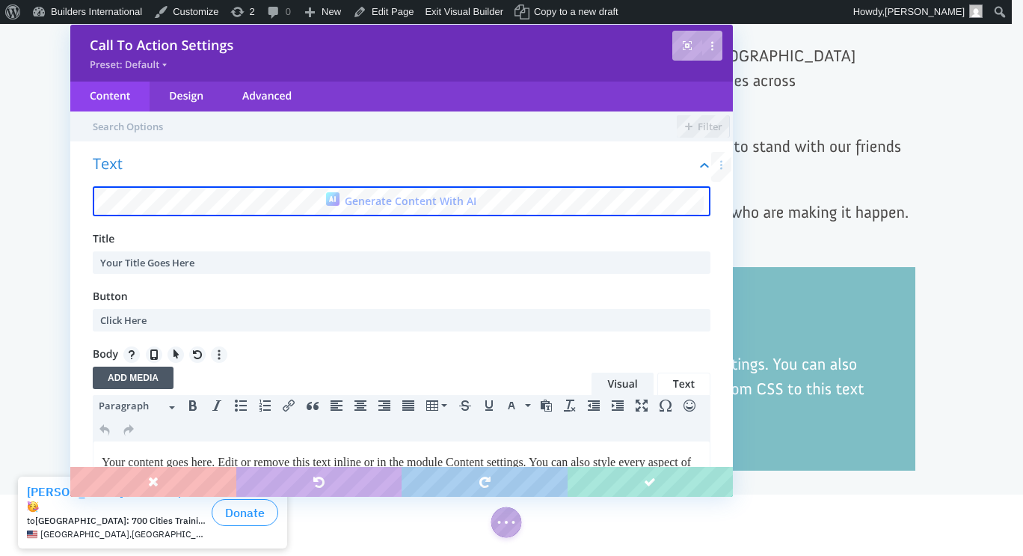
scroll to position [0, 0]
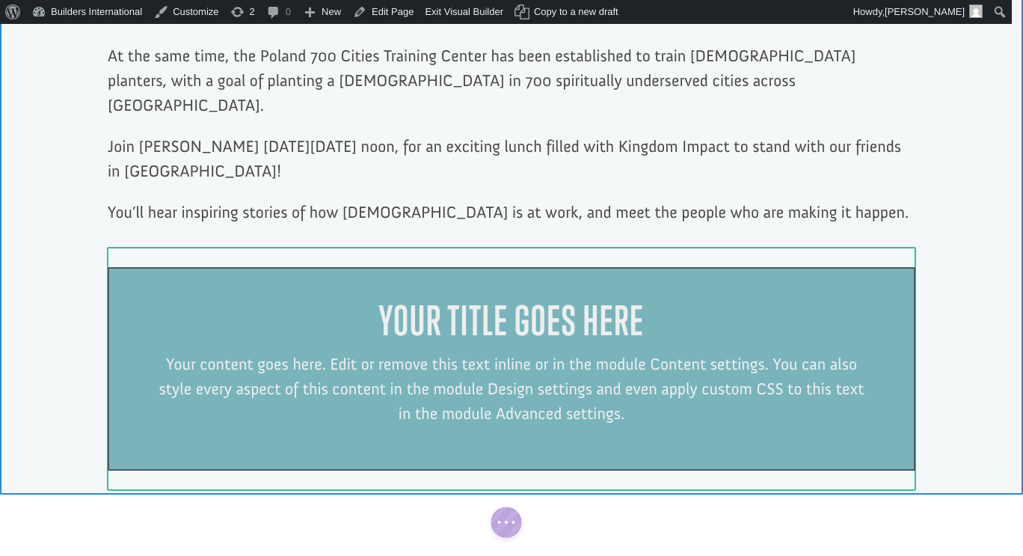
click div
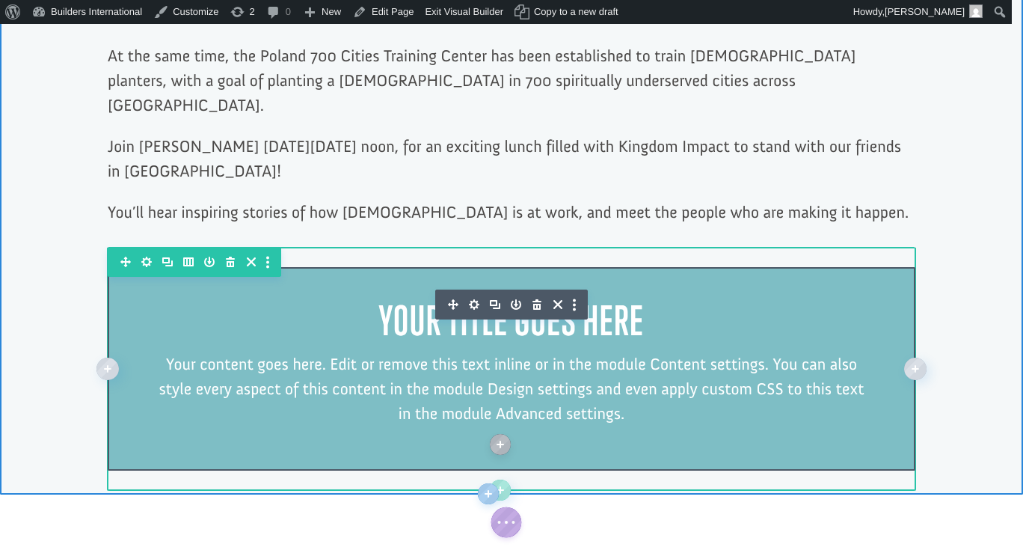
click at [609, 297] on h2 "Your Title Goes Here" at bounding box center [512, 324] width 718 height 55
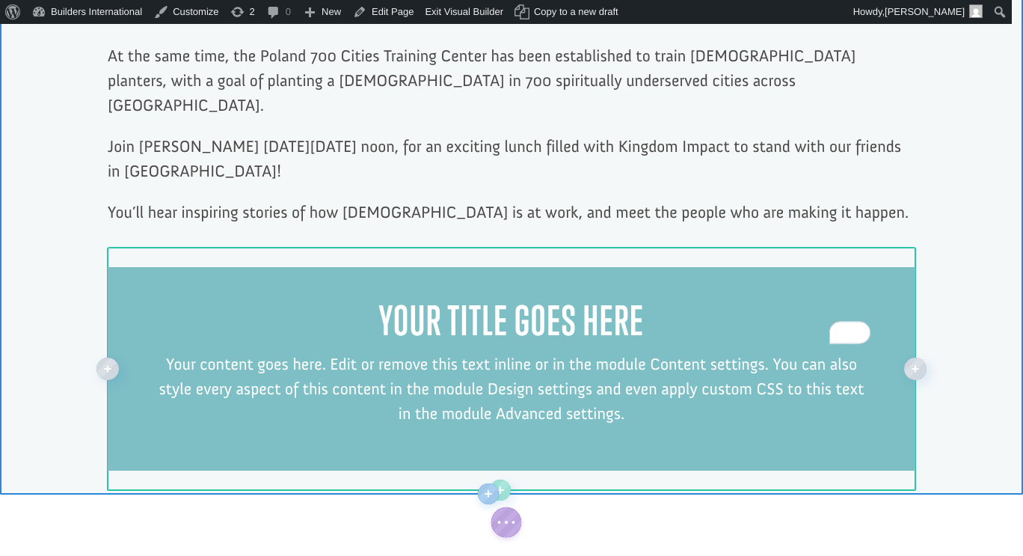
click at [633, 297] on h2 "Your Title Goes Here" at bounding box center [512, 324] width 718 height 55
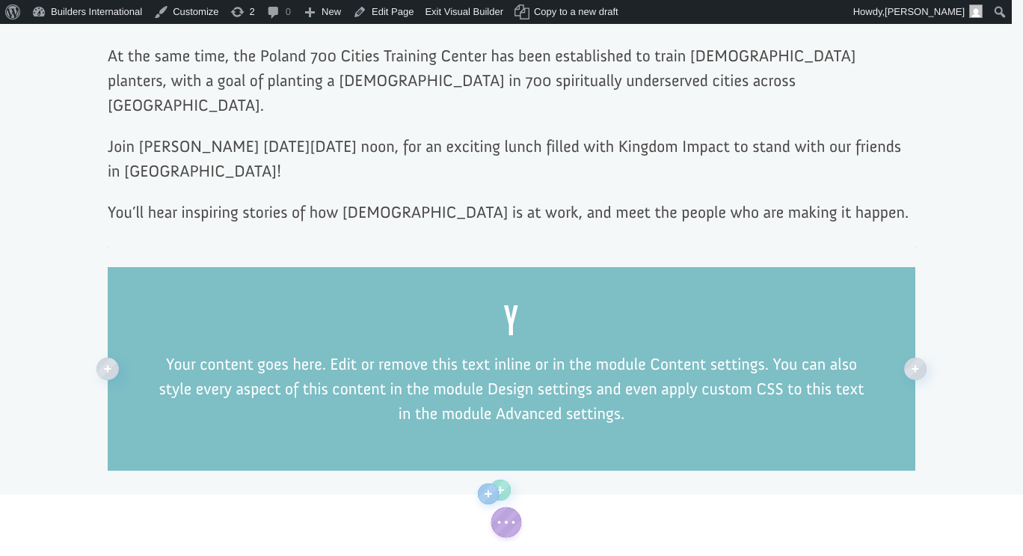
click at [517, 297] on h2 "Y" at bounding box center [512, 324] width 718 height 55
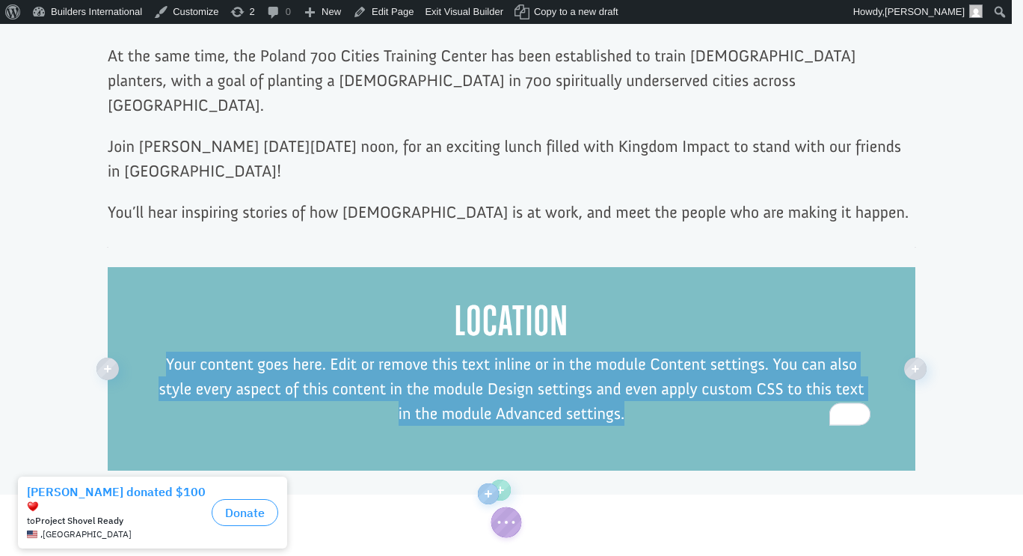
drag, startPoint x: 622, startPoint y: 337, endPoint x: 147, endPoint y: 291, distance: 477.1
click at [153, 351] on p "Your content goes here. Edit or remove this text inline or in the module Conten…" at bounding box center [512, 388] width 718 height 74
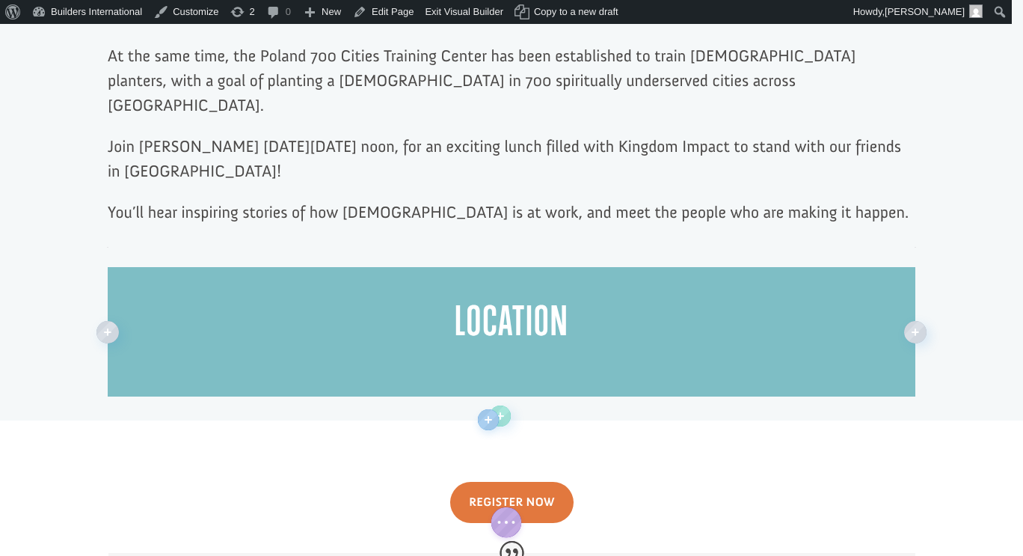
click div "Location"
click div
click div "Location"
click div
click at [562, 297] on h2 "Location" at bounding box center [512, 324] width 718 height 55
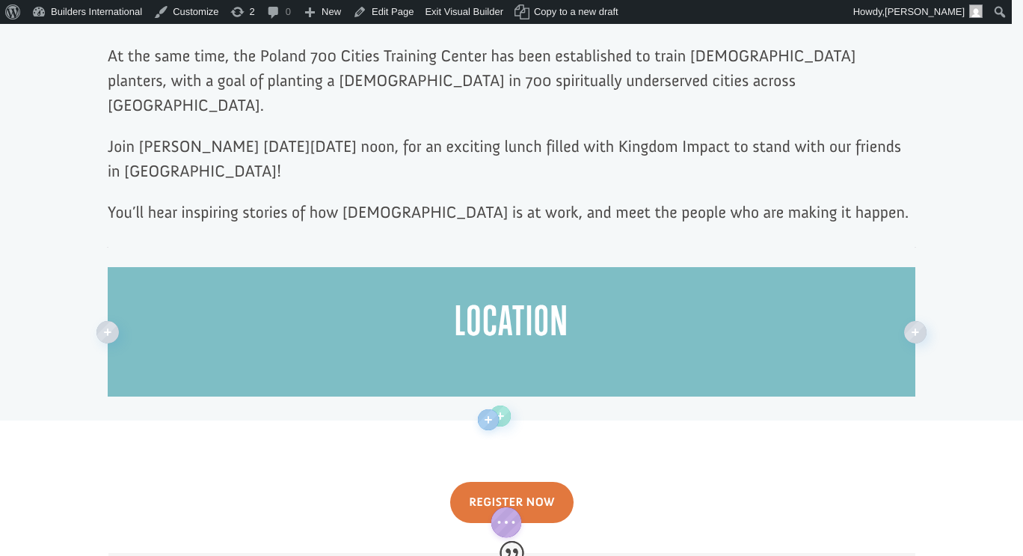
click at [476, 297] on h2 "Location" at bounding box center [512, 324] width 718 height 55
click at [556, 297] on h2 "Location" at bounding box center [512, 324] width 718 height 55
click div "Location"
click div
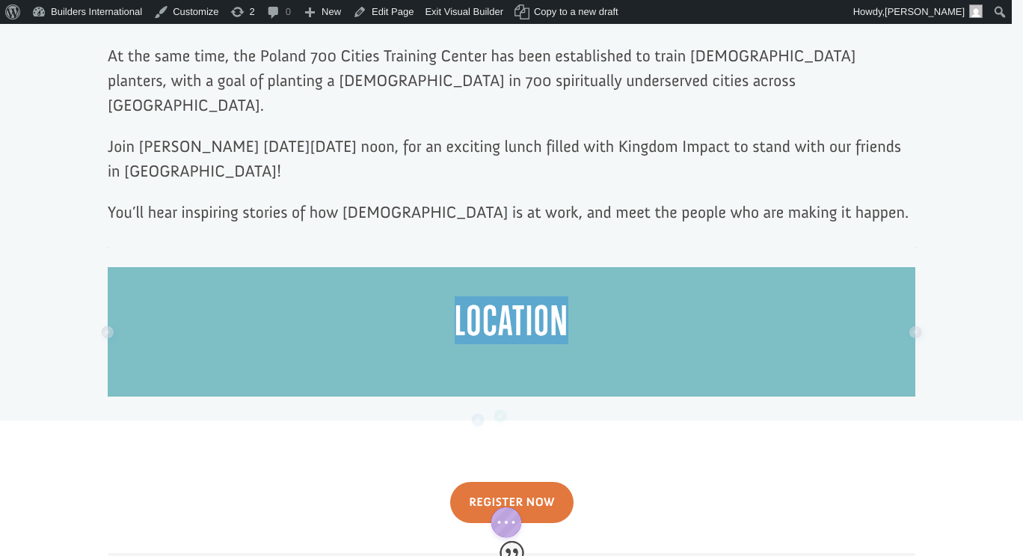
click at [158, 297] on h2 "Location" at bounding box center [512, 324] width 718 height 55
click at [352, 297] on h2 "Location" at bounding box center [512, 324] width 718 height 55
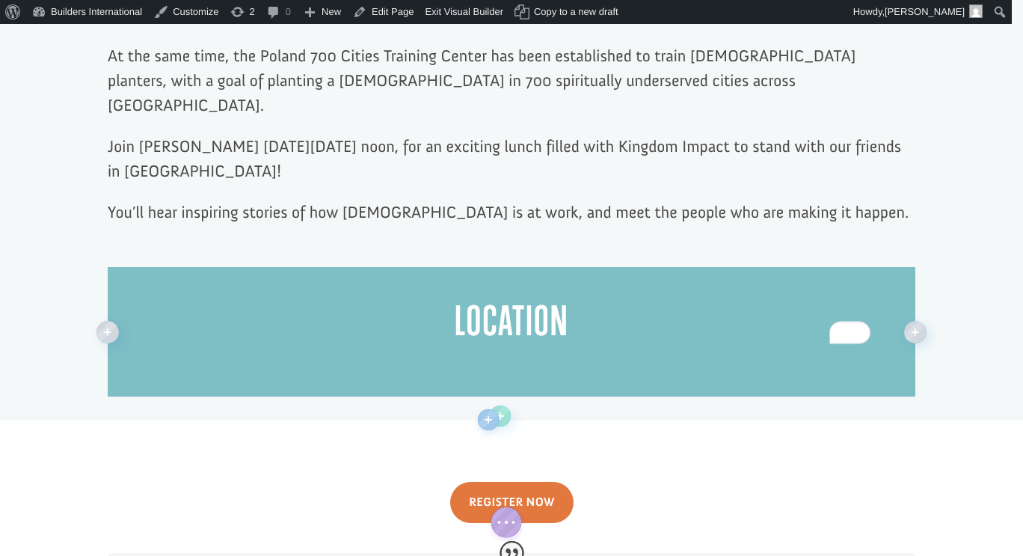
click at [582, 297] on h2 "Location" at bounding box center [512, 324] width 718 height 55
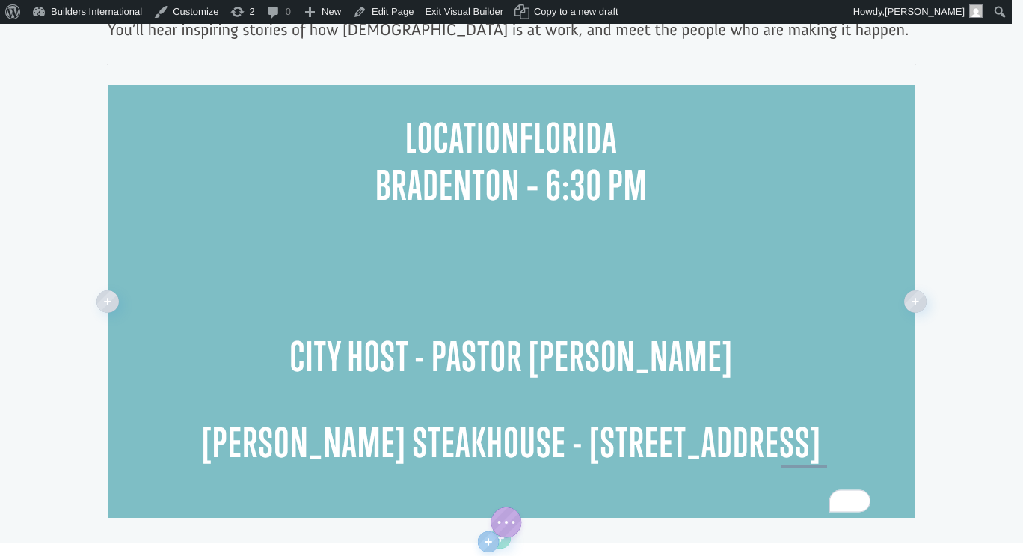
scroll to position [1202, 0]
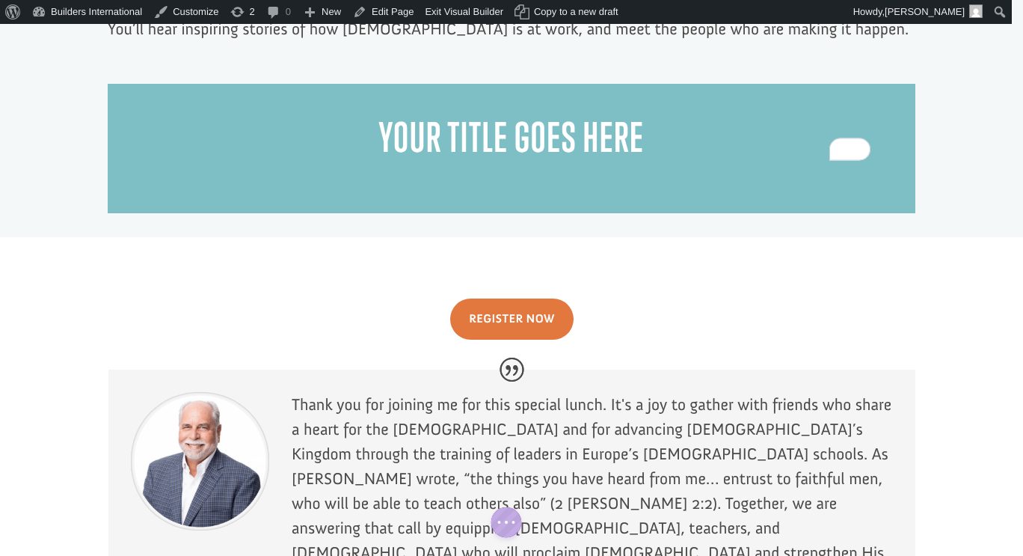
click div
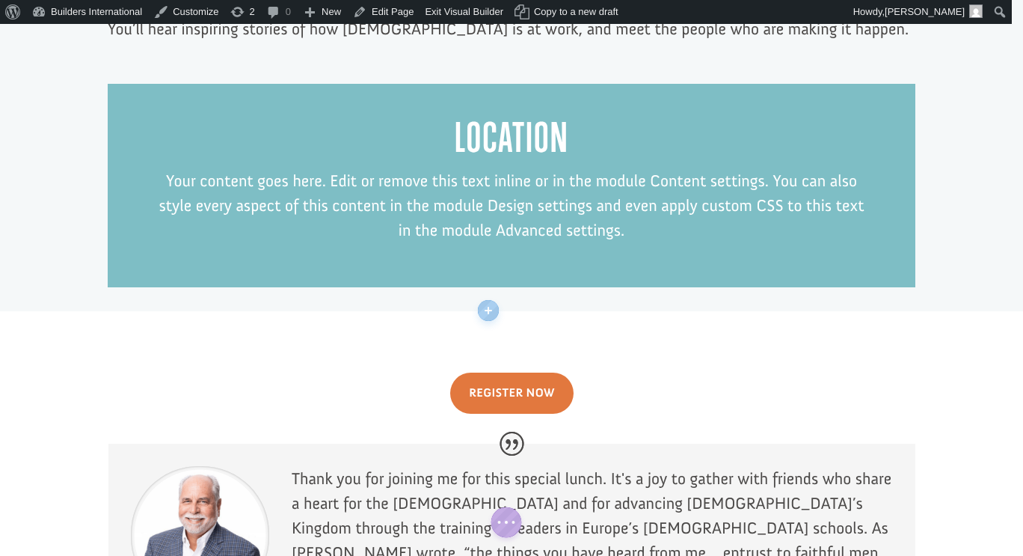
click div
click at [604, 168] on p "Your content goes here. Edit or remove this text inline or in the module Conten…" at bounding box center [512, 205] width 718 height 74
click div
click at [582, 168] on p "Your content goes here. Edit or remove this text inline or in the module Conten…" at bounding box center [512, 205] width 718 height 74
click div
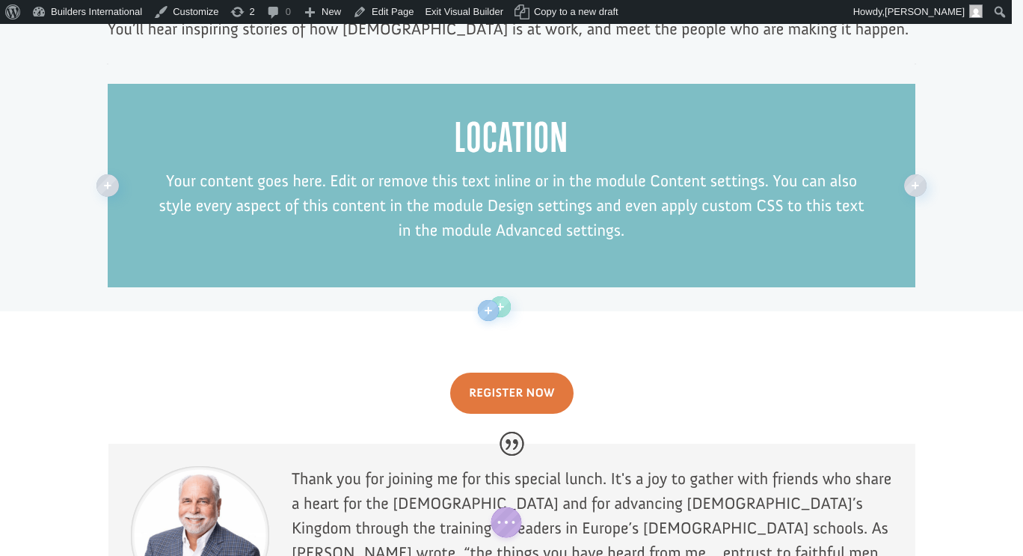
click at [182, 168] on p "Your content goes here. Edit or remove this text inline or in the module Conten…" at bounding box center [512, 205] width 718 height 74
click div
click at [177, 168] on p "Your content goes here. Edit or remove this text inline or in the module Conten…" at bounding box center [512, 205] width 718 height 74
click div
click at [166, 168] on p "Your content goes here. Edit or remove this text inline or in the module Conten…" at bounding box center [512, 205] width 718 height 74
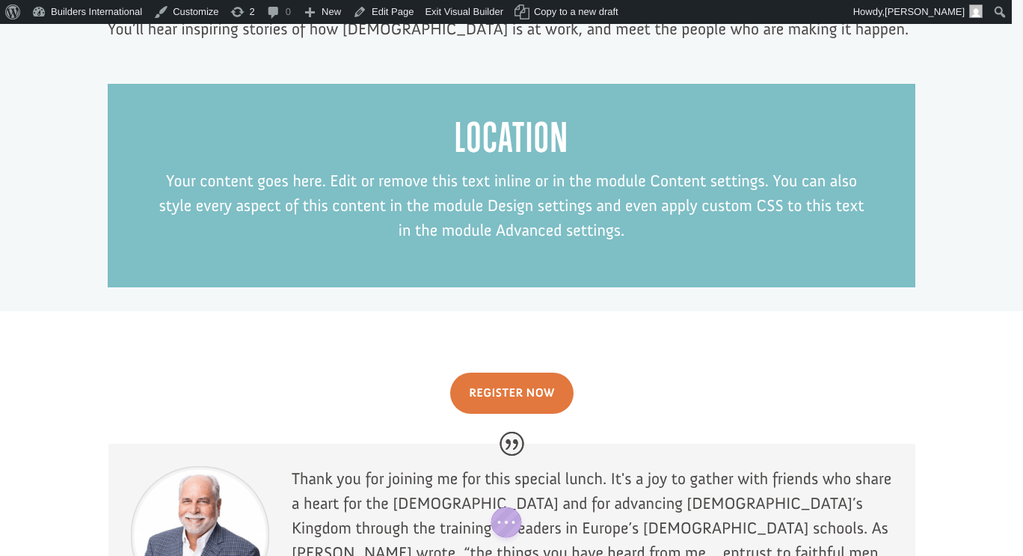
click div
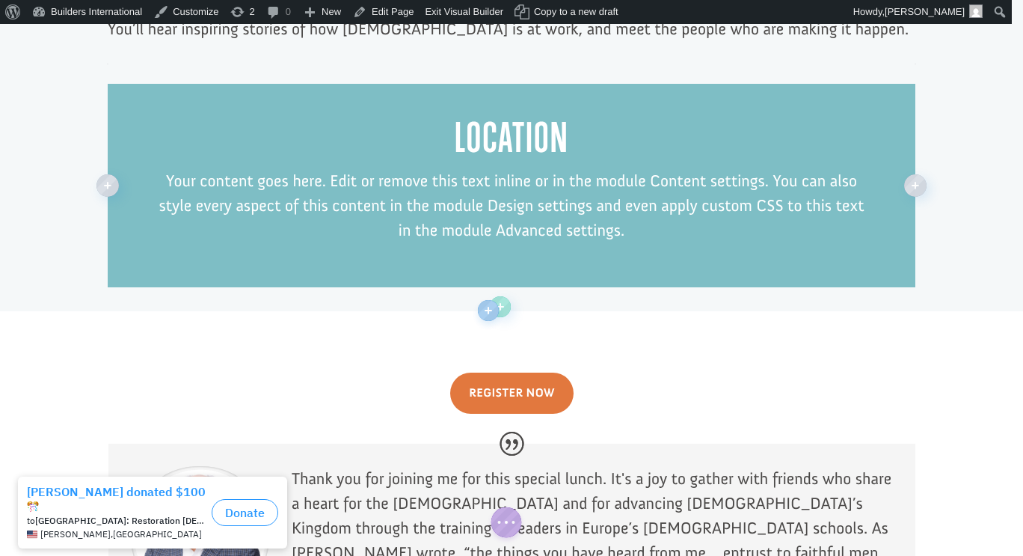
click at [223, 168] on p "Your content goes here. Edit or remove this text inline or in the module Conten…" at bounding box center [512, 205] width 718 height 74
click div
click at [476, 114] on h2 "Location" at bounding box center [512, 141] width 718 height 55
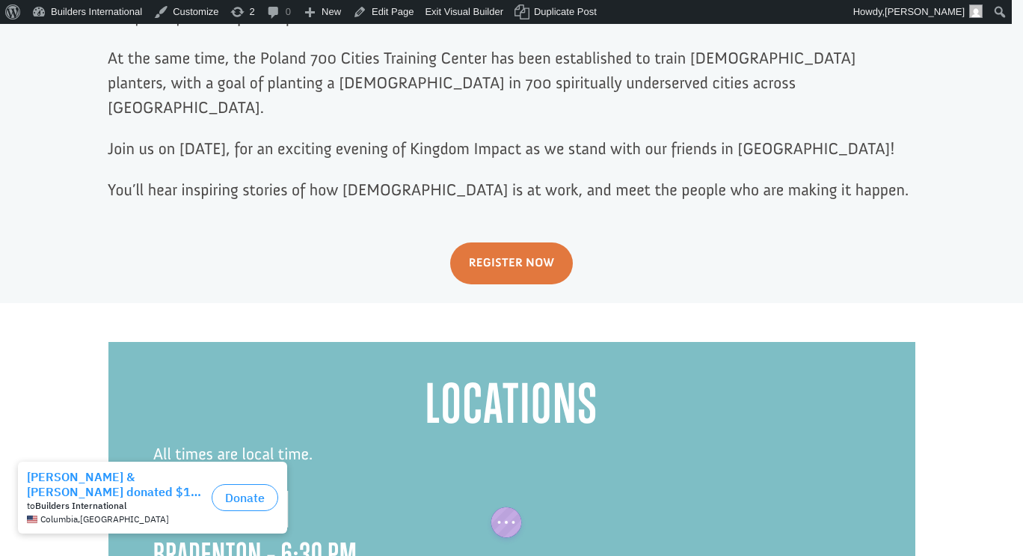
scroll to position [974, 0]
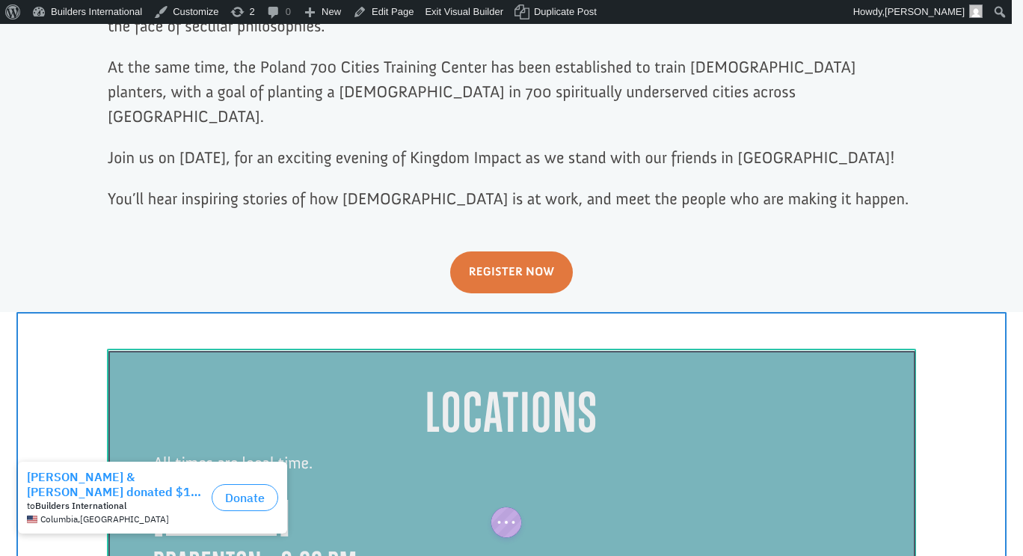
click div
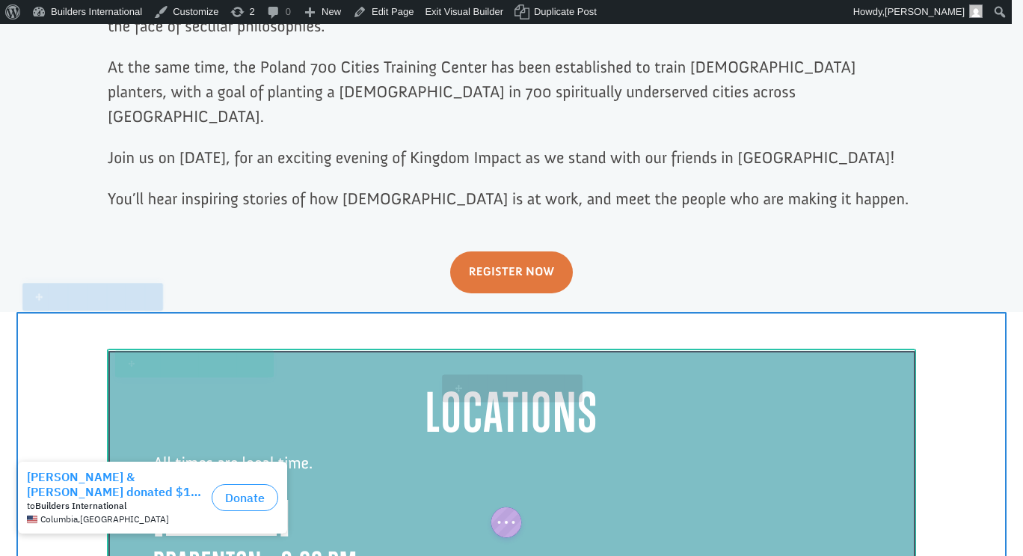
scroll to position [992, 0]
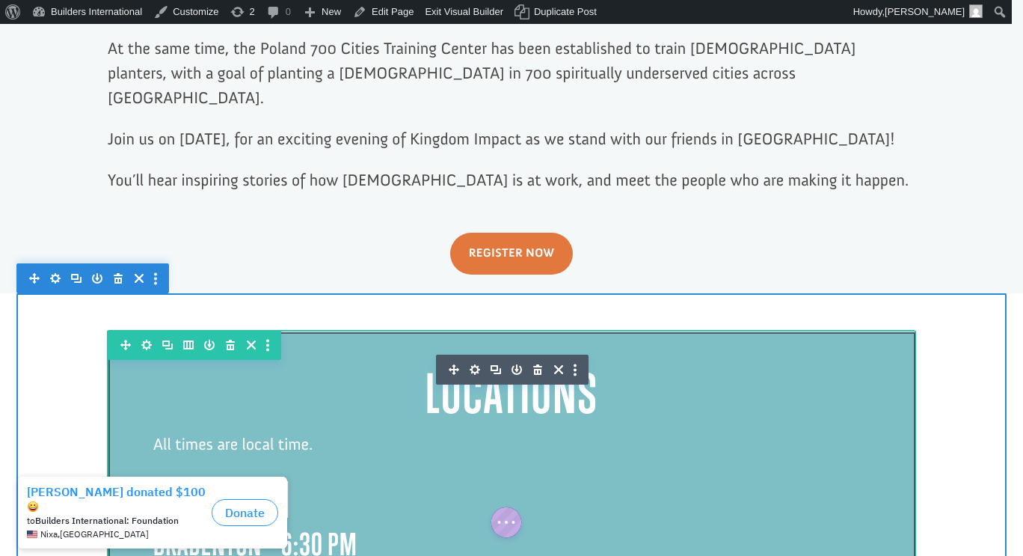
click at [471, 364] on icon "button" at bounding box center [475, 369] width 10 height 10
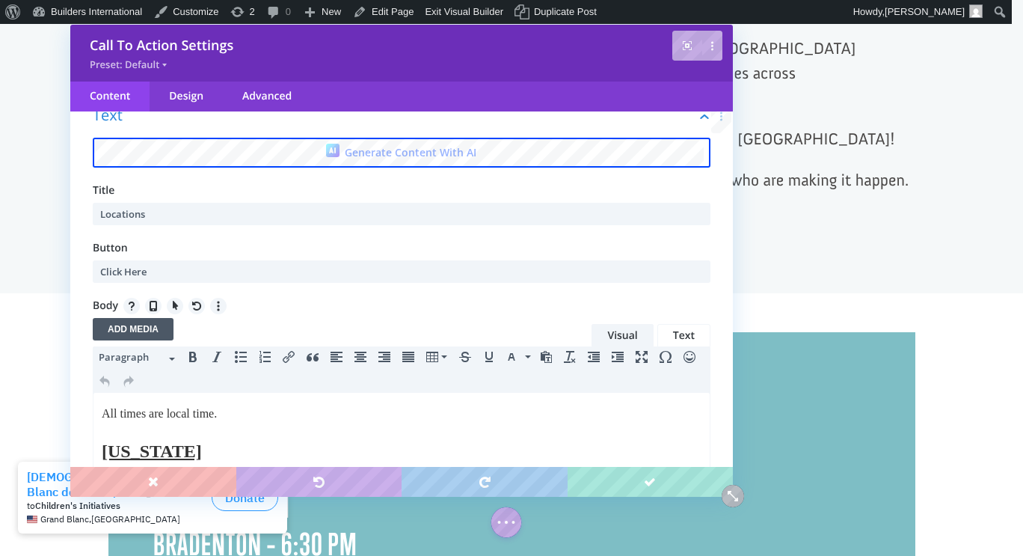
scroll to position [0, 0]
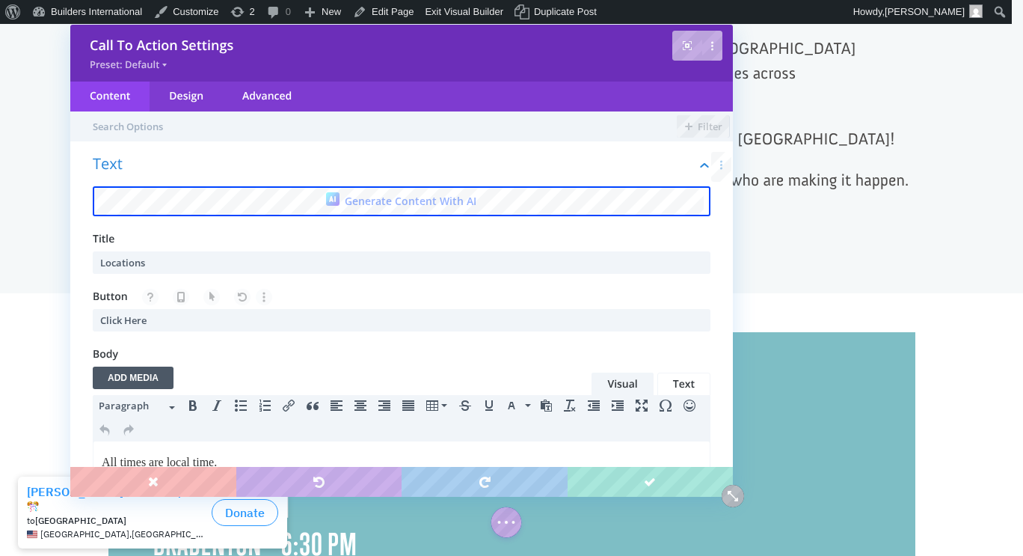
click at [806, 362] on h1 "Locations" at bounding box center [511, 397] width 717 height 70
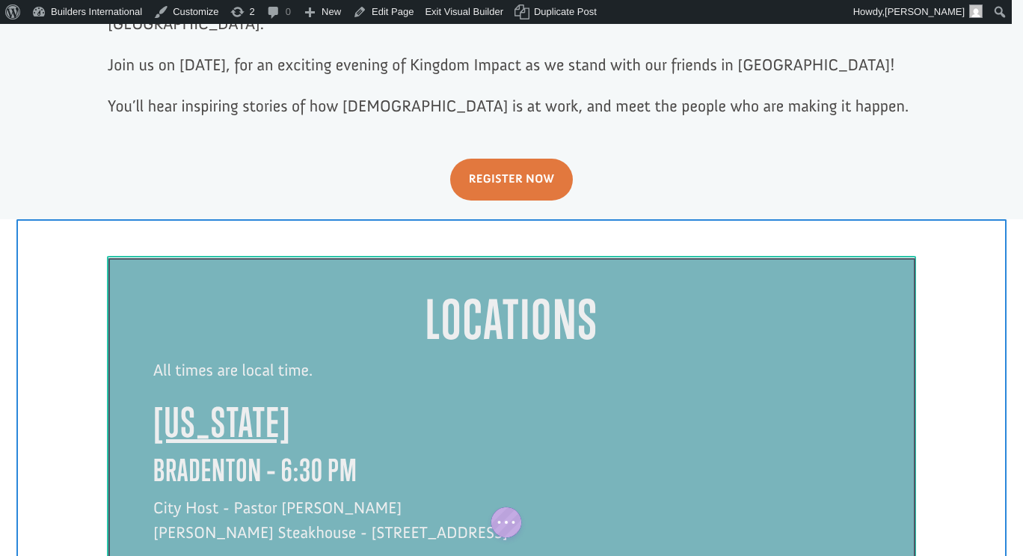
scroll to position [1067, 0]
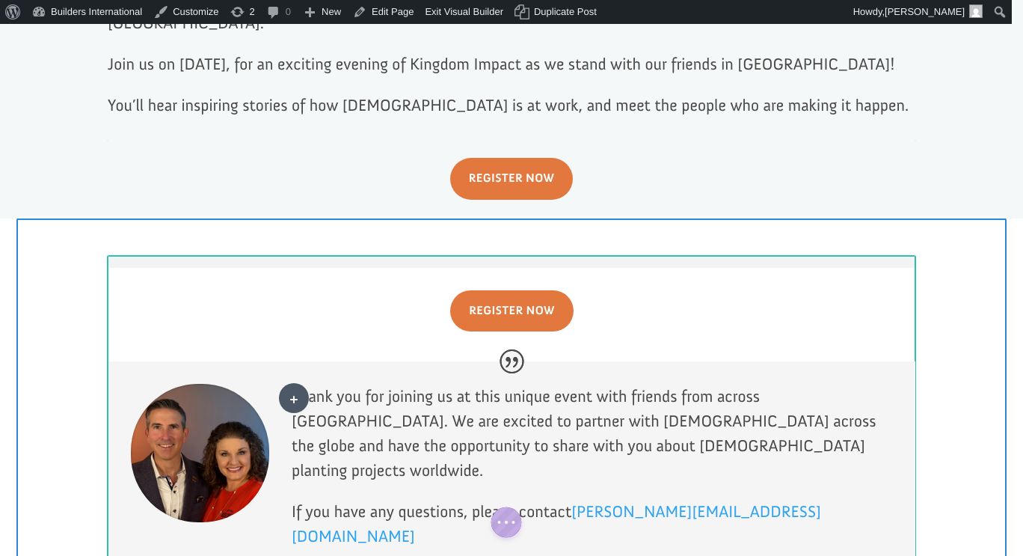
drag, startPoint x: 549, startPoint y: 452, endPoint x: 423, endPoint y: 361, distance: 155.4
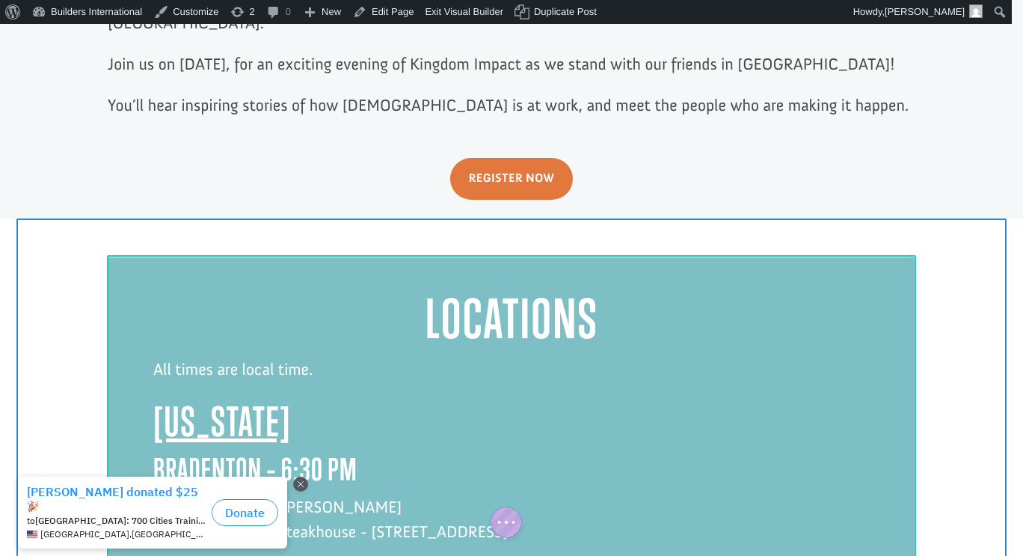
click div
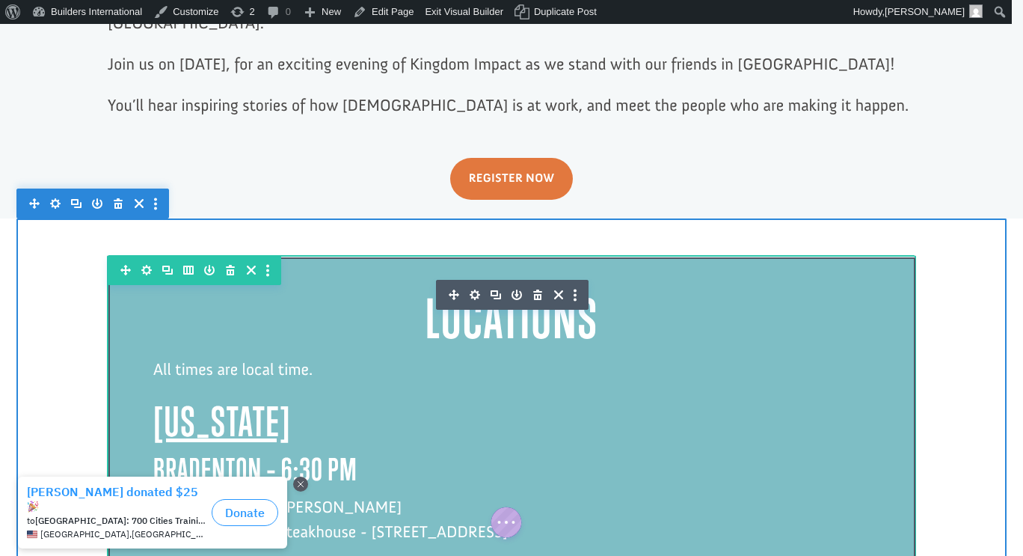
drag, startPoint x: 547, startPoint y: 452, endPoint x: 154, endPoint y: 351, distance: 406.1
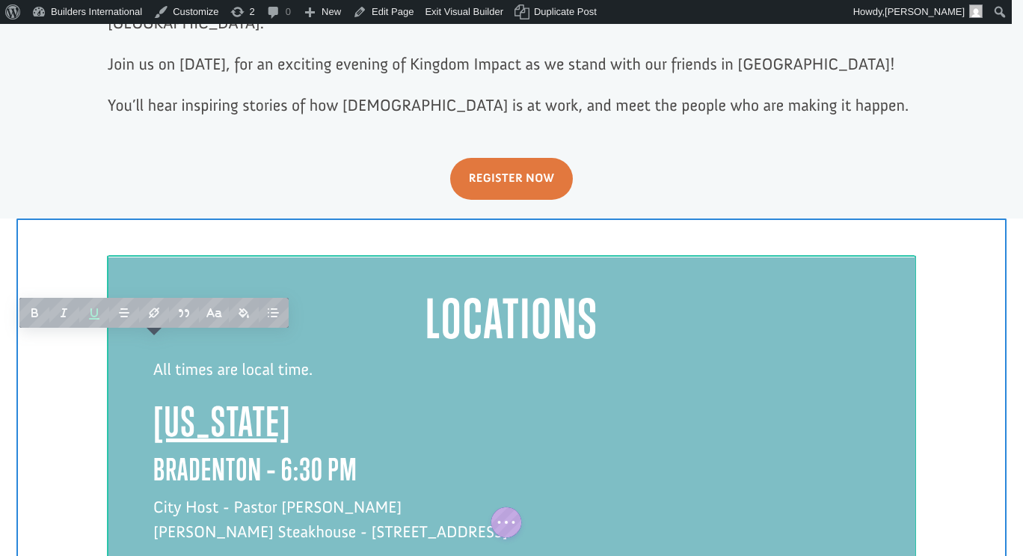
copy div "[US_STATE] Bradenton – 6:30 PM City Host - Pastor [PERSON_NAME] [PERSON_NAME] S…"
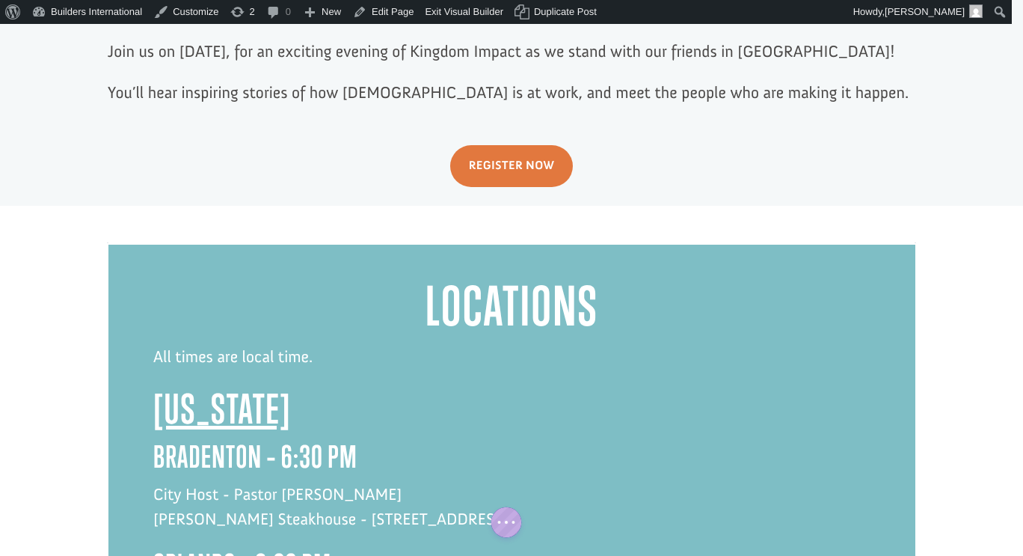
scroll to position [1081, 0]
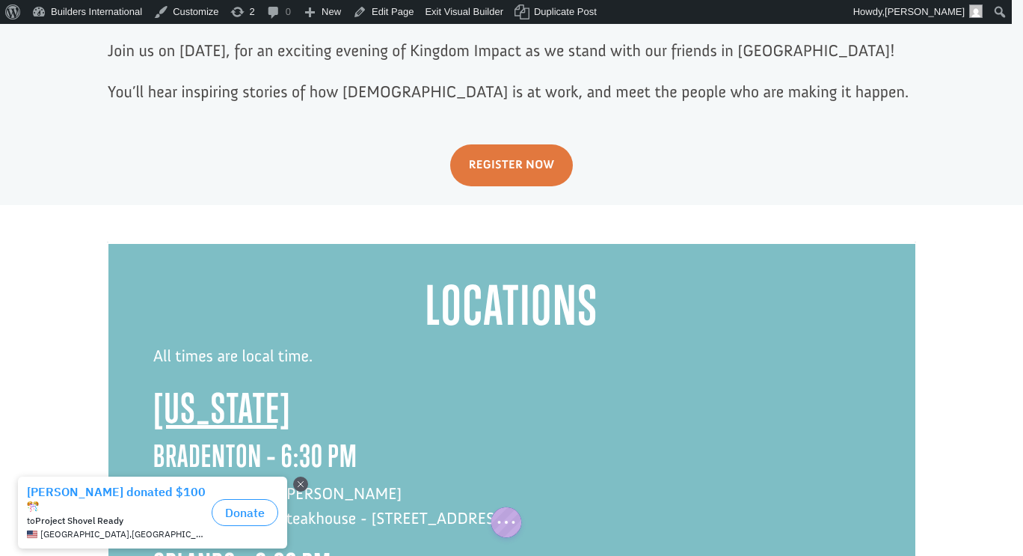
click at [364, 438] on h3 "Bradenton – 6:30 PM" at bounding box center [511, 459] width 717 height 43
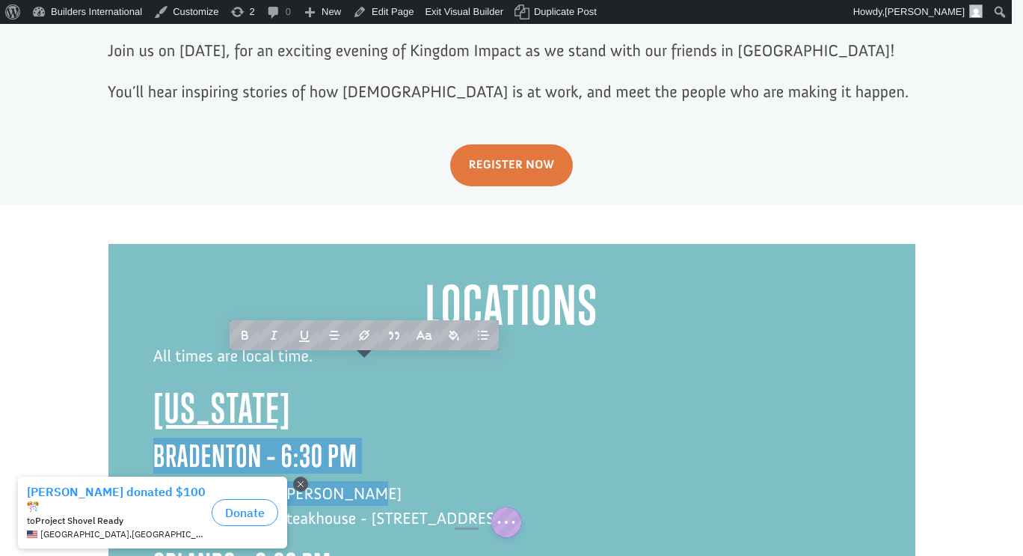
drag, startPoint x: 364, startPoint y: 410, endPoint x: 138, endPoint y: 381, distance: 228.4
click div "Locations All times are local time. [US_STATE] Bradenton – 6:30 PM City Host - …"
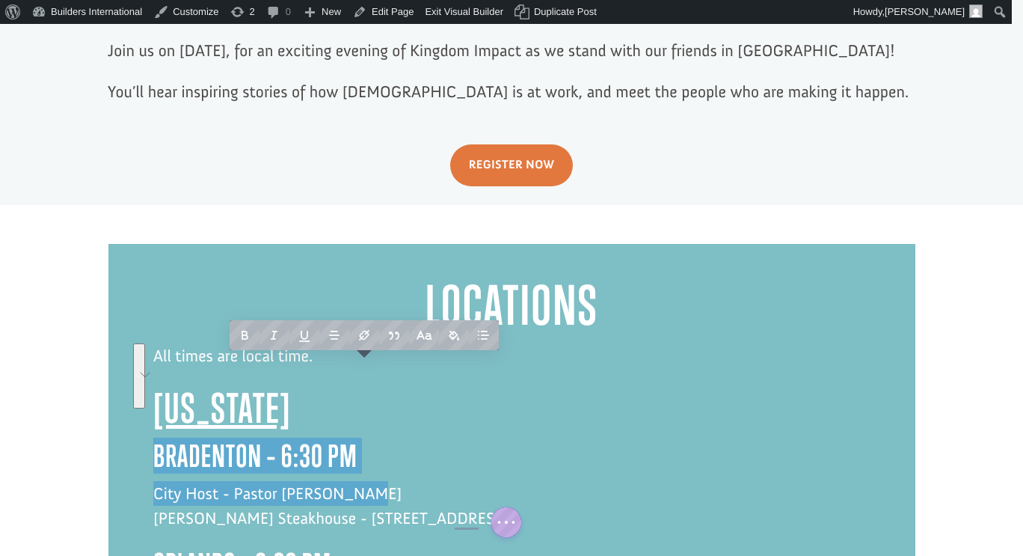
copy div "Bradenton – 6:30 PM City Host - Pastor [PERSON_NAME]"
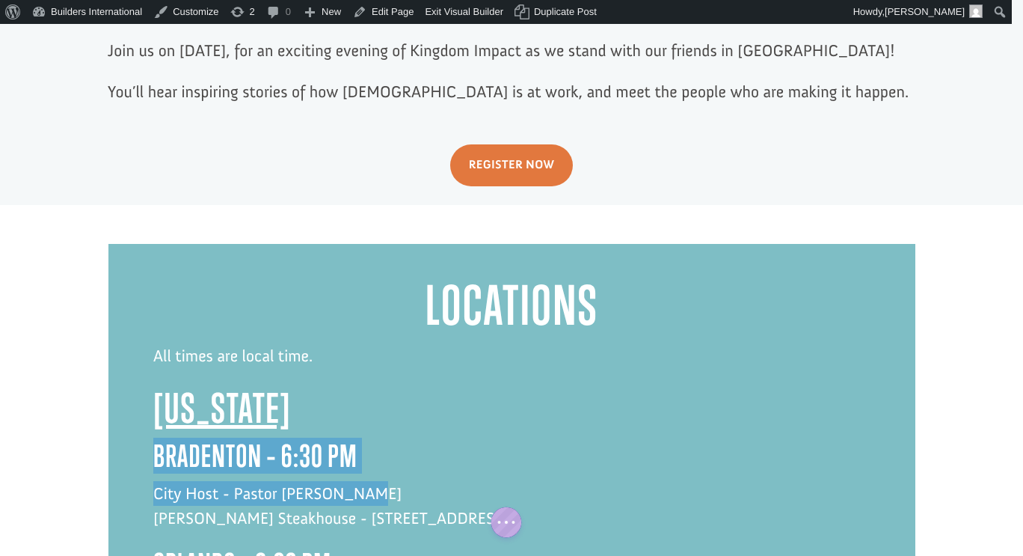
click div
click at [343, 438] on h3 "Bradenton – 6:30 PM" at bounding box center [511, 459] width 717 height 43
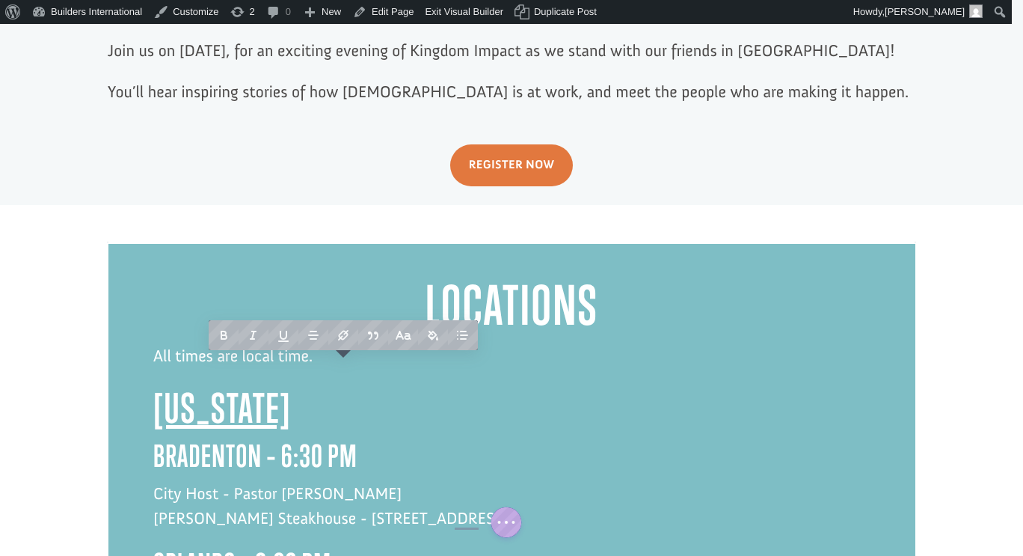
click div "Locations All times are local time. [US_STATE] Bradenton – 6:30 PM City Host - …"
click div
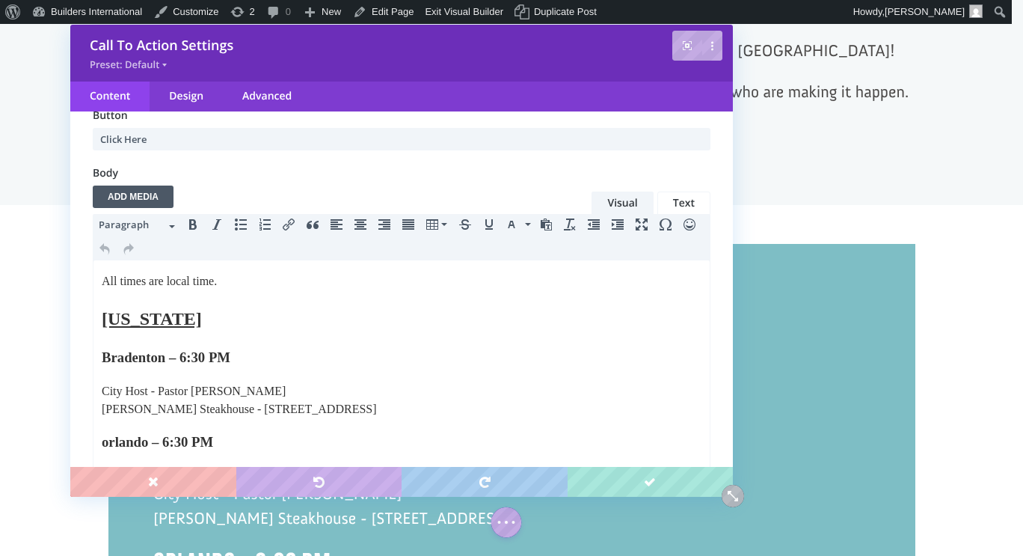
scroll to position [182, 0]
click at [169, 357] on h3 "Bradenton – 6:30 PM" at bounding box center [402, 356] width 600 height 21
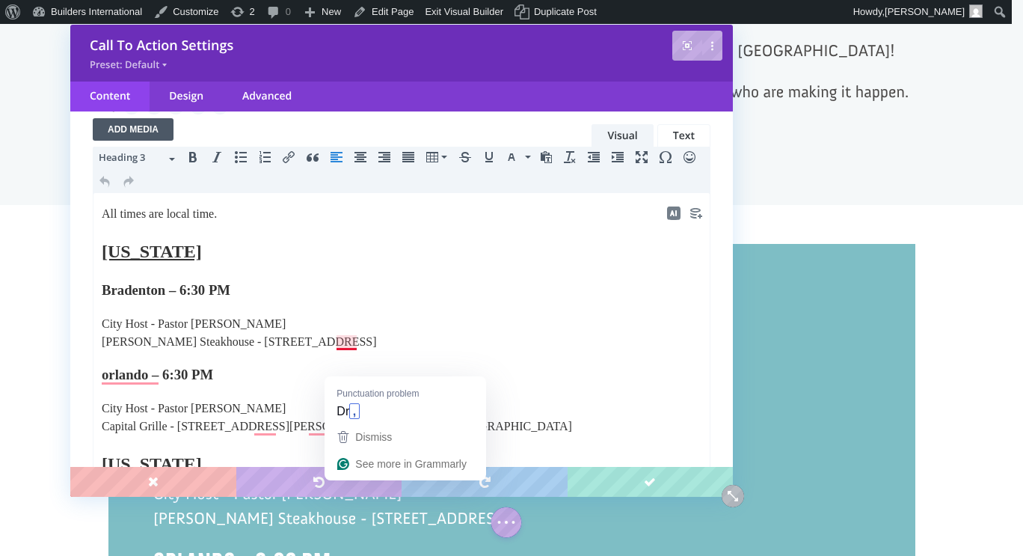
scroll to position [257, 0]
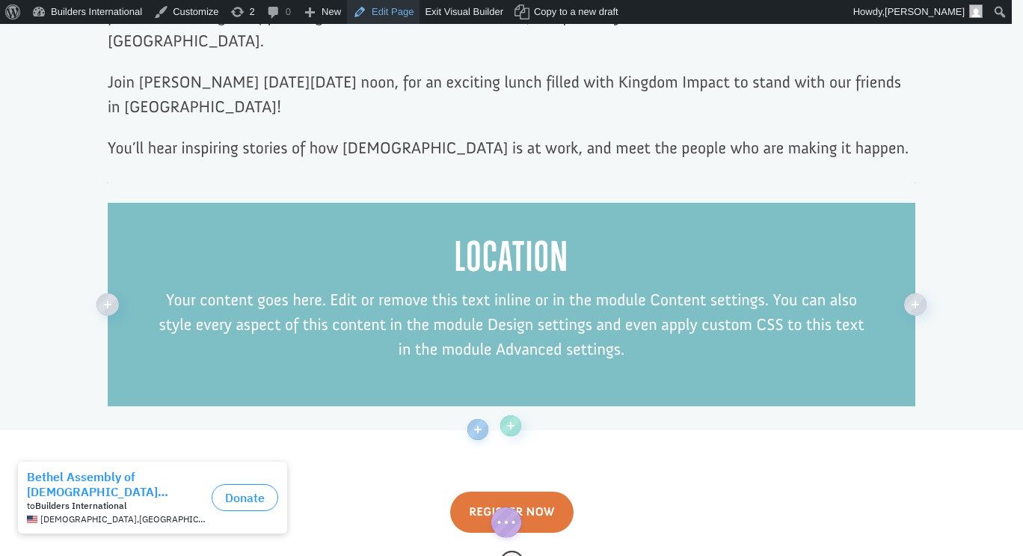
click at [390, 16] on link "Edit Page" at bounding box center [383, 12] width 73 height 24
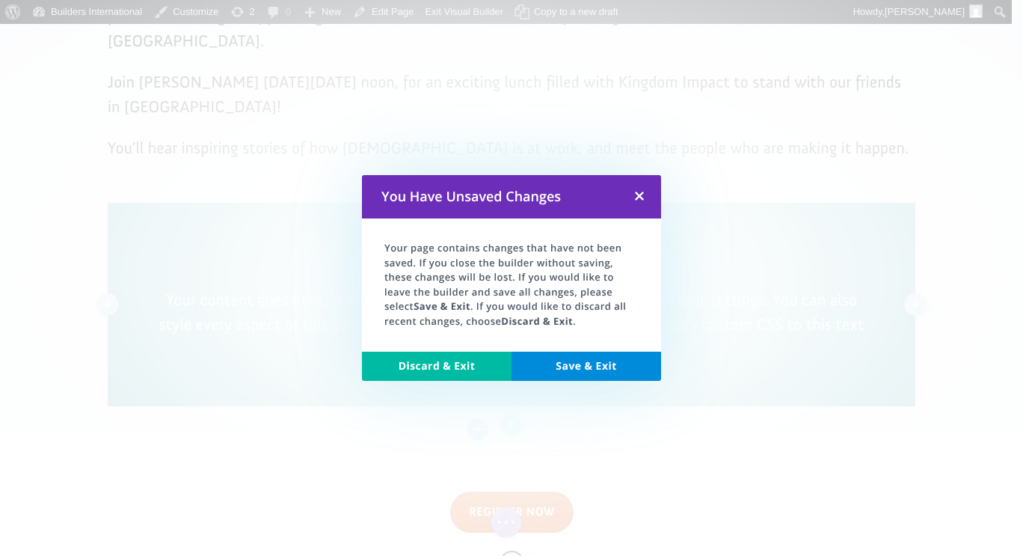
click at [465, 361] on link "Discard & Exit" at bounding box center [437, 366] width 150 height 30
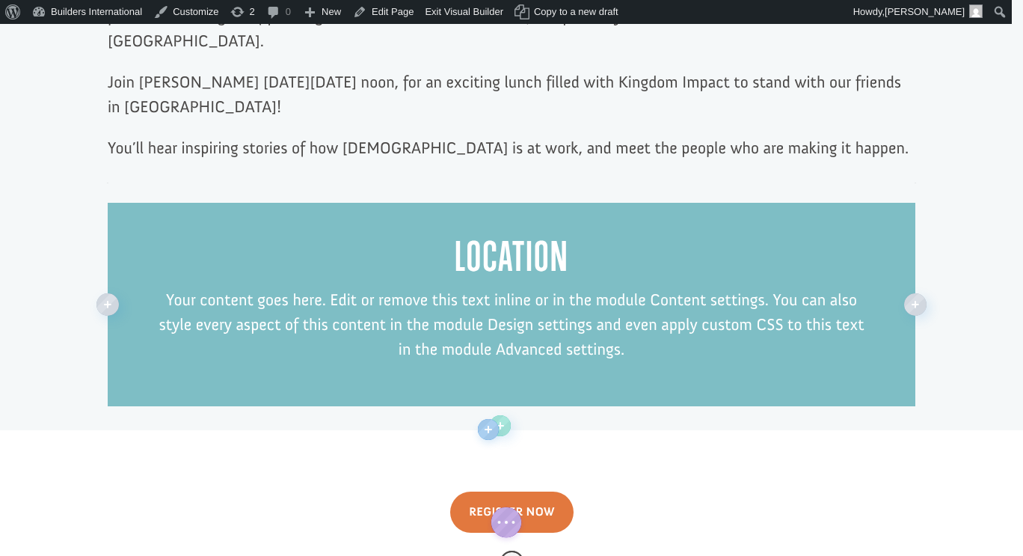
click at [512, 287] on p "Your content goes here. Edit or remove this text inline or in the module Conten…" at bounding box center [512, 324] width 718 height 74
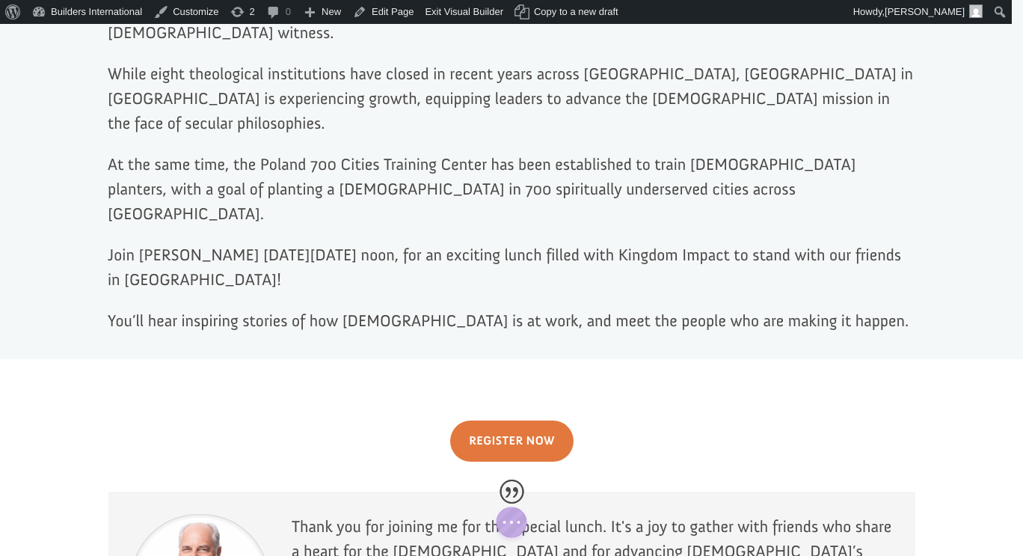
scroll to position [869, 0]
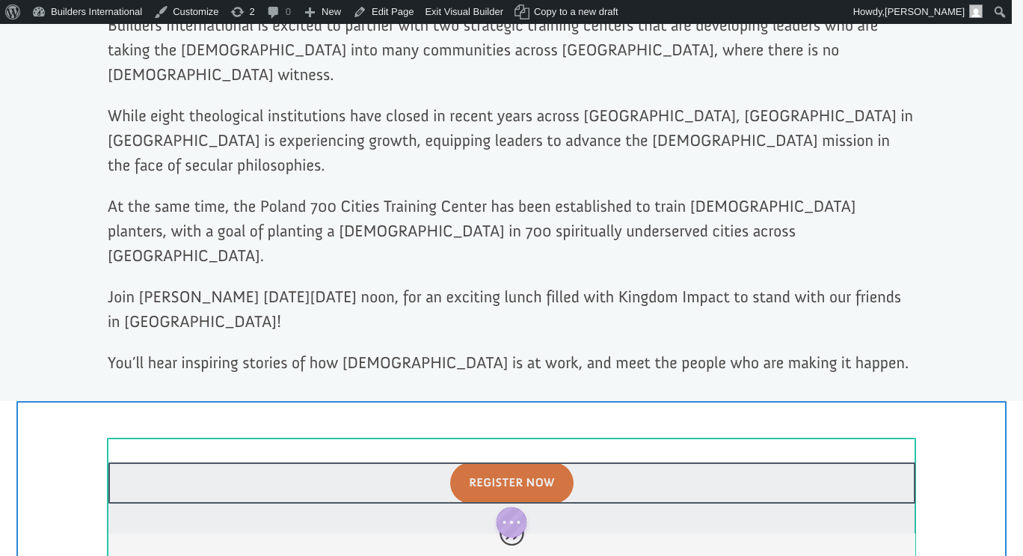
click at [514, 462] on div at bounding box center [511, 497] width 807 height 71
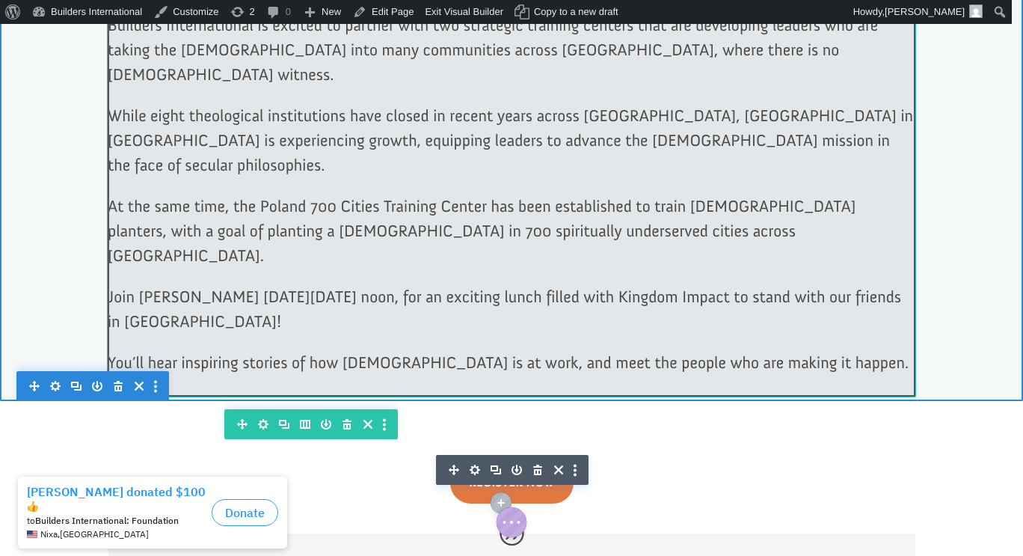
click div
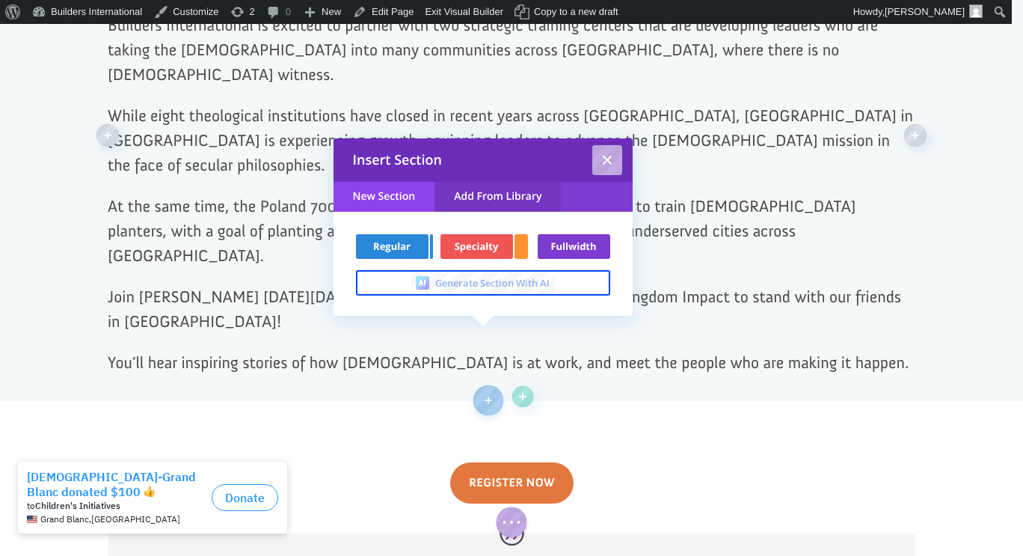
click at [524, 188] on link "Add From Library" at bounding box center [497, 197] width 126 height 30
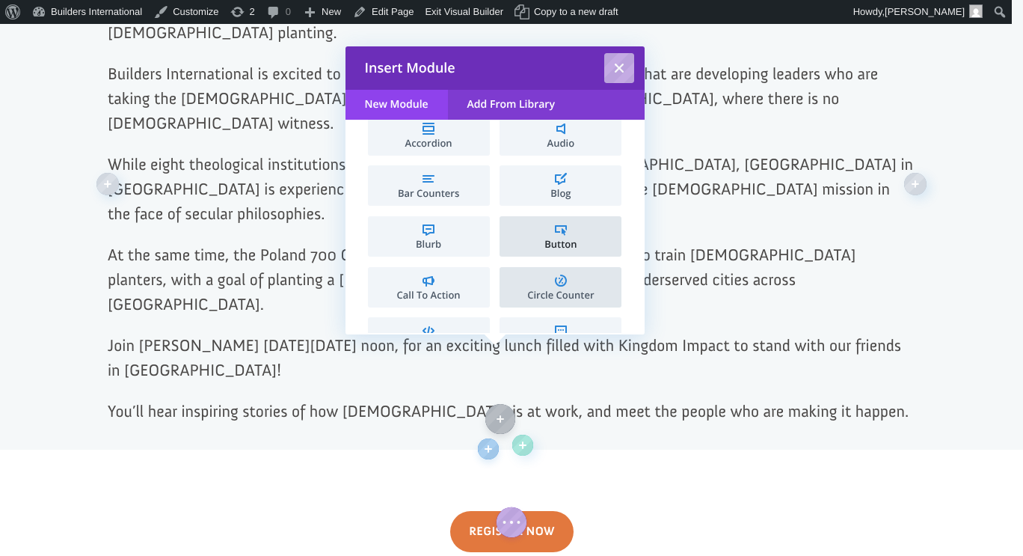
scroll to position [0, 0]
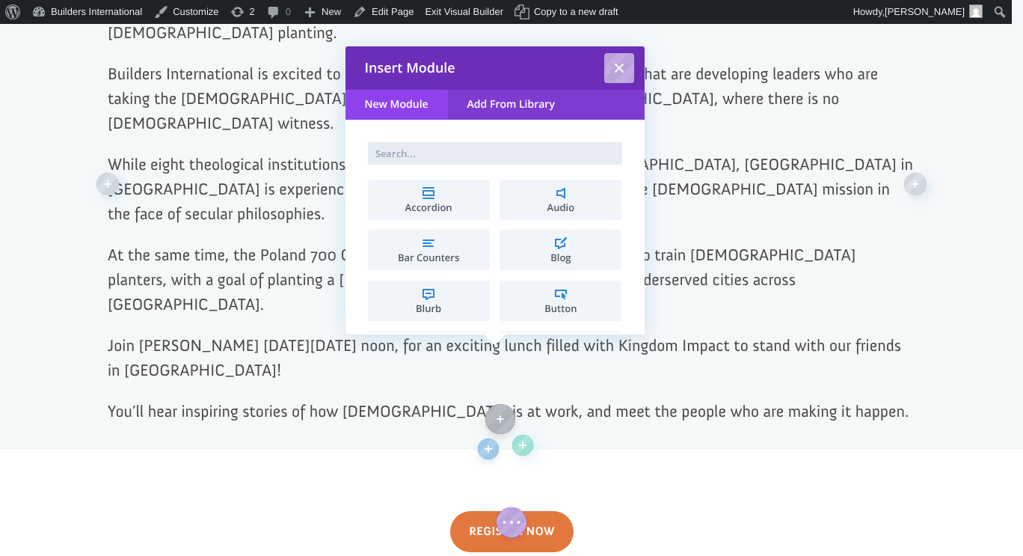
click at [443, 147] on input "text" at bounding box center [495, 153] width 254 height 22
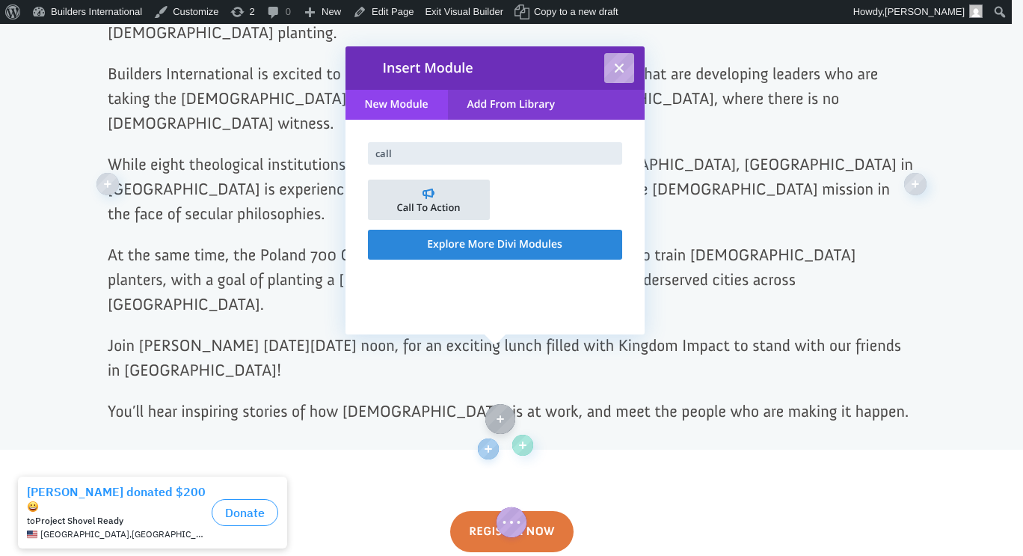
type input "call"
click at [450, 194] on li "Call To Action" at bounding box center [429, 199] width 122 height 40
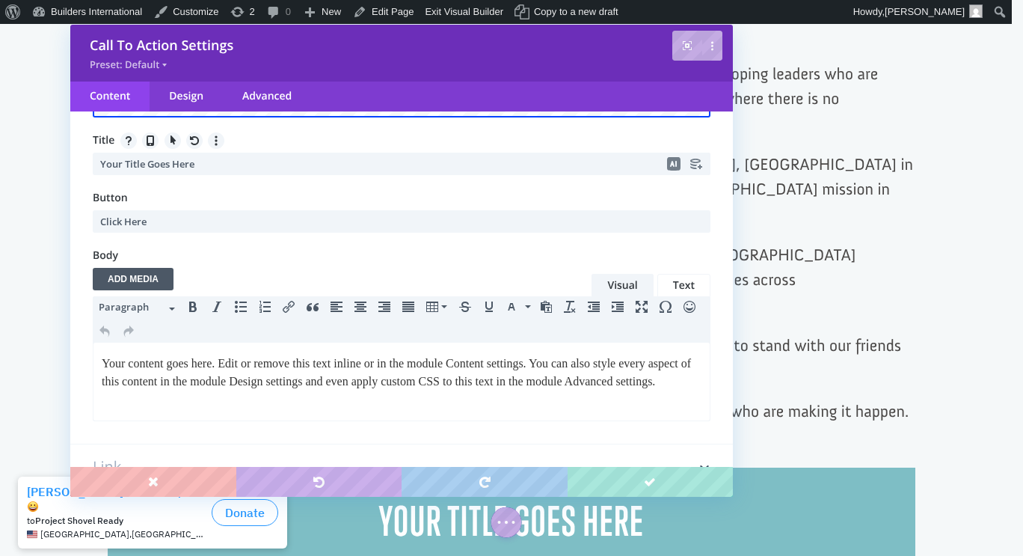
scroll to position [206, 0]
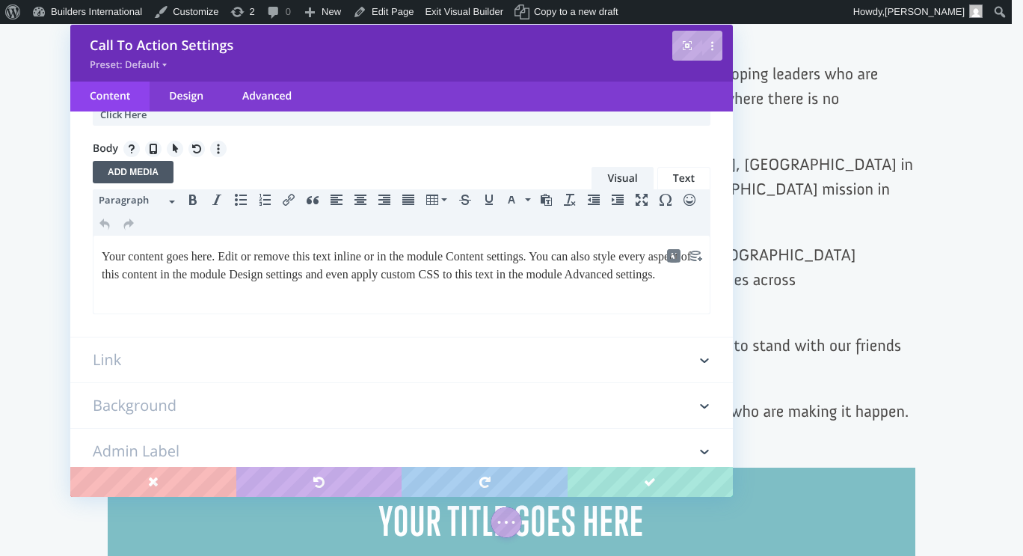
click at [239, 283] on p "Your content goes here. Edit or remove this text inline or in the module Conten…" at bounding box center [402, 266] width 600 height 36
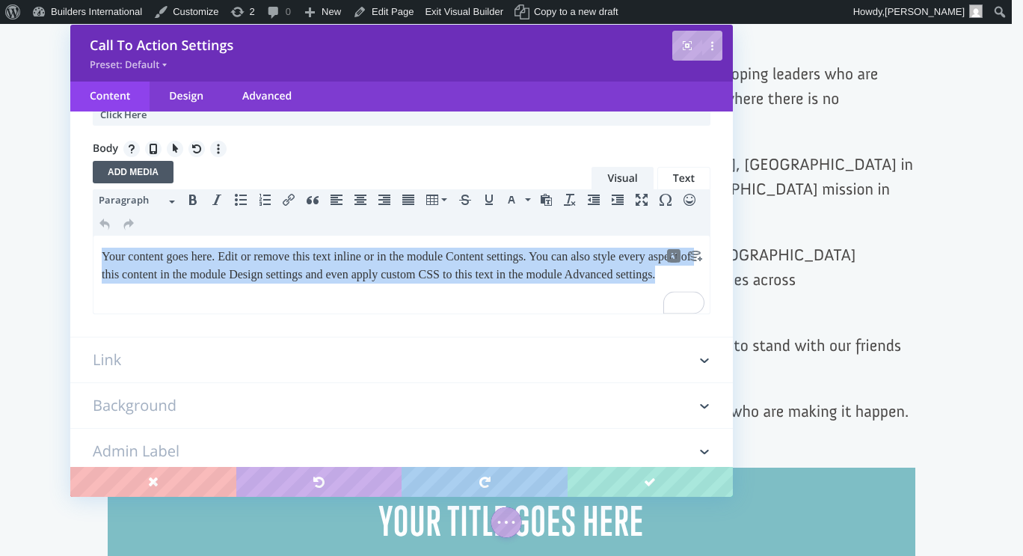
drag, startPoint x: 225, startPoint y: 292, endPoint x: 85, endPoint y: 255, distance: 145.3
click at [93, 255] on html "Your content goes here. Edit or remove this text inline or in the module Conten…" at bounding box center [401, 266] width 616 height 60
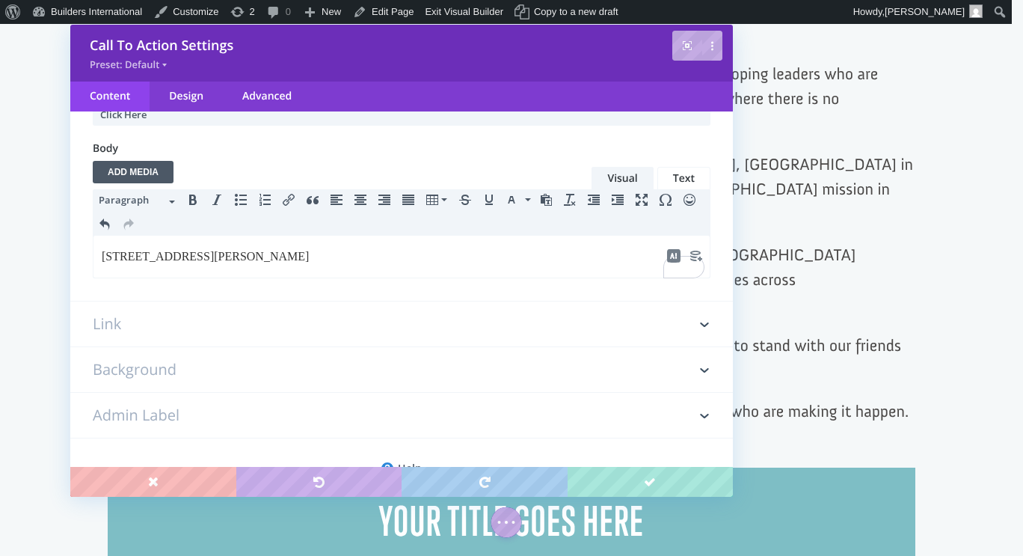
click at [103, 263] on p "825 Dulaney Valley Rd Ste 1161" at bounding box center [402, 257] width 600 height 18
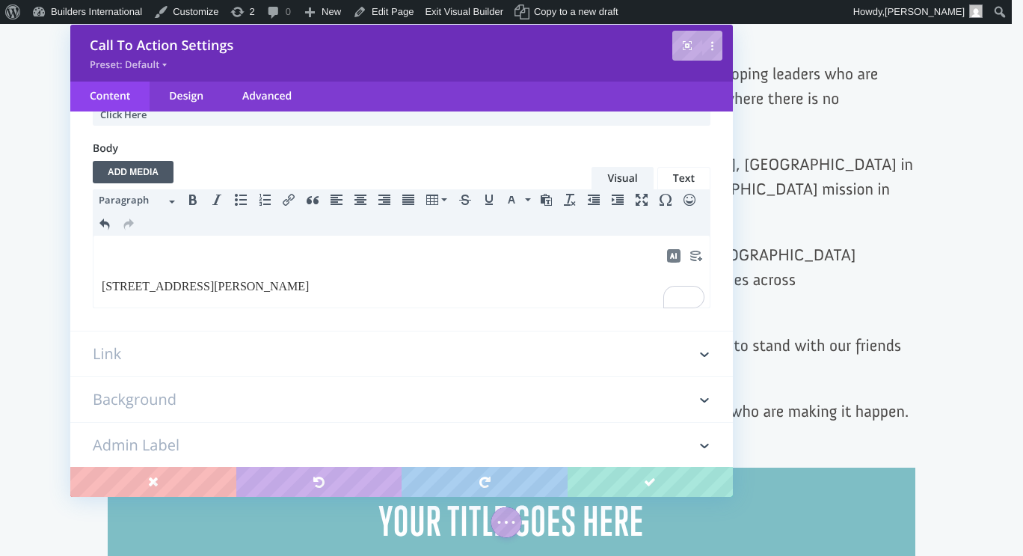
scroll to position [0, 0]
click at [103, 263] on p "To enrich screen reader interactions, please activate Accessibility in Grammarl…" at bounding box center [402, 257] width 600 height 18
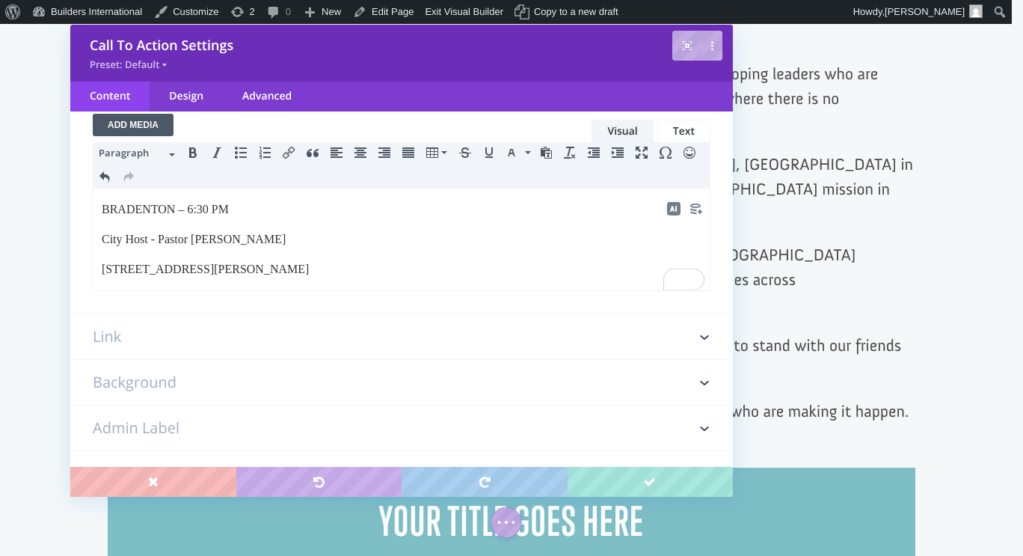
scroll to position [252, 0]
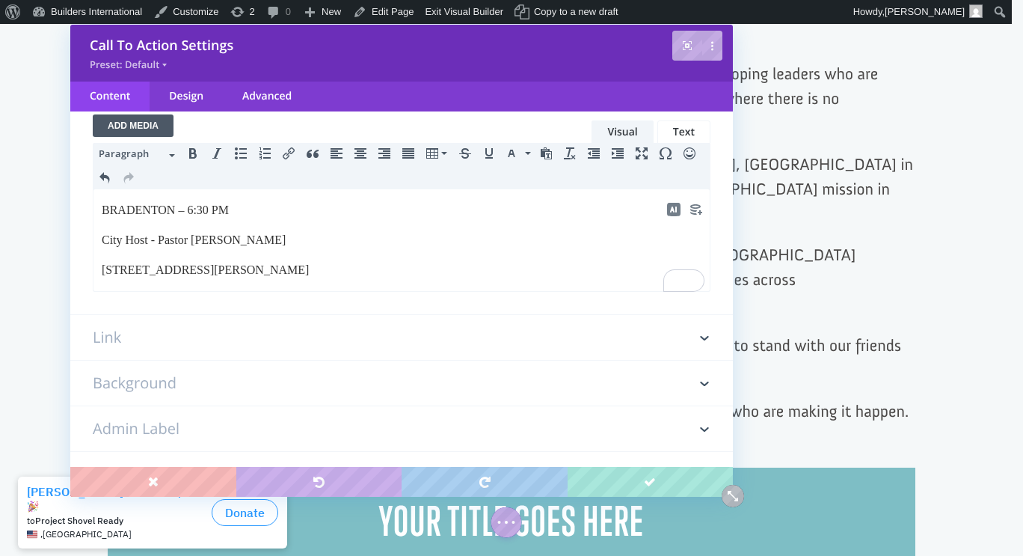
click at [108, 266] on p "825 Dulaney Valley Rd Ste 1161" at bounding box center [402, 270] width 600 height 18
click at [105, 270] on p "825 Dulaney Valley Rd Ste 1161" at bounding box center [402, 270] width 600 height 18
click at [500, 269] on p "Fogo de Chão Brazilian Steakhouse - 825 Dulaney Valley Rd Ste 1161" at bounding box center [402, 270] width 600 height 18
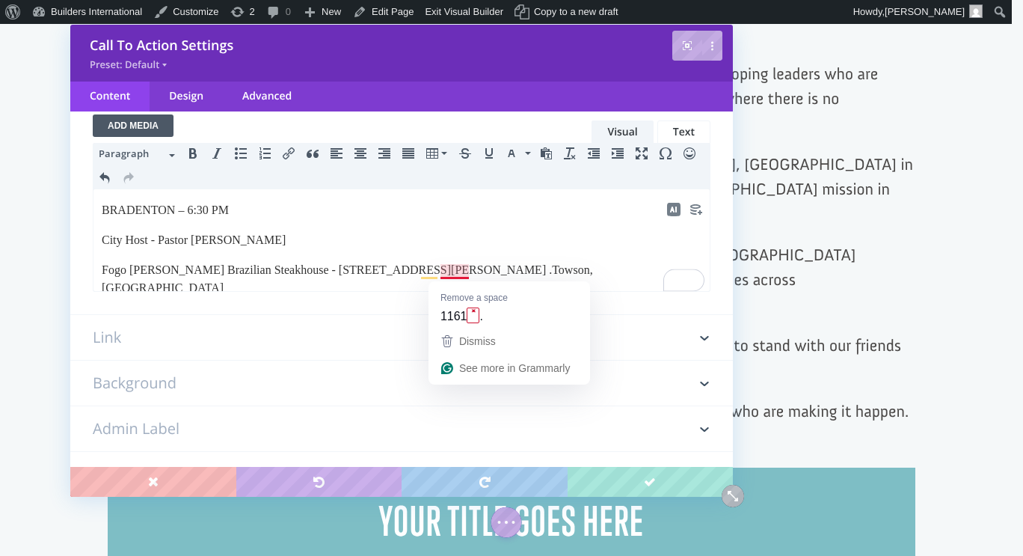
click at [473, 271] on p "Fogo de Chão Brazilian Steakhouse - 825 Dulaney Valley Rd Ste 1161 . Towson, MD" at bounding box center [402, 279] width 600 height 36
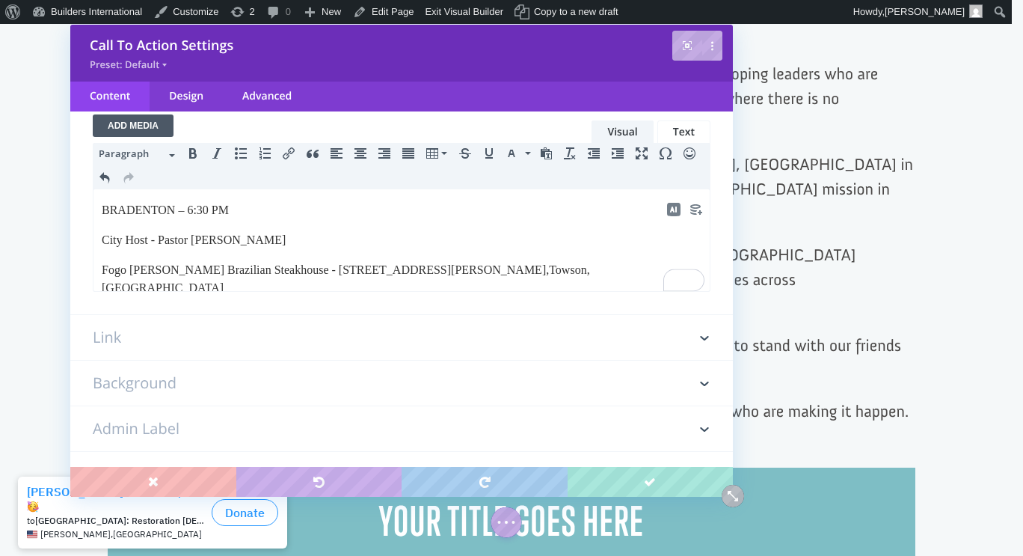
click at [268, 246] on p "City Host - Pastor Scott Young" at bounding box center [402, 240] width 600 height 18
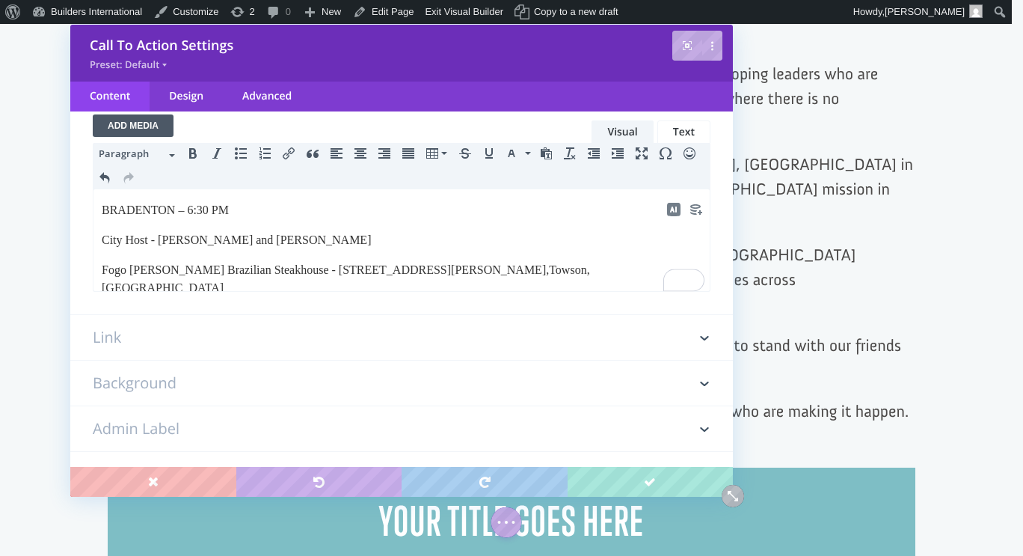
click at [526, 275] on p "Fogo de Chão Brazilian Steakhouse - 825 Dulaney Valley Rd Ste 1161, Towson, MD" at bounding box center [402, 279] width 600 height 36
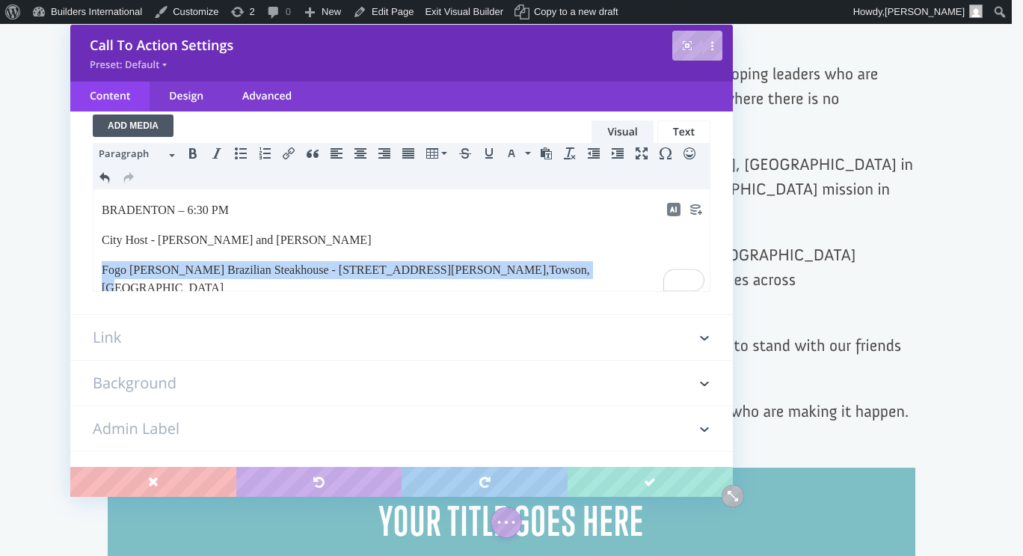
click at [526, 275] on p "Fogo de Chão Brazilian Steakhouse - 825 Dulaney Valley Rd Ste 1161, Towson, MD" at bounding box center [402, 279] width 600 height 36
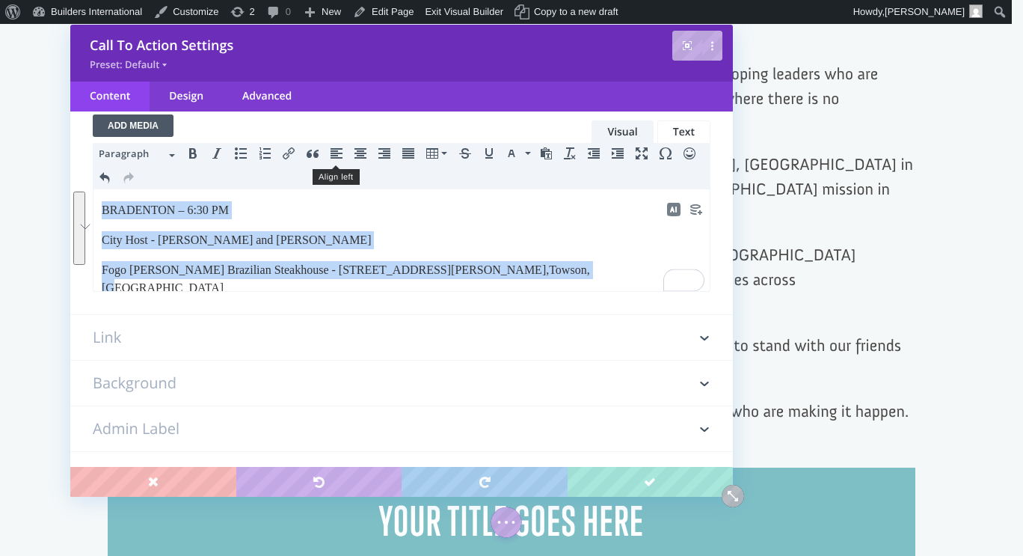
click at [339, 157] on icon "Align left" at bounding box center [337, 153] width 12 height 12
click at [240, 237] on p "City Host - Dr. George and Denise Raduano" at bounding box center [402, 240] width 600 height 18
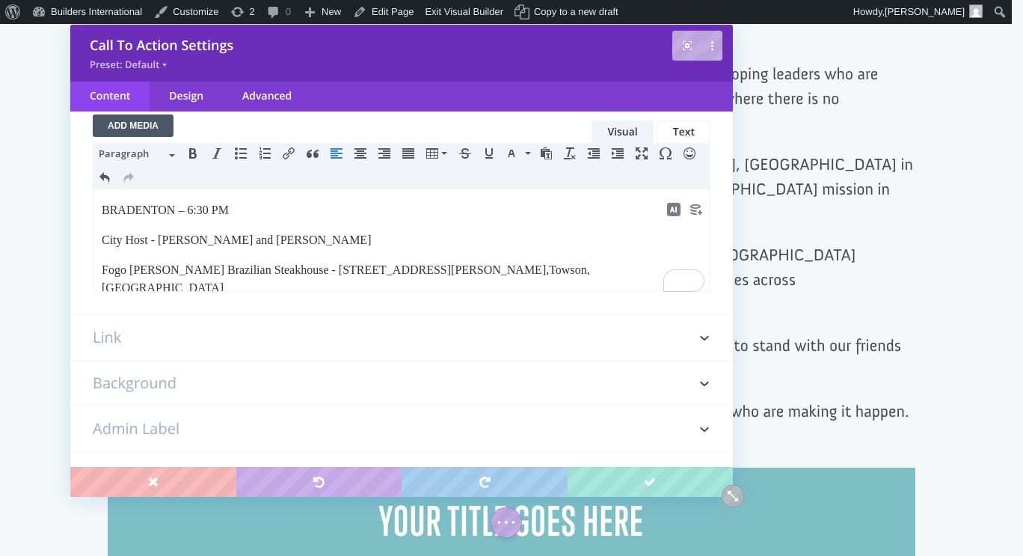
click at [185, 212] on p "BRADENTON – 6:30 PM" at bounding box center [402, 210] width 600 height 18
click at [161, 149] on span "Paragraph" at bounding box center [132, 153] width 67 height 15
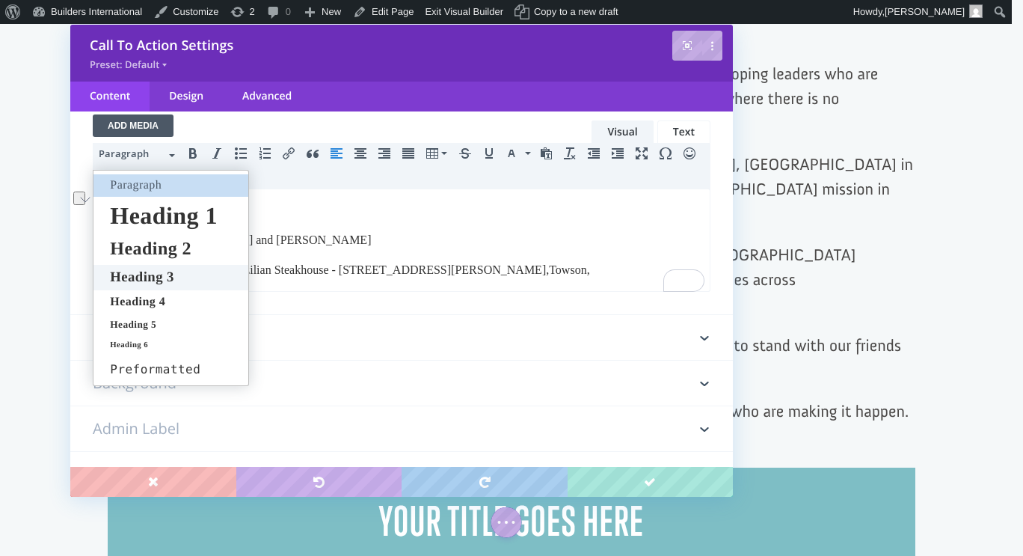
click at [176, 275] on span "Heading 3" at bounding box center [141, 277] width 67 height 16
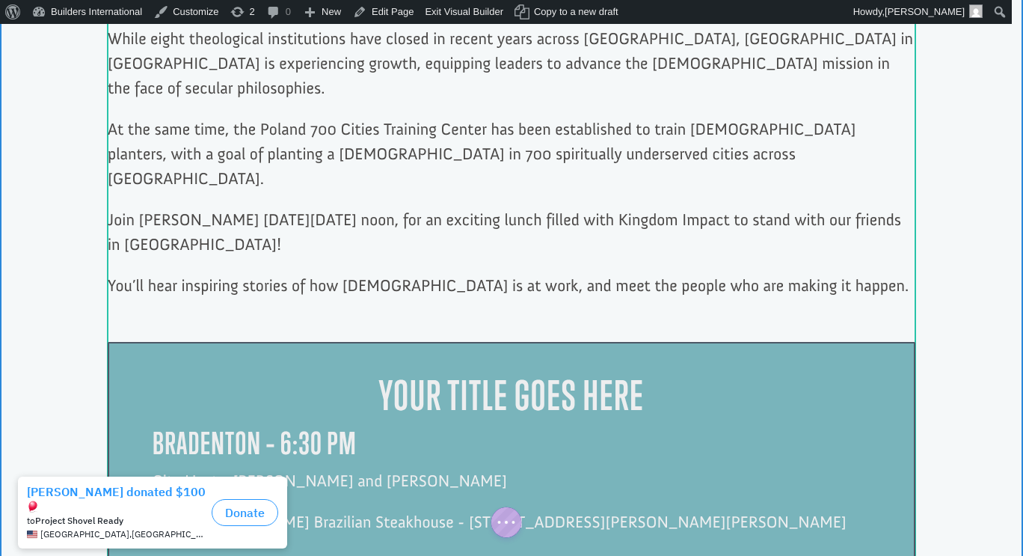
scroll to position [947, 0]
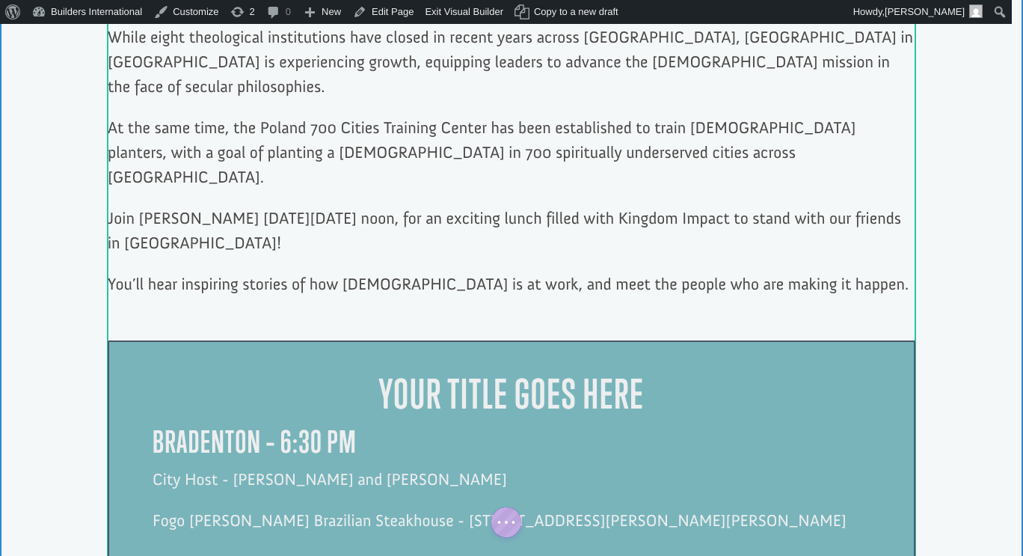
click div
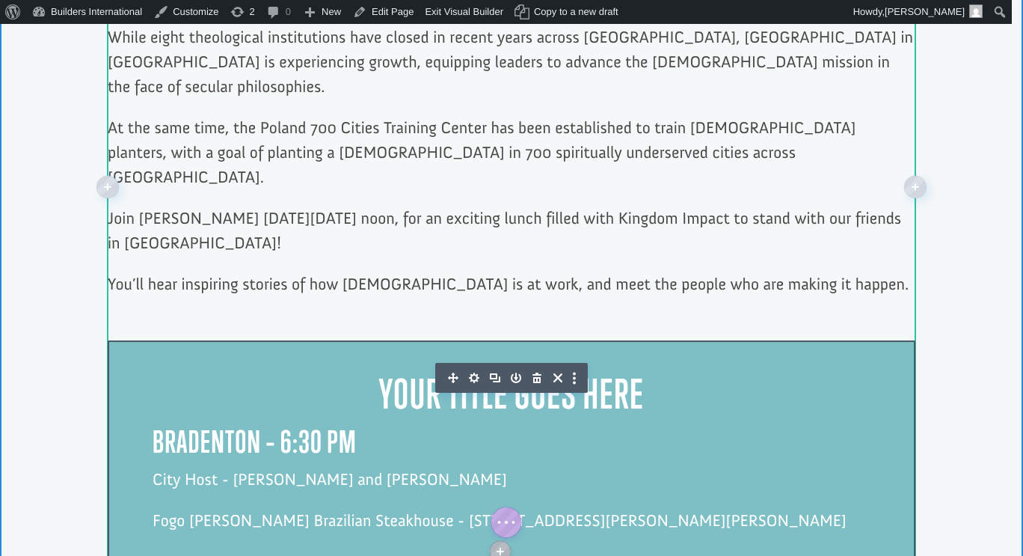
click at [615, 370] on h2 "Your Title Goes Here" at bounding box center [512, 397] width 718 height 55
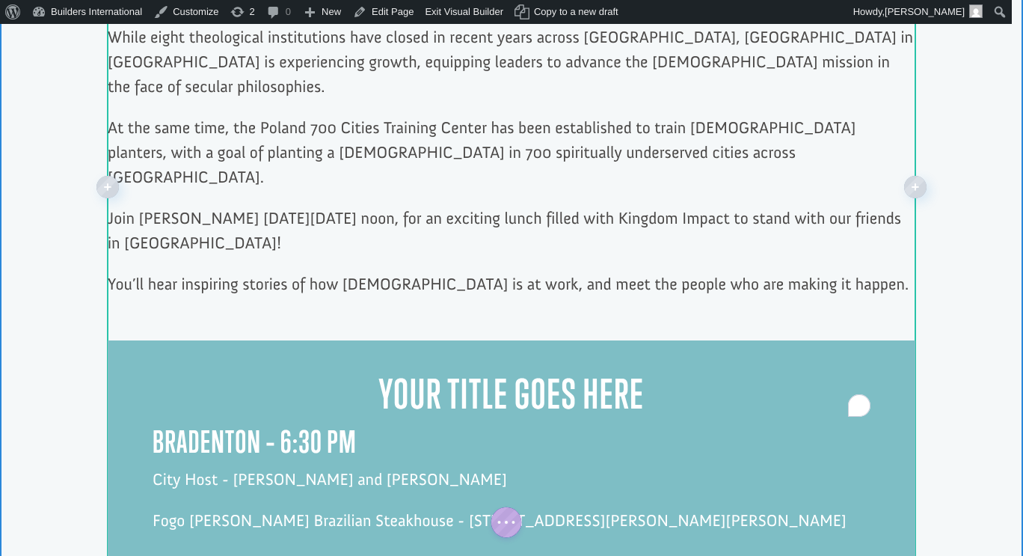
click at [632, 370] on h2 "Your Title Goes Here" at bounding box center [512, 397] width 718 height 55
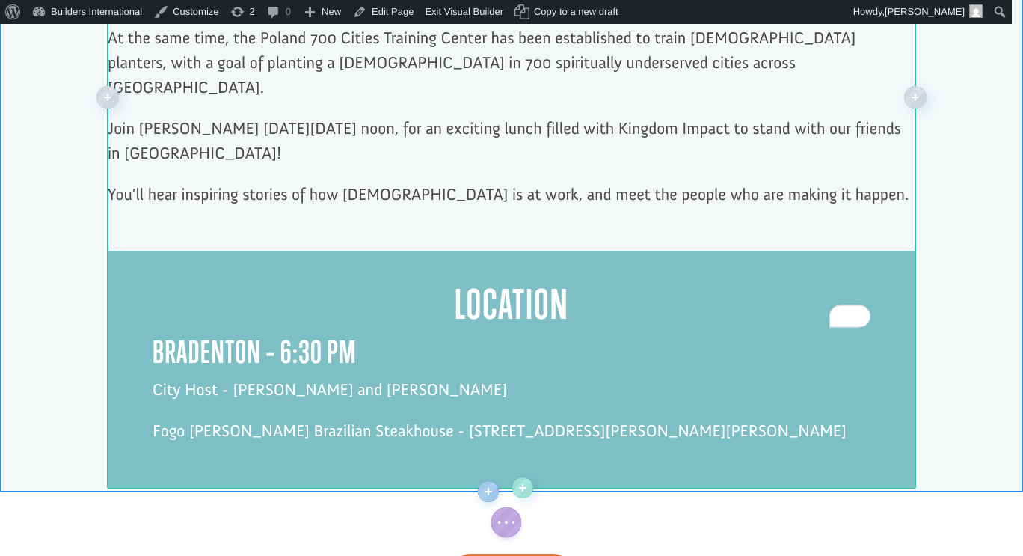
scroll to position [1044, 0]
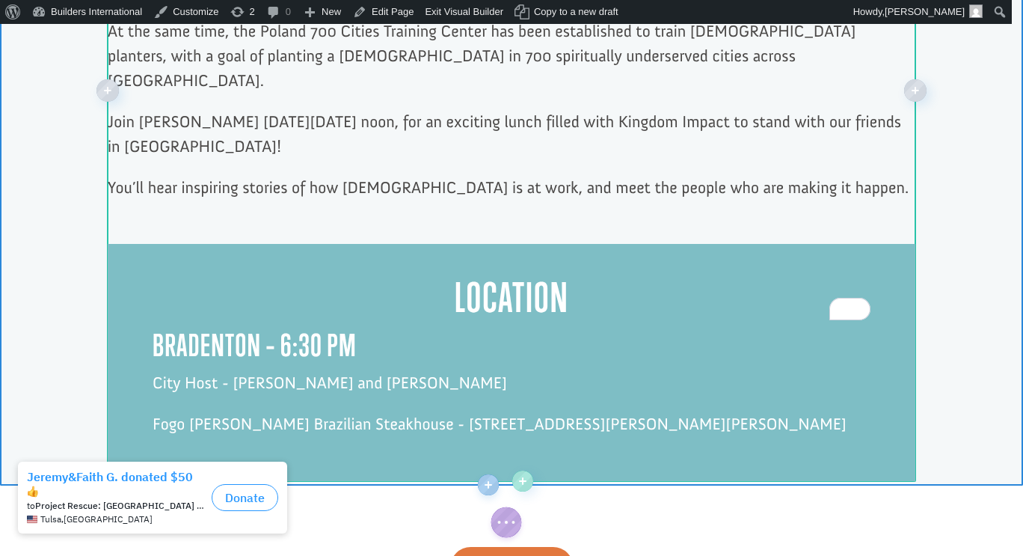
click at [188, 370] on p "City Host - Dr. George and Denise Raduano" at bounding box center [512, 390] width 718 height 41
click at [182, 370] on p "City Host - Dr. George and Denise Raduano" at bounding box center [512, 390] width 718 height 41
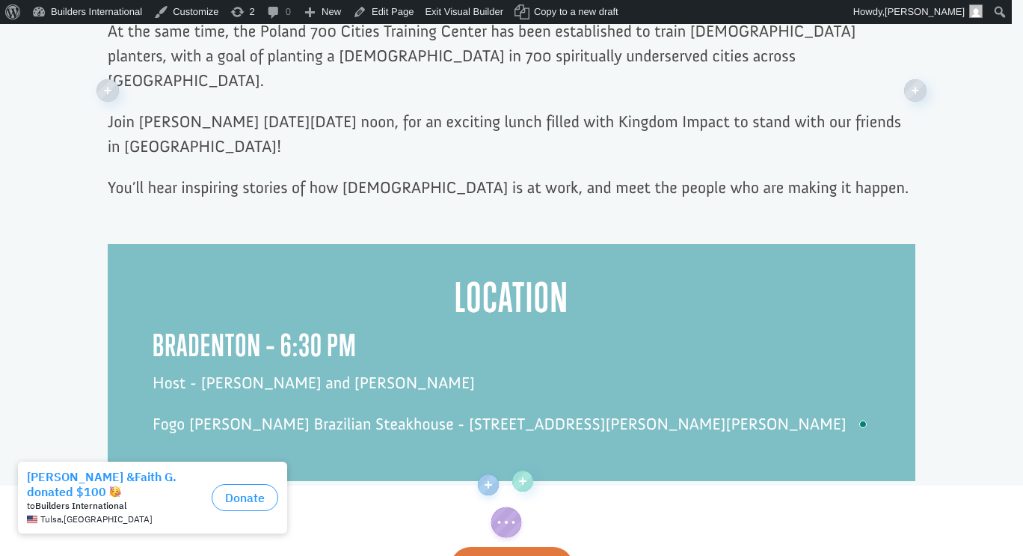
click at [182, 370] on p "Host - Dr. George and Denise Raduano" at bounding box center [512, 390] width 718 height 41
click at [184, 370] on p "Hosts - [PERSON_NAME] and [PERSON_NAME]" at bounding box center [512, 390] width 718 height 41
click at [153, 411] on p "Fogo [PERSON_NAME] Brazilian Steakhouse - [STREET_ADDRESS][PERSON_NAME][PERSON_…" at bounding box center [512, 423] width 718 height 25
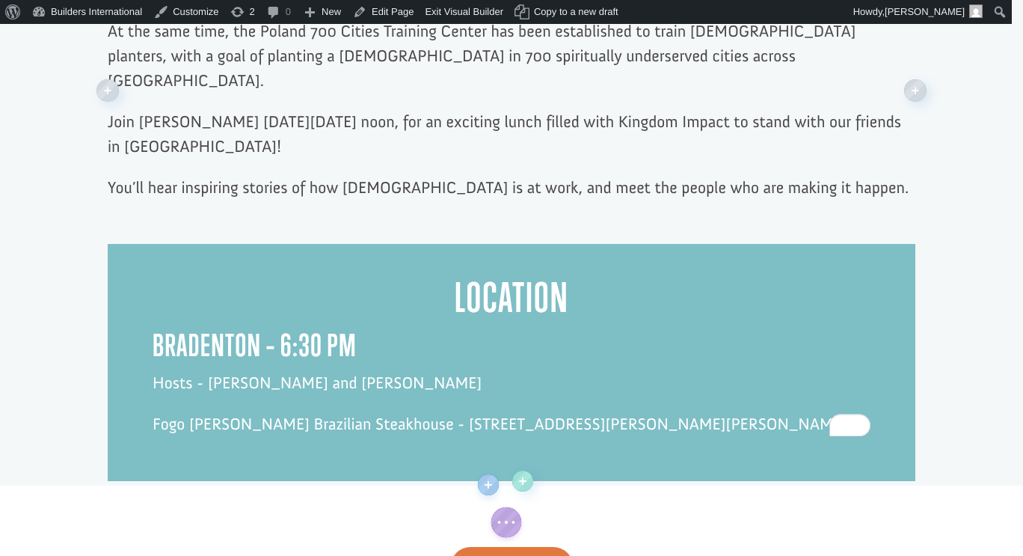
click at [314, 370] on p "Hosts - [PERSON_NAME] and [PERSON_NAME]" at bounding box center [512, 390] width 718 height 41
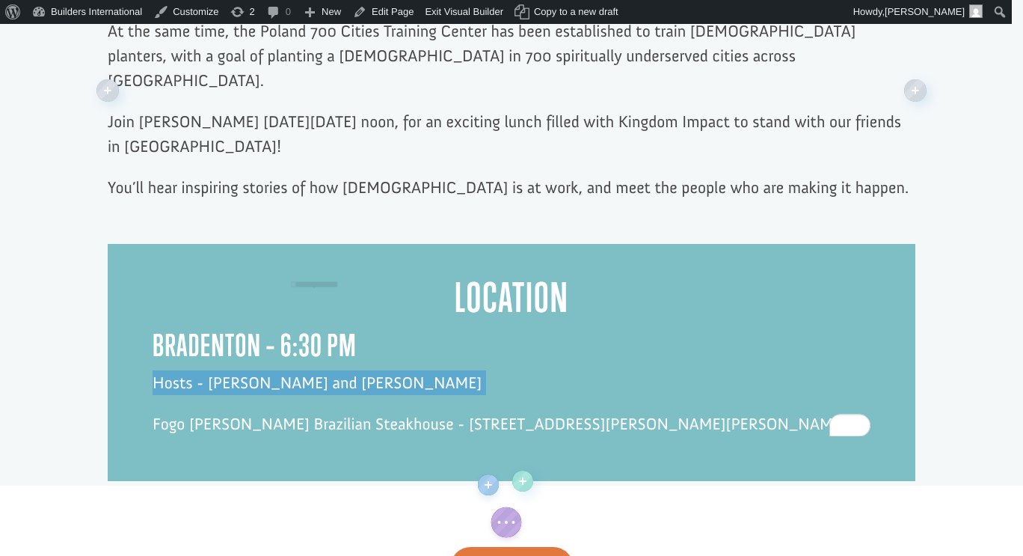
click at [314, 370] on p "Hosts - [PERSON_NAME] and [PERSON_NAME]" at bounding box center [512, 390] width 718 height 41
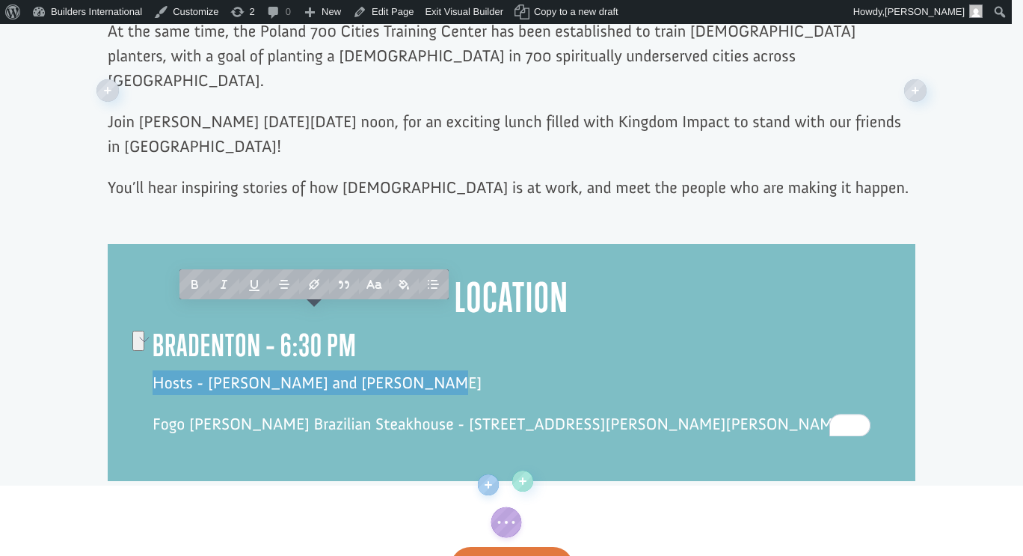
click at [352, 274] on h2 "Location" at bounding box center [512, 301] width 718 height 55
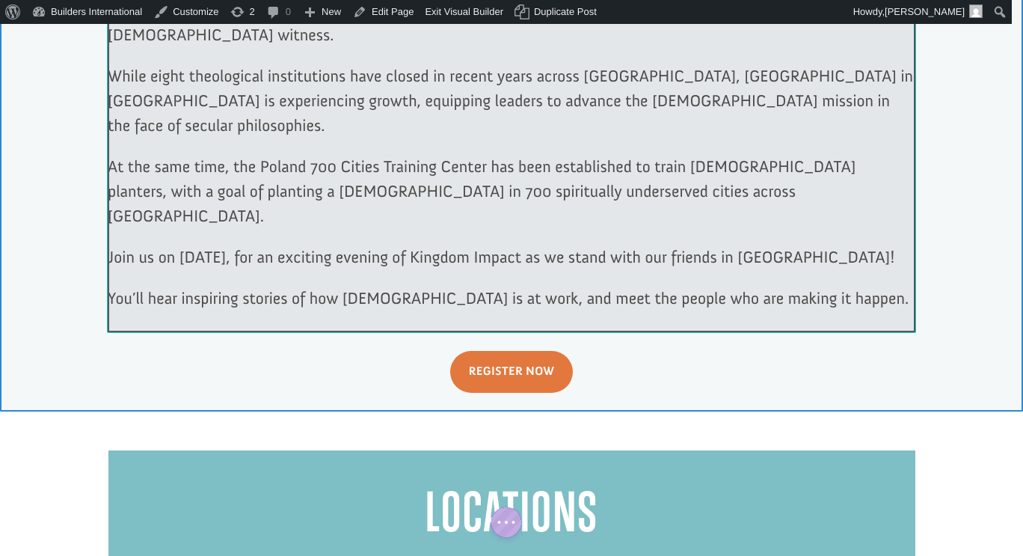
scroll to position [876, 0]
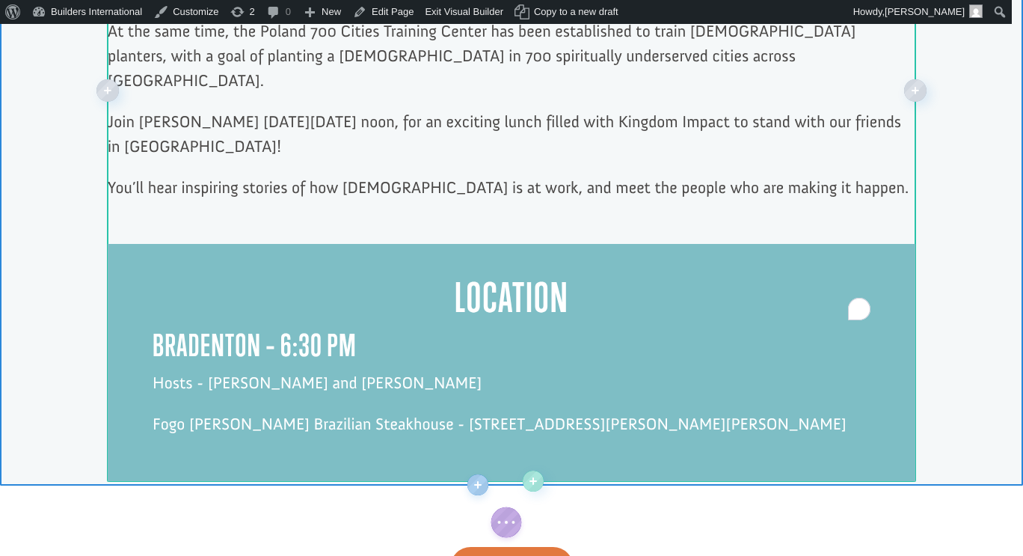
click at [446, 370] on p "Hosts - [PERSON_NAME] and [PERSON_NAME]" at bounding box center [512, 390] width 718 height 41
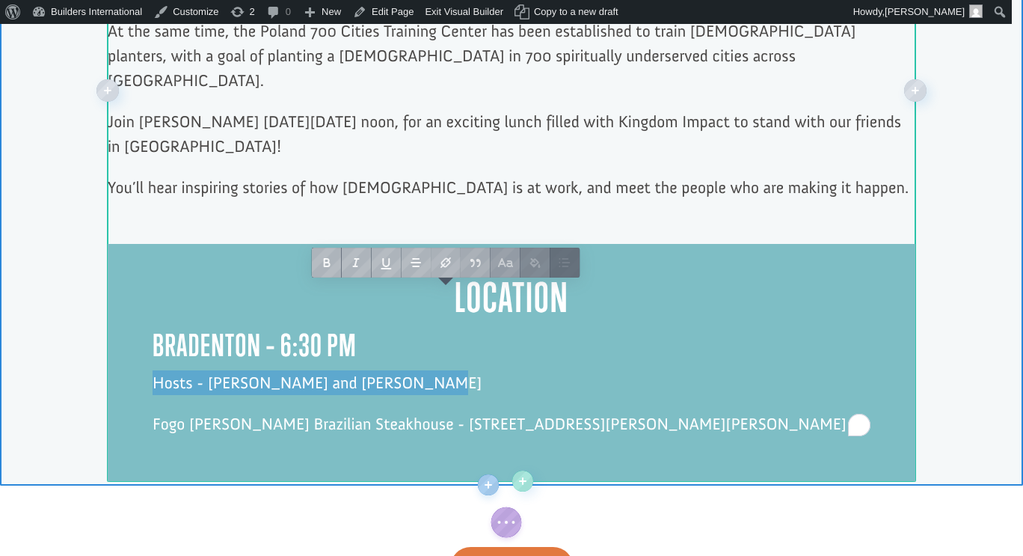
click at [446, 370] on p "Hosts - [PERSON_NAME] and [PERSON_NAME]" at bounding box center [512, 390] width 718 height 41
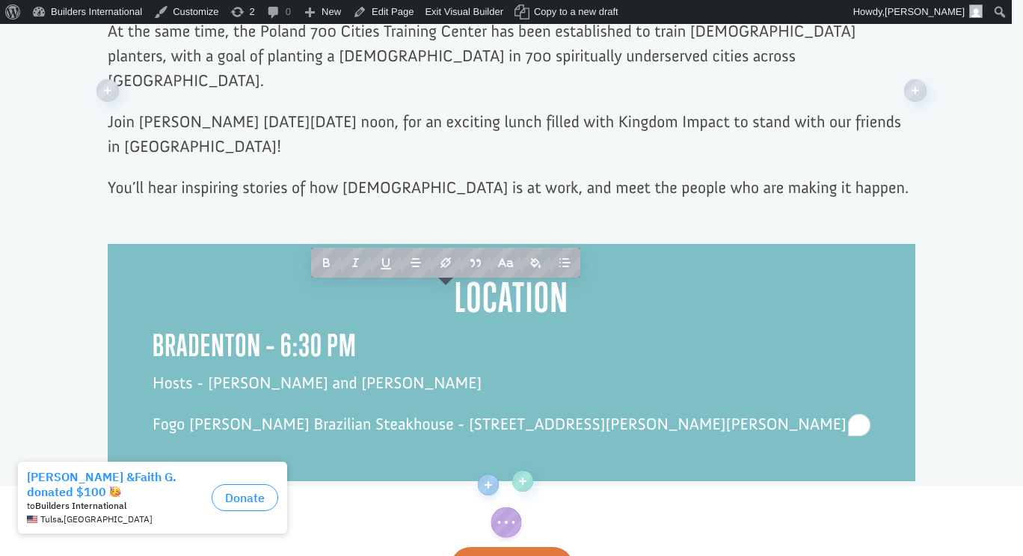
click div "Location BRADENTON – 6:30 PM Hosts - Dr. George and Denise Raduano Fogo de Chão…"
click div
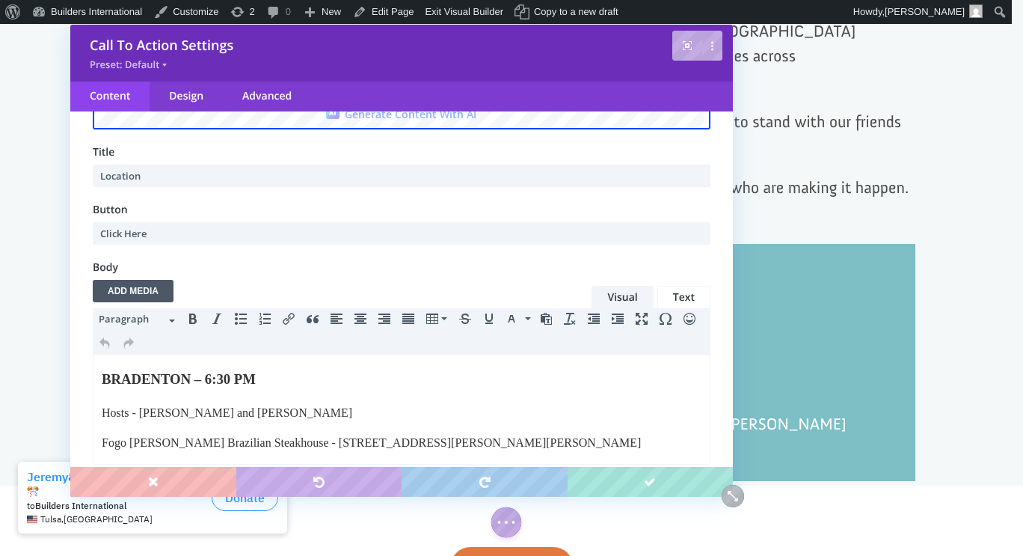
scroll to position [109, 0]
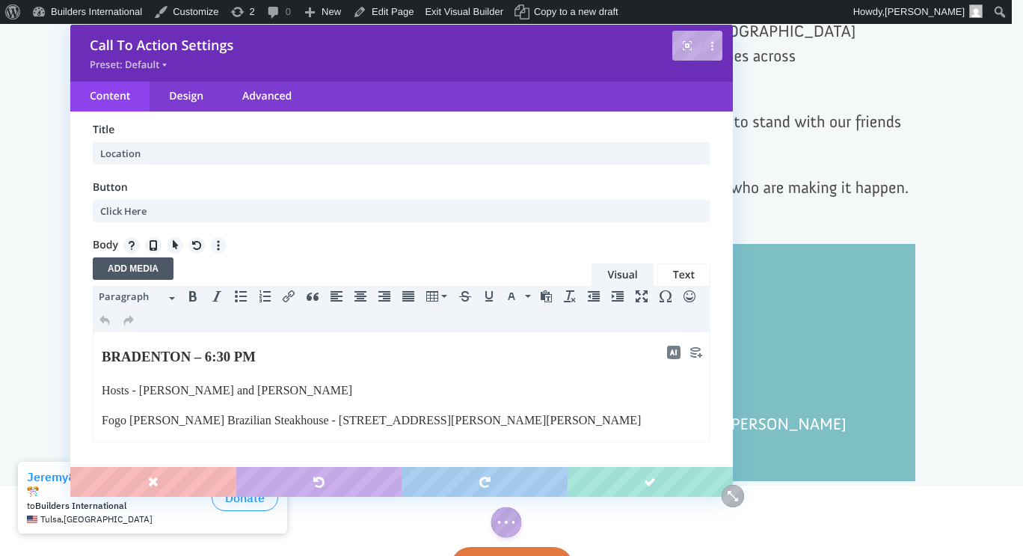
click at [334, 400] on body "BRADENTON – 6:30 PM Hosts - Dr. George and Denise Raduano Fogo de Chão Brazilia…" at bounding box center [401, 387] width 601 height 83
click at [248, 401] on body "BRADENTON – 6:30 PM Hosts - Dr. George and Denise Raduano Fogo de Chão Brazilia…" at bounding box center [401, 387] width 601 height 83
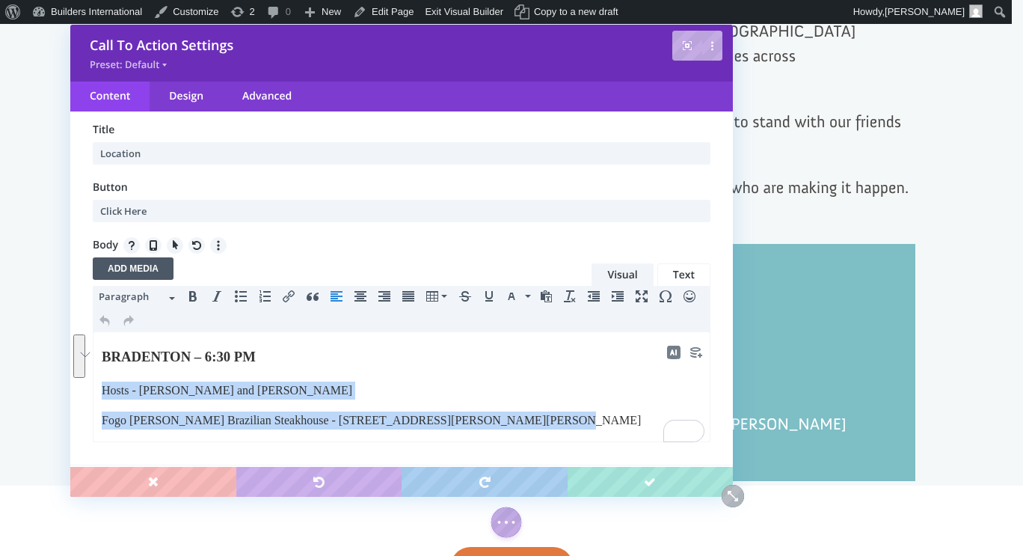
drag, startPoint x: 553, startPoint y: 420, endPoint x: 96, endPoint y: 387, distance: 458.9
click at [96, 387] on html "BRADENTON – 6:30 PM Hosts - Dr. George and Denise Raduano Fogo de Chão Brazilia…" at bounding box center [401, 386] width 616 height 109
click at [157, 294] on span "Paragraph" at bounding box center [132, 296] width 67 height 15
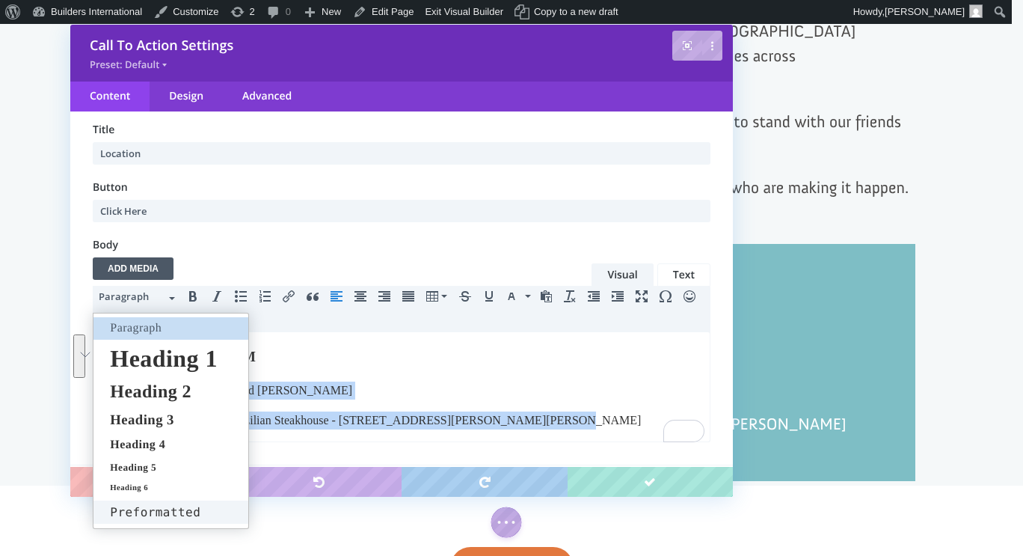
click at [165, 507] on span "Preformatted" at bounding box center [154, 512] width 93 height 14
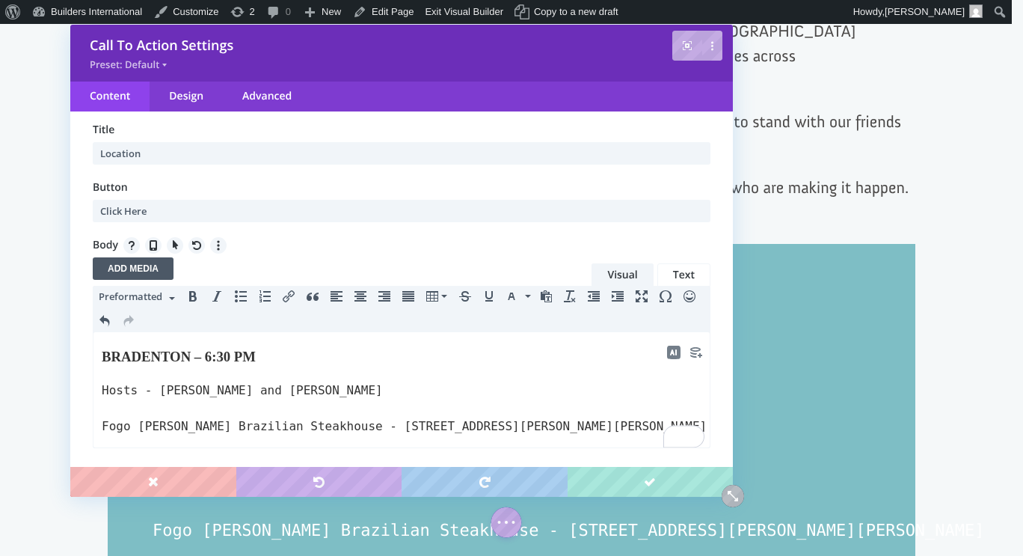
click at [221, 414] on pre "Hosts - Dr. George and Denise Raduano Fogo de Chão Brazilian Steakhouse - 825 D…" at bounding box center [402, 408] width 600 height 54
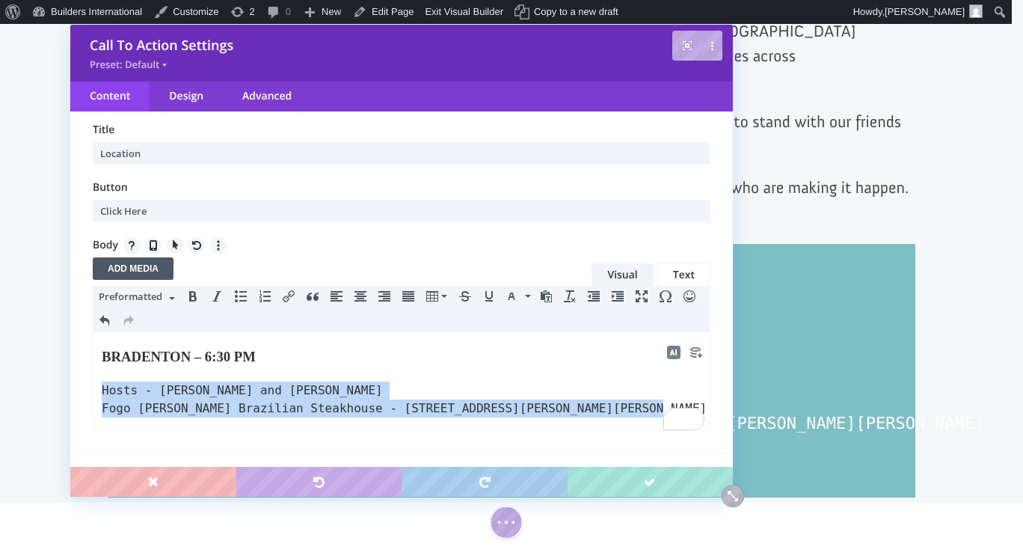
drag, startPoint x: 627, startPoint y: 408, endPoint x: 184, endPoint y: 710, distance: 536.6
click at [93, 375] on html "BRADENTON – 6:30 PM Hosts - Dr. George and Denise Raduano Fogo de Chão Brazilia…" at bounding box center [401, 380] width 616 height 97
click at [142, 296] on span "Preformatted" at bounding box center [132, 296] width 67 height 15
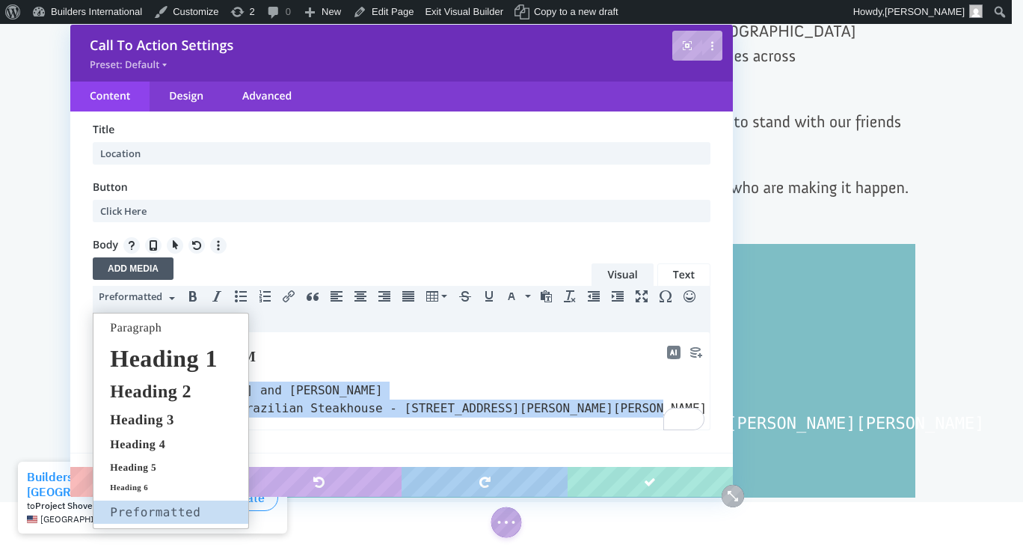
click at [142, 296] on span "Preformatted" at bounding box center [132, 296] width 67 height 15
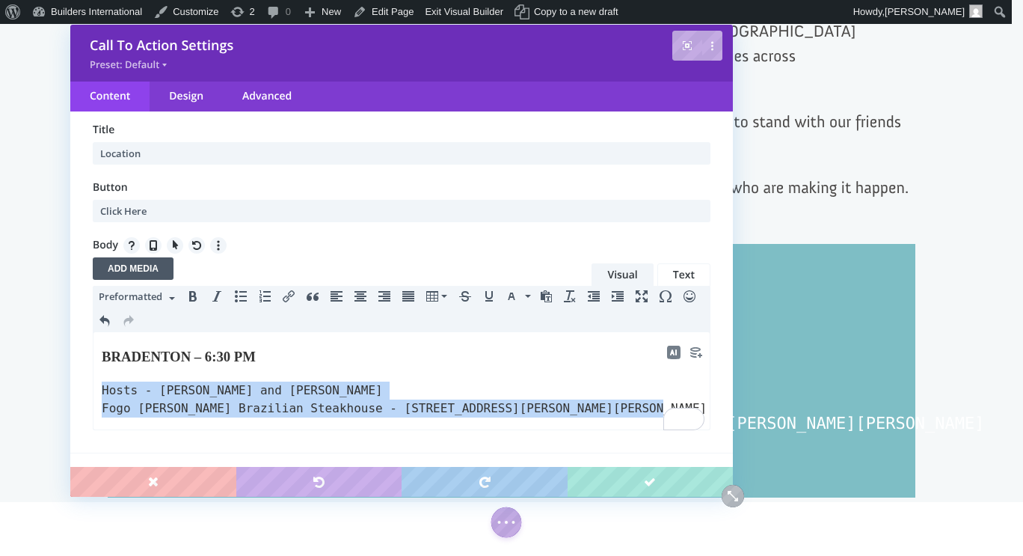
click at [143, 296] on span "Preformatted" at bounding box center [132, 296] width 67 height 15
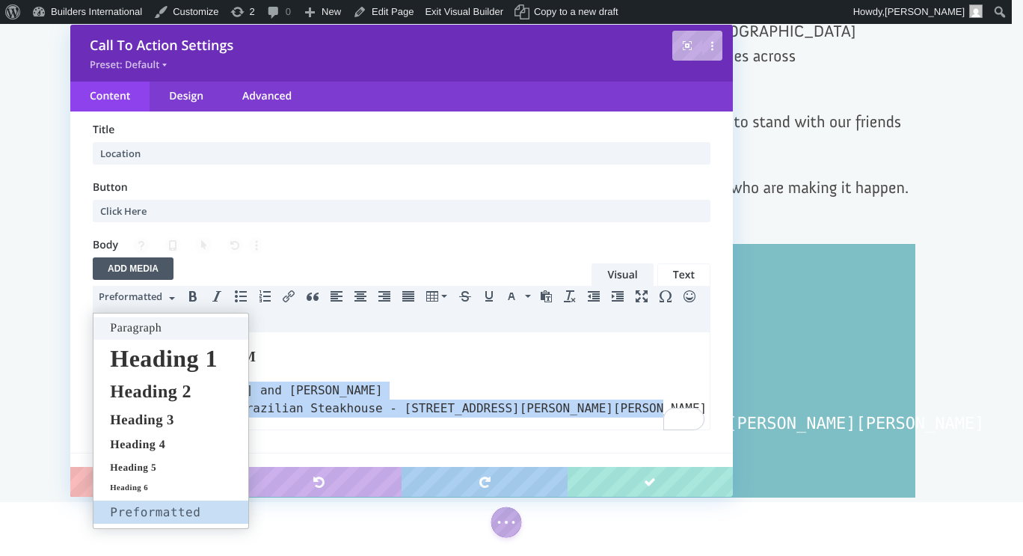
click at [159, 335] on div "Paragraph" at bounding box center [170, 328] width 155 height 22
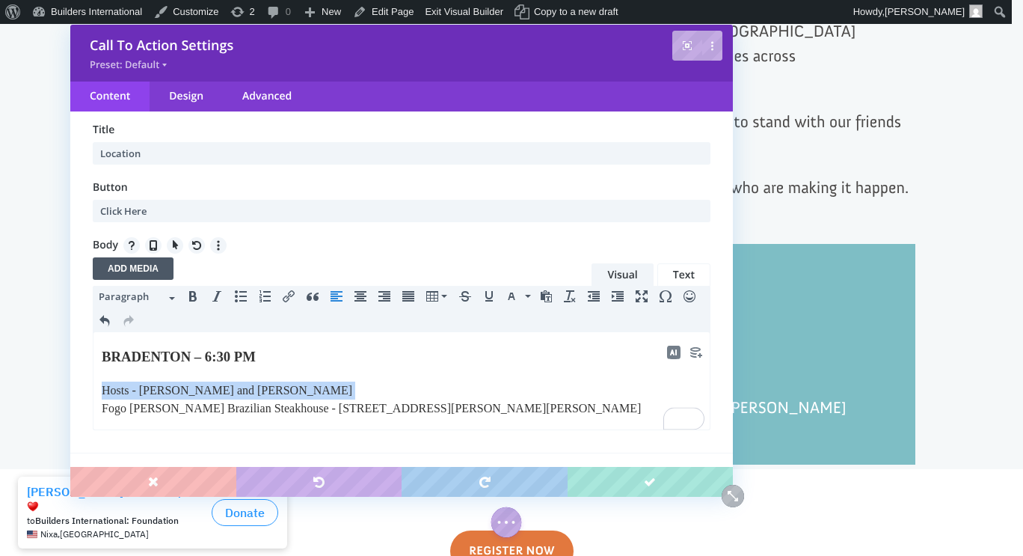
click at [362, 386] on p "Hosts - Dr. George and Denise Raduano Fogo de Chão Brazilian Steakhouse - 825 D…" at bounding box center [402, 399] width 600 height 36
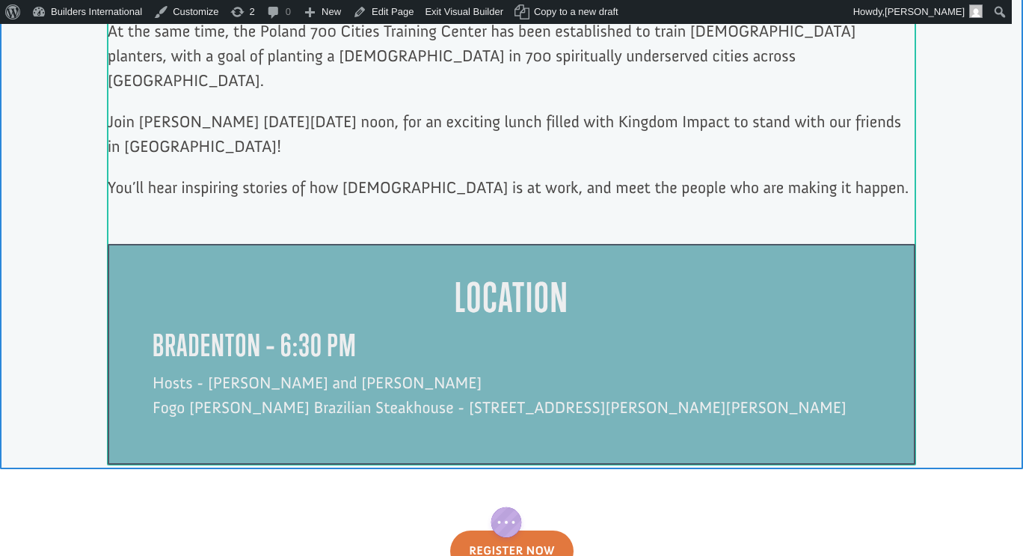
click div
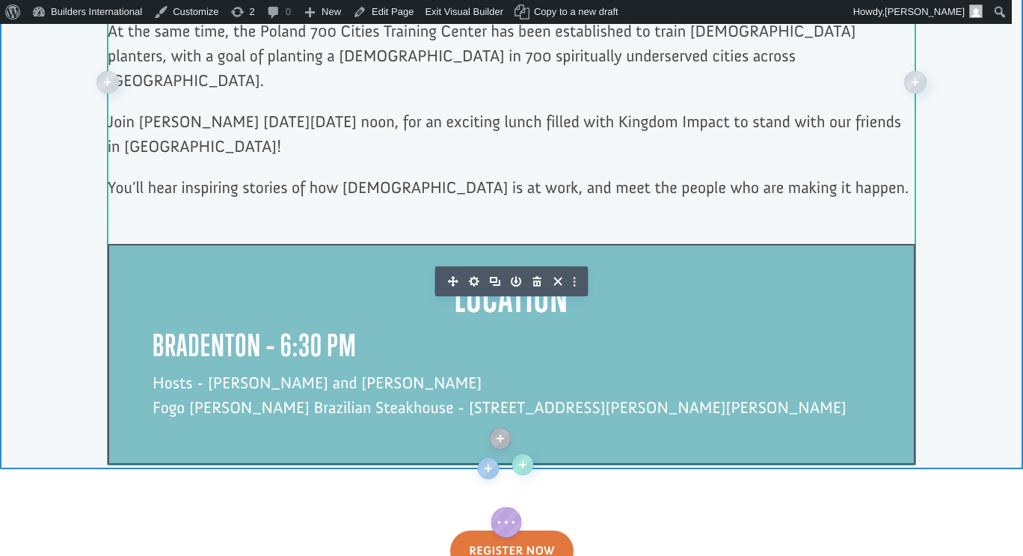
click at [275, 328] on h3 "BRADENTON – 6:30 PM" at bounding box center [512, 349] width 718 height 43
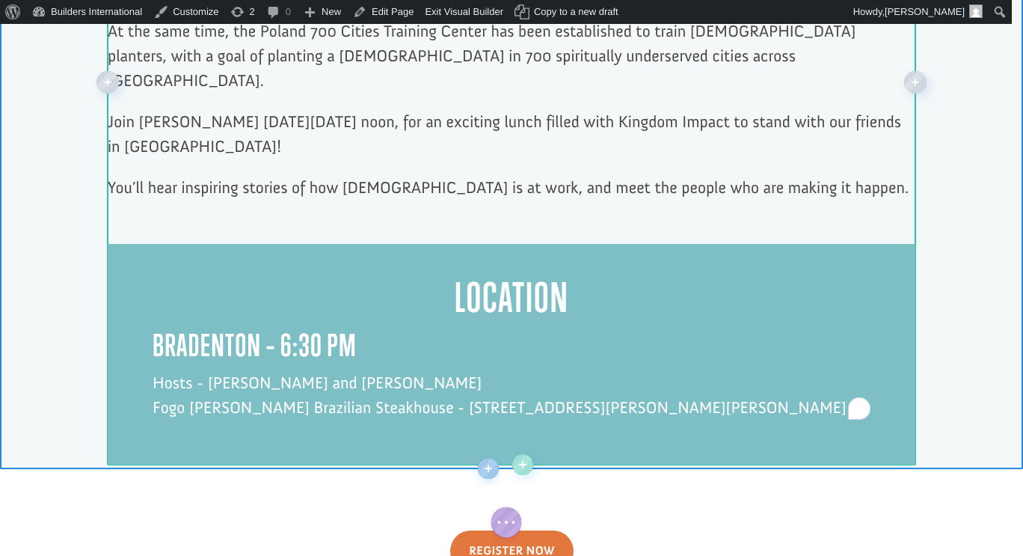
click at [254, 328] on h3 "BRADENTON – 6:30 PM" at bounding box center [512, 349] width 718 height 43
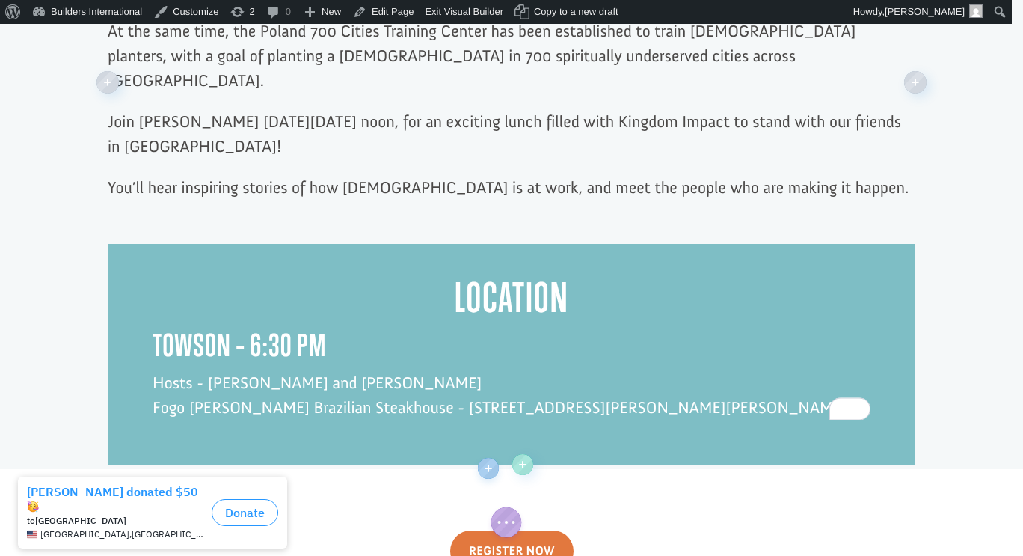
click at [256, 328] on h3 "towson – 6:30 PM" at bounding box center [512, 349] width 718 height 43
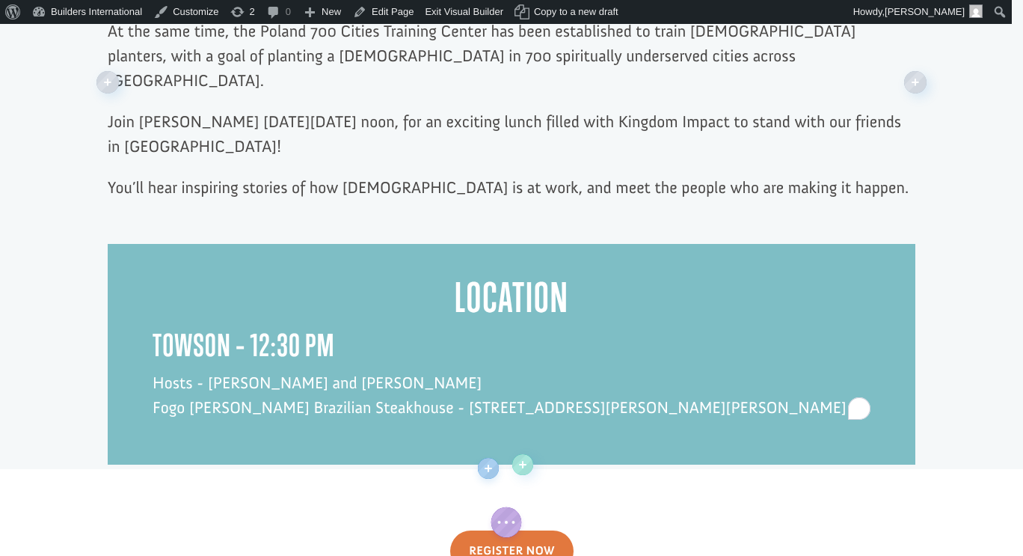
click at [283, 328] on h3 "towson – 12:30 PM" at bounding box center [512, 349] width 718 height 43
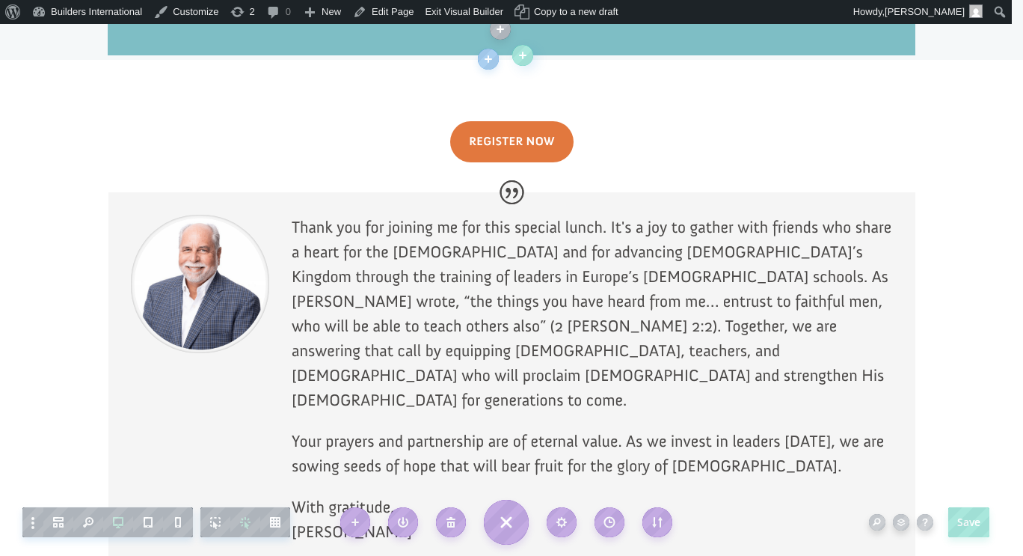
scroll to position [1471, 0]
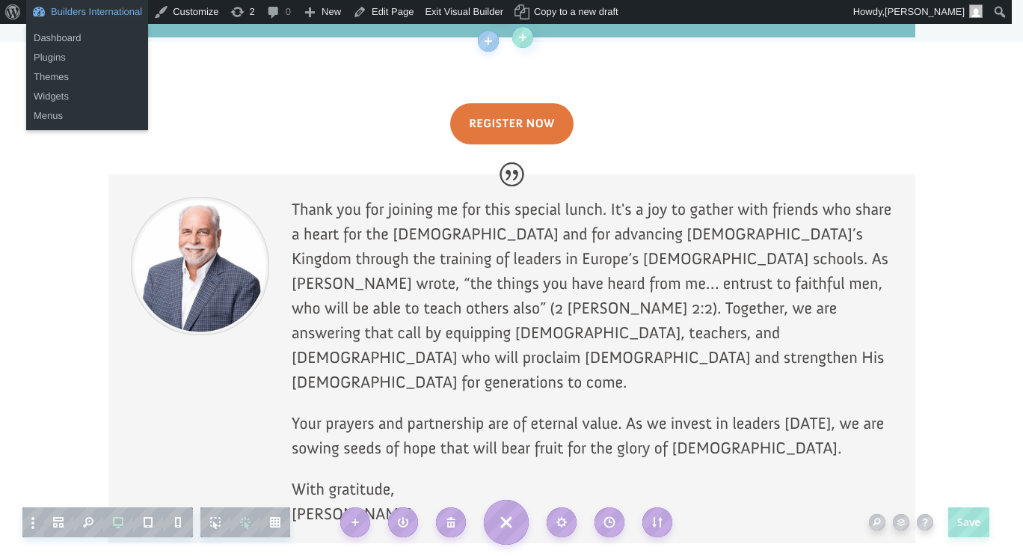
click at [78, 19] on link "Builders International" at bounding box center [87, 12] width 122 height 24
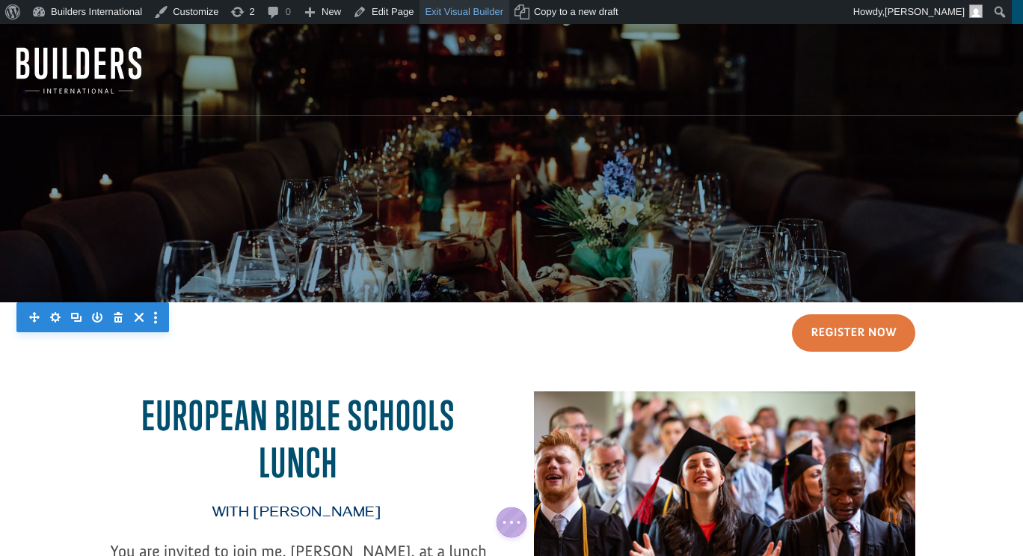
click at [458, 11] on link "Exit Visual Builder" at bounding box center [465, 12] width 90 height 24
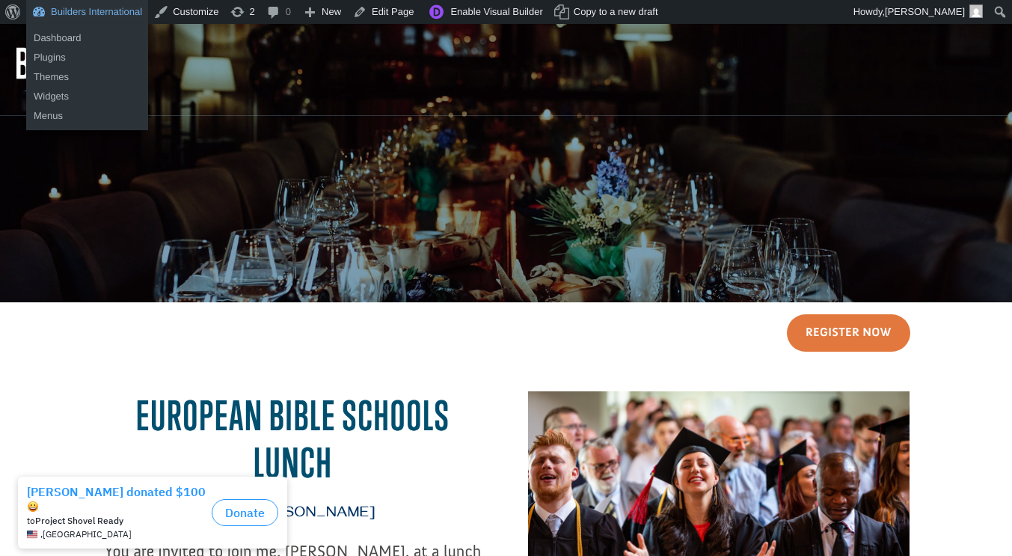
click at [103, 14] on link "Builders International" at bounding box center [87, 12] width 122 height 24
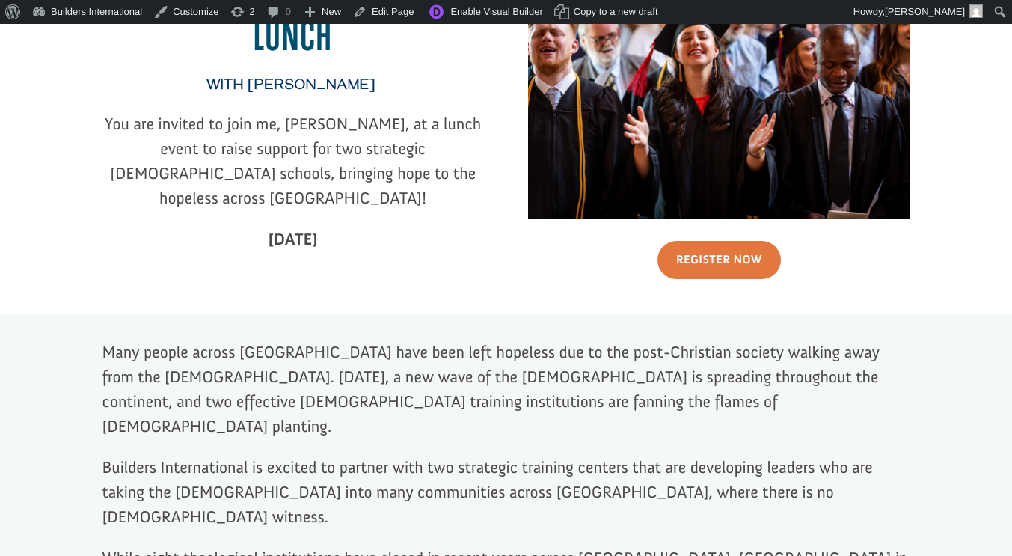
scroll to position [426, 0]
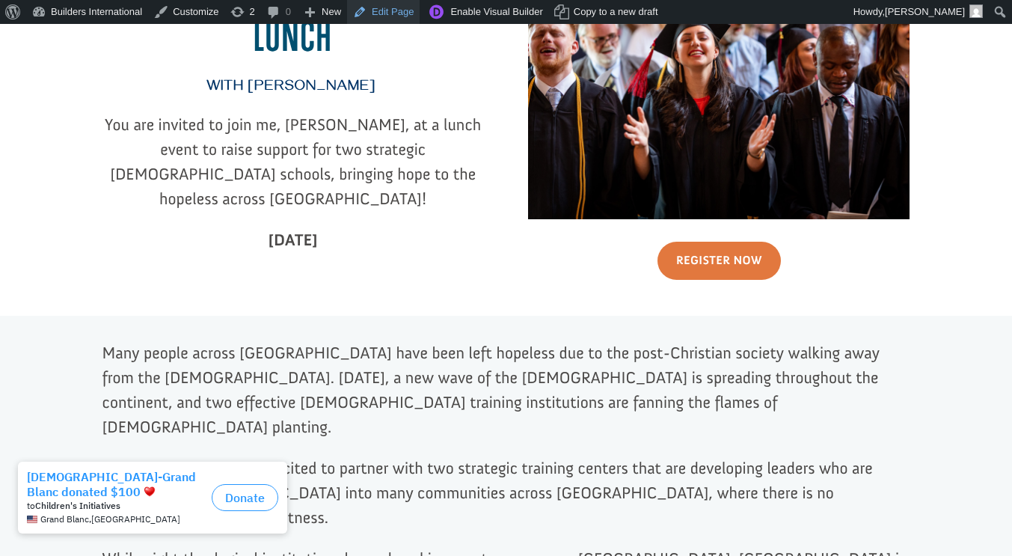
click at [395, 11] on link "Edit Page" at bounding box center [383, 12] width 73 height 24
